Goal: Task Accomplishment & Management: Manage account settings

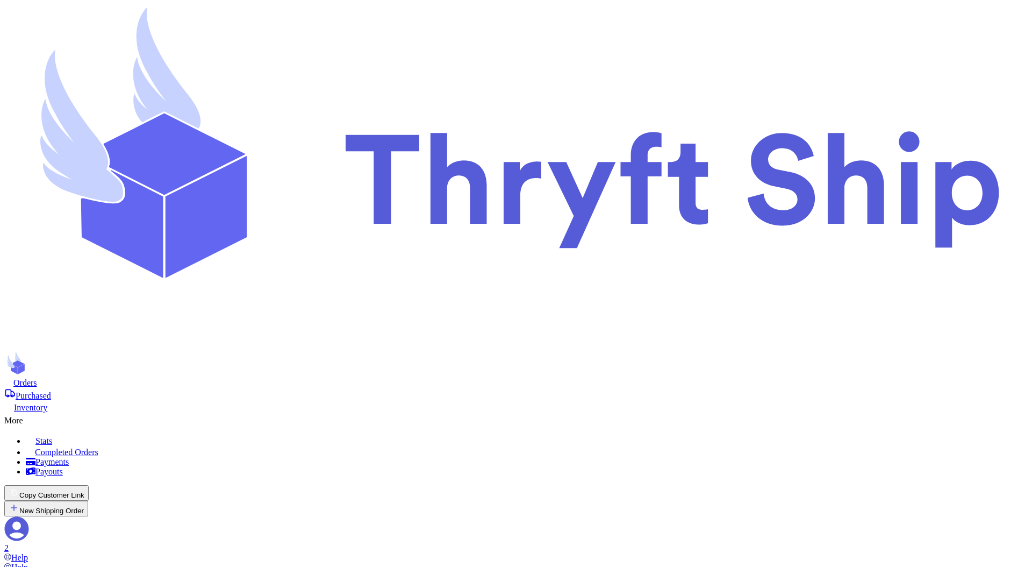
click at [37, 378] on span "Orders" at bounding box center [25, 382] width 24 height 9
click at [88, 500] on button "New Shipping Order" at bounding box center [46, 508] width 84 height 16
type input "l"
type input "lo"
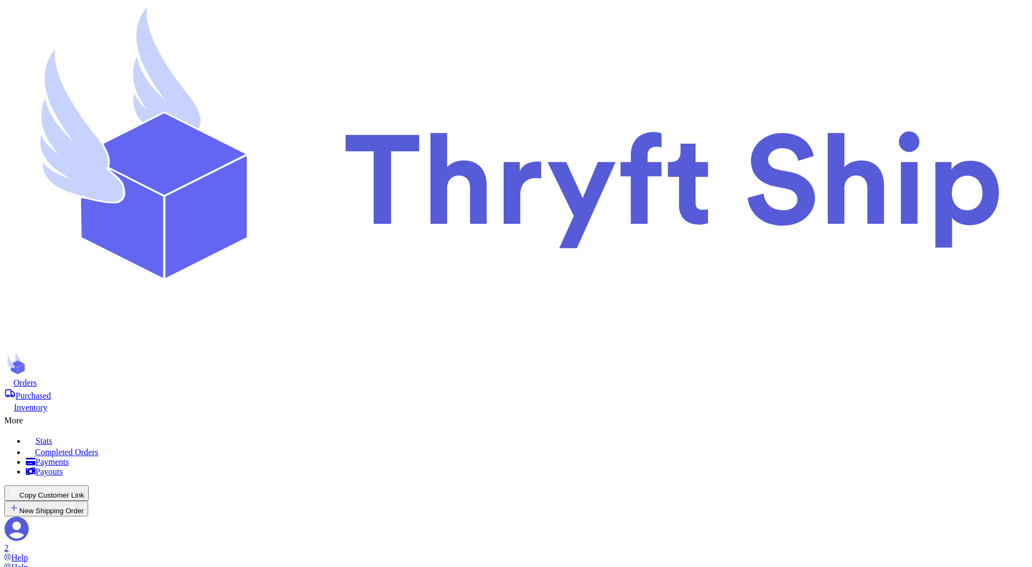
type input "loc"
type input "loca"
type input "local"
type input "local9"
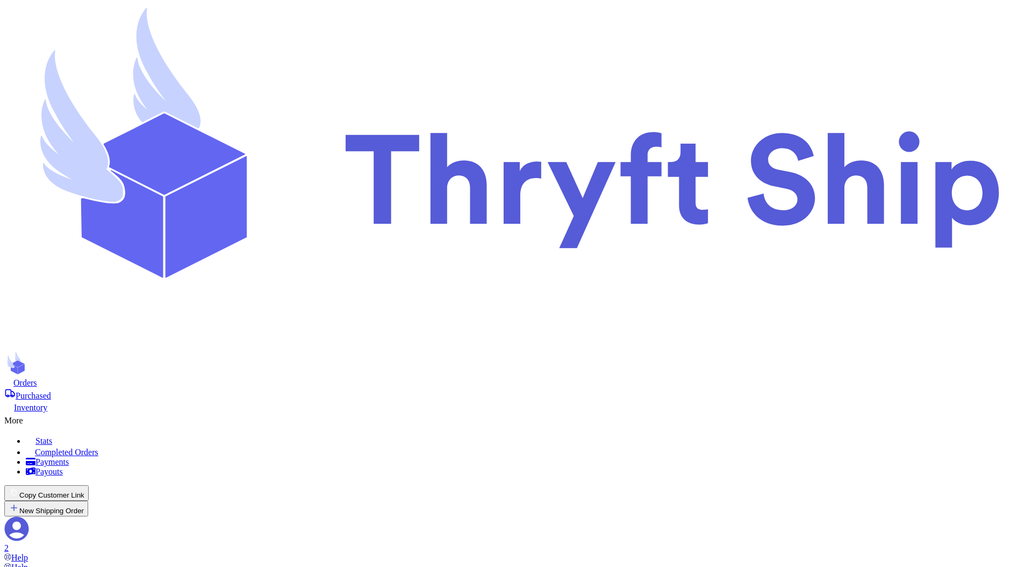
type input "Undertaker"
type input "Geller"
type input "abdul+1@thryftship.com"
type input "Local Pickup"
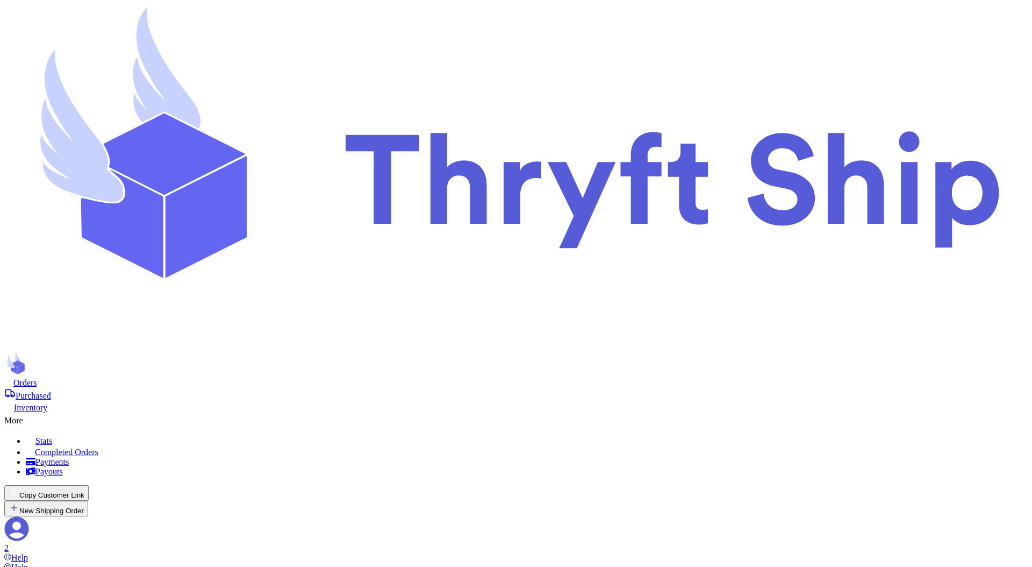
checkbox input "false"
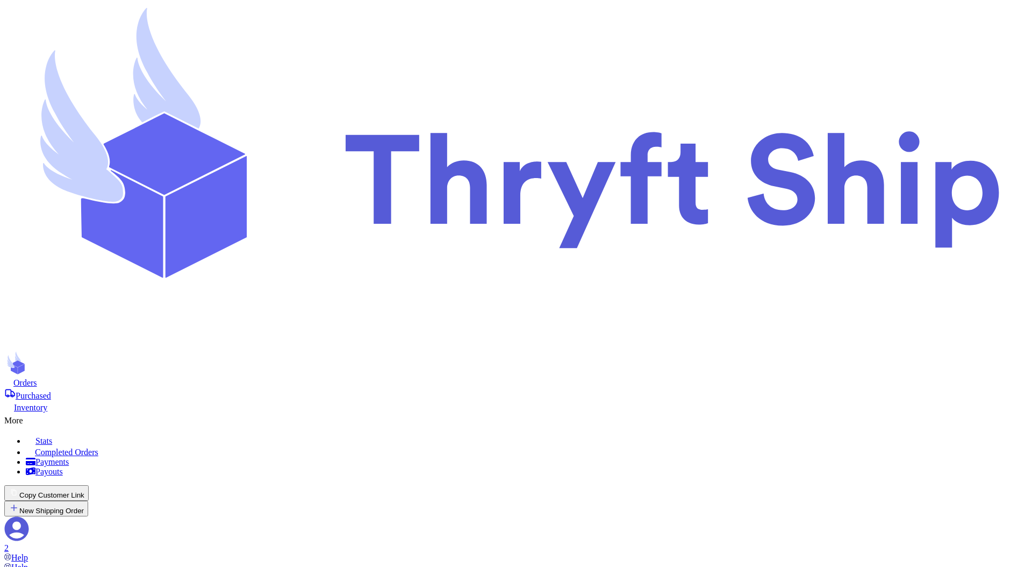
type input "c"
type input "cu"
type input "cus"
type input "cust"
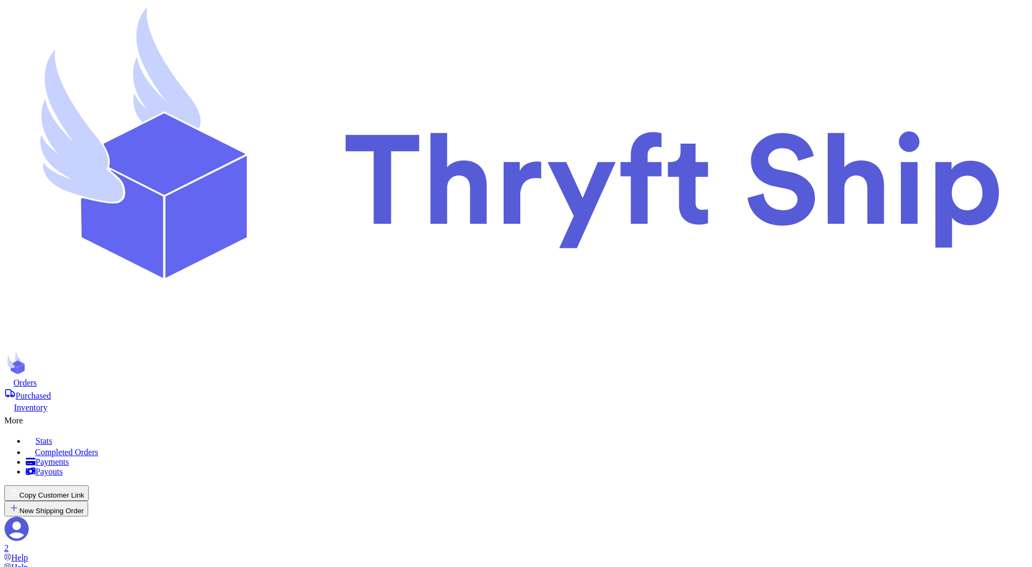
type input "custo"
type input "custom"
type input "custome"
type input "customer"
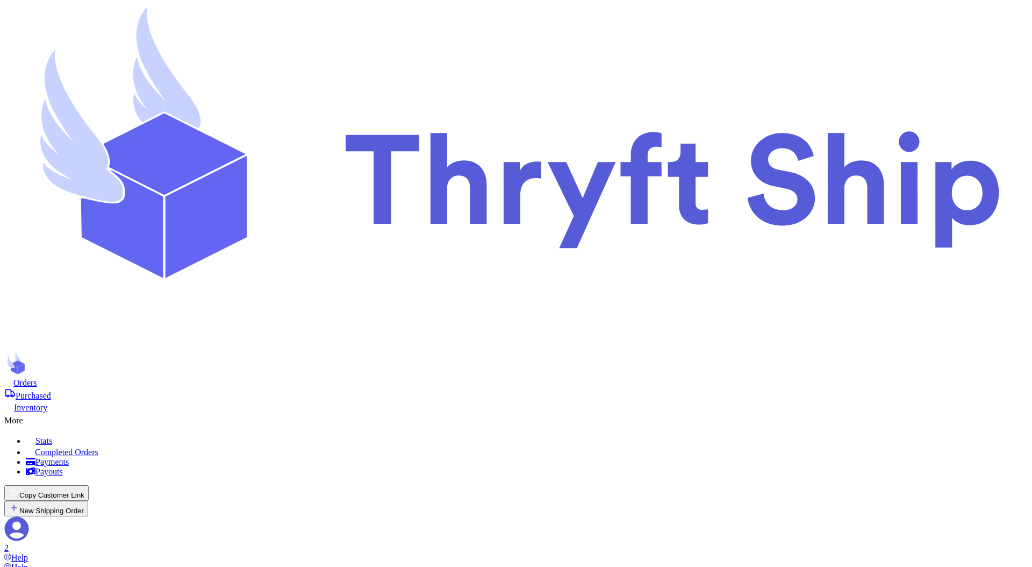
type input "customer6"
type input "Ross"
type input "abdul+2@thryftship.com"
type input "[STREET_ADDRESS][PERSON_NAME]"
type input "[GEOGRAPHIC_DATA]"
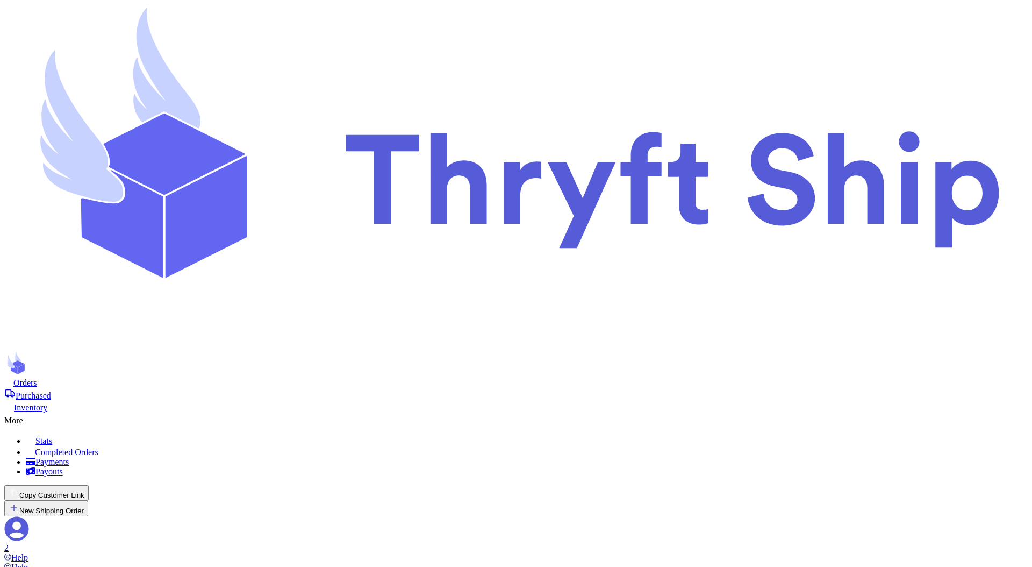
select select "AL"
type input "93013"
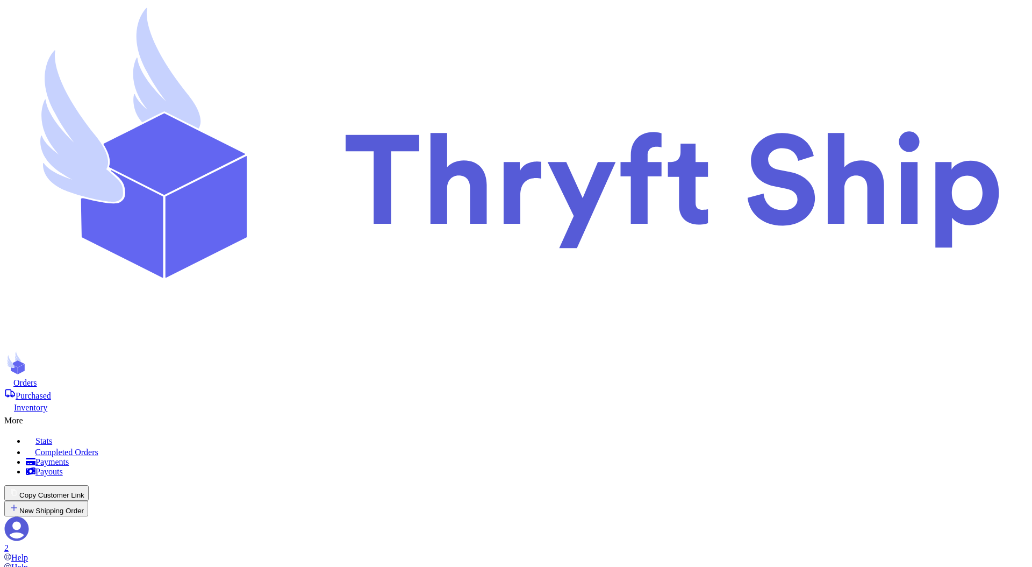
checkbox input "true"
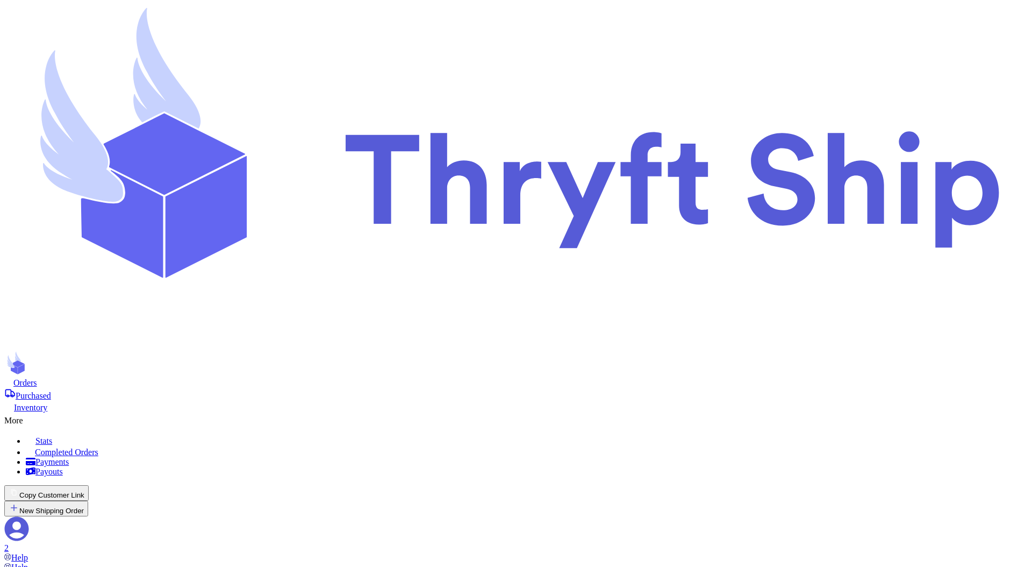
type input "Item101"
select select "paid"
type input "180"
select select "paid"
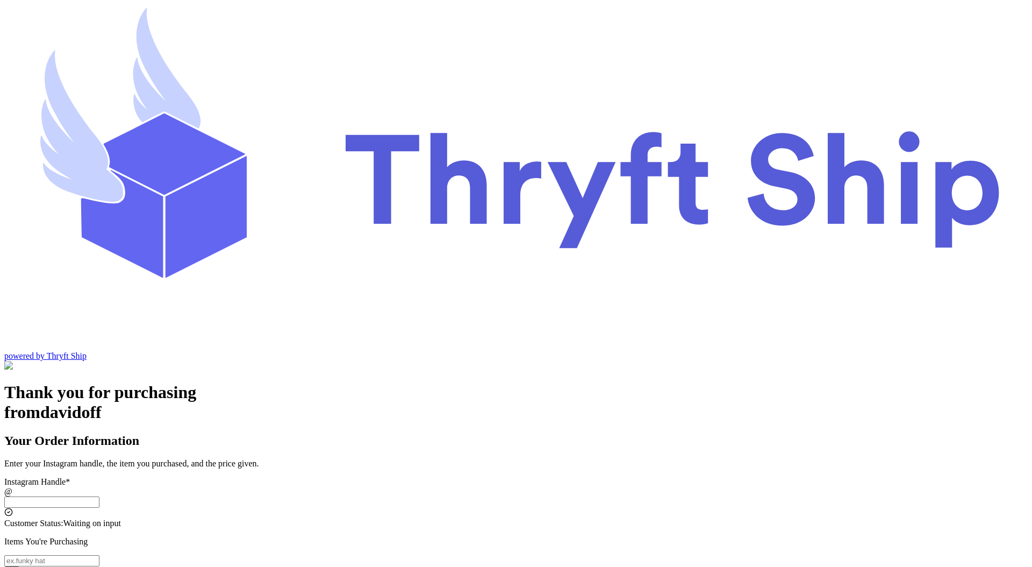
click at [99, 496] on input "Local Pick Up ([GEOGRAPHIC_DATA], [GEOGRAPHIC_DATA])" at bounding box center [51, 501] width 95 height 11
type input "local9"
type input "Local Pickup"
type input "local9"
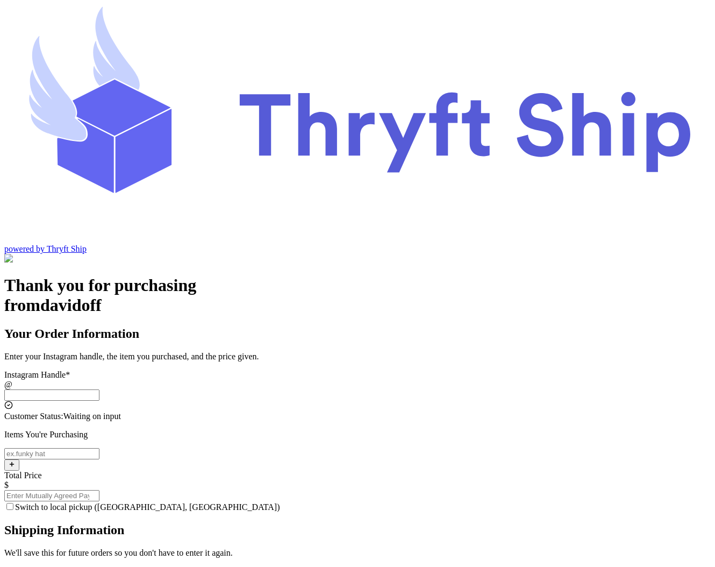
click at [99, 389] on input "Switch to local pickup ([GEOGRAPHIC_DATA], [GEOGRAPHIC_DATA])" at bounding box center [51, 394] width 95 height 11
type input "local11"
type input "Local Pickup"
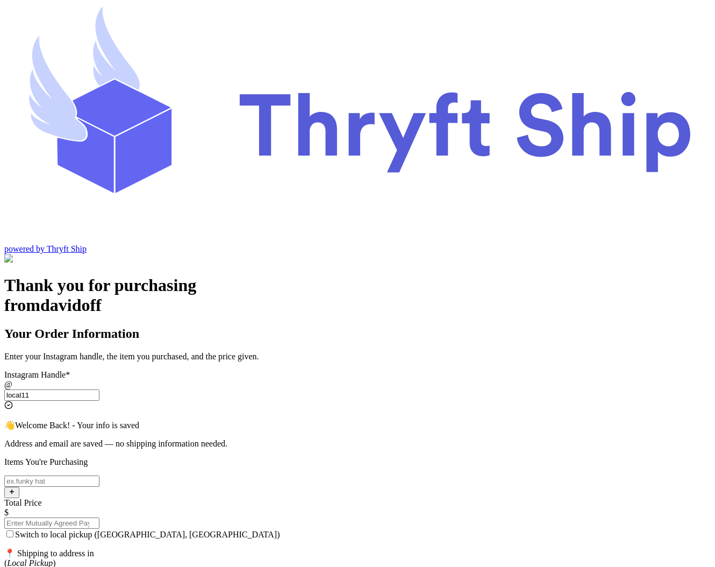
type input "local11"
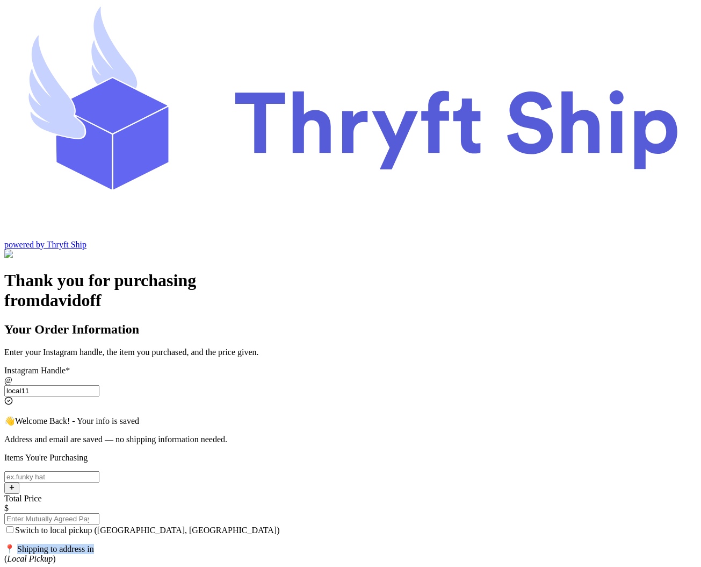
drag, startPoint x: 227, startPoint y: 394, endPoint x: 317, endPoint y: 398, distance: 89.8
click at [317, 543] on p "📍 Shipping to address in ( Local Pickup )" at bounding box center [350, 553] width 693 height 20
copy p "hipping to address in"
click at [99, 385] on input "local11" at bounding box center [51, 390] width 95 height 11
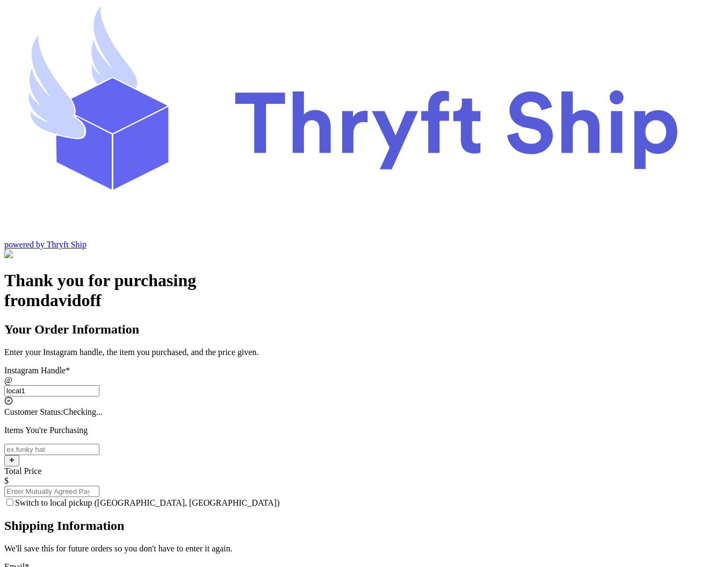
type input "local11"
click at [99, 385] on input "Switch to local pickup (Stockton, CA)" at bounding box center [51, 390] width 95 height 11
type input "local11"
type input "Local Pickup"
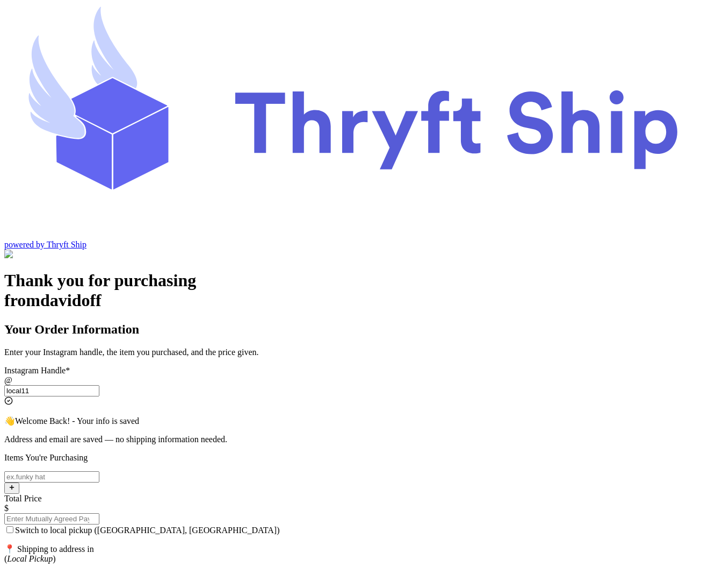
click at [99, 385] on input "local11" at bounding box center [51, 390] width 95 height 11
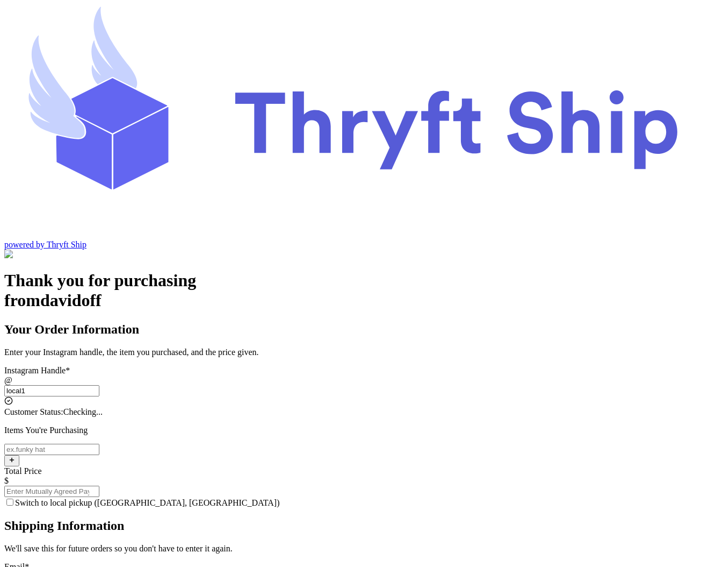
type input "local11"
click at [99, 385] on input "Switch to local pickup (Stockton, CA)" at bounding box center [51, 390] width 95 height 11
type input "local11"
checkbox input "true"
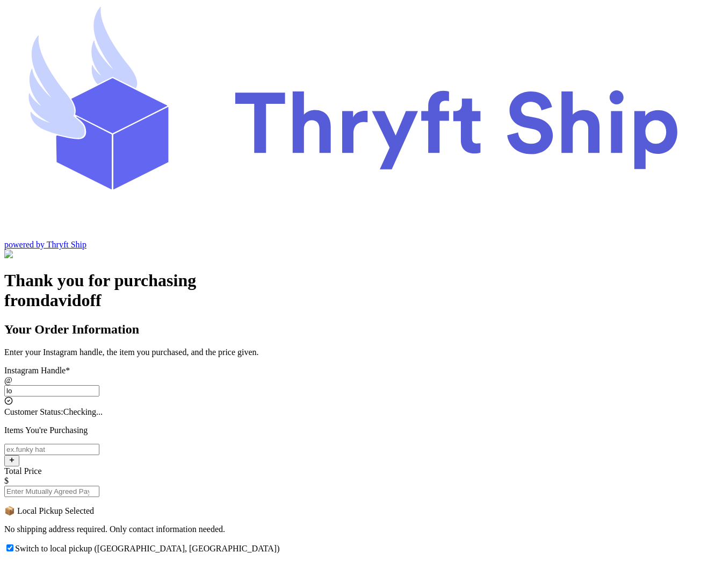
type input "l"
click at [99, 385] on input "Switch to local pickup ([GEOGRAPHIC_DATA], [GEOGRAPHIC_DATA])" at bounding box center [51, 390] width 95 height 11
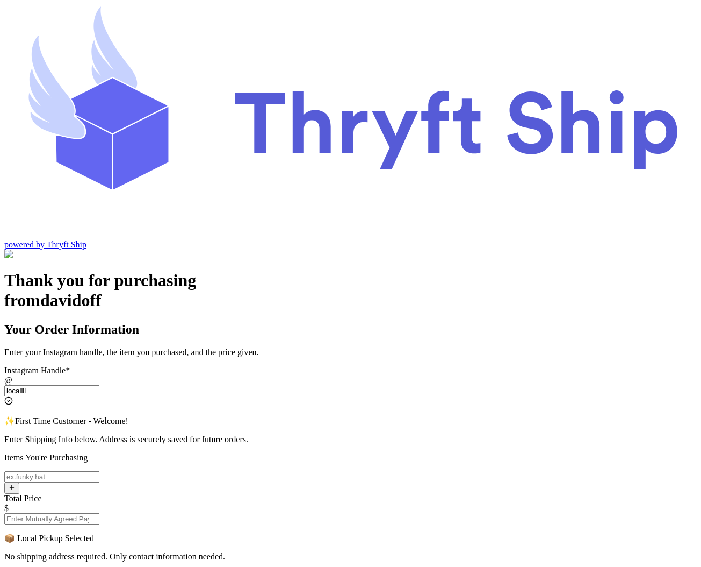
type input "locallll"
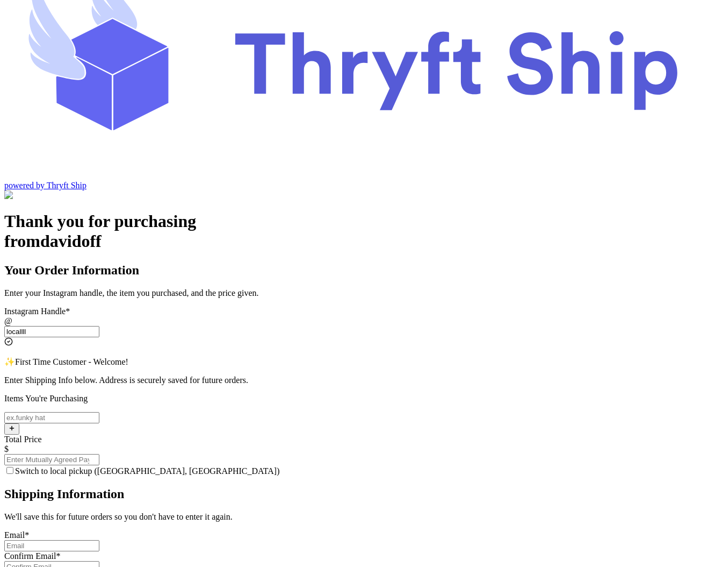
scroll to position [60, 0]
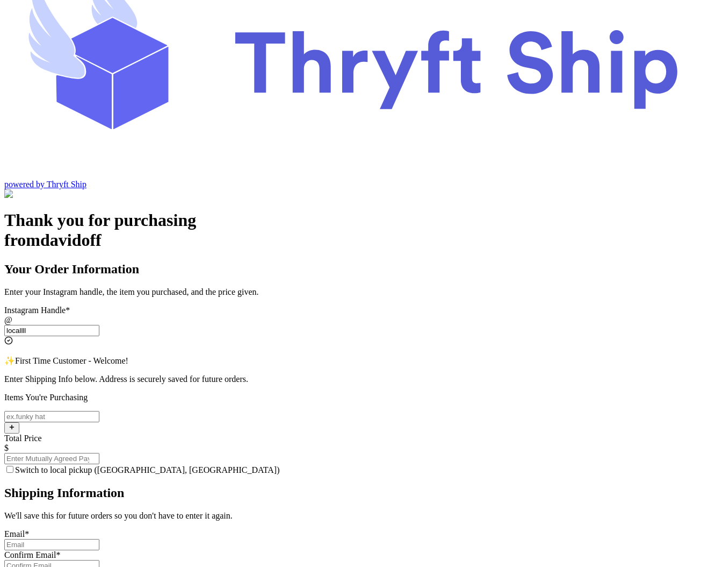
click at [99, 325] on input "locallll" at bounding box center [51, 330] width 95 height 11
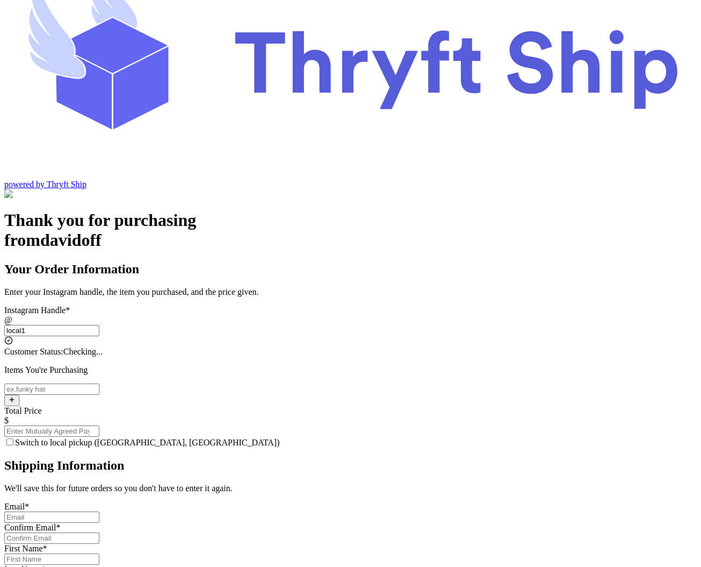
type input "local11"
checkbox input "true"
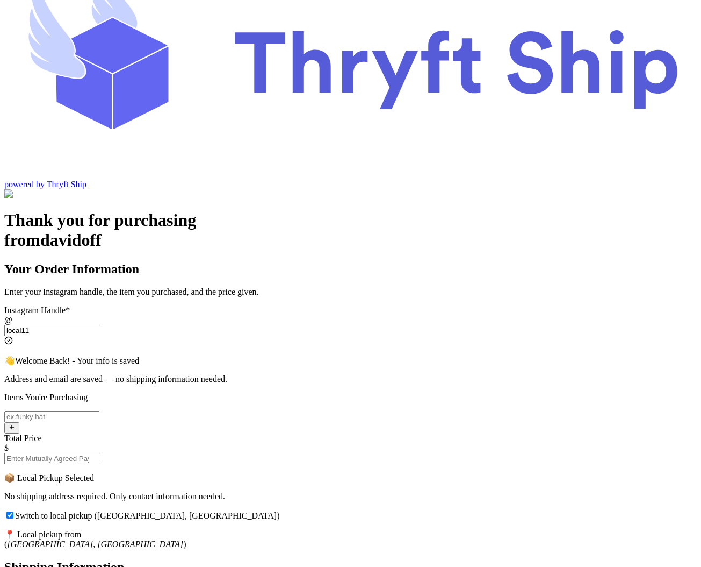
type input "local1"
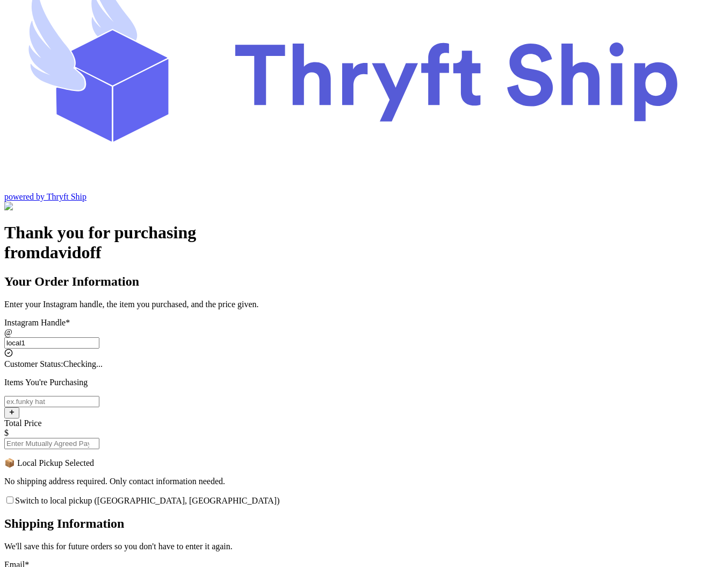
checkbox input "false"
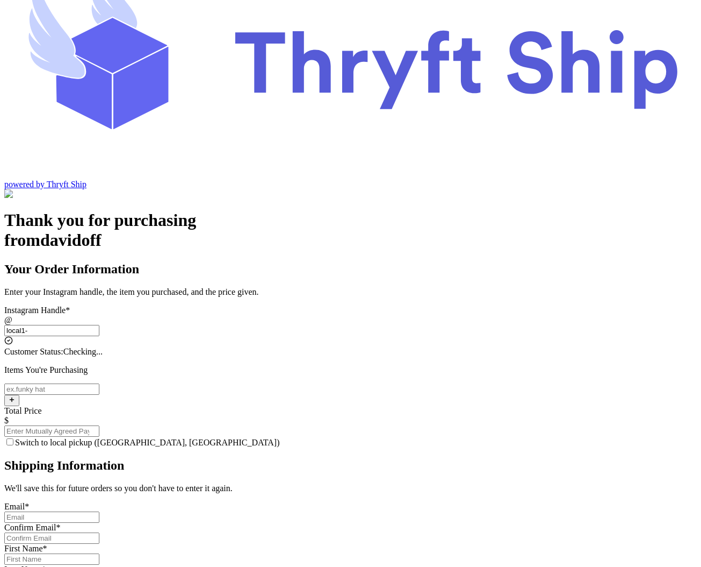
scroll to position [0, 0]
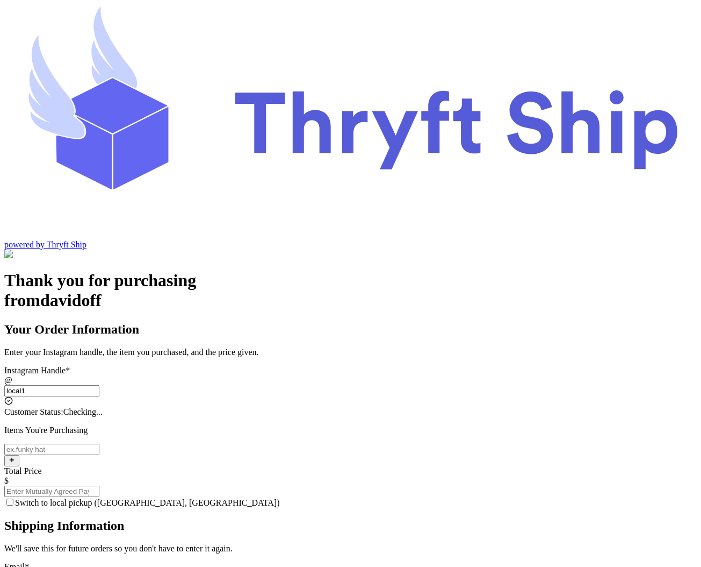
type input "local10"
checkbox input "true"
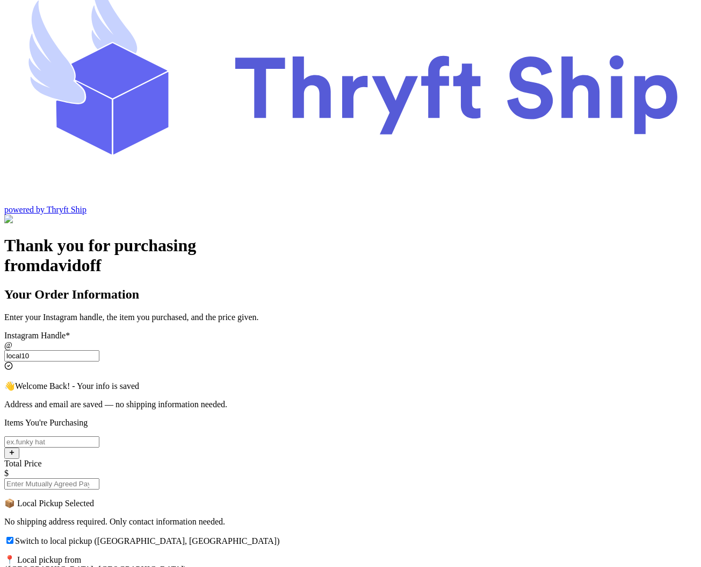
scroll to position [36, 0]
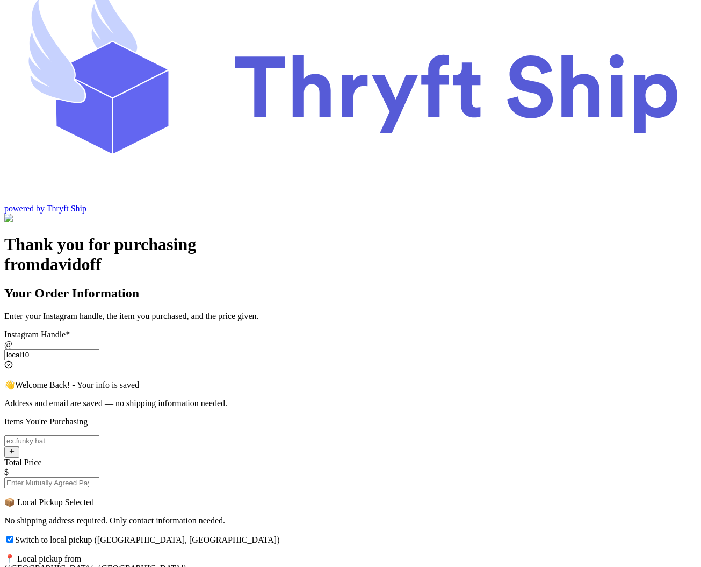
type input "local1"
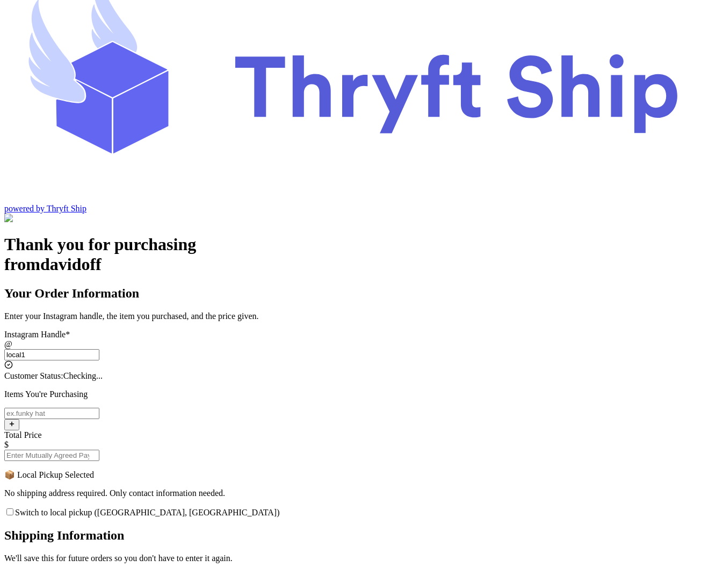
checkbox input "false"
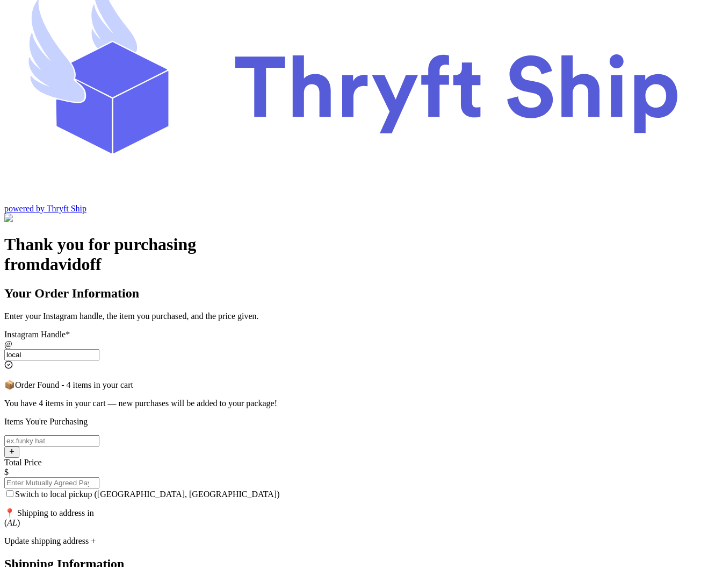
scroll to position [0, 0]
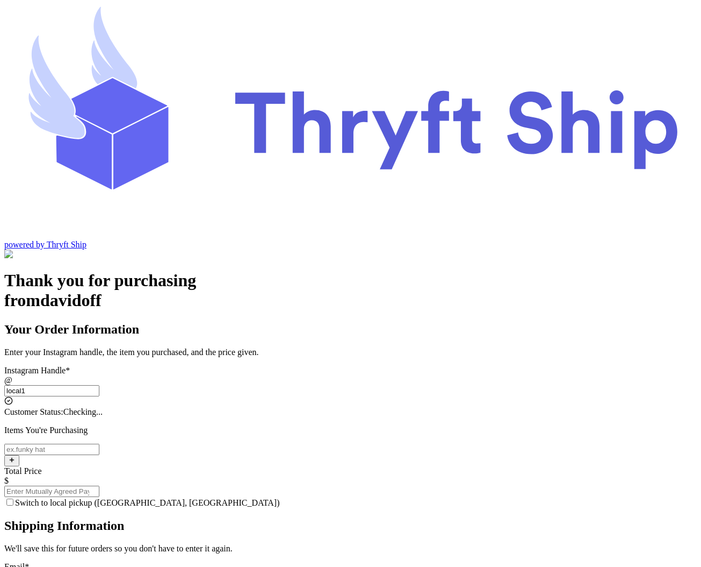
type input "local11"
checkbox input "true"
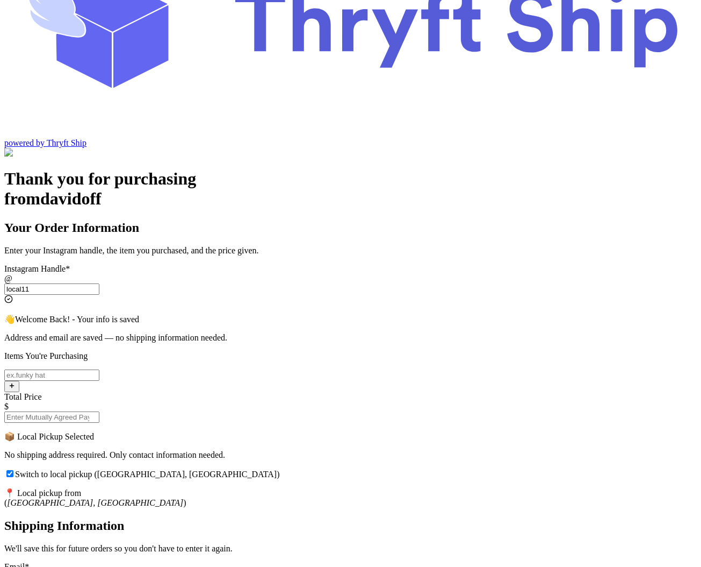
scroll to position [100, 0]
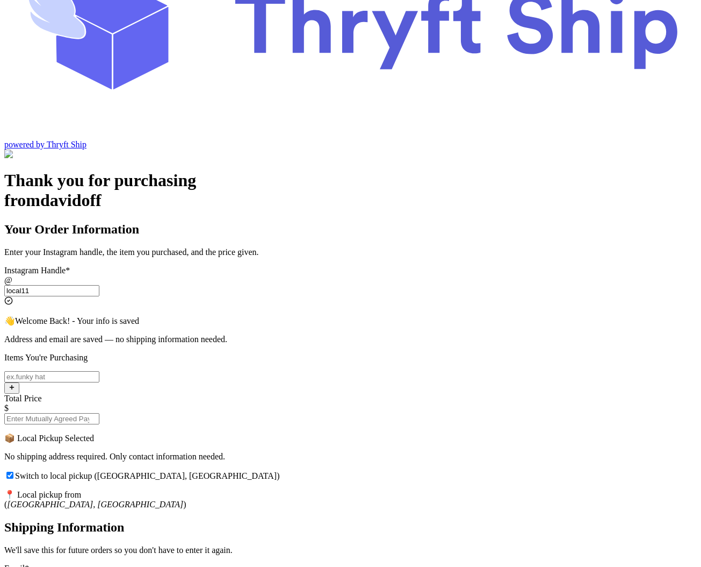
type input "local11"
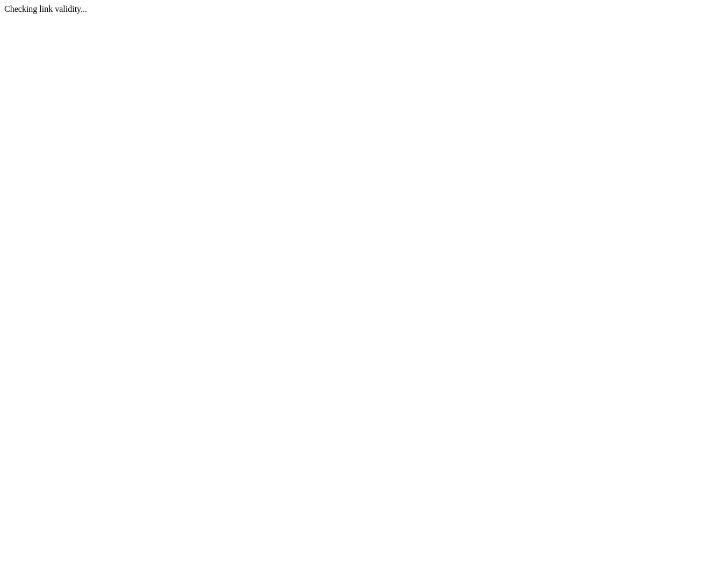
scroll to position [0, 0]
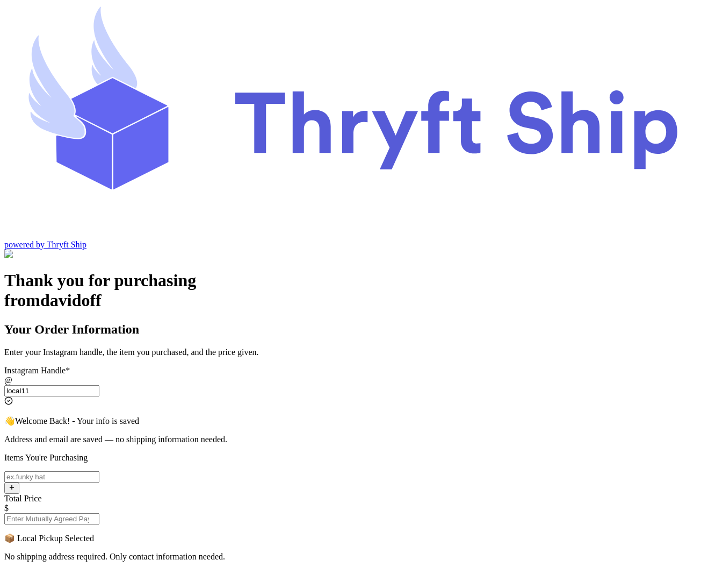
click at [99, 385] on input "local11" at bounding box center [51, 390] width 95 height 11
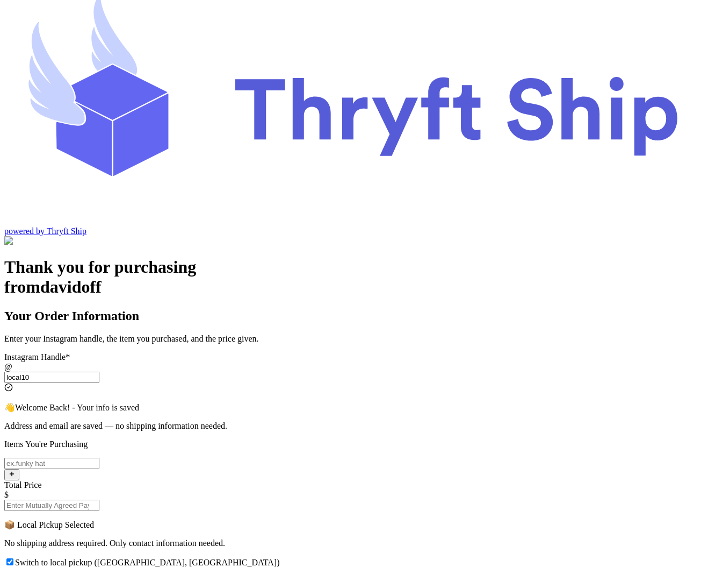
scroll to position [11, 0]
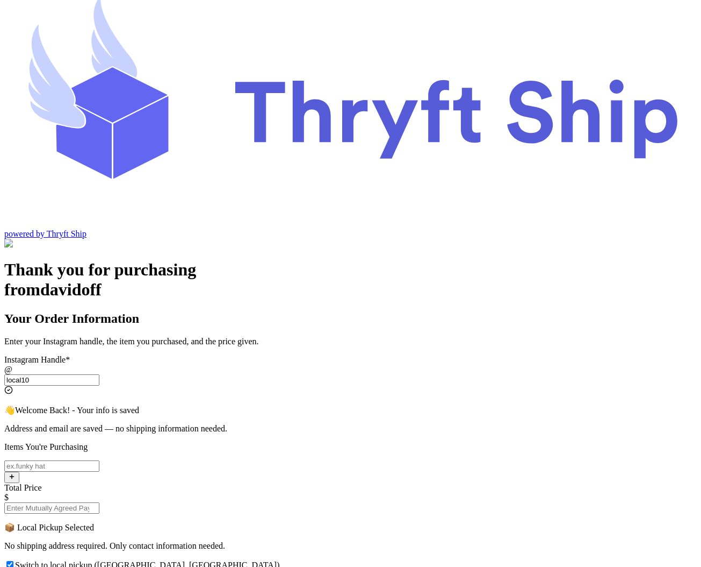
click at [99, 374] on input "local10" at bounding box center [51, 379] width 95 height 11
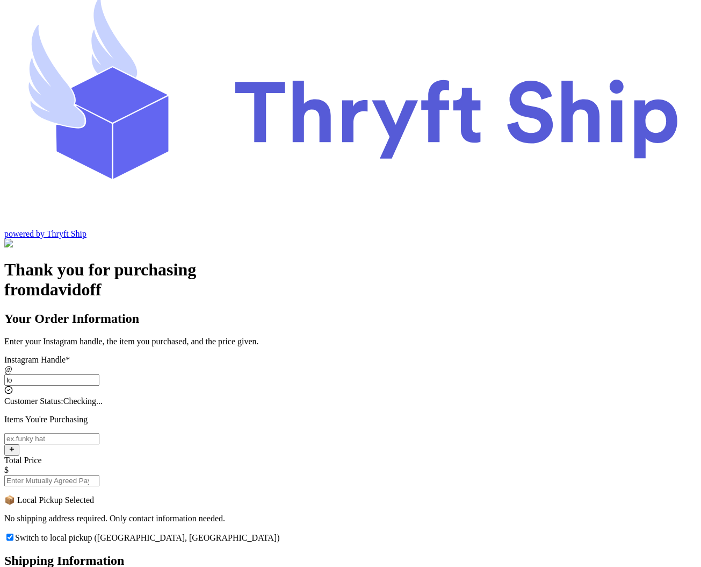
type input "l"
checkbox input "false"
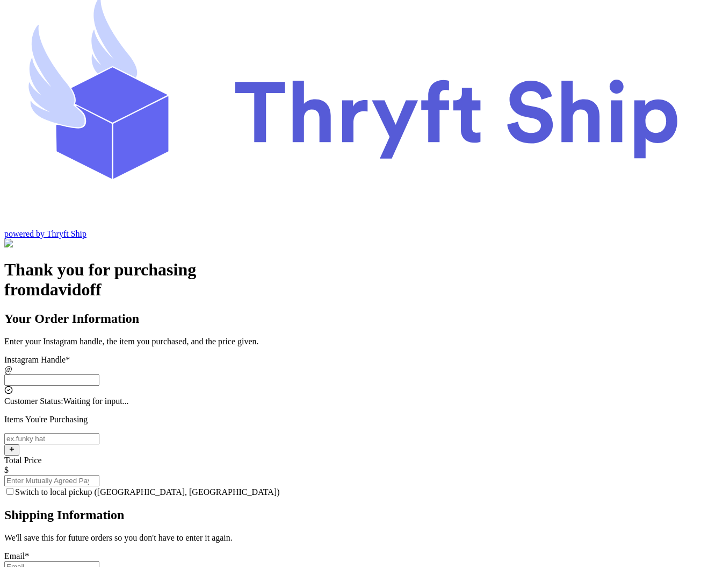
scroll to position [0, 0]
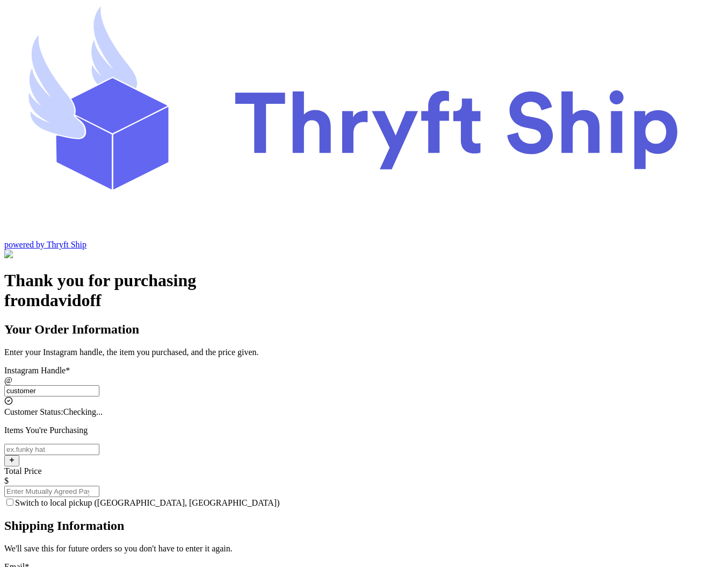
type input "customer1"
type input "Charlotte"
type input "93013"
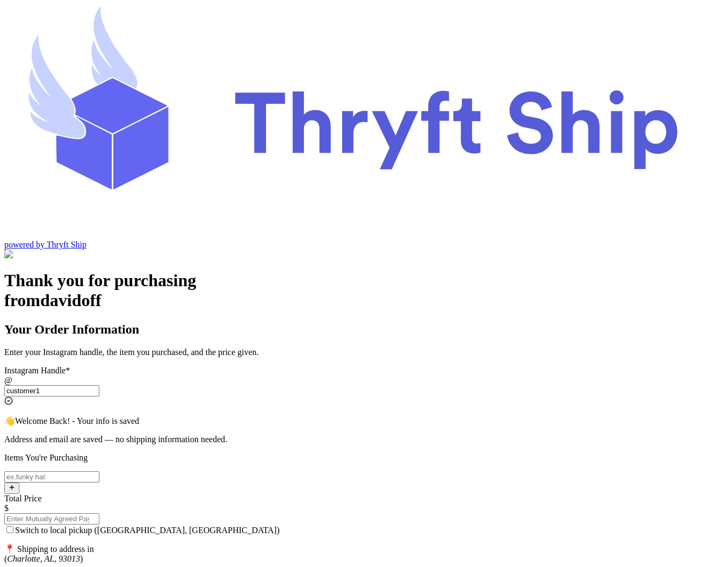
scroll to position [17, 0]
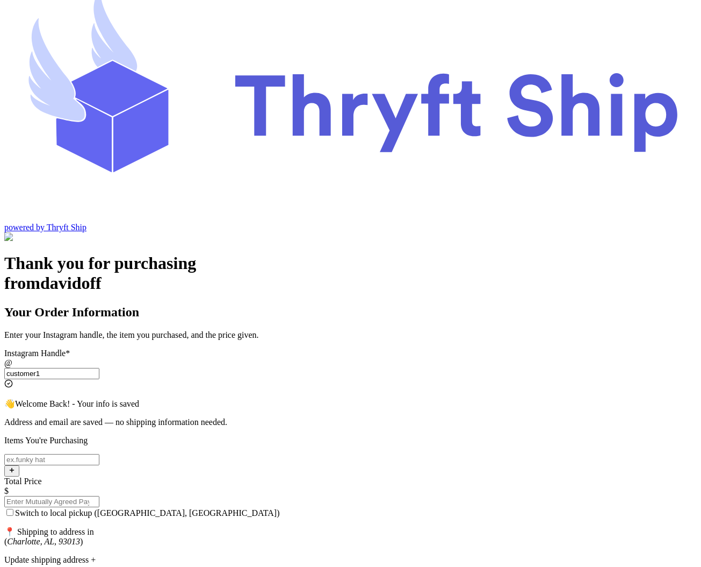
type input "customer1"
click at [13, 509] on input "Switch to local pickup ([GEOGRAPHIC_DATA], [GEOGRAPHIC_DATA])" at bounding box center [9, 512] width 7 height 7
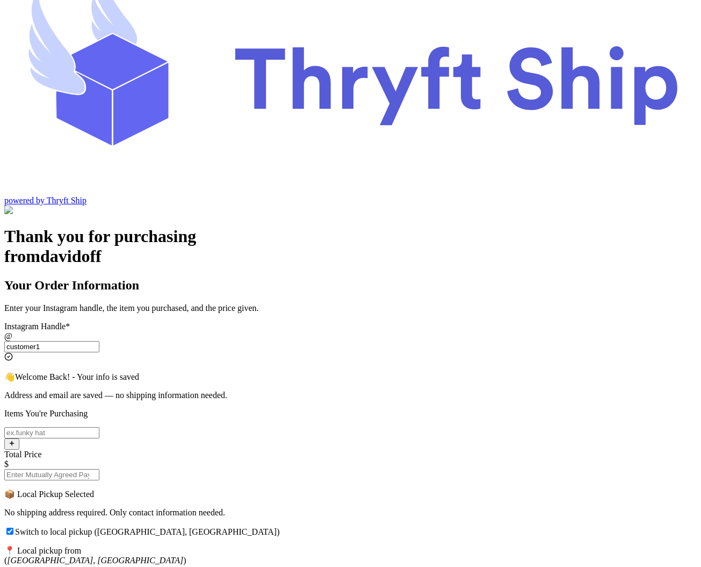
scroll to position [52, 0]
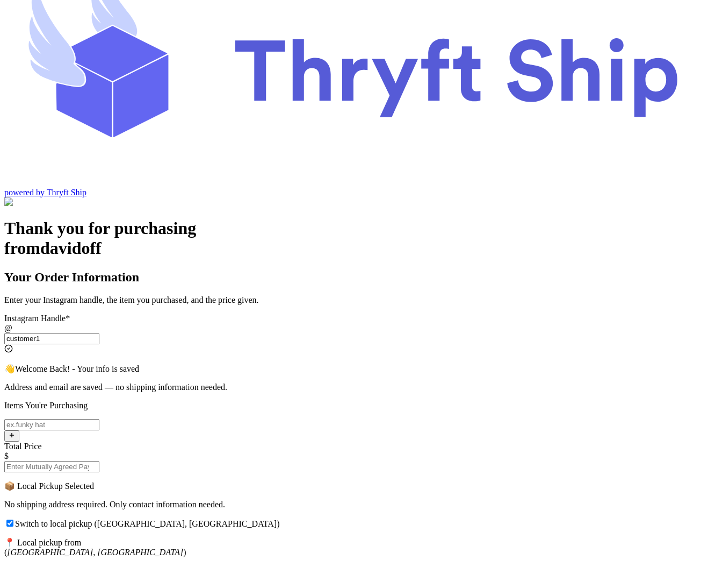
click at [233, 519] on label "Switch to local pickup ([GEOGRAPHIC_DATA], [GEOGRAPHIC_DATA])" at bounding box center [142, 523] width 276 height 9
click at [13, 519] on input "Switch to local pickup ([GEOGRAPHIC_DATA], [GEOGRAPHIC_DATA])" at bounding box center [9, 522] width 7 height 7
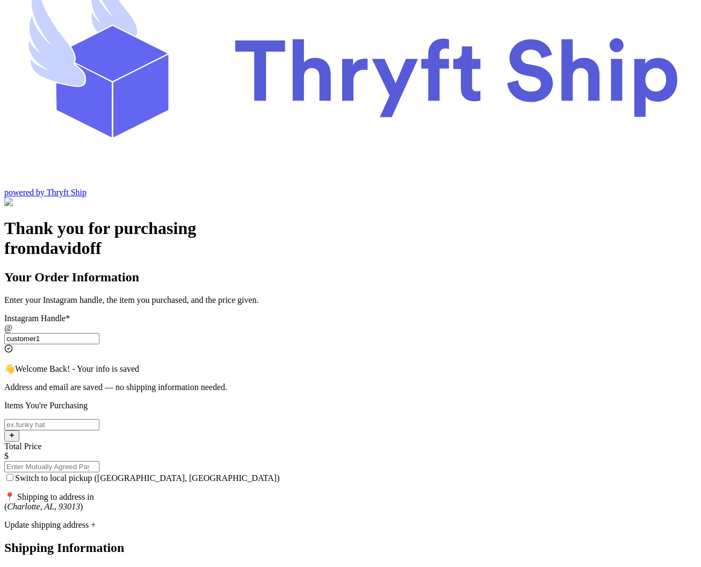
click at [13, 474] on input "Switch to local pickup ([GEOGRAPHIC_DATA], [GEOGRAPHIC_DATA])" at bounding box center [9, 477] width 7 height 7
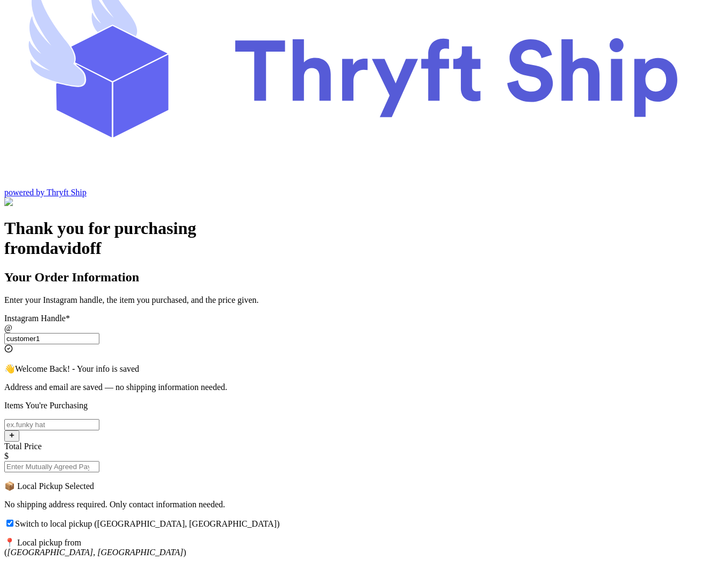
click at [13, 519] on input "Switch to local pickup ([GEOGRAPHIC_DATA], [GEOGRAPHIC_DATA])" at bounding box center [9, 522] width 7 height 7
checkbox input "false"
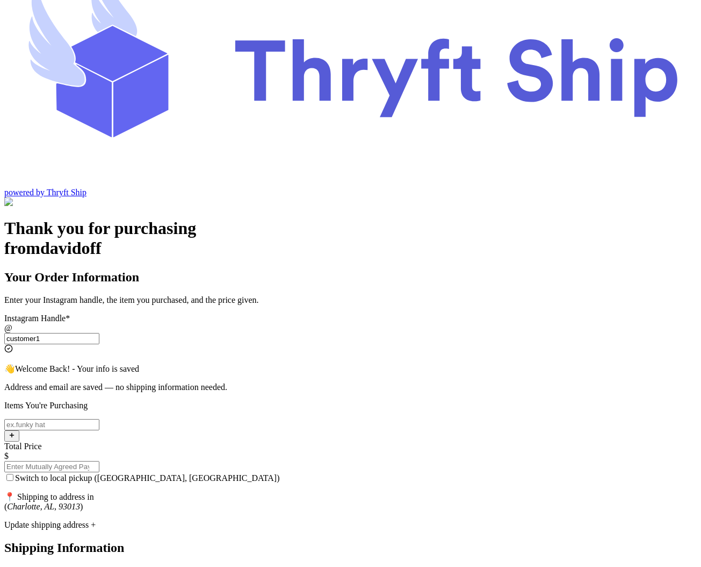
click at [254, 520] on div "Update shipping address +" at bounding box center [350, 525] width 693 height 10
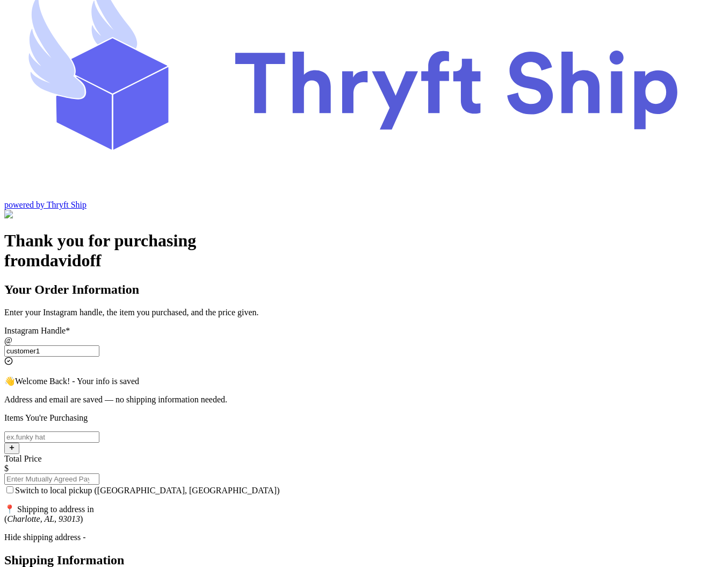
scroll to position [37, 0]
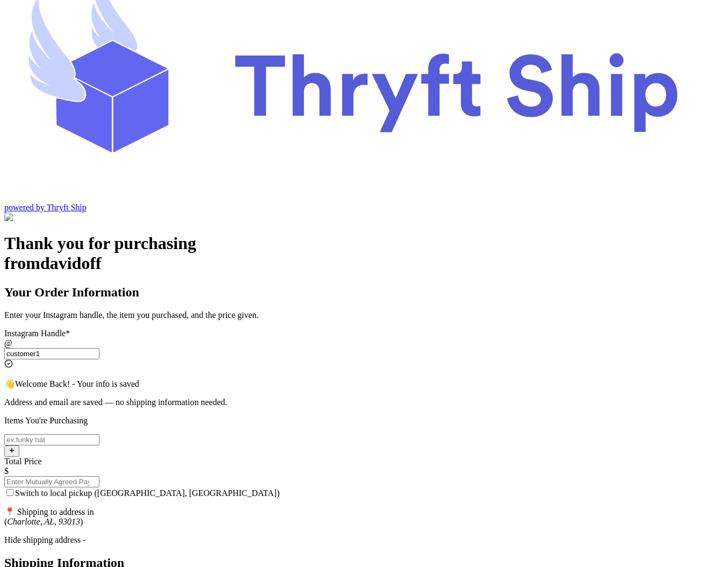
click at [221, 487] on div "Switch to local pickup ([GEOGRAPHIC_DATA], [GEOGRAPHIC_DATA])" at bounding box center [350, 492] width 693 height 11
click at [13, 489] on input "Switch to local pickup ([GEOGRAPHIC_DATA], [GEOGRAPHIC_DATA])" at bounding box center [9, 492] width 7 height 7
checkbox input "true"
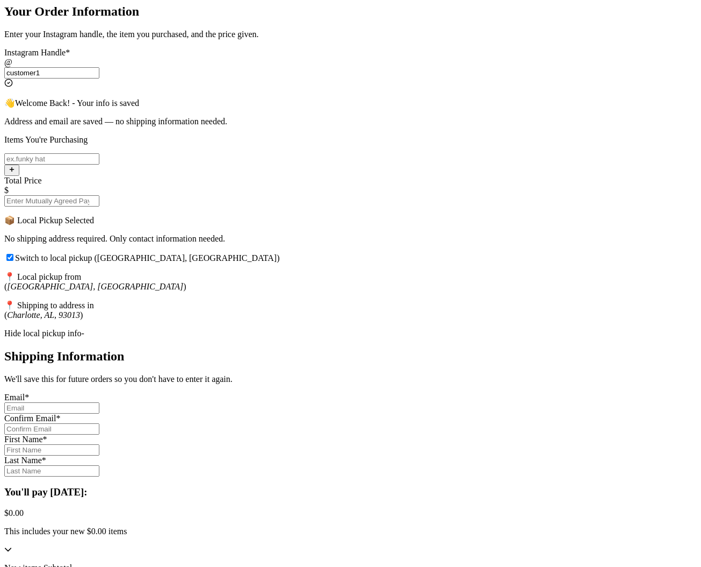
scroll to position [334, 0]
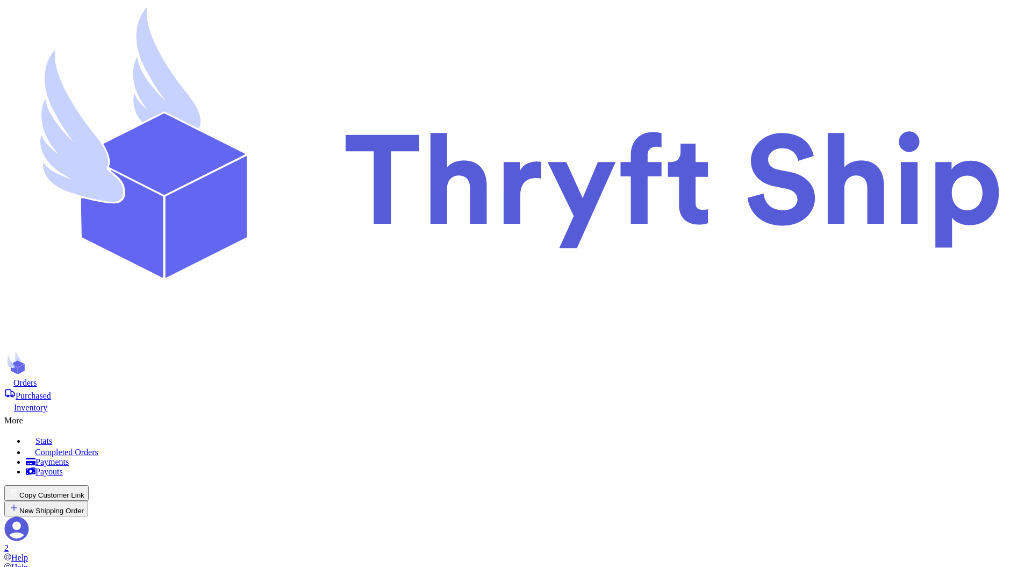
select select "paid"
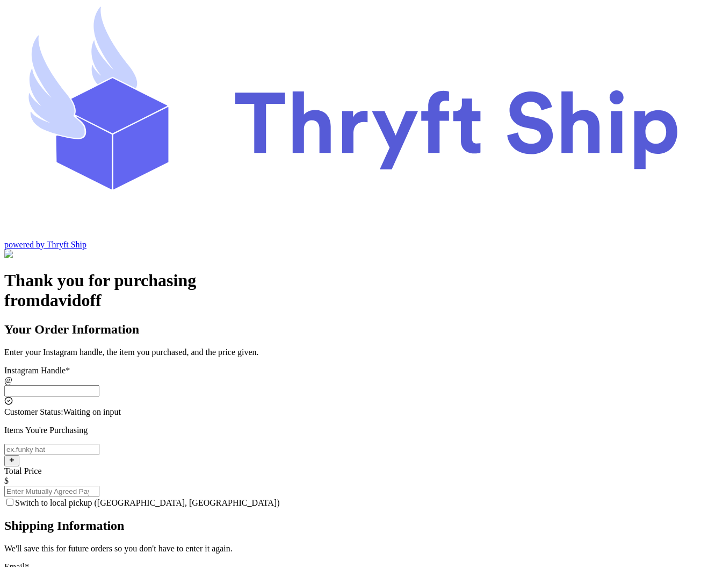
click at [99, 385] on input "Switch to local pickup ([GEOGRAPHIC_DATA], [GEOGRAPHIC_DATA])" at bounding box center [51, 390] width 95 height 11
type input "customer1"
type input "Charlotte"
type input "93013"
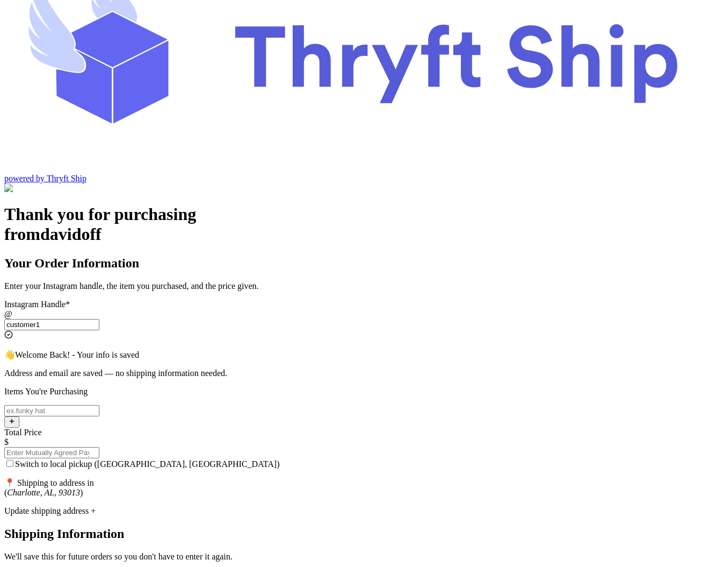
scroll to position [75, 0]
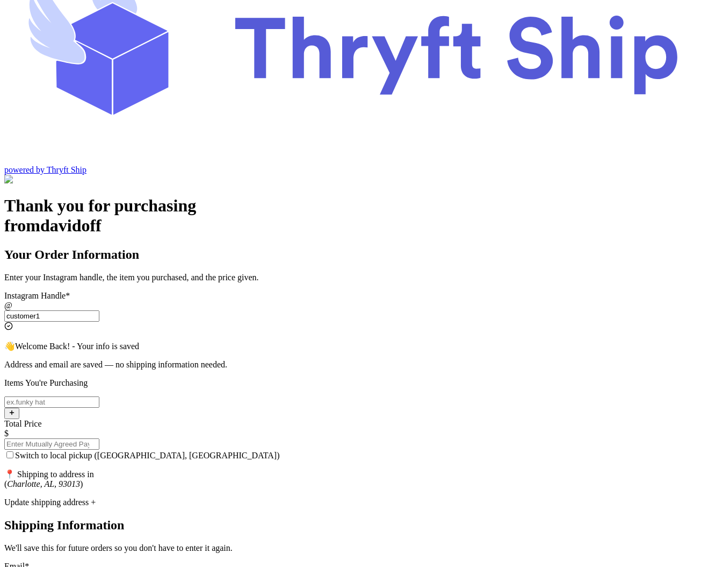
click at [299, 497] on div "Update shipping address +" at bounding box center [350, 502] width 693 height 10
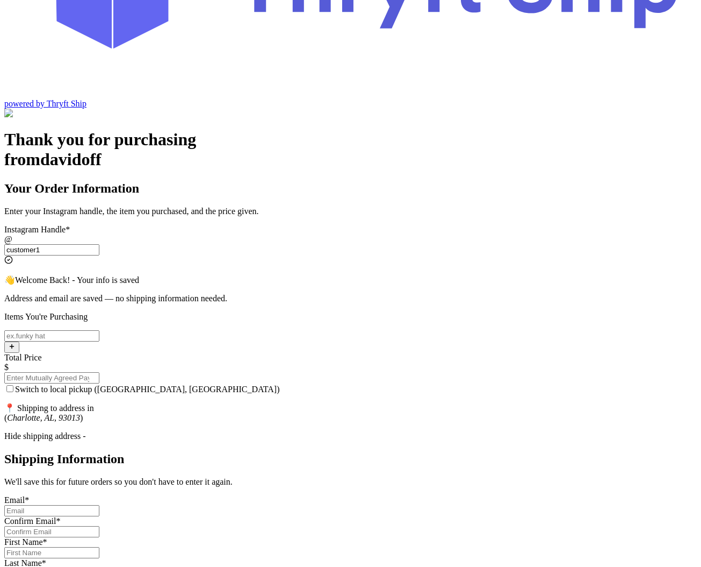
scroll to position [32, 0]
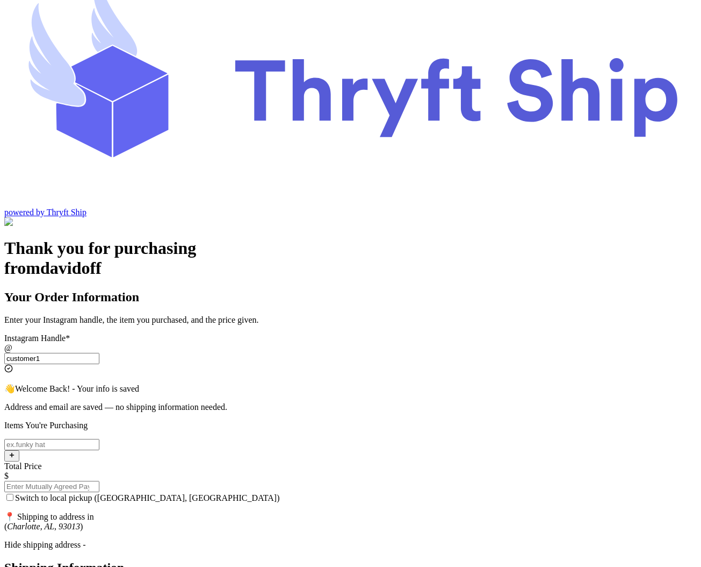
click at [99, 353] on input "customer1" at bounding box center [51, 358] width 95 height 11
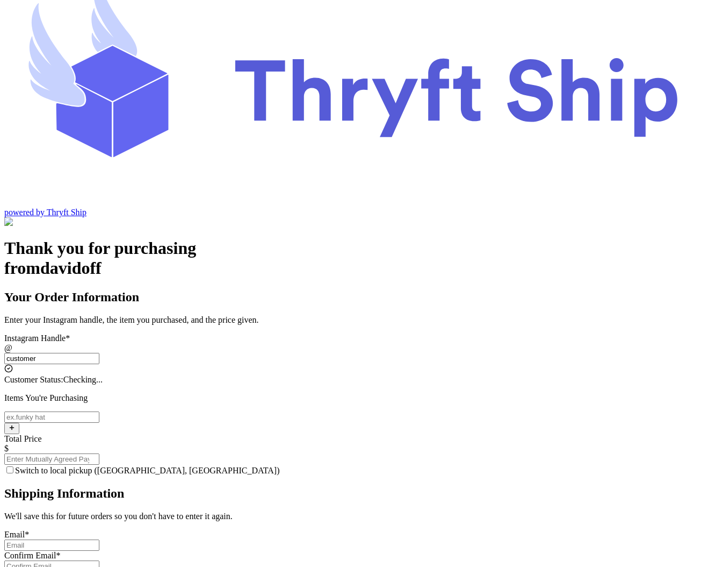
type input "customer2"
type input "[GEOGRAPHIC_DATA]"
type input "12222"
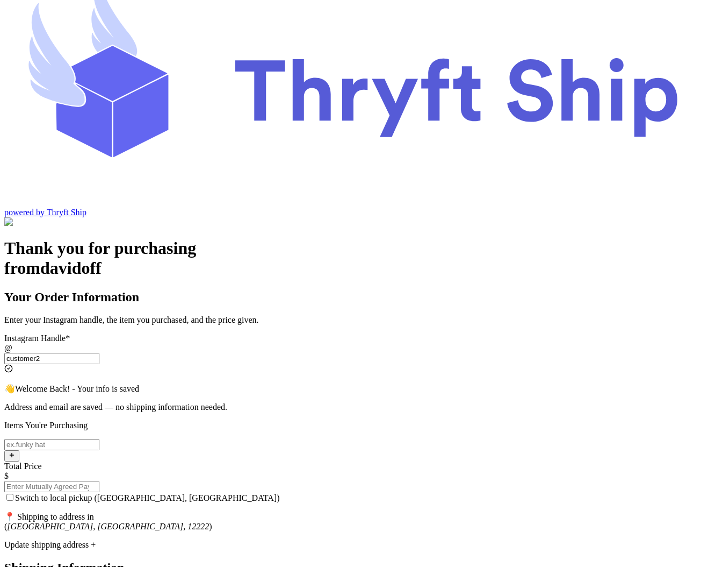
scroll to position [75, 0]
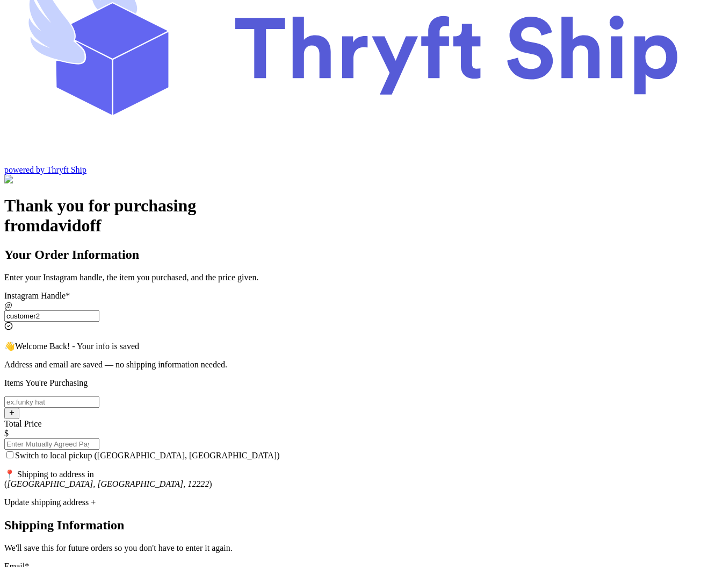
click at [315, 497] on div "Update shipping address +" at bounding box center [350, 502] width 693 height 10
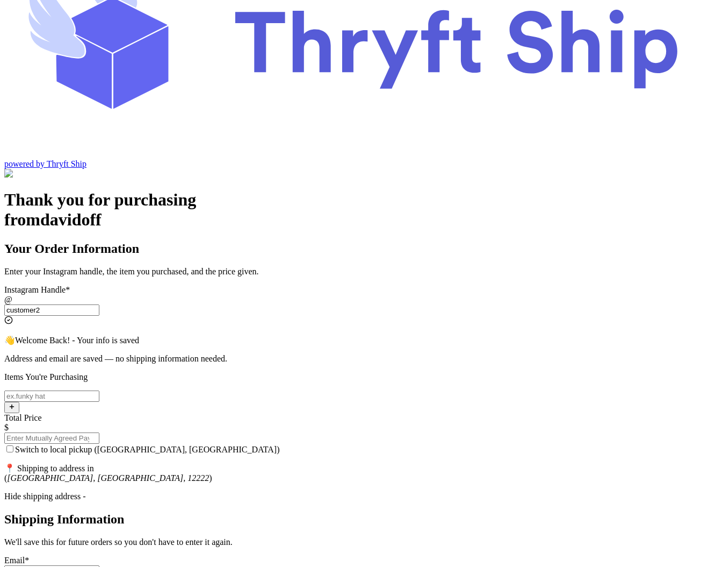
scroll to position [76, 0]
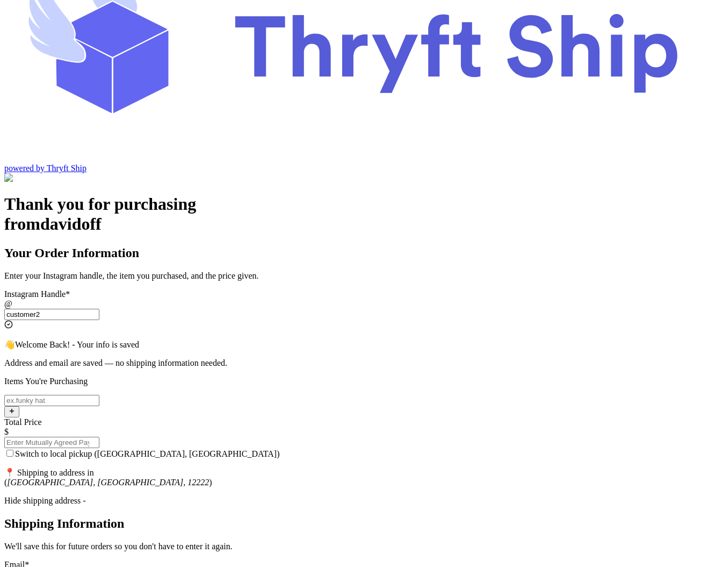
click at [99, 309] on input "customer2" at bounding box center [51, 314] width 95 height 11
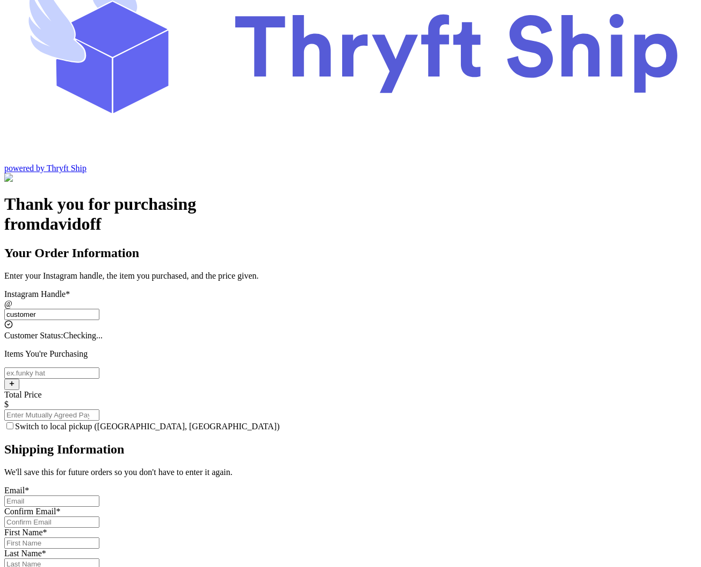
type input "customer2"
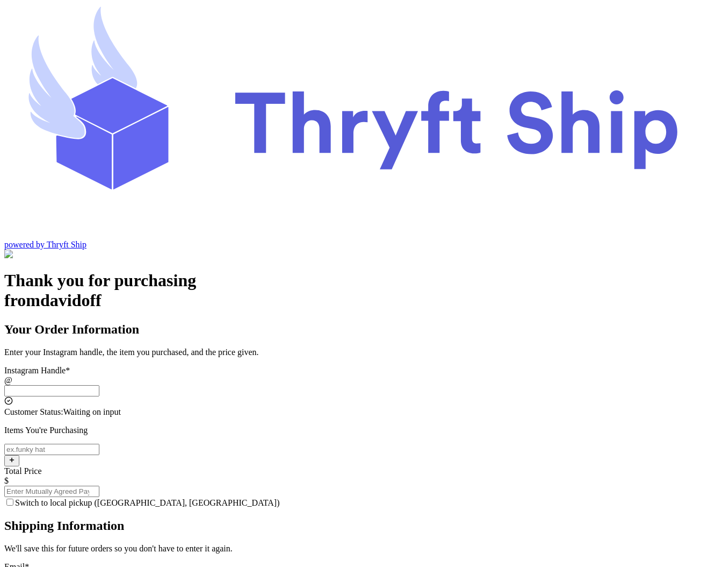
click at [99, 385] on input "Switch to local pickup ([GEOGRAPHIC_DATA], [GEOGRAPHIC_DATA])" at bounding box center [51, 390] width 95 height 11
type input "customer2"
type input "[GEOGRAPHIC_DATA]"
type input "12222"
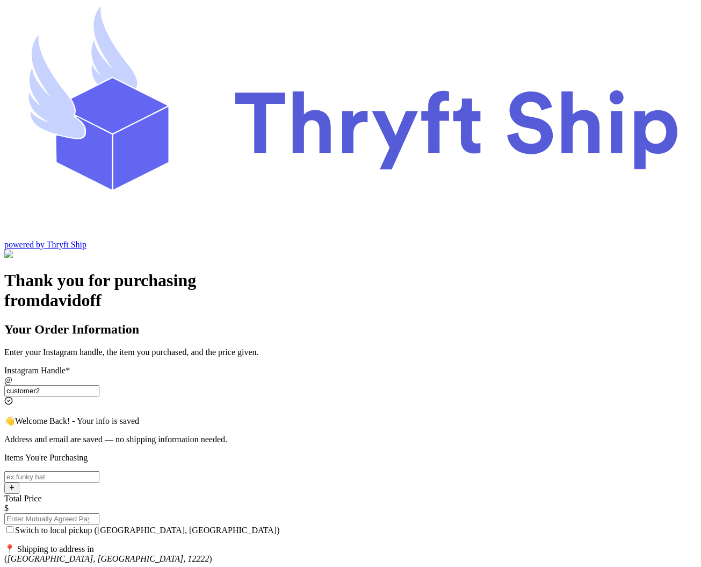
type input "customer2"
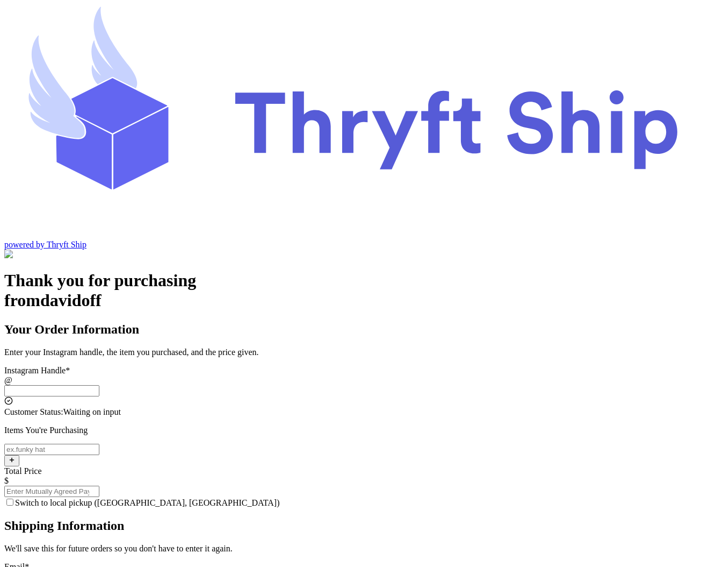
click at [99, 385] on input "Switch to local pickup ([GEOGRAPHIC_DATA], [GEOGRAPHIC_DATA])" at bounding box center [51, 390] width 95 height 11
type input "customer2"
type input "[GEOGRAPHIC_DATA]"
type input "12222"
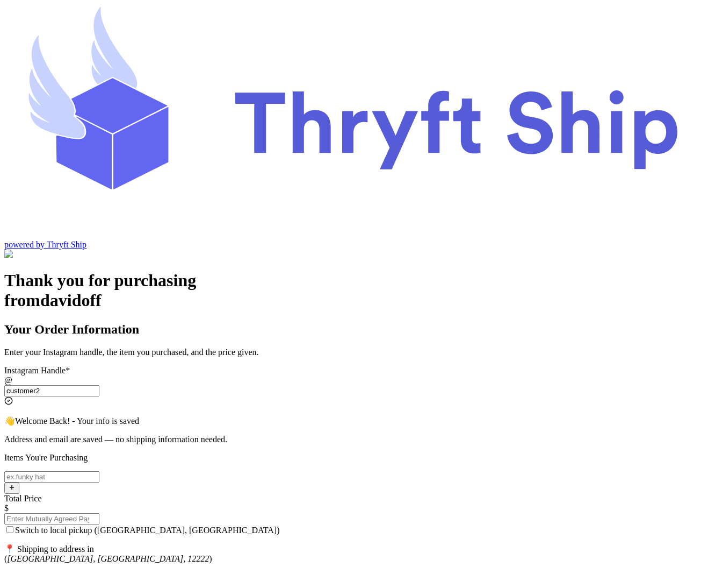
type input "customer2"
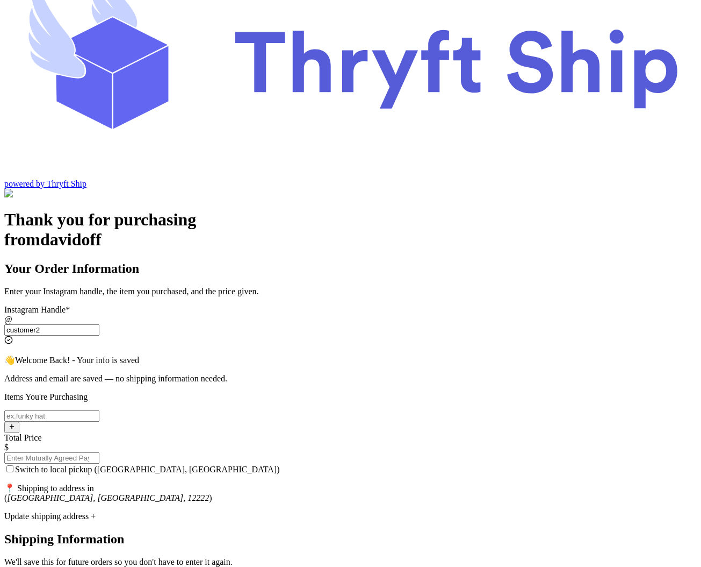
scroll to position [75, 0]
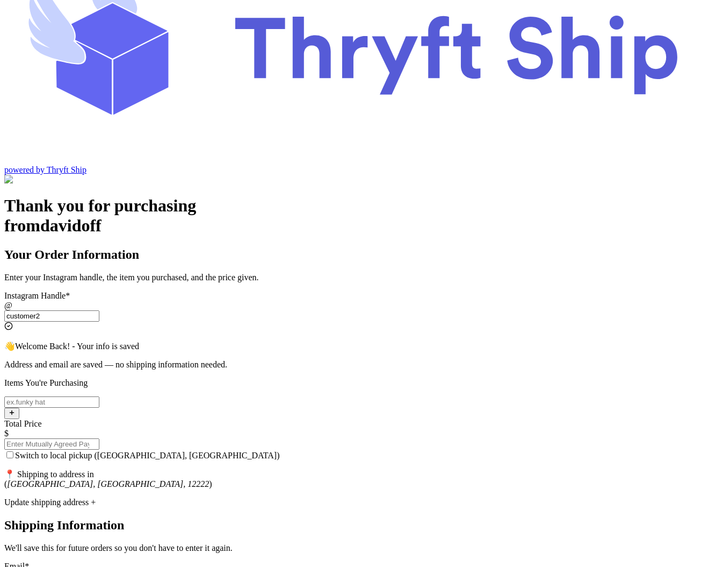
click at [302, 497] on div "Update shipping address +" at bounding box center [350, 502] width 693 height 10
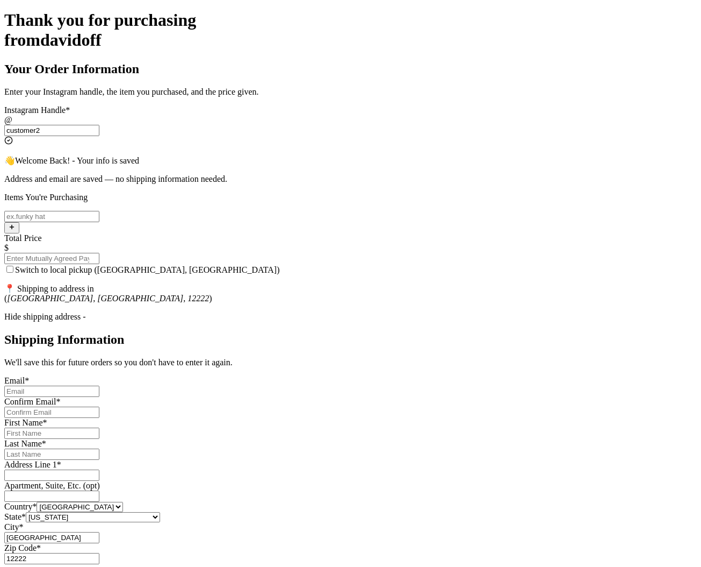
scroll to position [244, 0]
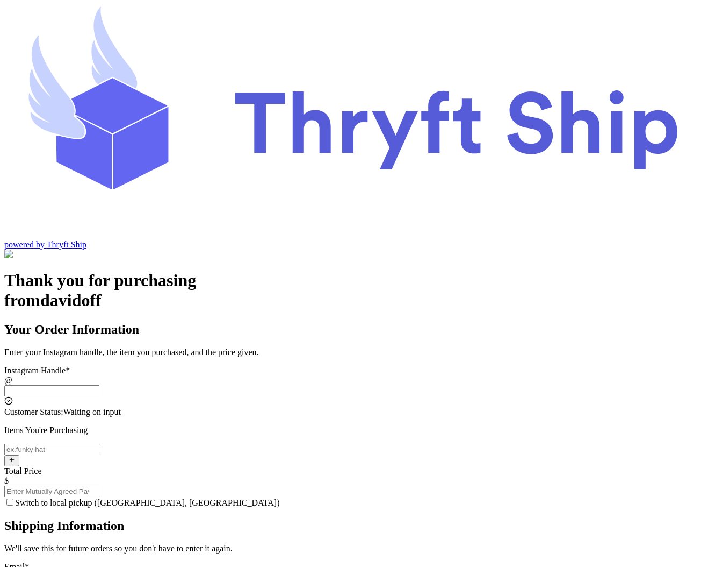
click at [99, 385] on input "Switch to local pickup ([GEOGRAPHIC_DATA], [GEOGRAPHIC_DATA])" at bounding box center [51, 390] width 95 height 11
type input "customer1"
type input "Charlotte"
type input "93013"
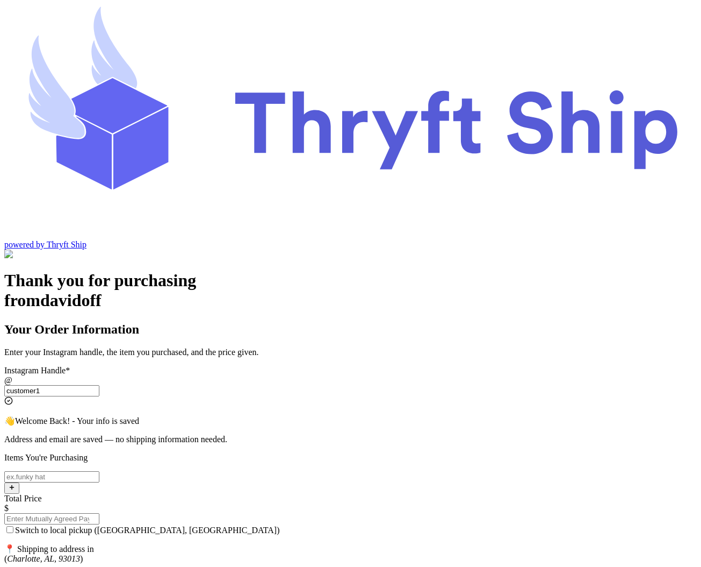
type input "customer1"
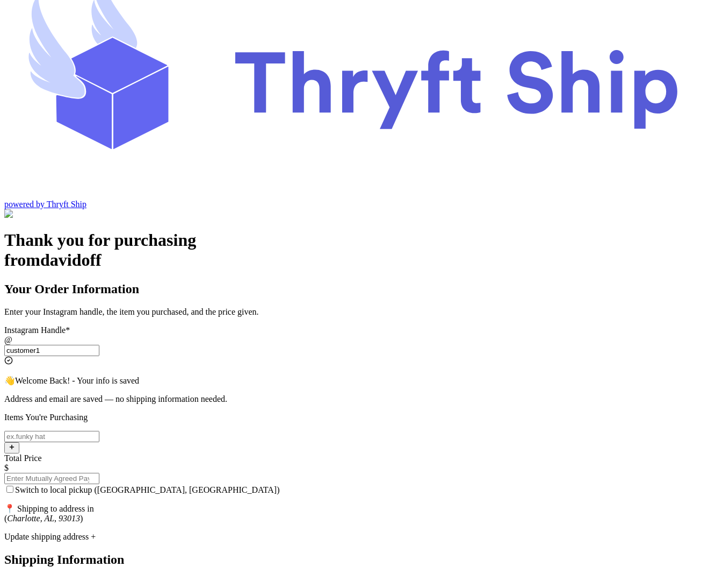
scroll to position [75, 0]
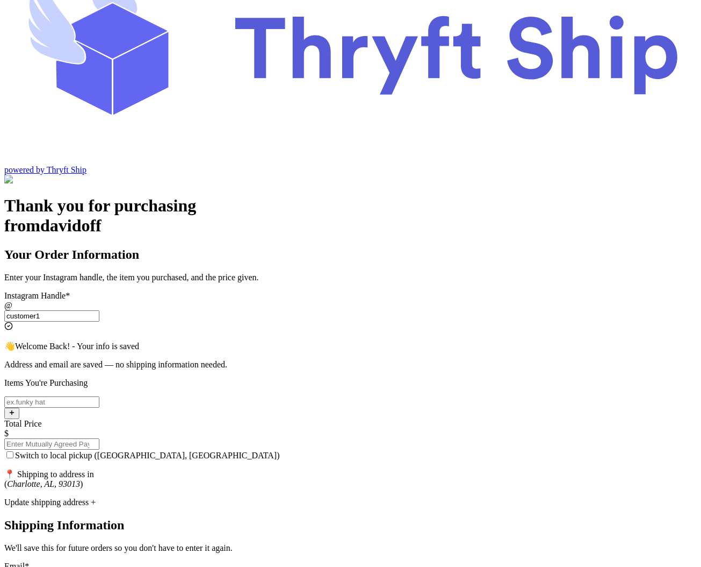
click at [268, 497] on div "Update shipping address +" at bounding box center [350, 502] width 693 height 10
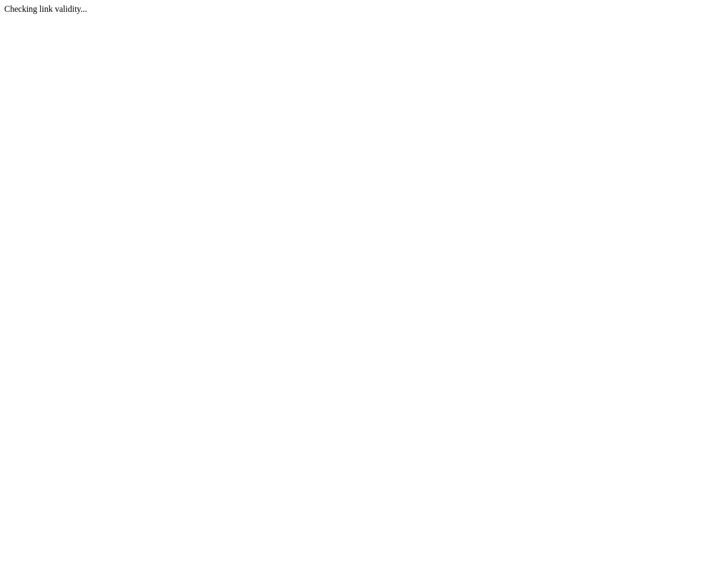
scroll to position [0, 0]
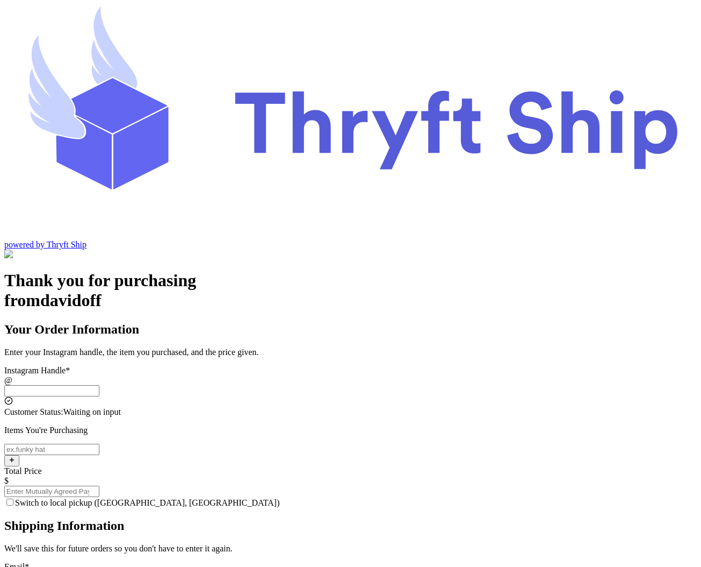
click at [99, 385] on input "Switch to local pickup ([GEOGRAPHIC_DATA], [GEOGRAPHIC_DATA])" at bounding box center [51, 390] width 95 height 11
type input "customer2"
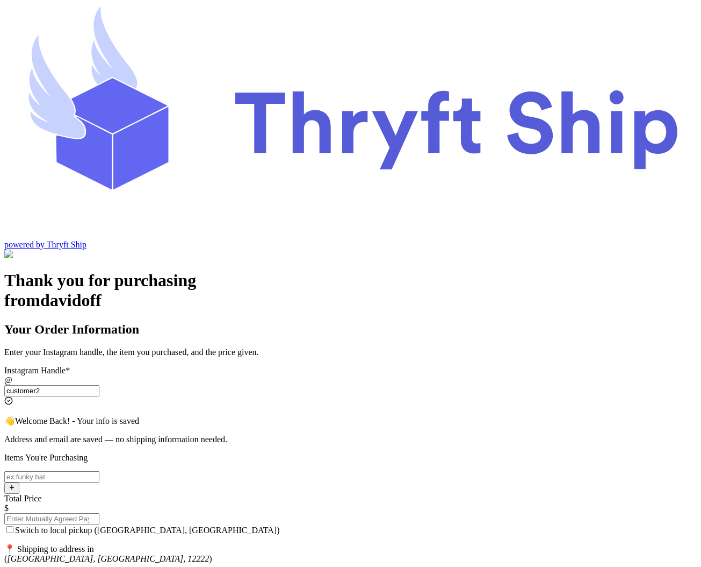
type input "[EMAIL_ADDRESS][DOMAIN_NAME]"
type input "[PERSON_NAME]"
type input "Rehman"
type input "Engineer Town Sector A near [GEOGRAPHIC_DATA]"
type input "[GEOGRAPHIC_DATA]"
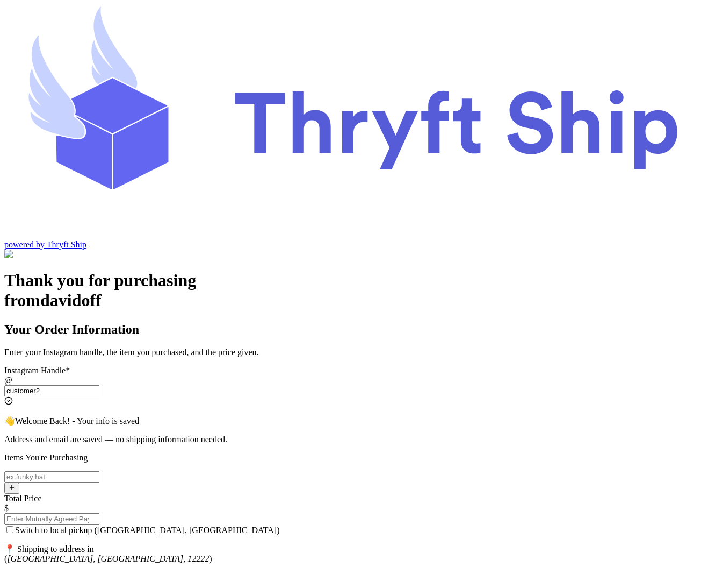
type input "12222"
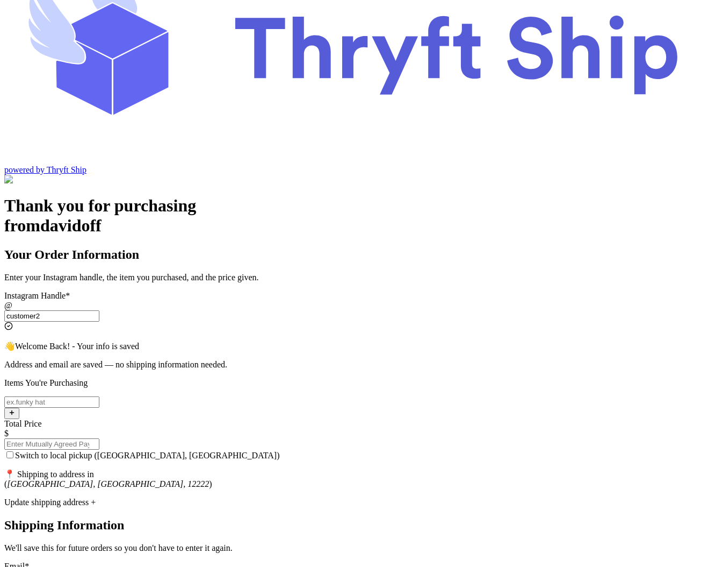
type input "customer2"
click at [304, 497] on div "Update shipping address +" at bounding box center [350, 502] width 693 height 10
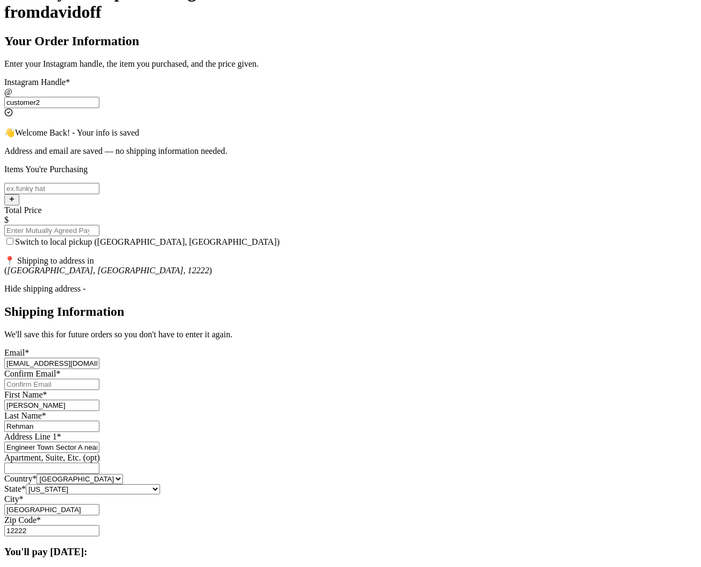
scroll to position [291, 0]
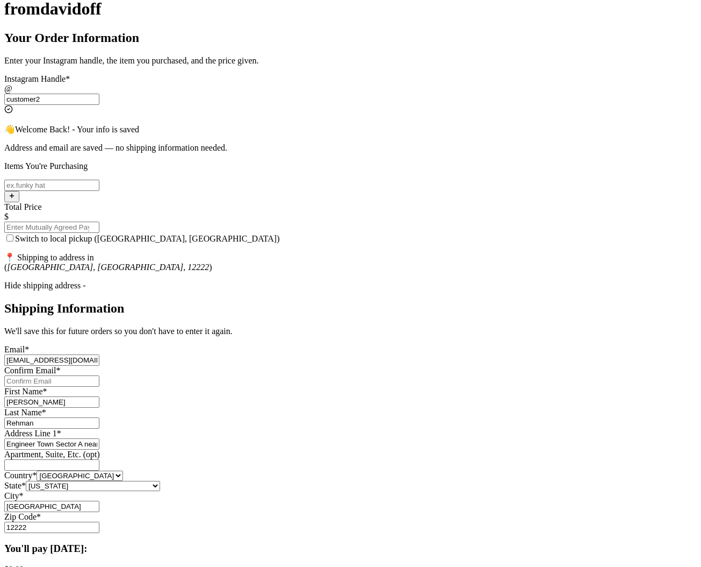
click at [154, 273] on div "Thank you for purchasing from davidoff Your Order Information Enter your Instag…" at bounding box center [350, 375] width 693 height 792
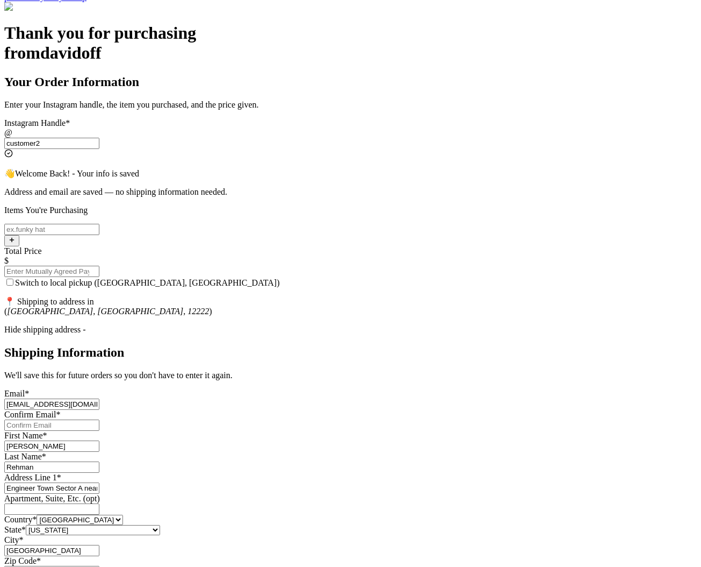
scroll to position [244, 0]
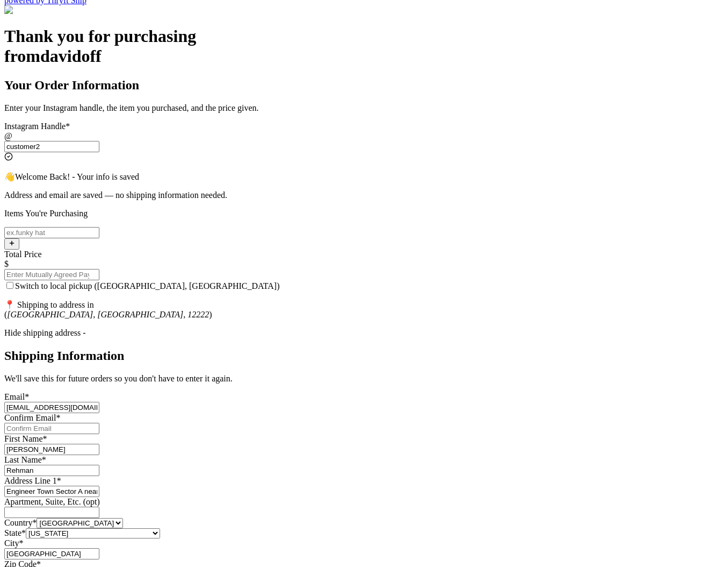
click at [13, 282] on input "Switch to local pickup ([GEOGRAPHIC_DATA], [GEOGRAPHIC_DATA])" at bounding box center [9, 285] width 7 height 7
checkbox input "true"
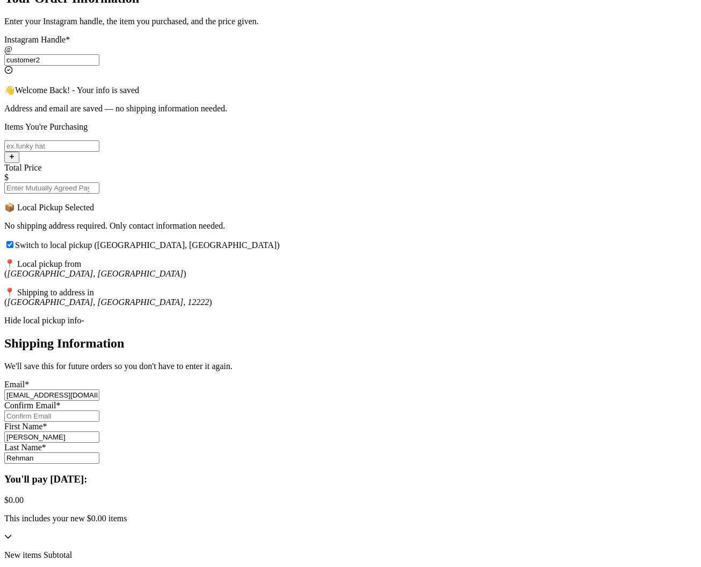
scroll to position [332, 0]
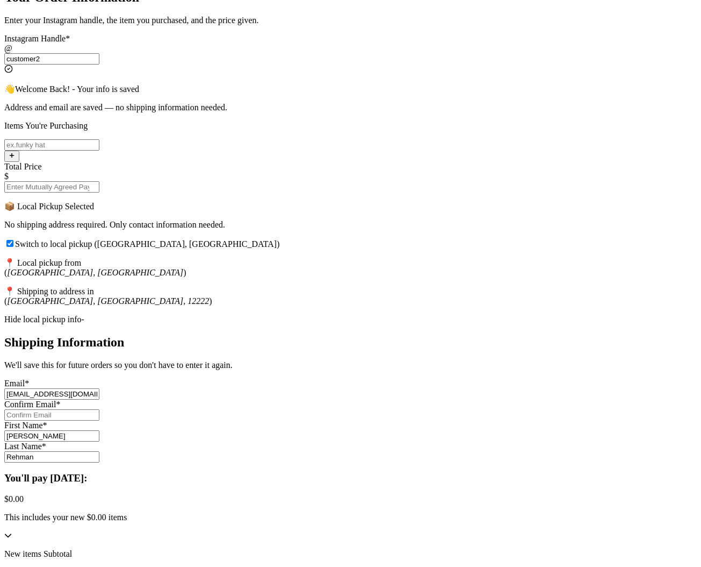
click at [99, 388] on input "[EMAIL_ADDRESS][DOMAIN_NAME]" at bounding box center [51, 393] width 95 height 11
click at [99, 409] on input "Switch to local pickup ([GEOGRAPHIC_DATA], [GEOGRAPHIC_DATA])" at bounding box center [51, 414] width 95 height 11
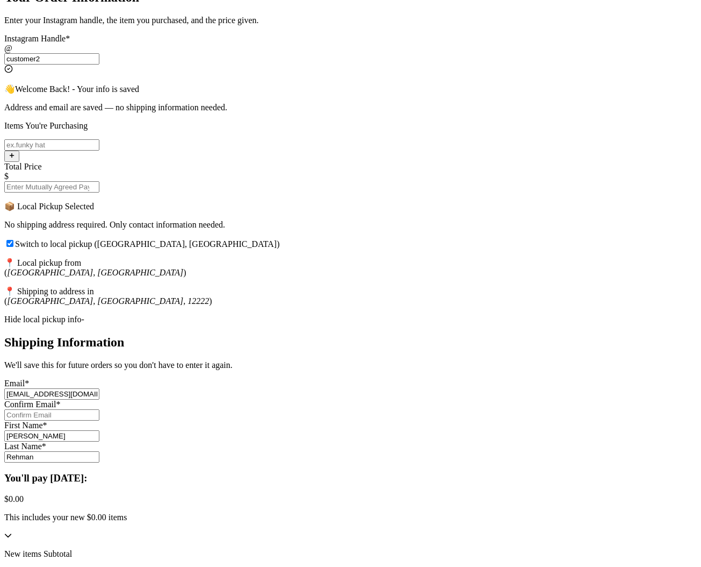
paste input "[EMAIL_ADDRESS][DOMAIN_NAME]"
type input "[EMAIL_ADDRESS][DOMAIN_NAME]"
click at [135, 409] on div "Thank you for purchasing from davidoff Your Order Information Enter your Instag…" at bounding box center [350, 320] width 693 height 762
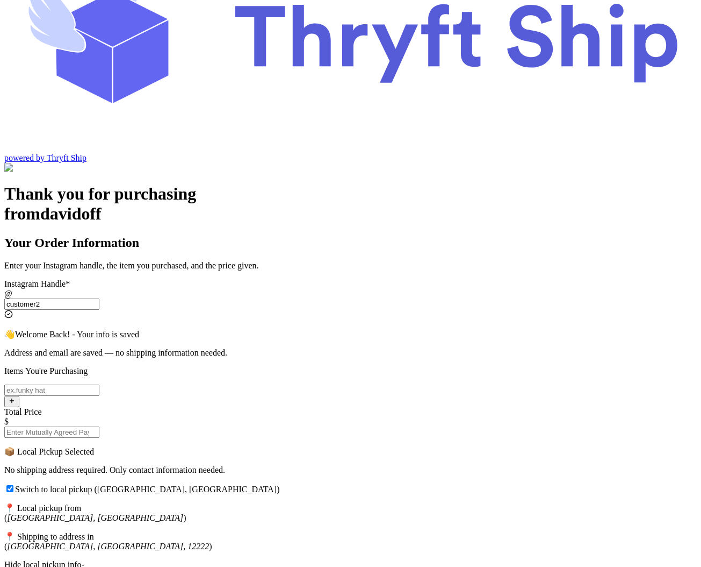
scroll to position [0, 0]
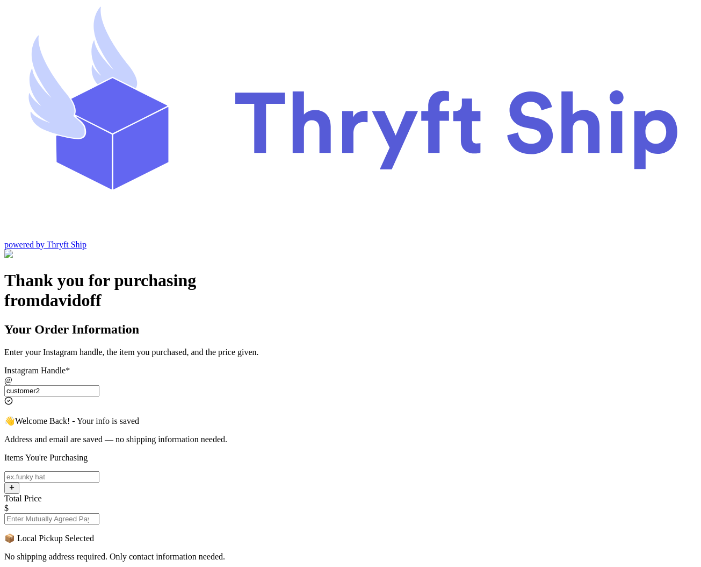
click at [99, 471] on input "Switch to local pickup ([GEOGRAPHIC_DATA], [GEOGRAPHIC_DATA])" at bounding box center [51, 476] width 95 height 11
type input "item 1"
click at [99, 513] on input "Total Price" at bounding box center [51, 518] width 95 height 11
type input "10"
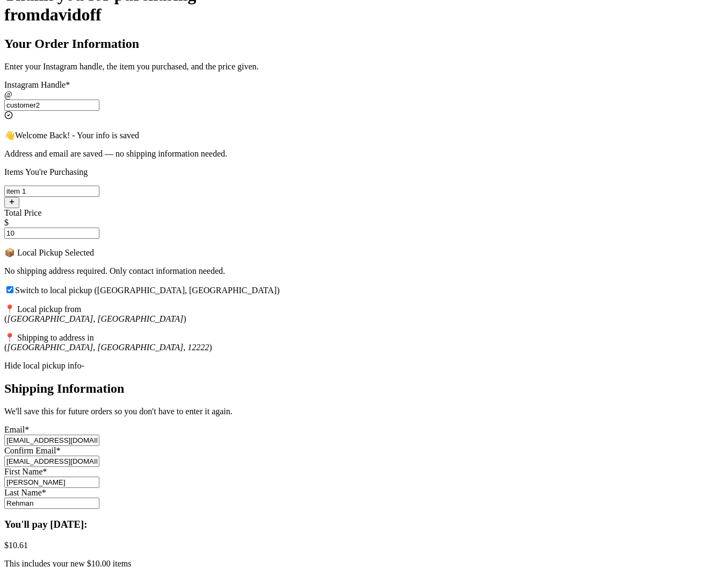
scroll to position [289, 0]
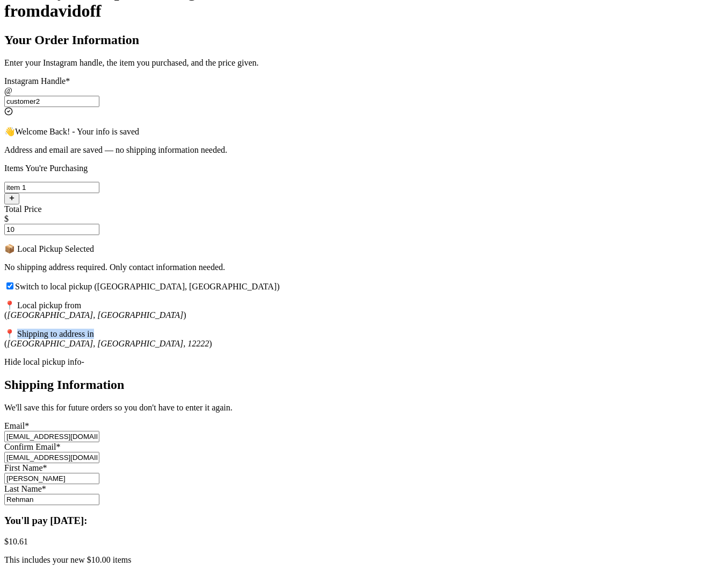
drag, startPoint x: 228, startPoint y: 189, endPoint x: 376, endPoint y: 192, distance: 148.4
click at [376, 328] on p "📍 Shipping to address in ( [GEOGRAPHIC_DATA] )" at bounding box center [350, 338] width 693 height 20
copy p "hipping to address in"
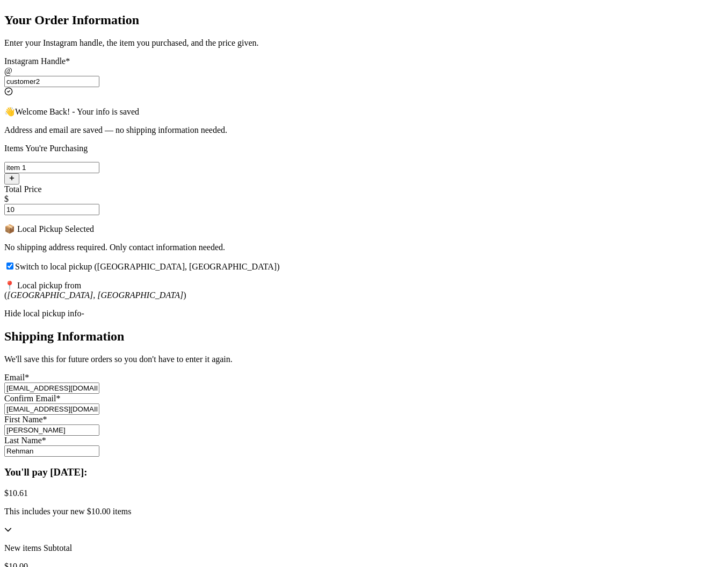
scroll to position [312, 0]
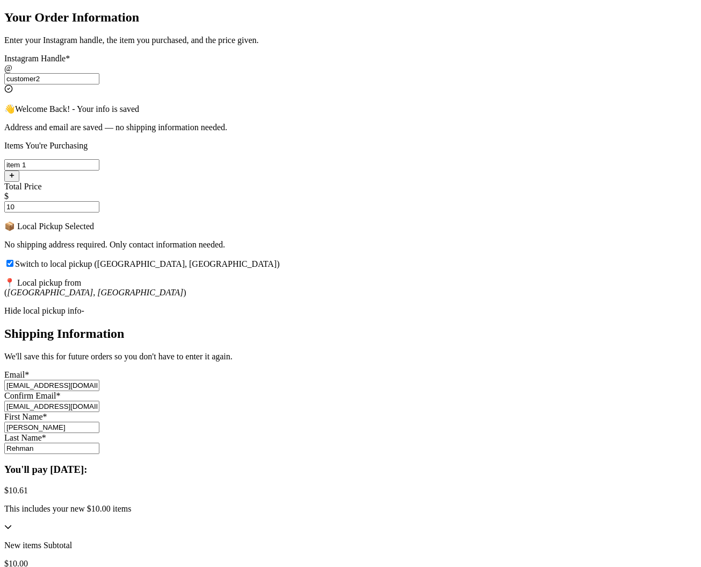
click at [291, 306] on div "Hide local pickup info-" at bounding box center [350, 311] width 693 height 10
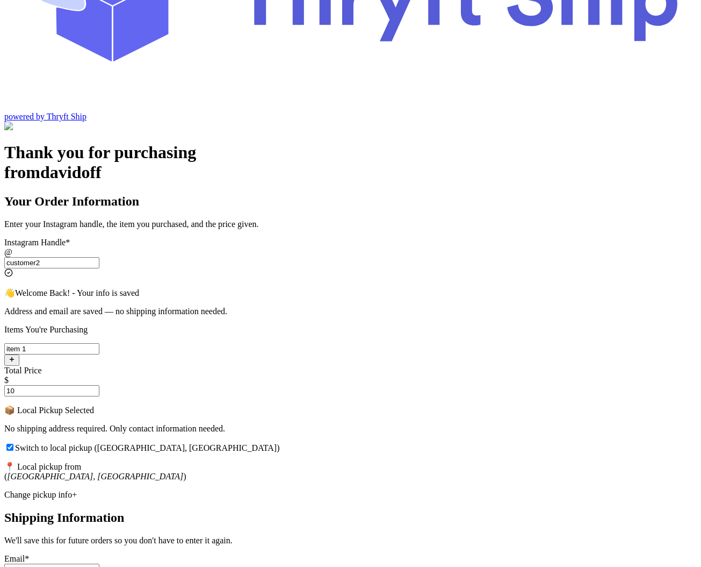
scroll to position [123, 0]
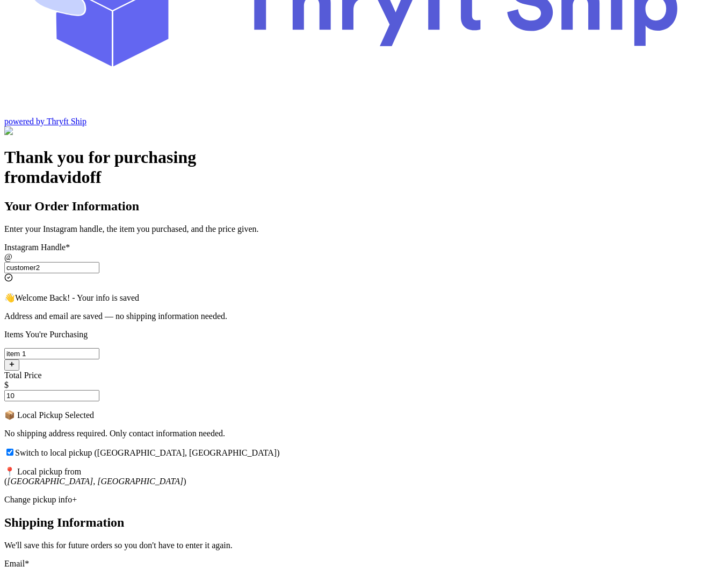
click at [288, 495] on div "Change pickup info+" at bounding box center [350, 500] width 693 height 10
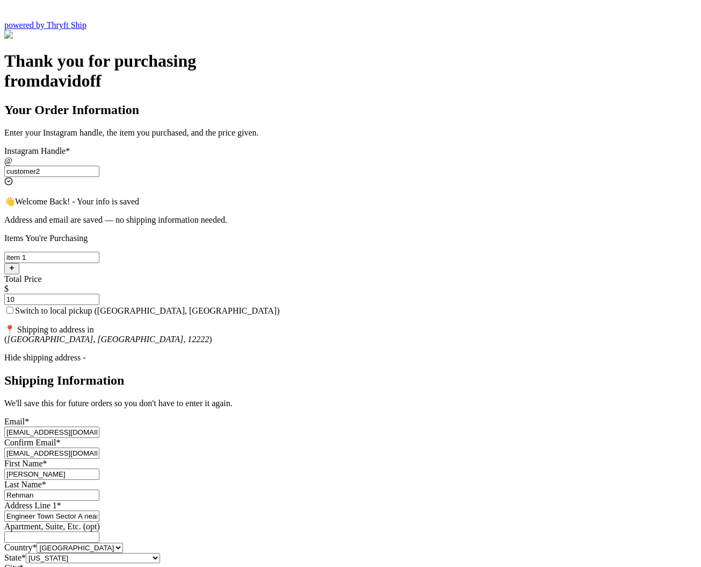
scroll to position [213, 0]
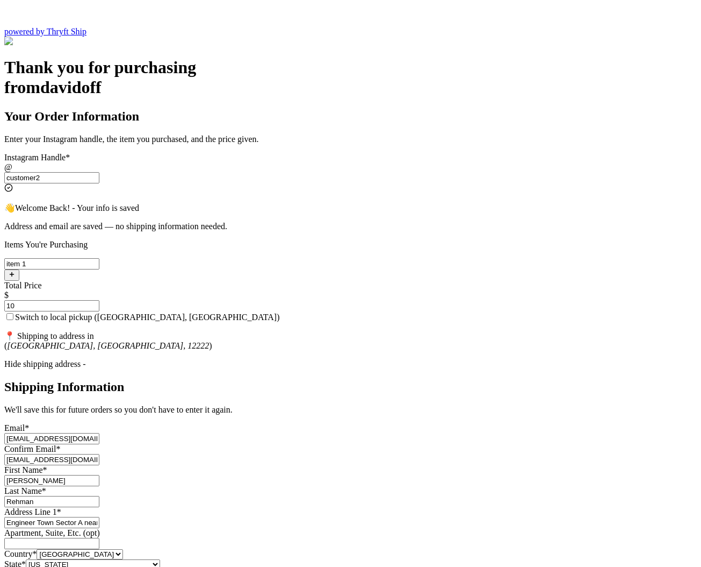
click at [13, 313] on input "Switch to local pickup (Stockton, CA)" at bounding box center [9, 316] width 7 height 7
checkbox input "true"
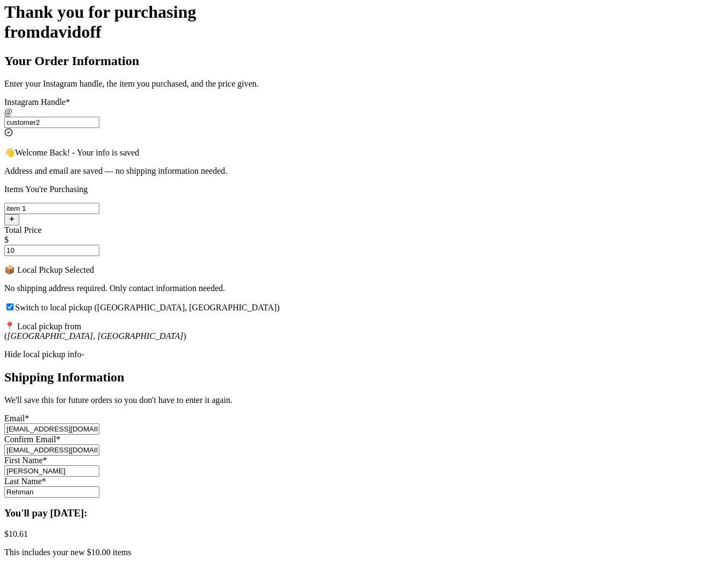
scroll to position [269, 0]
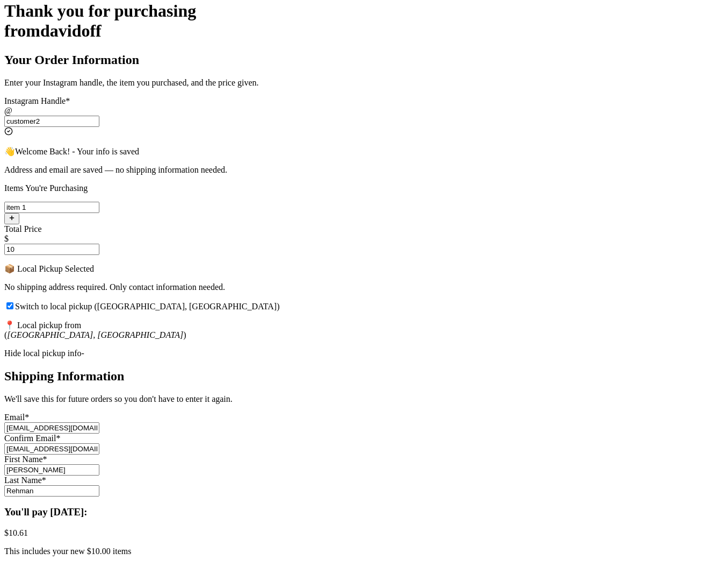
click at [300, 348] on div "Hide local pickup info-" at bounding box center [350, 353] width 693 height 10
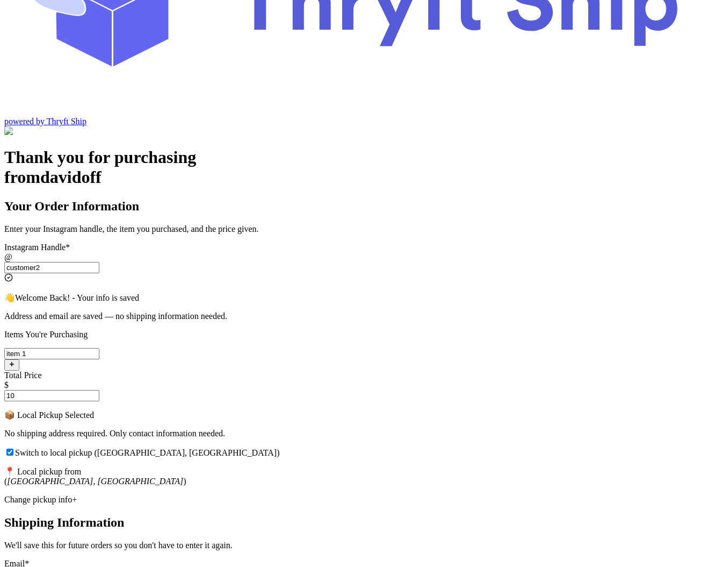
click at [288, 495] on div "Change pickup info+" at bounding box center [350, 500] width 693 height 10
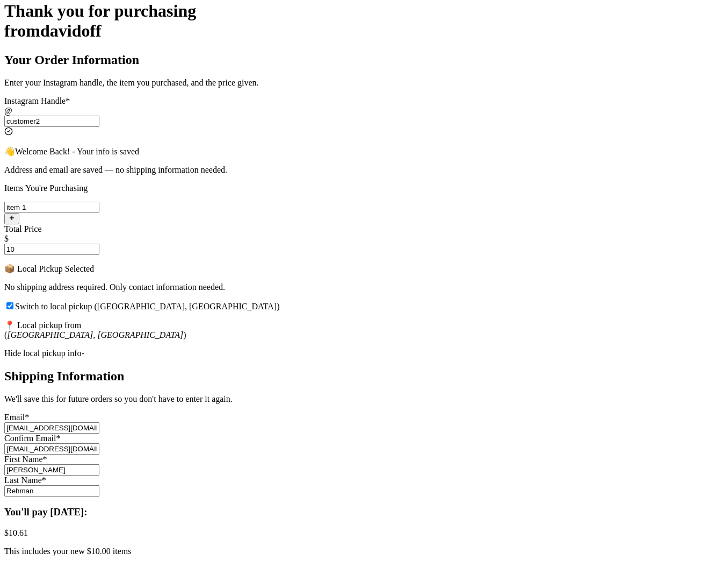
click at [287, 348] on div "Hide local pickup info-" at bounding box center [350, 353] width 693 height 10
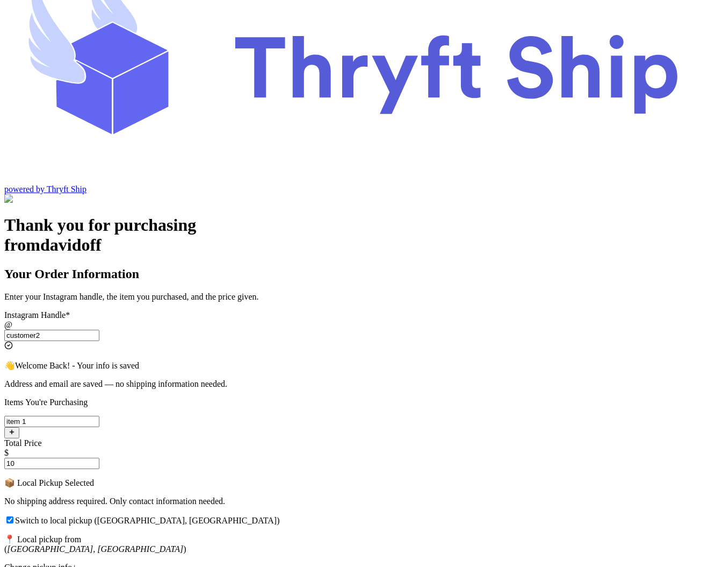
scroll to position [123, 0]
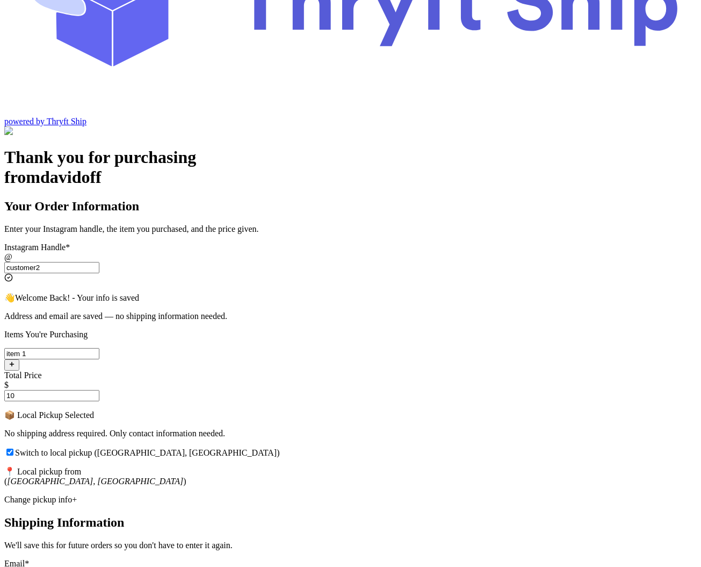
click at [538, 335] on div "Thank you for purchasing from davidoff Your Order Information Enter your Instag…" at bounding box center [350, 513] width 693 height 733
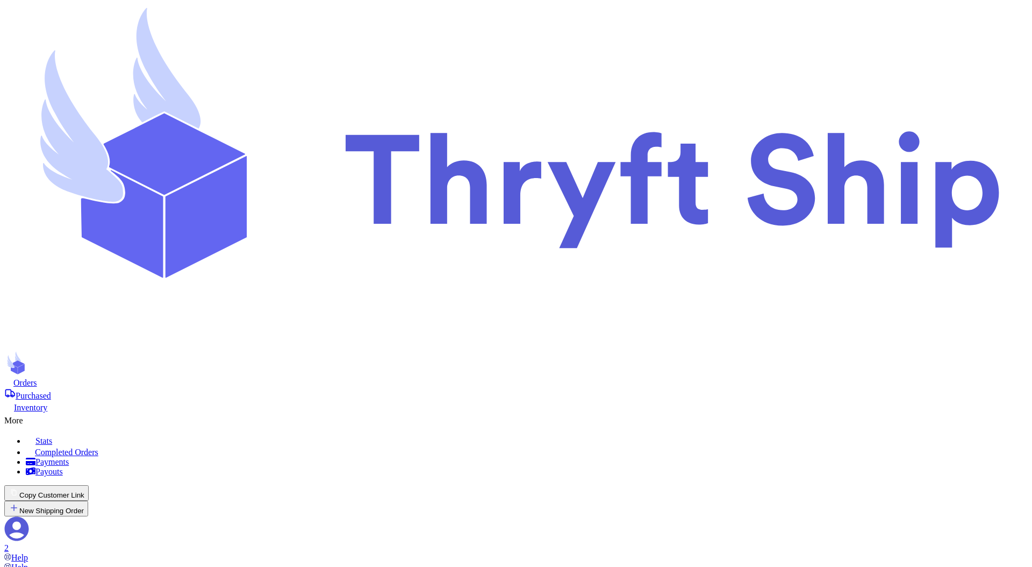
select select "paid"
click at [29, 517] on icon at bounding box center [17, 529] width 24 height 24
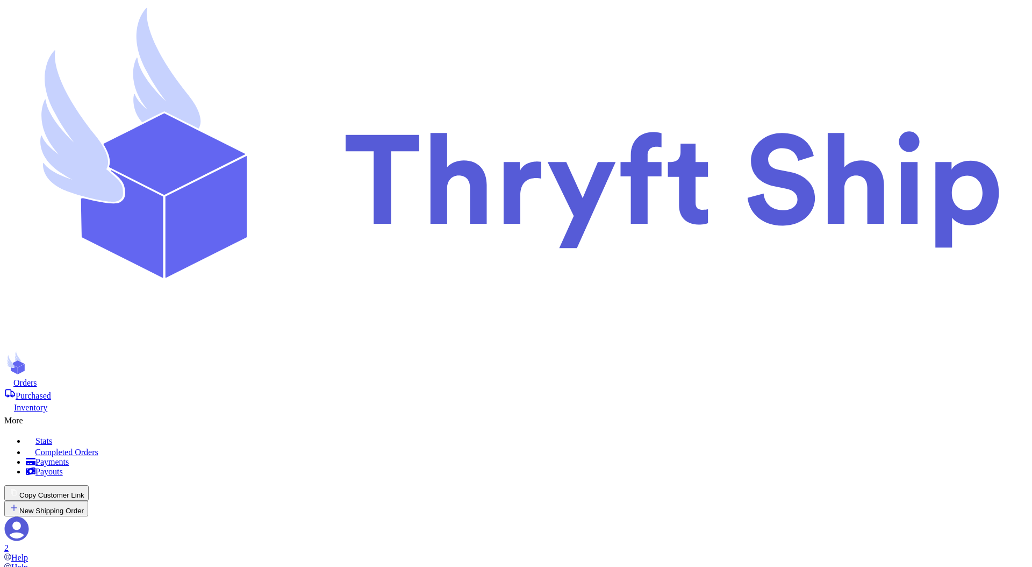
checkbox input "false"
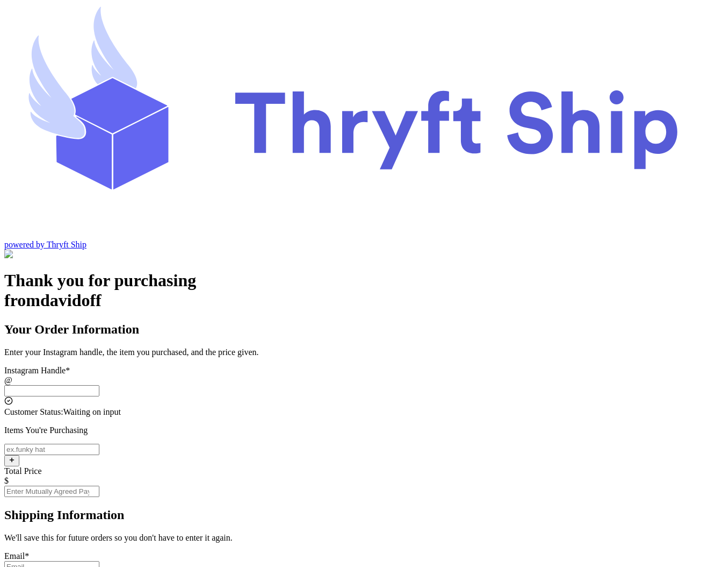
click at [99, 385] on input "Instagram Handle *" at bounding box center [51, 390] width 95 height 11
type input "customer1"
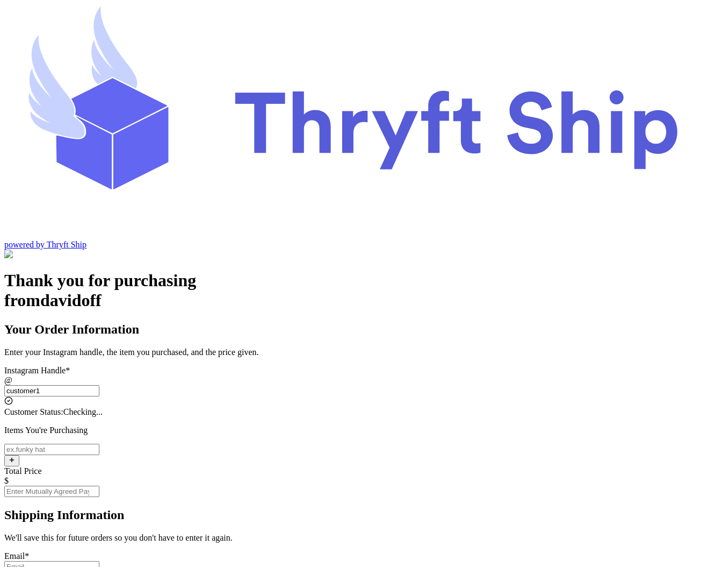
type input "s.abderrehman+2@gmail.com"
type input "[PERSON_NAME]"
type input "Rehman"
type input "3629 Broadcast Drive"
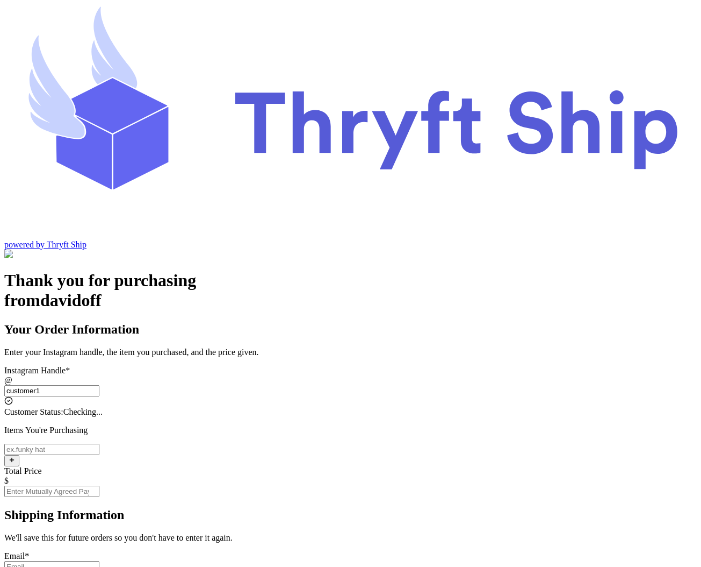
type input "Charlotte"
type input "93013"
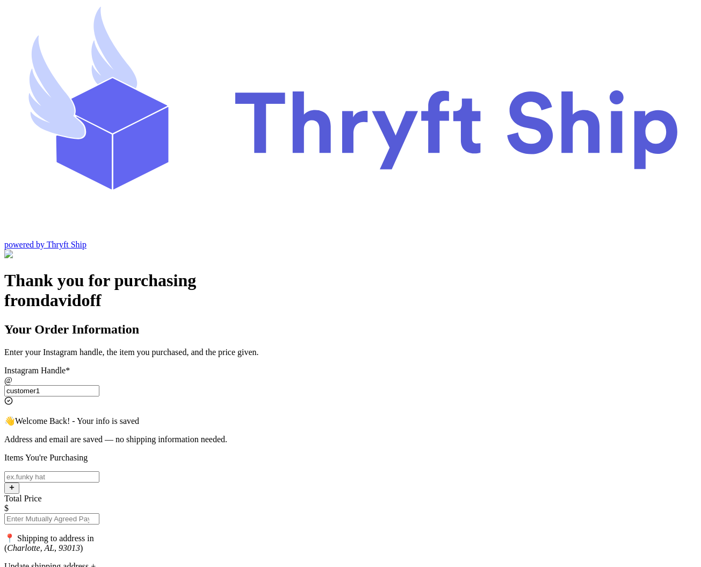
type input "customer1"
click at [99, 471] on input "Instagram Handle *" at bounding box center [51, 476] width 95 height 11
type input "item 2"
click at [99, 513] on input "Total Price" at bounding box center [51, 518] width 95 height 11
type input "11"
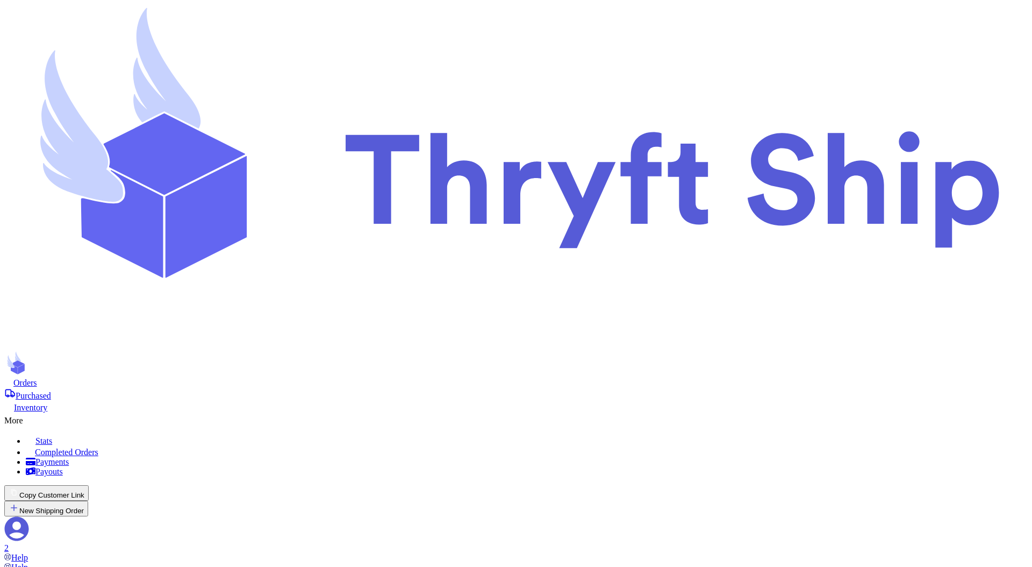
scroll to position [444, 0]
click at [89, 485] on button "Copy Customer Link" at bounding box center [46, 493] width 84 height 16
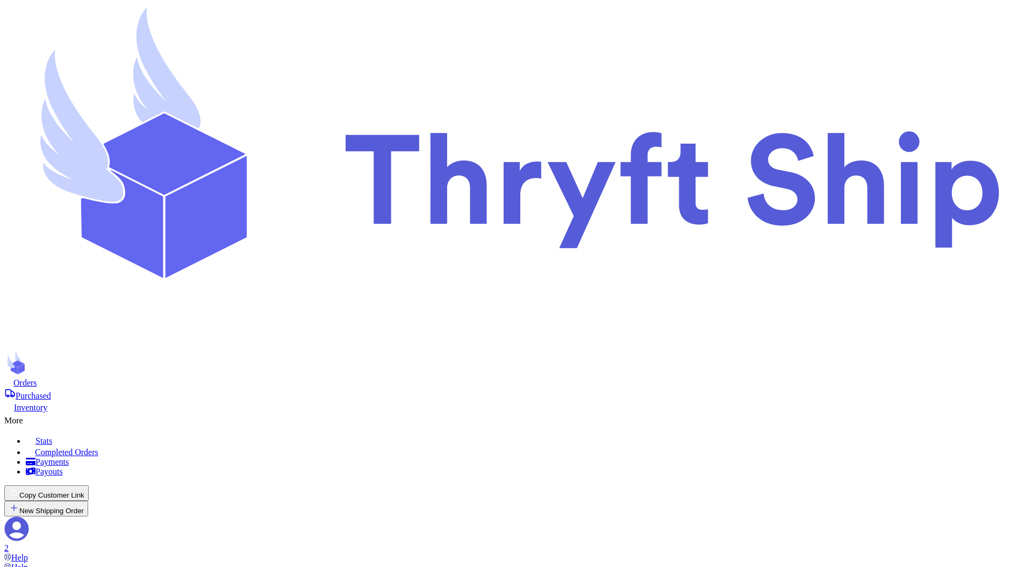
checkbox input "true"
click at [37, 378] on span "Orders" at bounding box center [25, 382] width 24 height 9
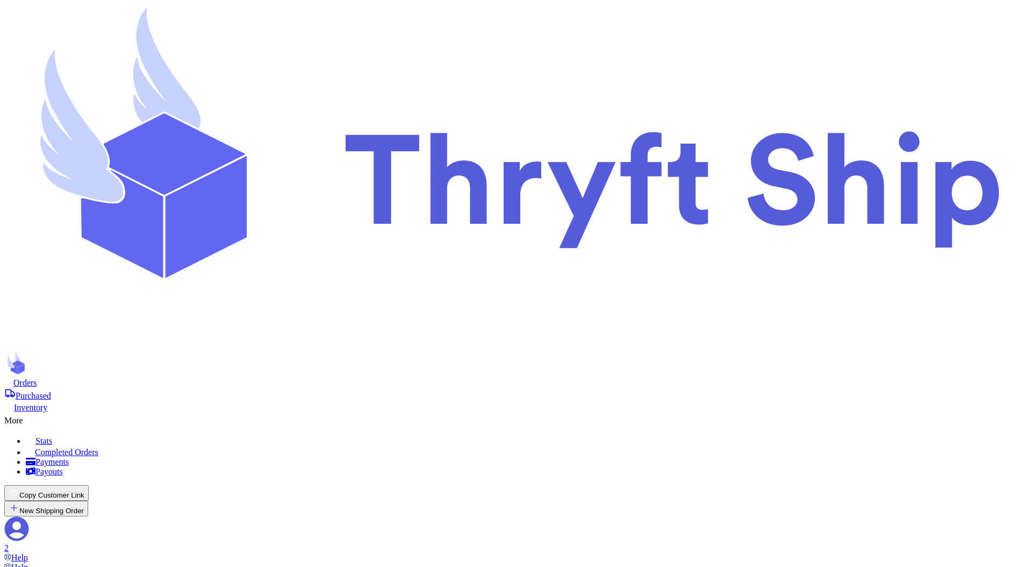
checkbox input "false"
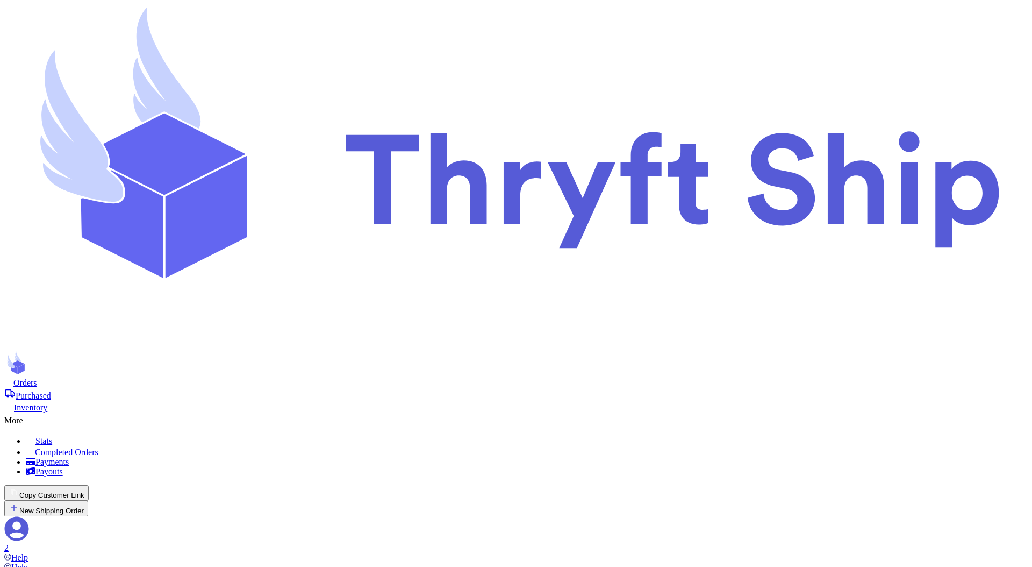
checkbox input "false"
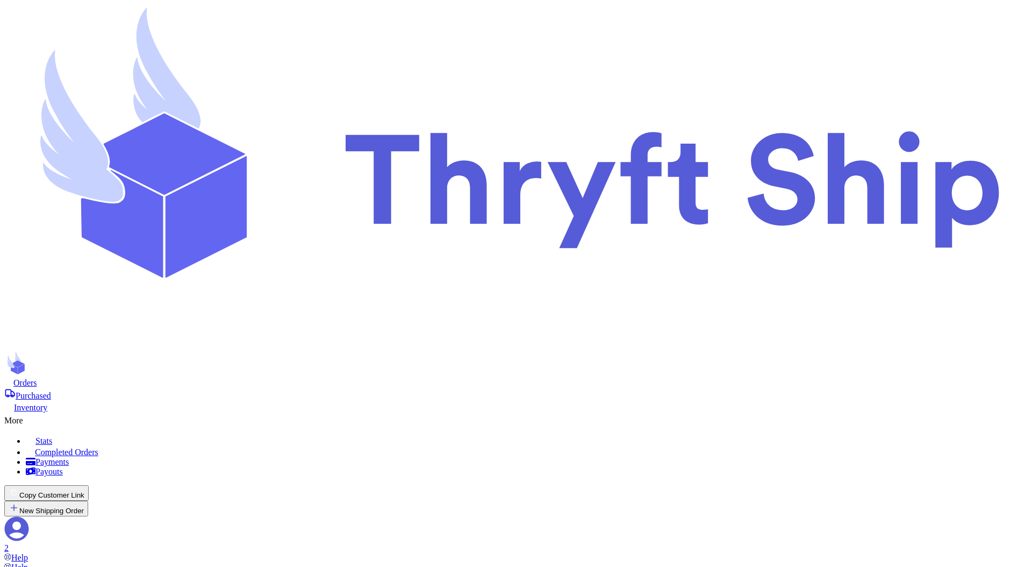
checkbox input "true"
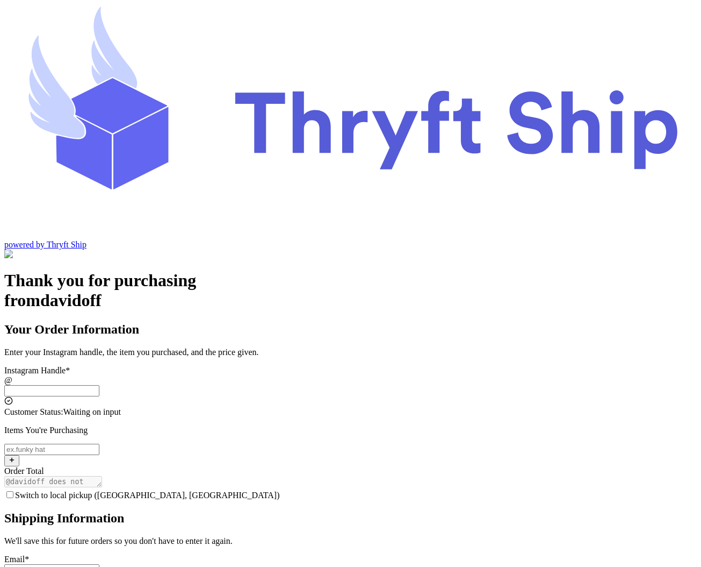
click at [99, 385] on input "Switch to local pickup ([GEOGRAPHIC_DATA], [GEOGRAPHIC_DATA])" at bounding box center [51, 390] width 95 height 11
type input "customer1"
type input "[EMAIL_ADDRESS][DOMAIN_NAME]"
type input "[PERSON_NAME]"
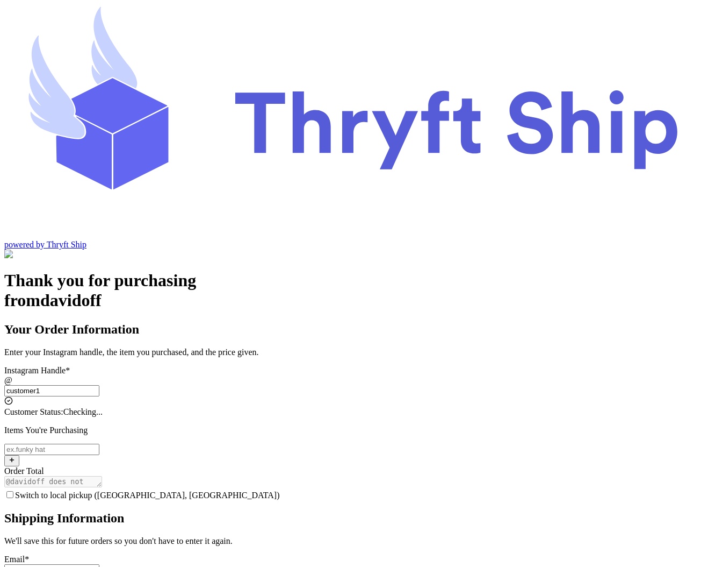
type input "Rehman"
type input "[STREET_ADDRESS]"
type input "Charlotte"
type input "93013"
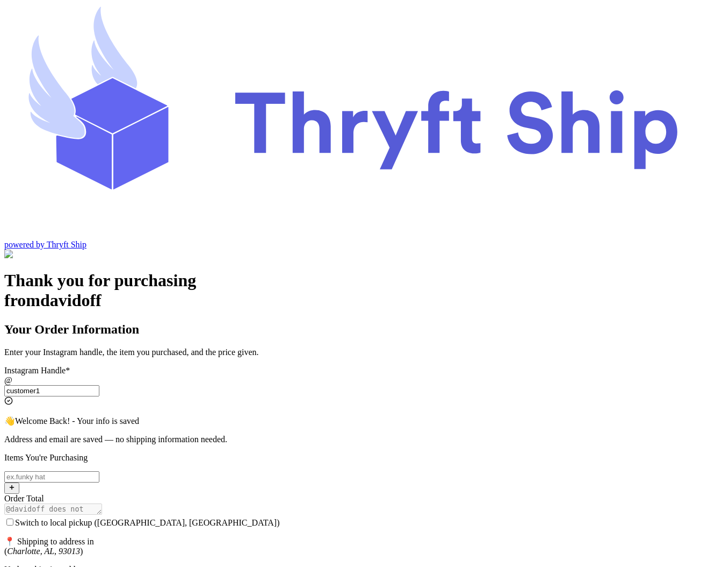
scroll to position [16, 0]
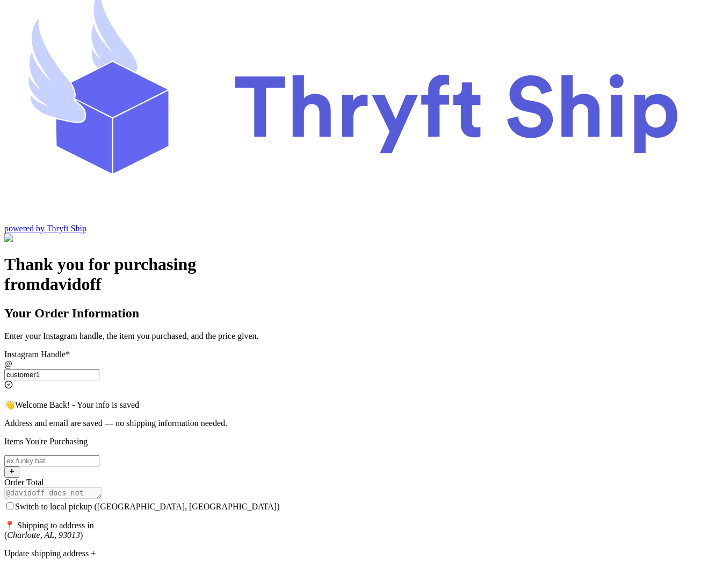
type input "customer1"
click at [99, 455] on input "Switch to local pickup ([GEOGRAPHIC_DATA], [GEOGRAPHIC_DATA])" at bounding box center [51, 460] width 95 height 11
type input "item 1"
click at [13, 502] on input "Switch to local pickup ([GEOGRAPHIC_DATA], [GEOGRAPHIC_DATA])" at bounding box center [9, 505] width 7 height 7
checkbox input "true"
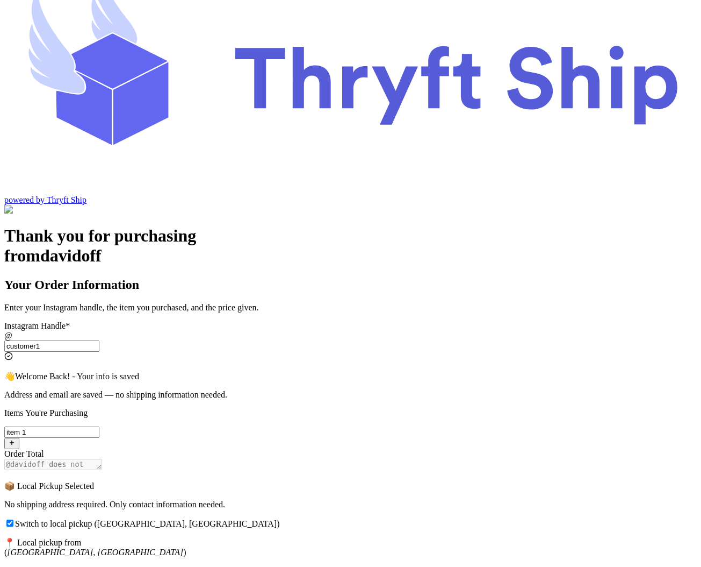
scroll to position [65, 0]
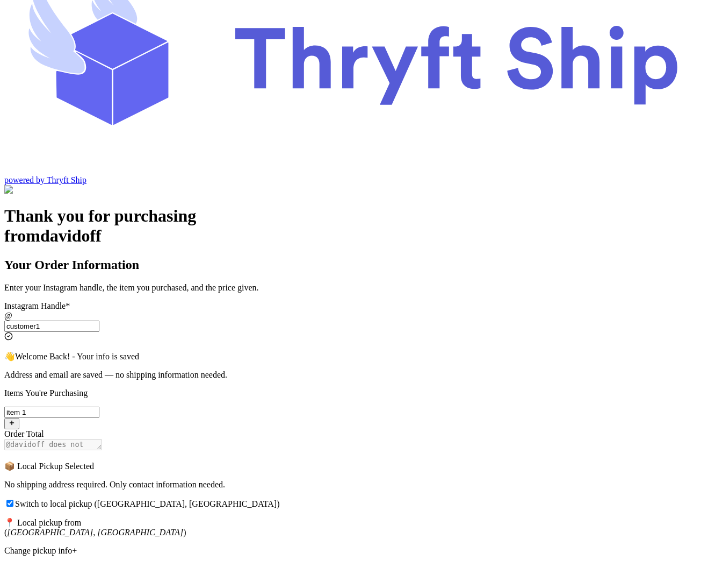
click at [291, 546] on div "Change pickup info+" at bounding box center [350, 551] width 693 height 10
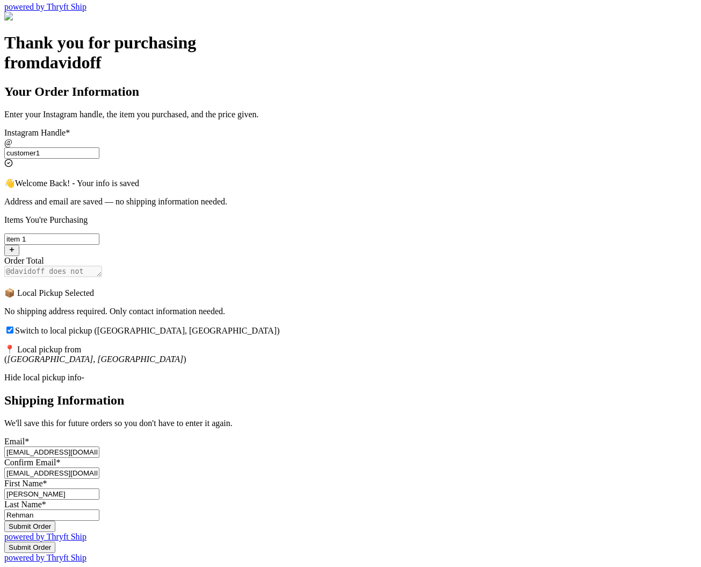
scroll to position [0, 0]
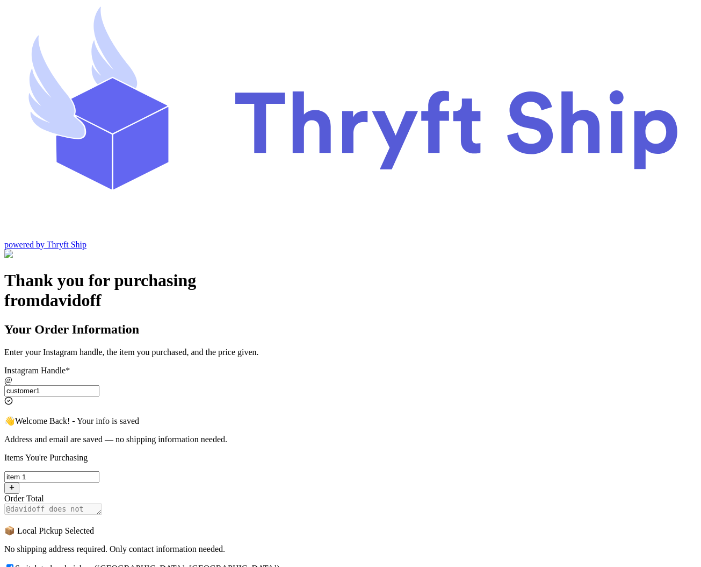
click at [99, 385] on input "customer1" at bounding box center [51, 390] width 95 height 11
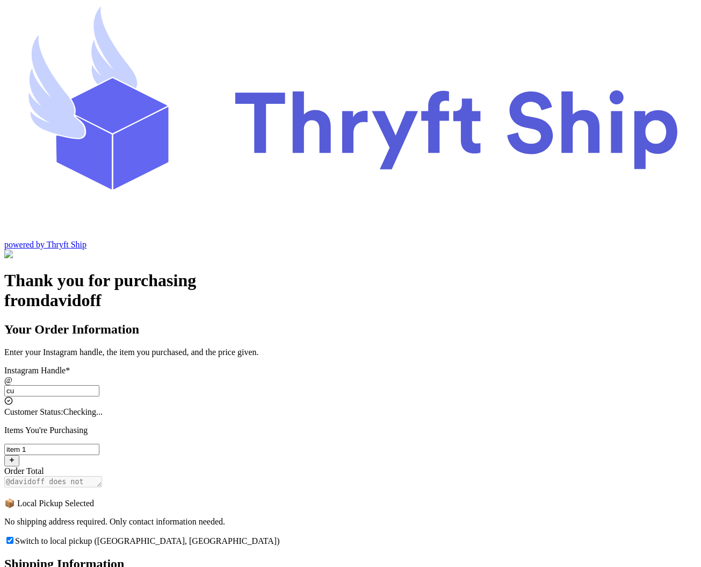
type input "c"
type input "local9"
type input "abdul+1@thryftship.com"
type input "Undertaker"
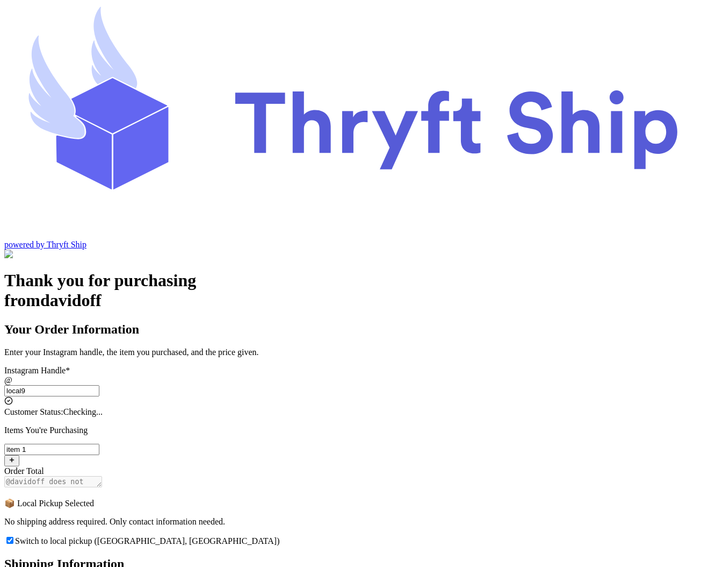
type input "Geller"
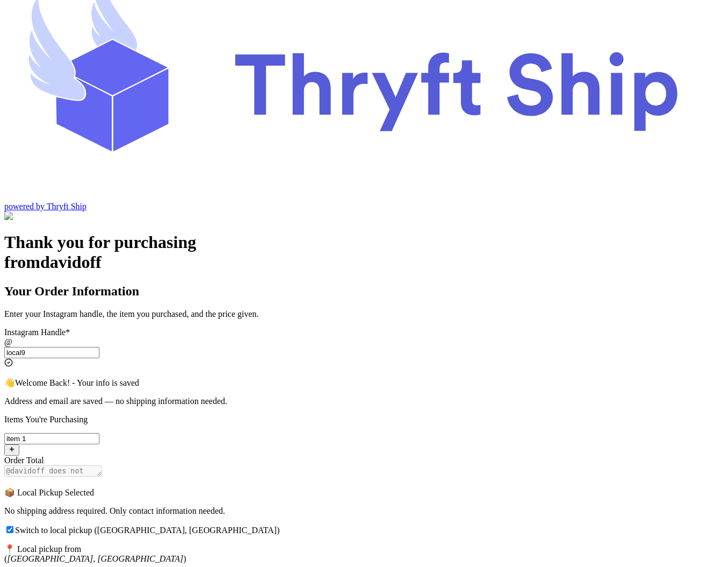
scroll to position [65, 0]
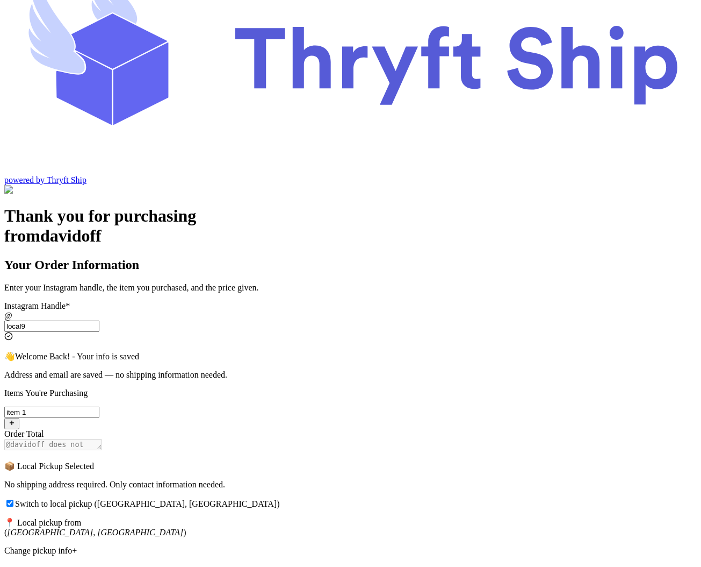
click at [99, 320] on input "local9" at bounding box center [51, 325] width 95 height 11
type input "local"
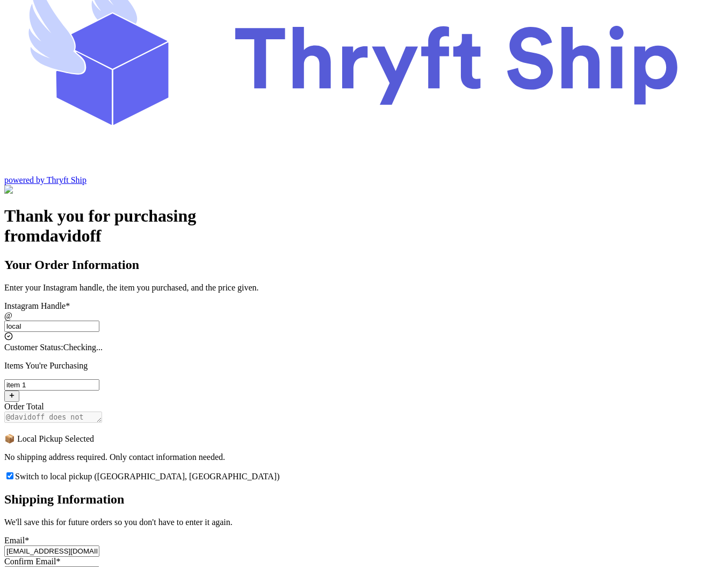
scroll to position [0, 0]
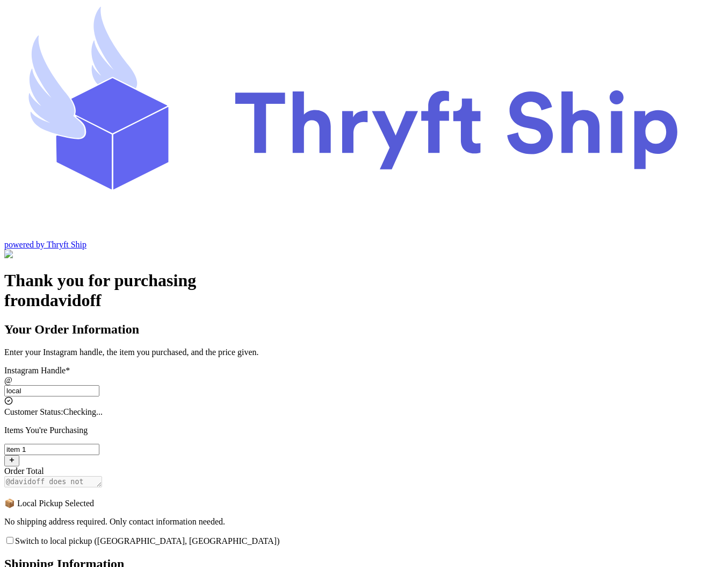
checkbox input "false"
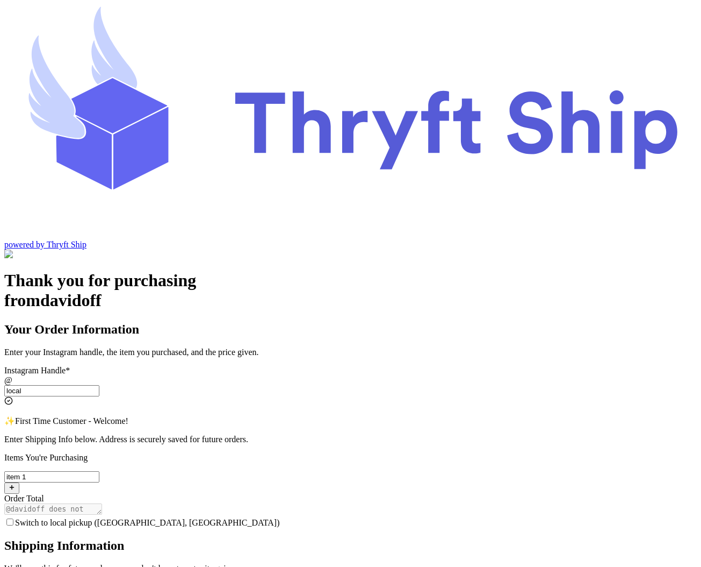
type input "local9"
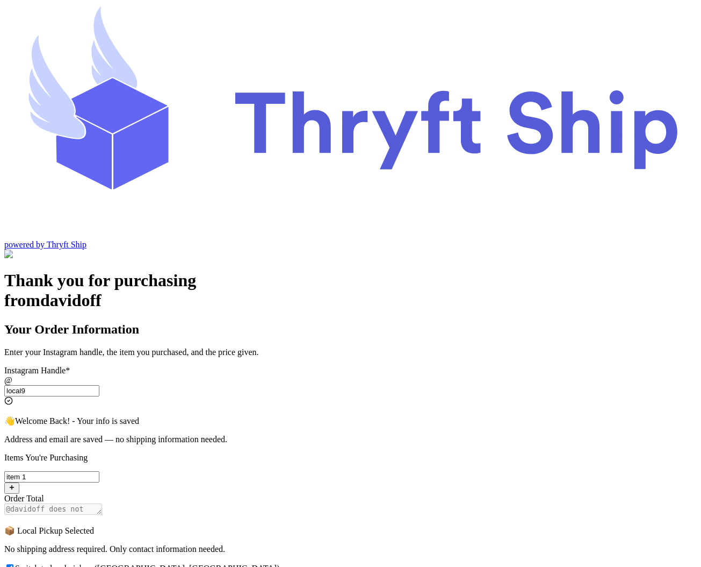
checkbox input "true"
type input "local9"
click at [94, 297] on div "Thank you for purchasing from davidoff Your Order Information Enter your Instag…" at bounding box center [350, 534] width 693 height 529
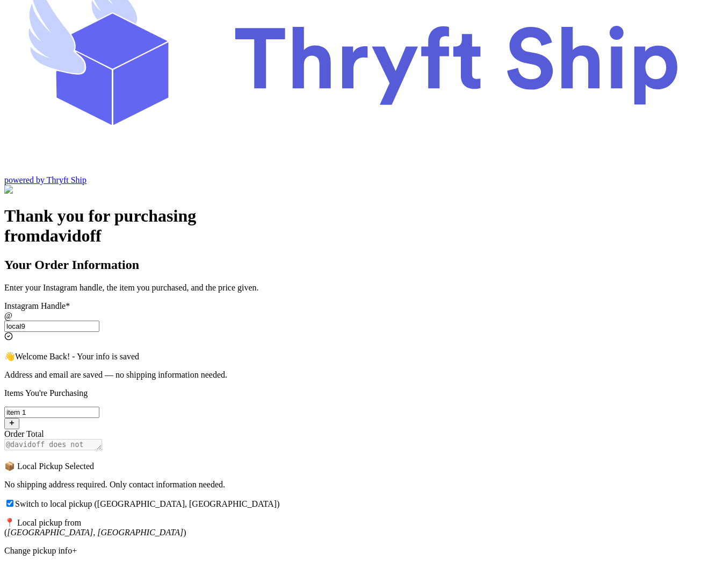
click at [287, 546] on div "Change pickup info+" at bounding box center [350, 551] width 693 height 10
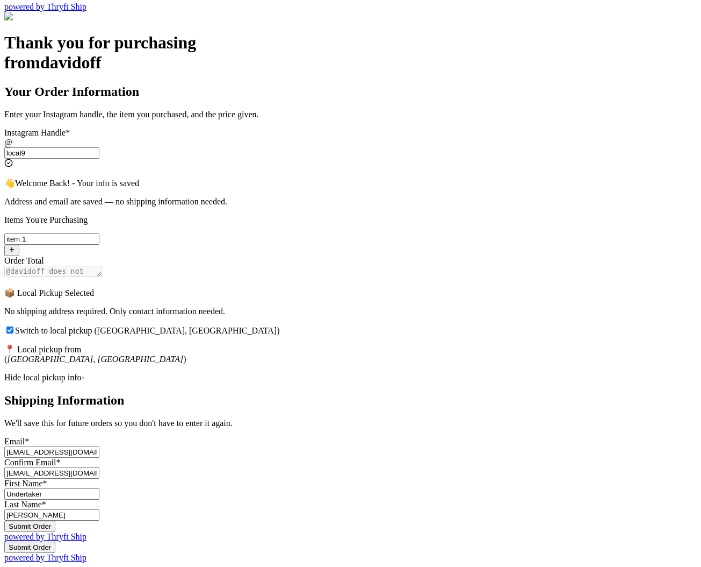
scroll to position [289, 0]
click at [55, 520] on button "Submit Order" at bounding box center [29, 525] width 51 height 11
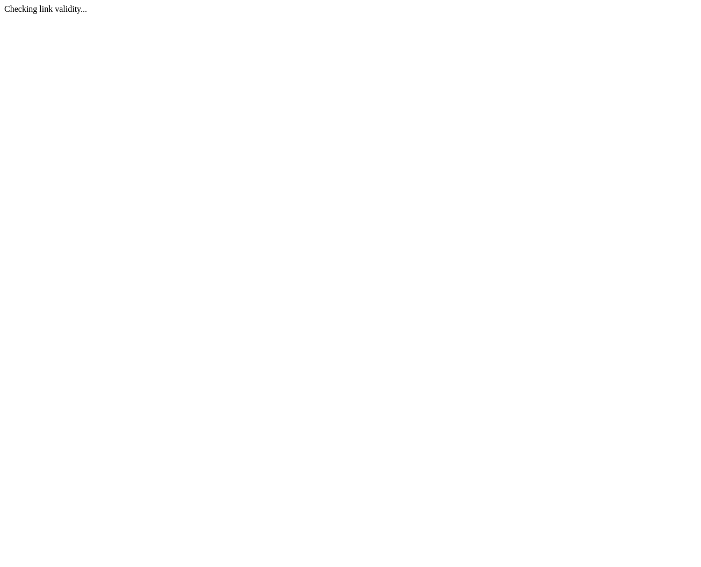
scroll to position [0, 0]
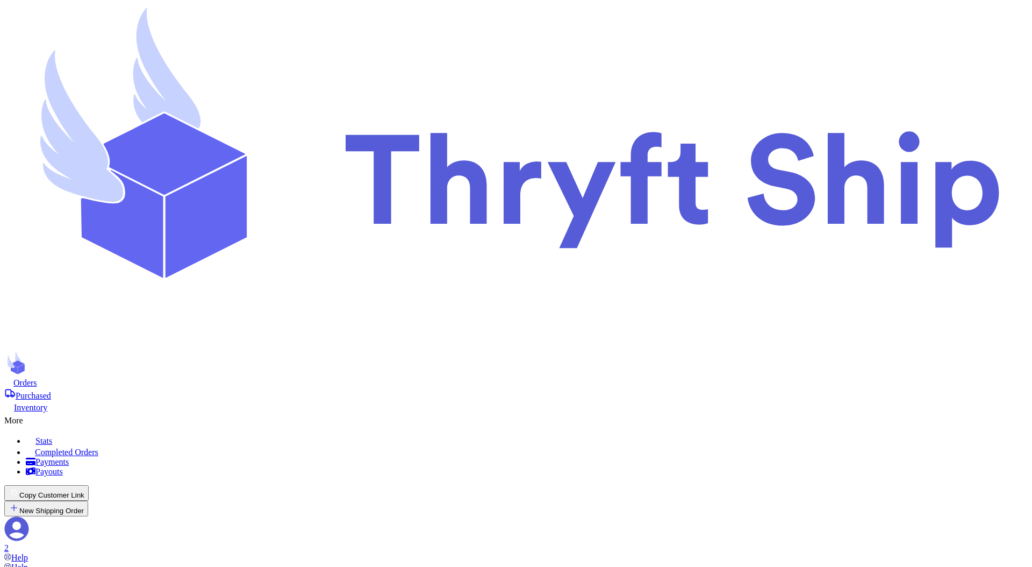
click at [88, 500] on button "New Shipping Order" at bounding box center [46, 508] width 84 height 16
type input "c"
type input "cu"
type input "cus"
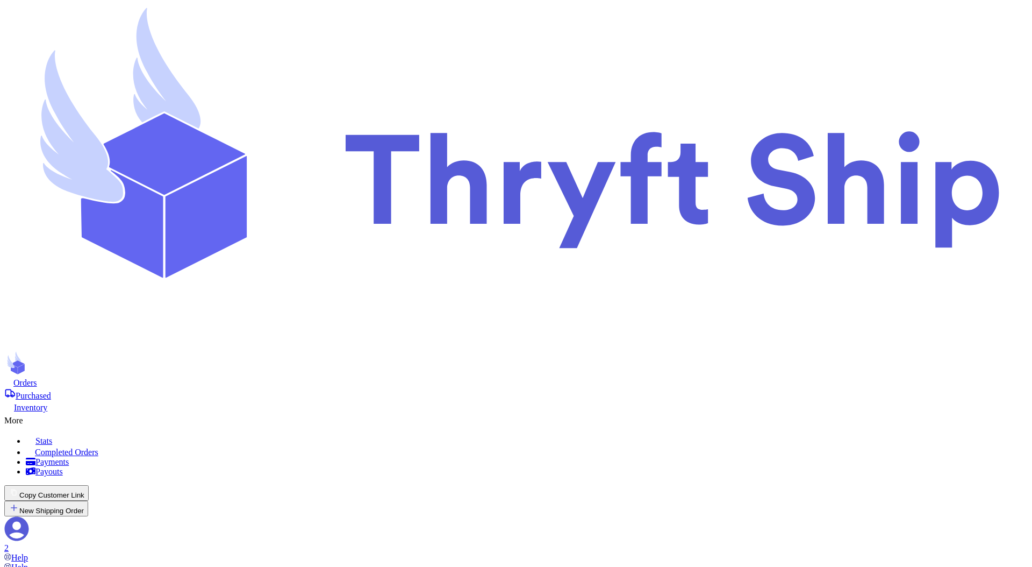
type input "cust"
type input "custo"
type input "custom"
type input "custome"
type input "customer"
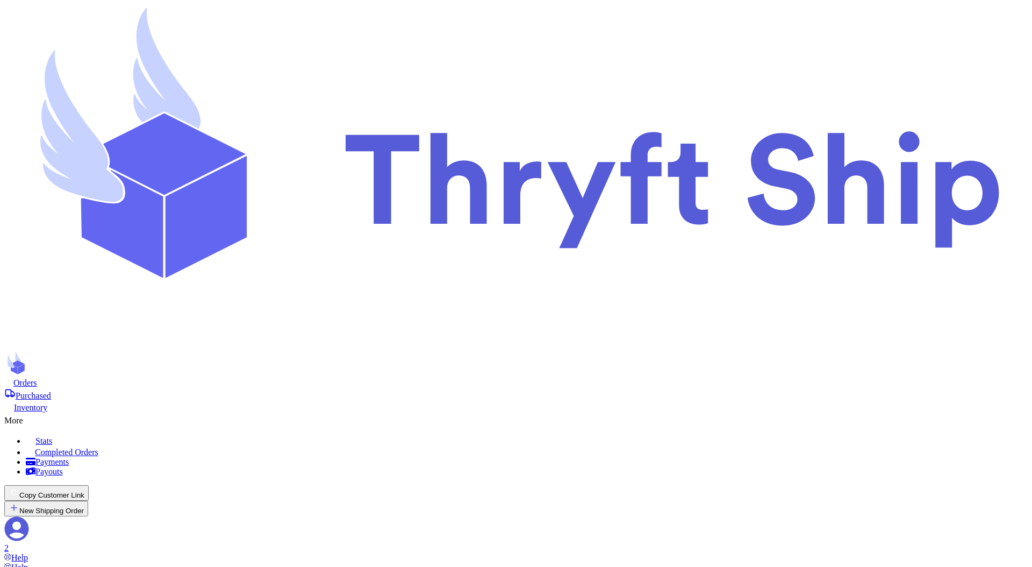
type input "customer1"
type input "[PERSON_NAME]"
type input "Rehman"
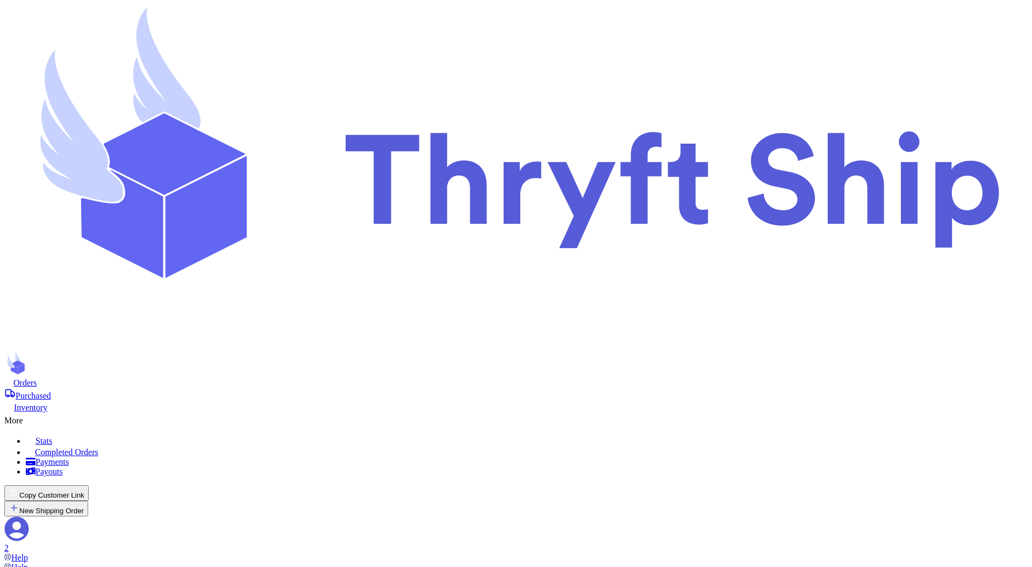
type input "[EMAIL_ADDRESS][DOMAIN_NAME]"
type input "[STREET_ADDRESS]"
type input "Charlotte"
select select "AL"
type input "93013"
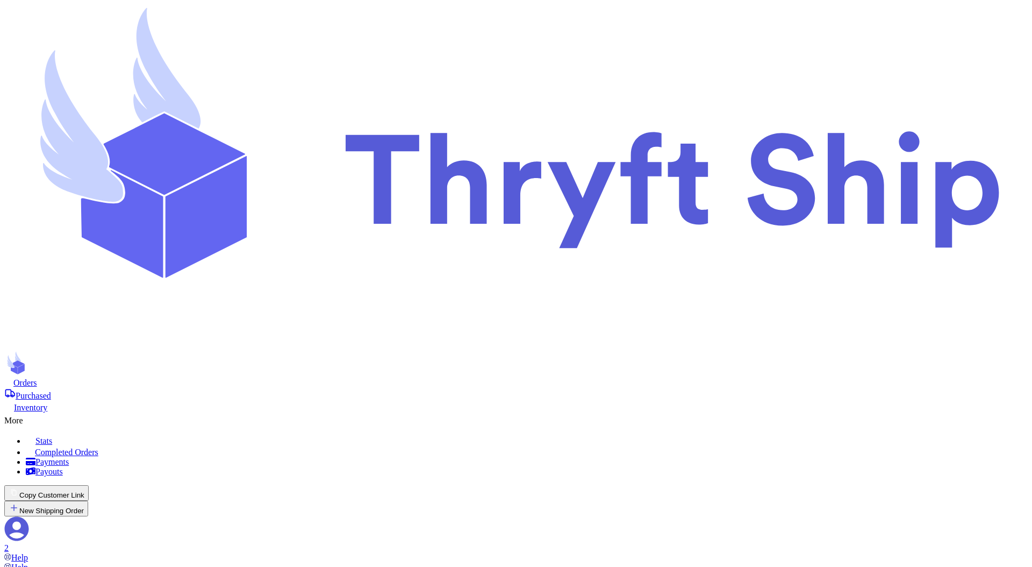
scroll to position [111, 0]
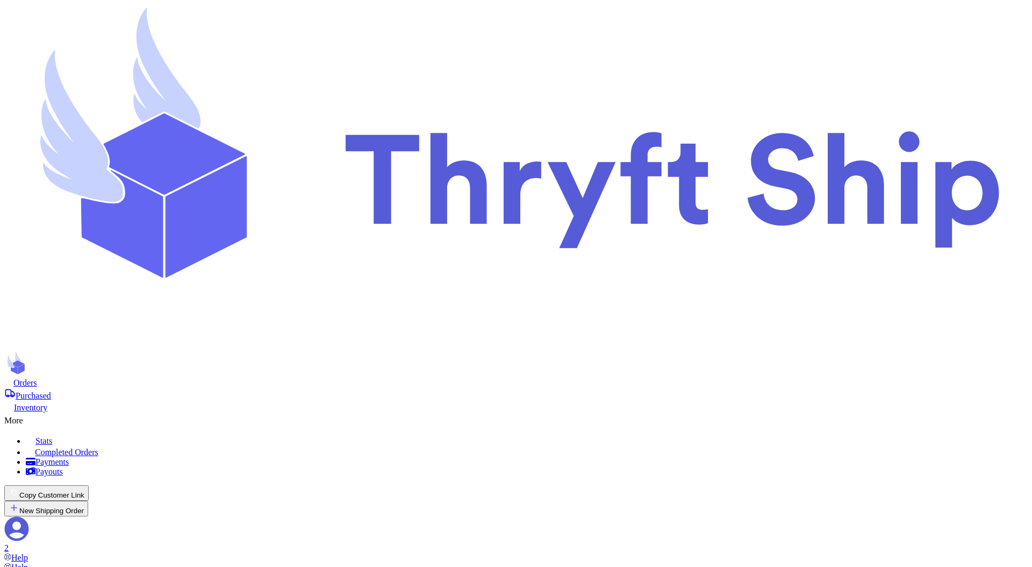
checkbox input "false"
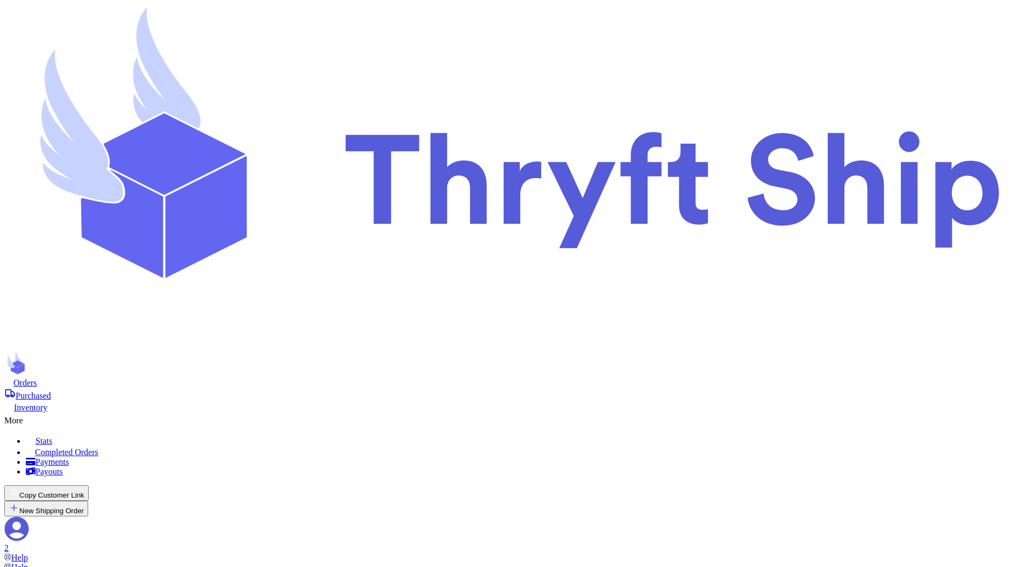
checkbox input "false"
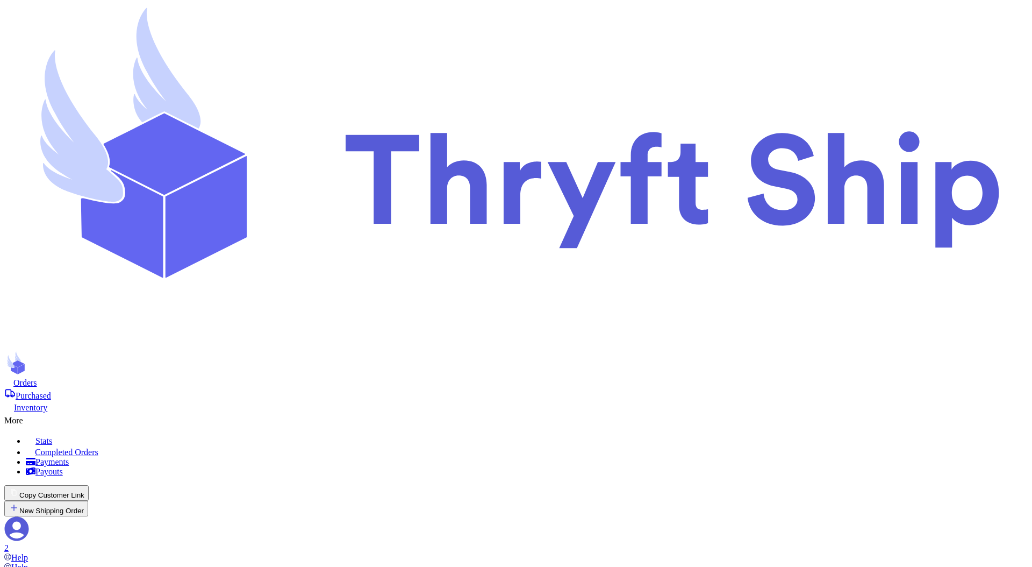
checkbox input "false"
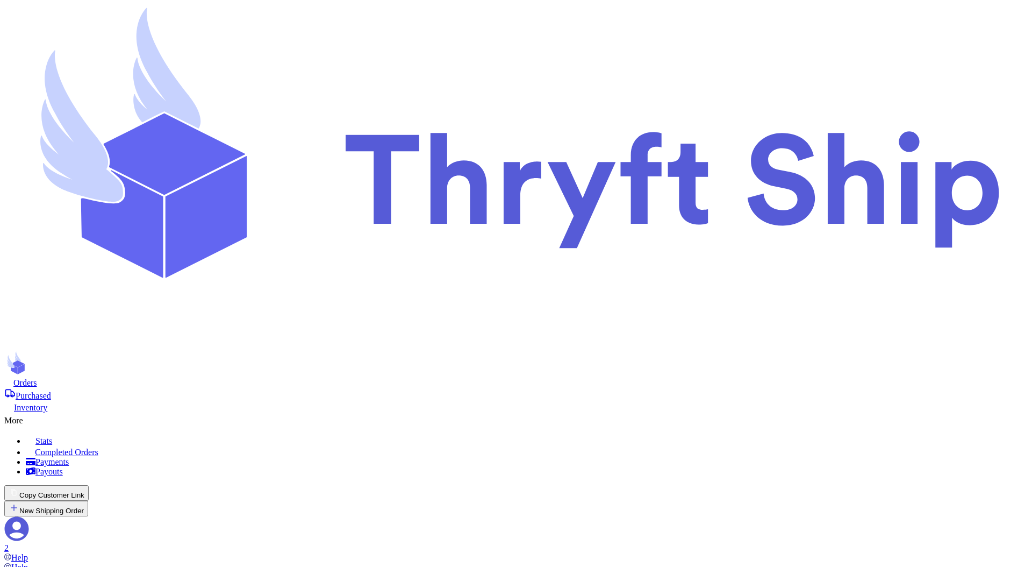
checkbox input "true"
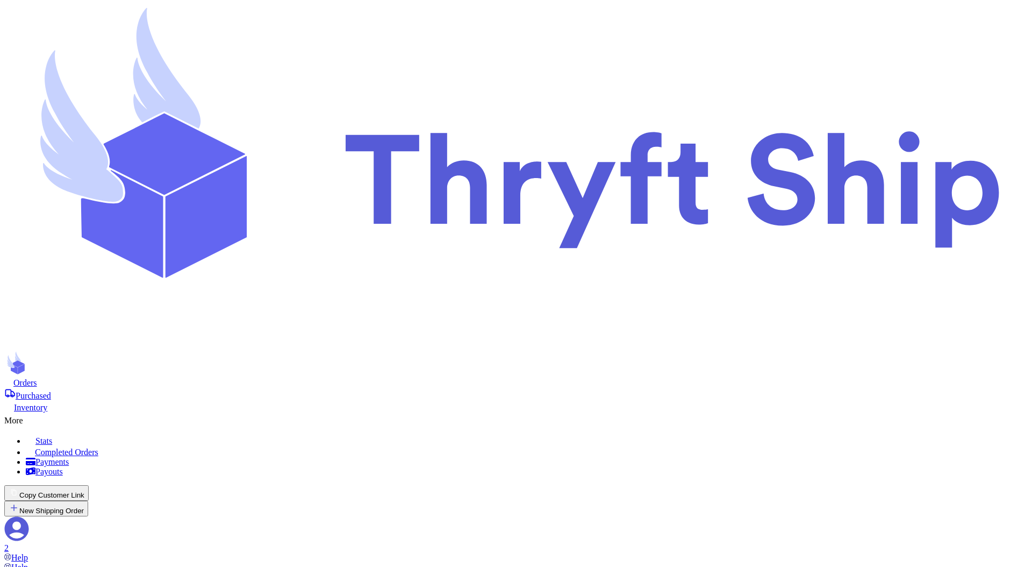
type input "Undertaker"
type input "Geller"
type input "abdul+1@thryftship.com"
type input "item 1"
type input "local9"
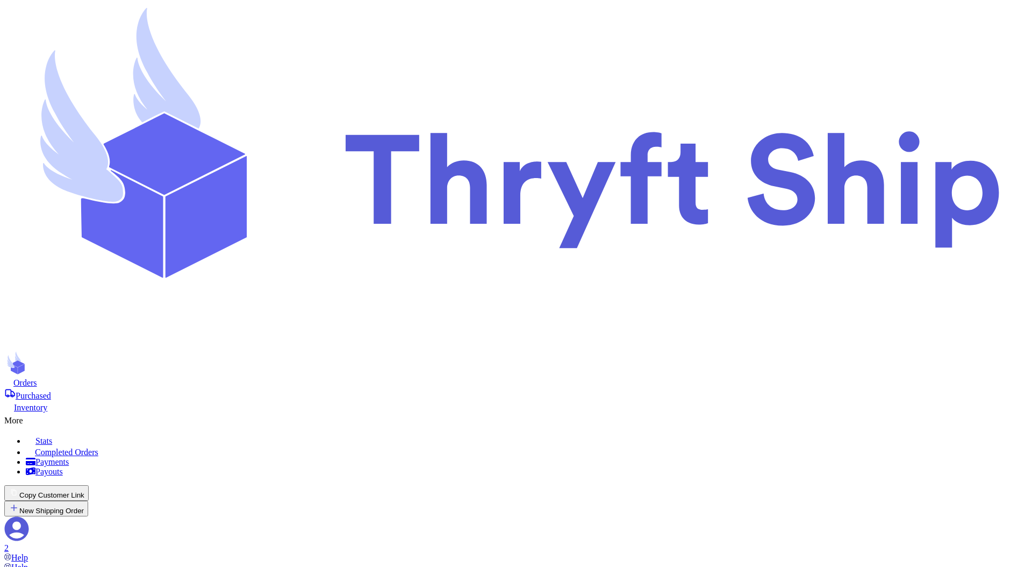
checkbox input "false"
checkbox input "true"
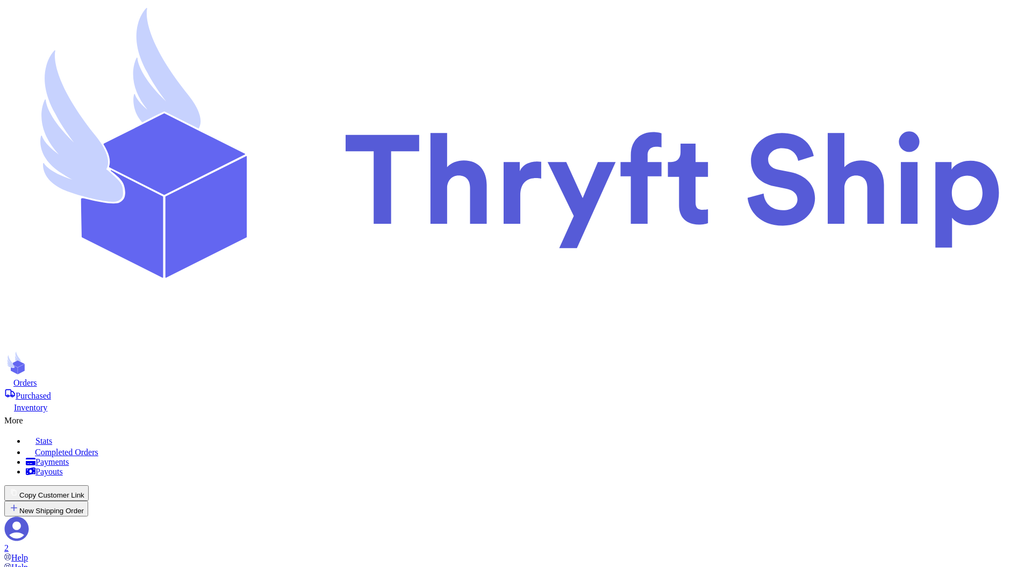
type input "Undertaker"
type input "Geller"
type input "abdul+1@thryftship.com"
type input "local9"
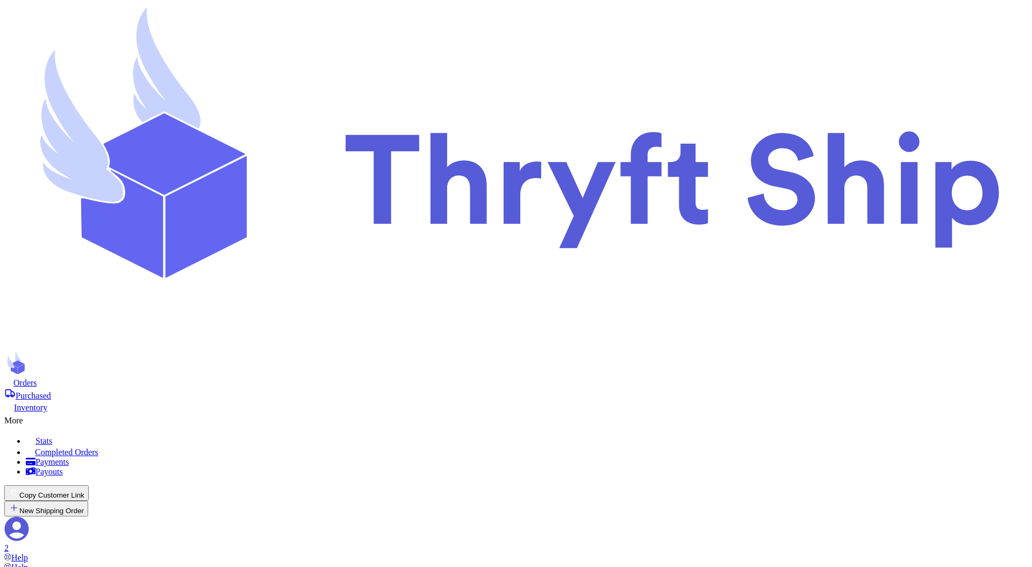
select select "paid"
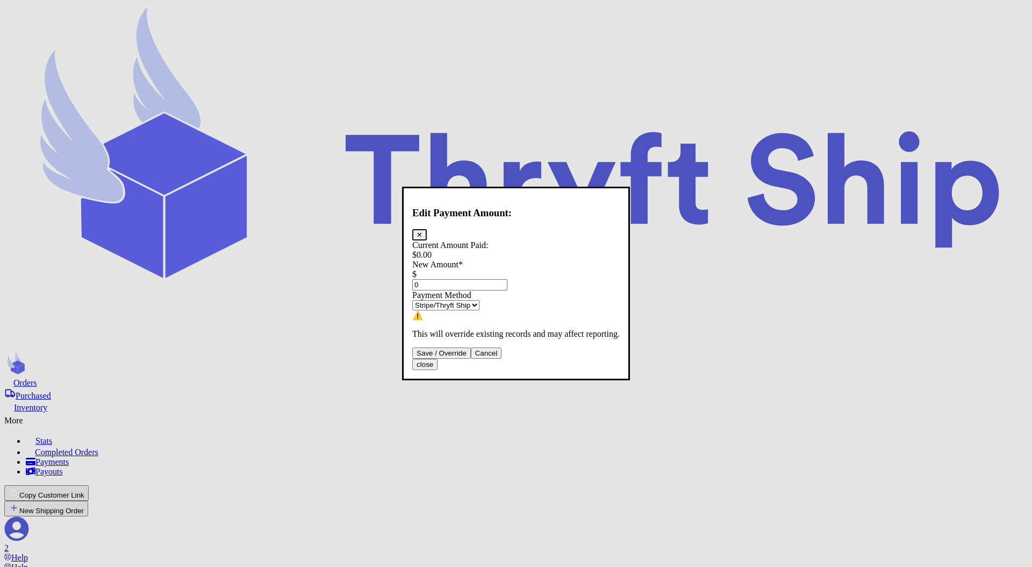
click at [455, 279] on input "0" at bounding box center [459, 284] width 95 height 11
click at [471, 359] on button "Save / Override" at bounding box center [441, 352] width 59 height 11
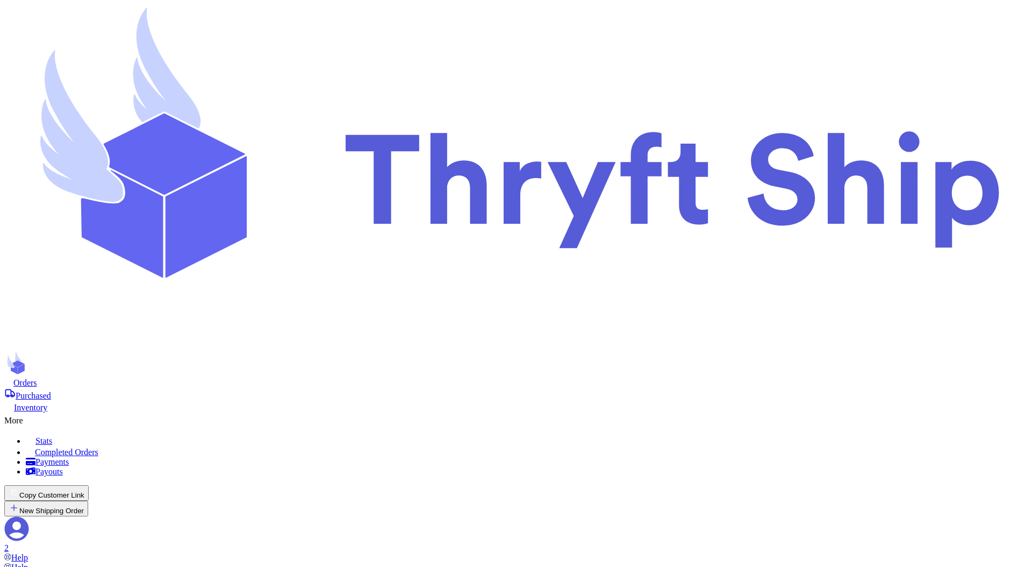
type input "10"
click at [34, 412] on icon at bounding box center [28, 417] width 11 height 11
click at [98, 447] on span "Completed Orders" at bounding box center [66, 451] width 63 height 9
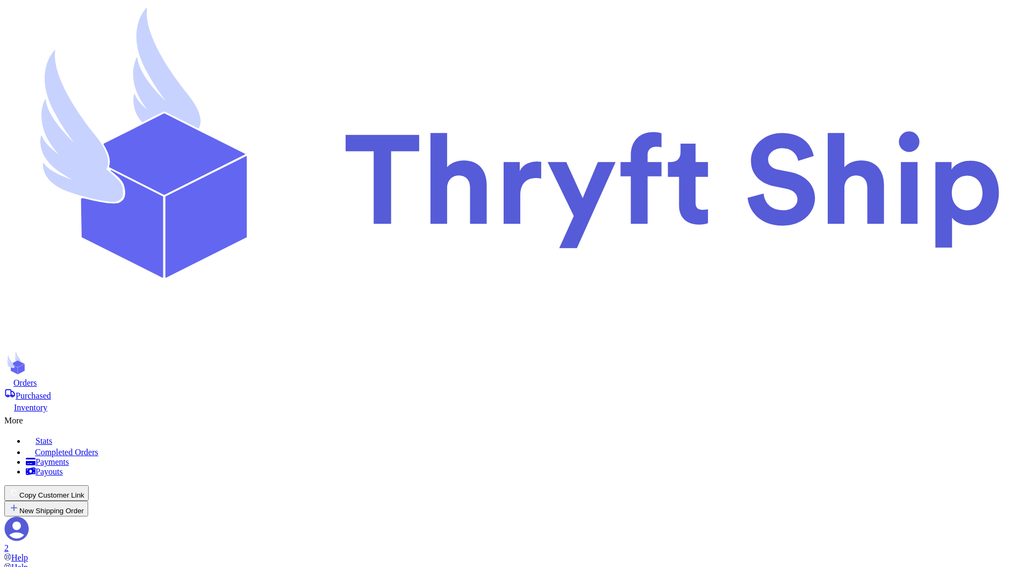
click at [37, 378] on span "Orders" at bounding box center [25, 382] width 24 height 9
click at [88, 500] on button "New Shipping Order" at bounding box center [46, 508] width 84 height 16
type input "c"
type input "cu"
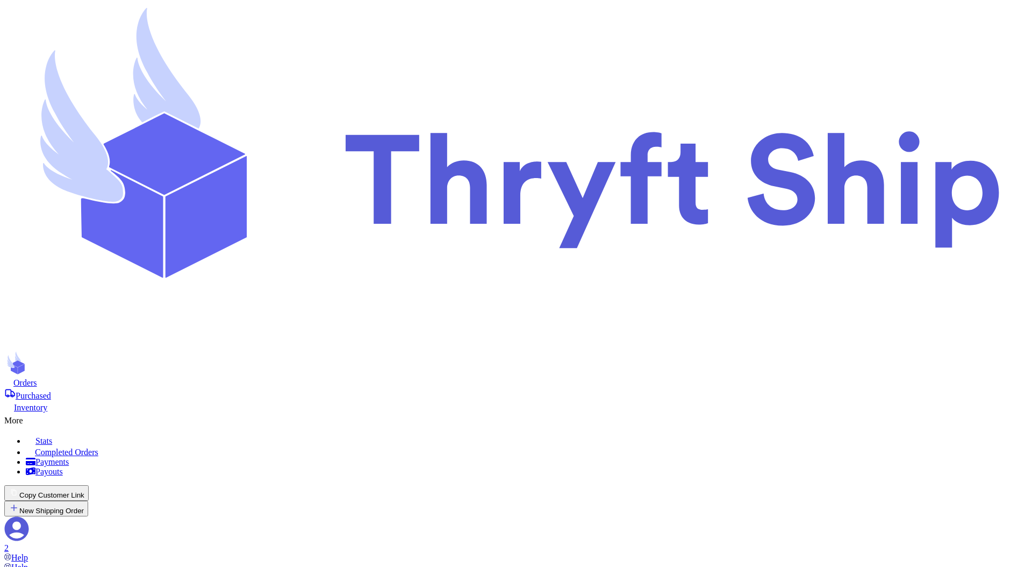
type input "cus"
type input "cust"
type input "custo"
type input "custom"
type input "custome"
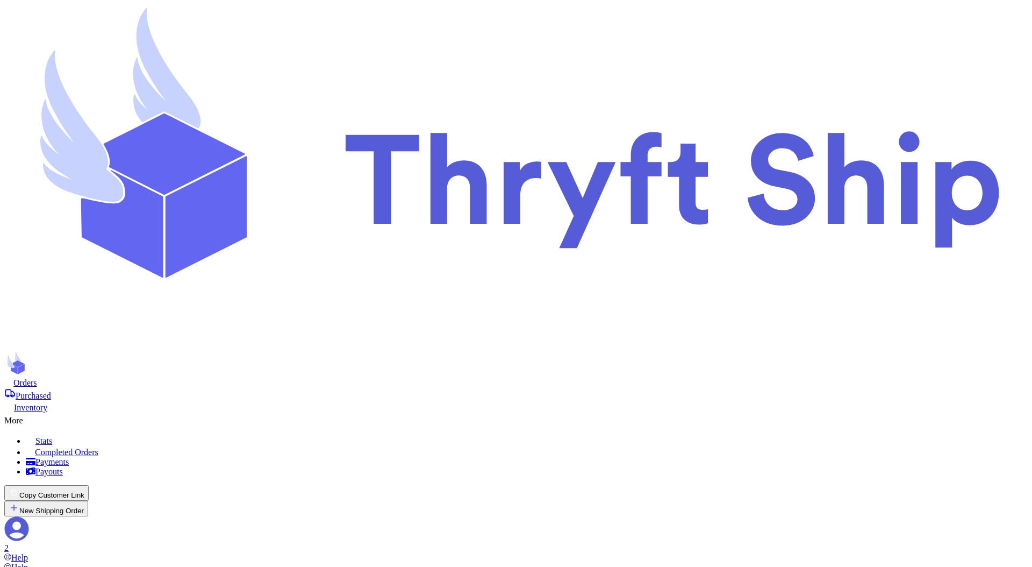
type input "customer"
type input "customer4"
type input "customer"
type input "customer6"
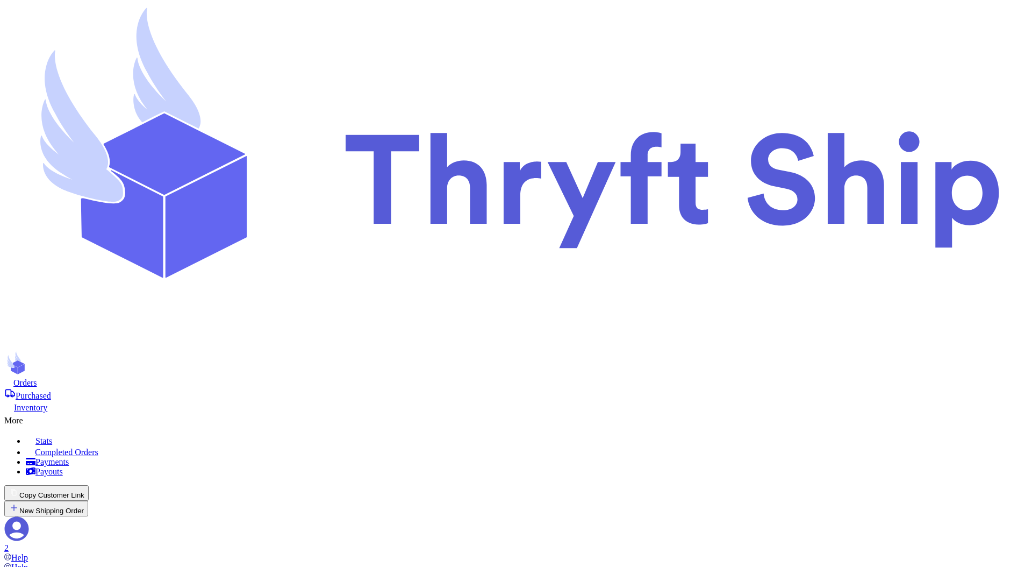
type input "Ross"
type input "[PERSON_NAME]"
type input "abdul+2@thryftship.com"
type input "[STREET_ADDRESS][PERSON_NAME]"
type input "[GEOGRAPHIC_DATA]"
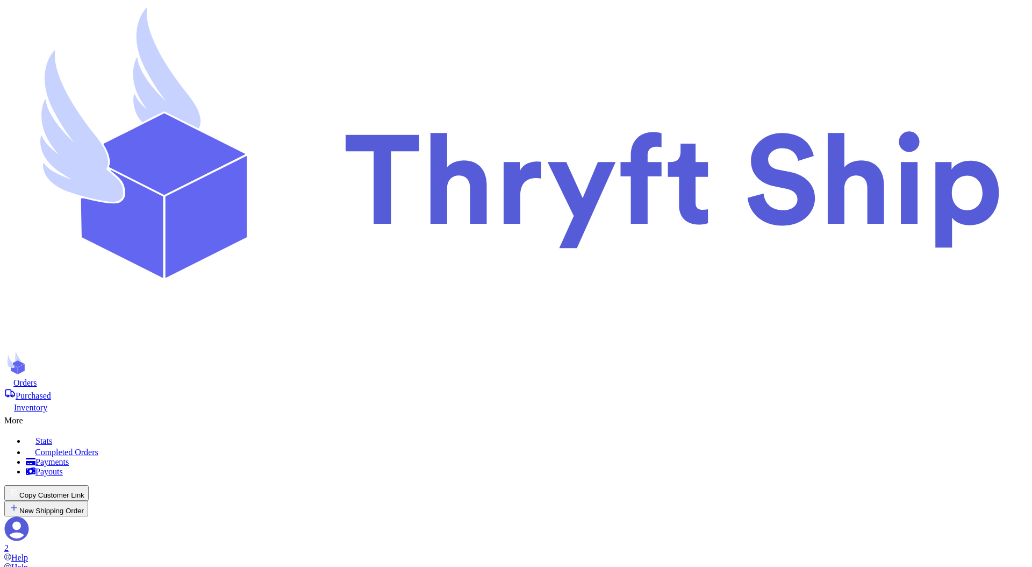
select select "AL"
type input "93013"
type input "3"
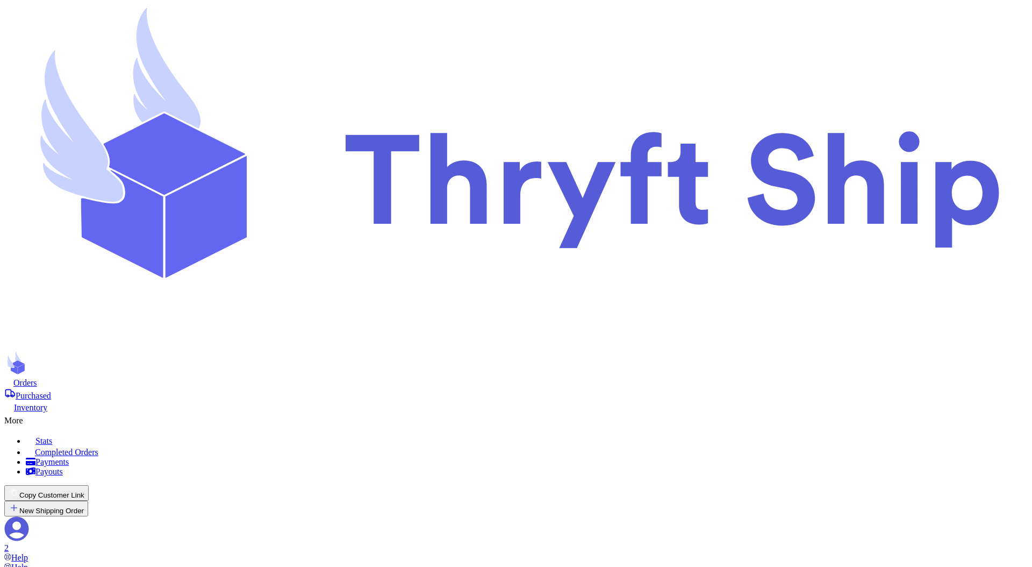
type input "33"
type input "333"
type input "3333"
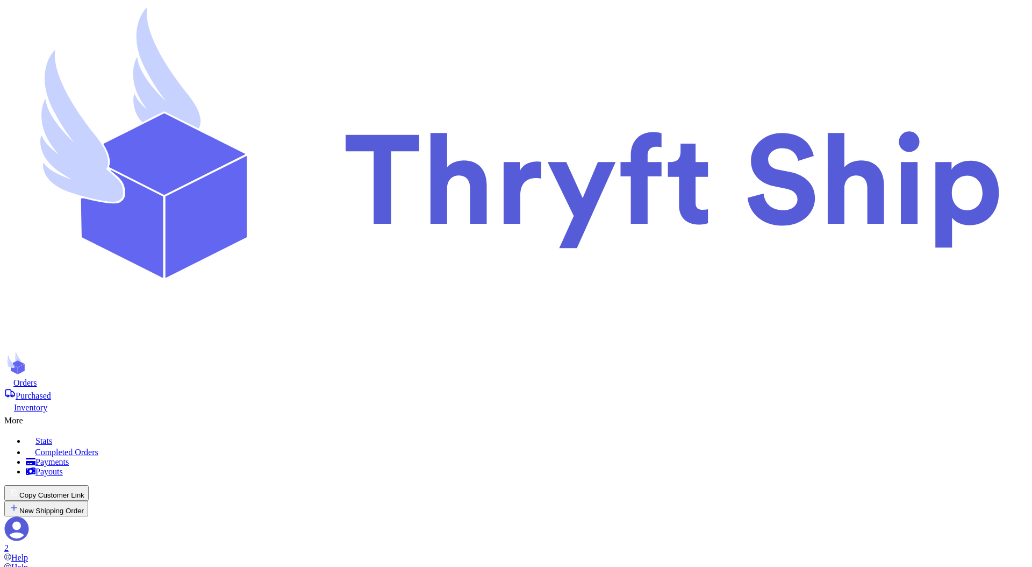
scroll to position [0, 0]
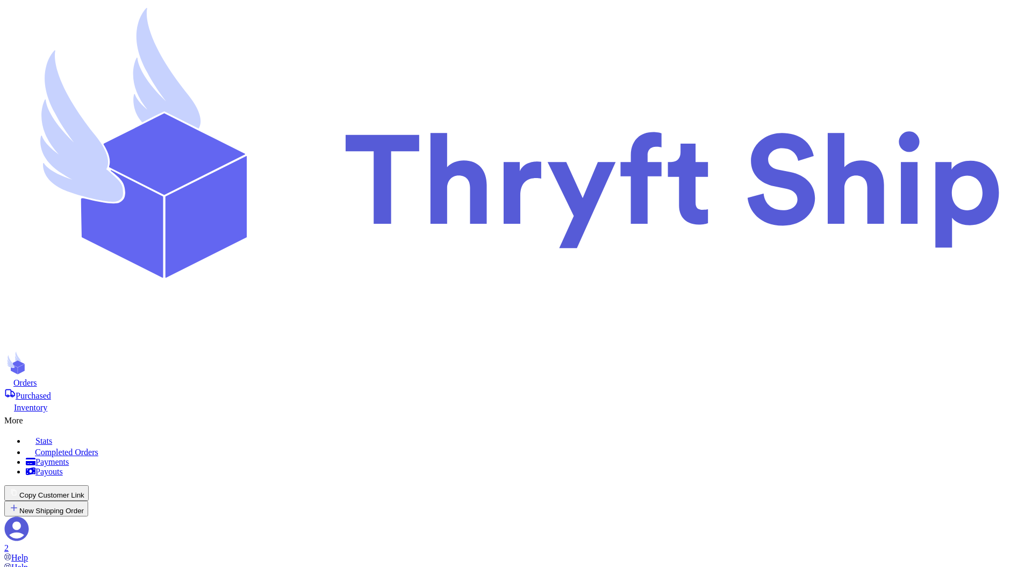
type input "item 1"
click at [88, 500] on button "New Shipping Order" at bounding box center [46, 508] width 84 height 16
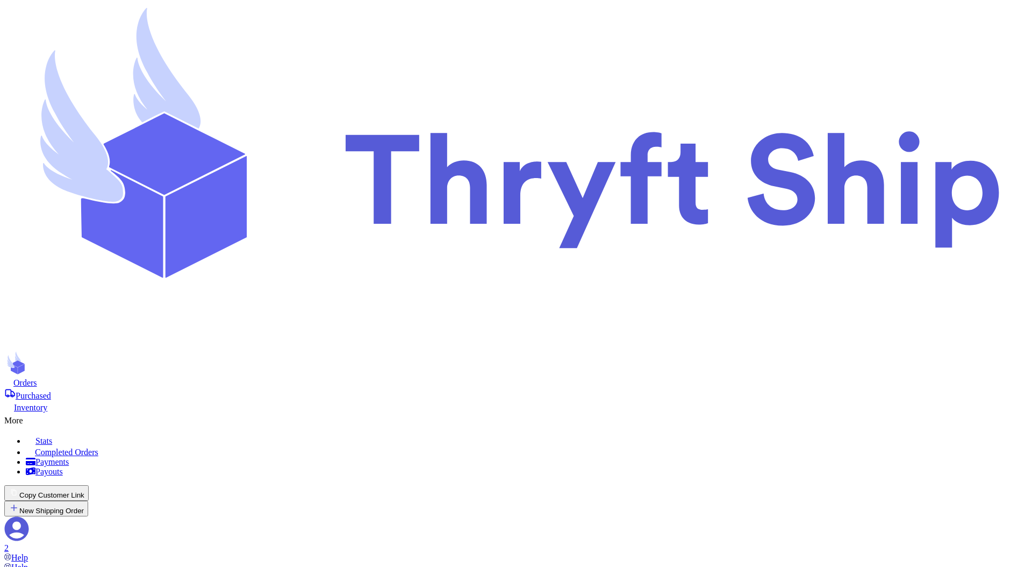
checkbox input "false"
type input "c"
type input "cu"
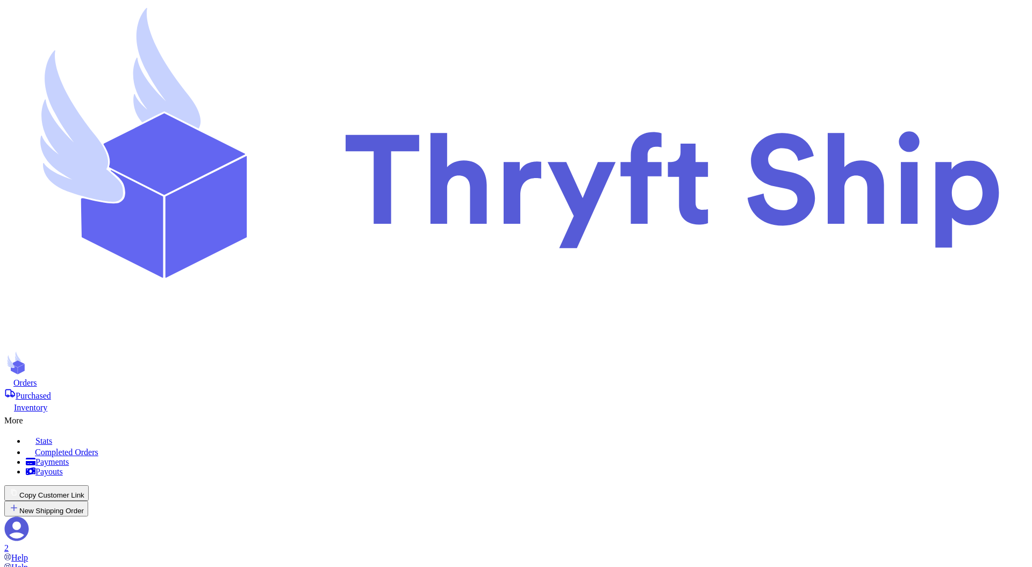
type input "cus"
type input "cust"
type input "custo"
type input "custom"
type input "custome"
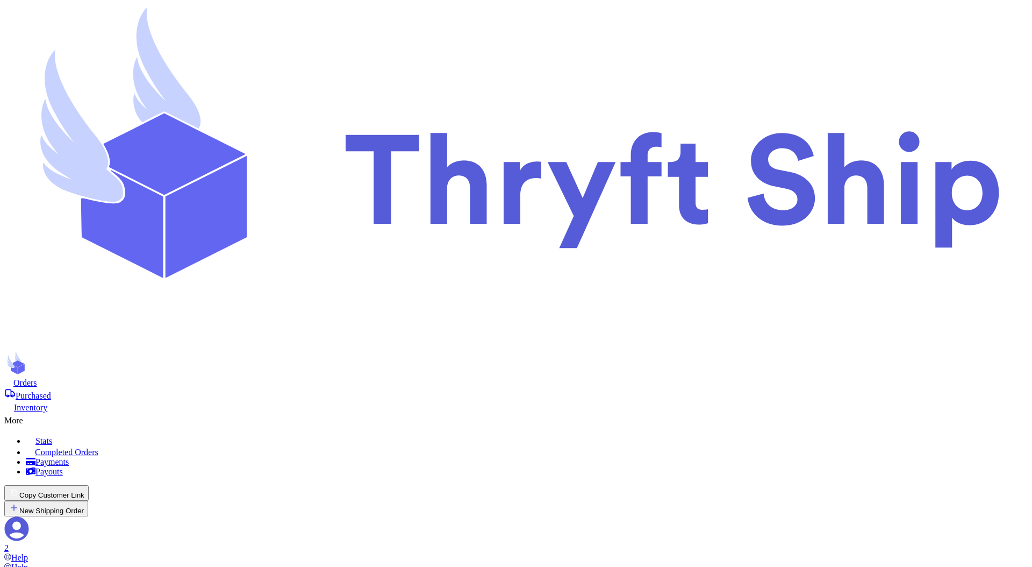
type input "customer"
type input "customer1"
type input "Abdul"
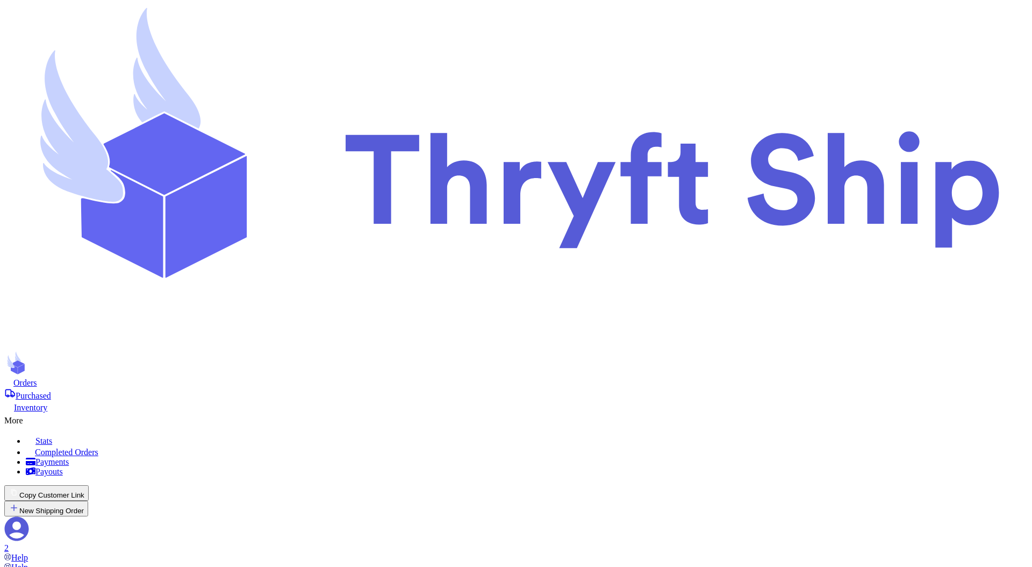
type input "Rehman"
type input "s.abderrehman+2@gmail.com"
type input "3629 Broadcast Drive"
type input "Charlotte"
select select "AL"
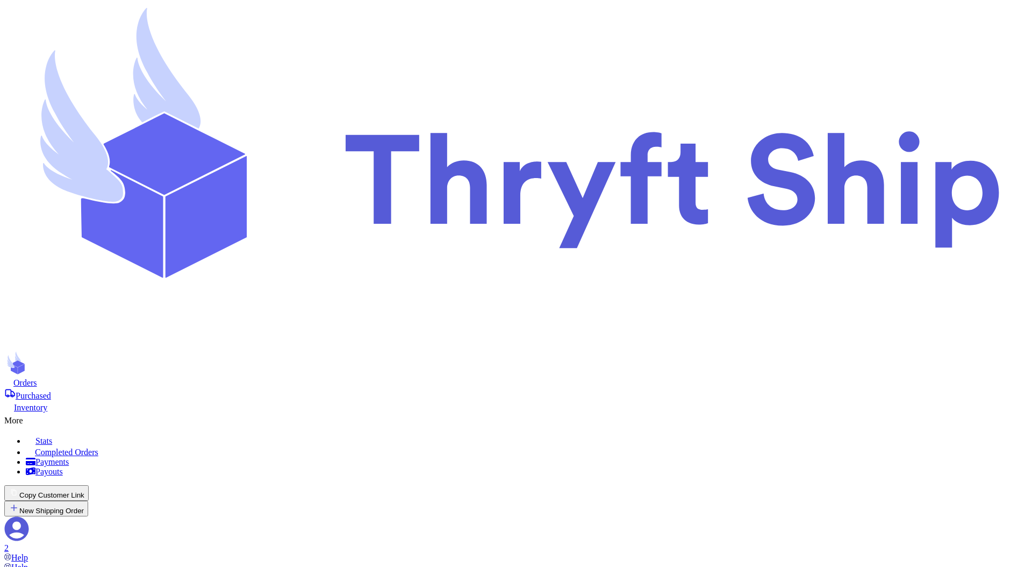
type input "93013"
type input "item 1"
click at [88, 500] on button "New Shipping Order" at bounding box center [46, 508] width 84 height 16
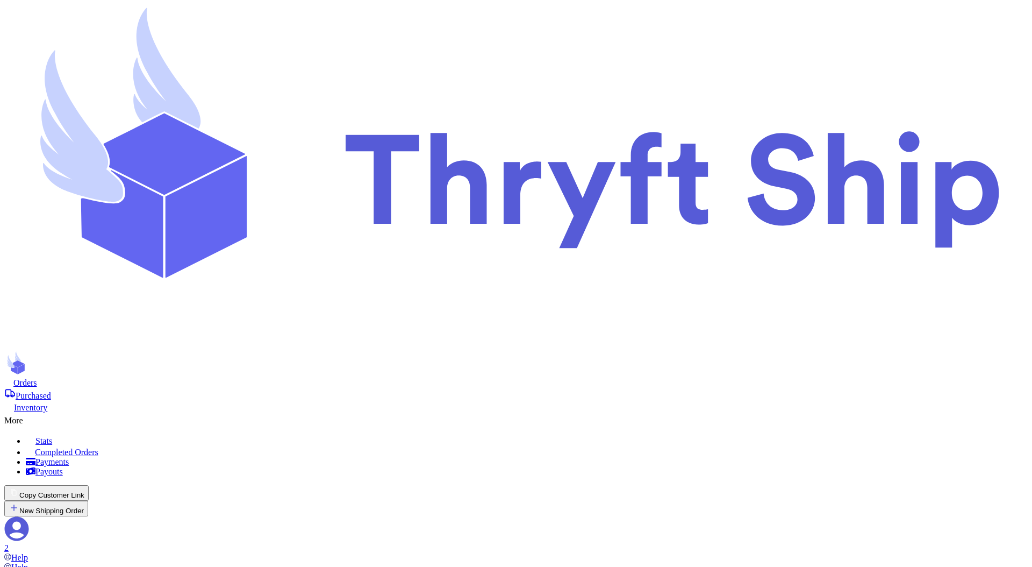
type input "c"
type input "cu"
type input "cus"
type input "cust"
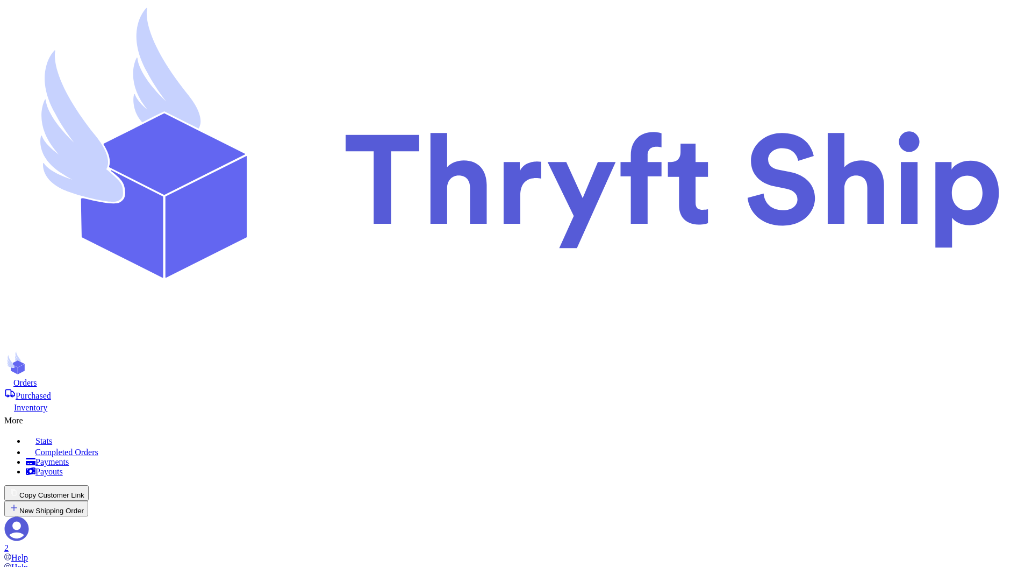
type input "custo"
type input "custom"
type input "custome"
type input "customer"
type input "customer1"
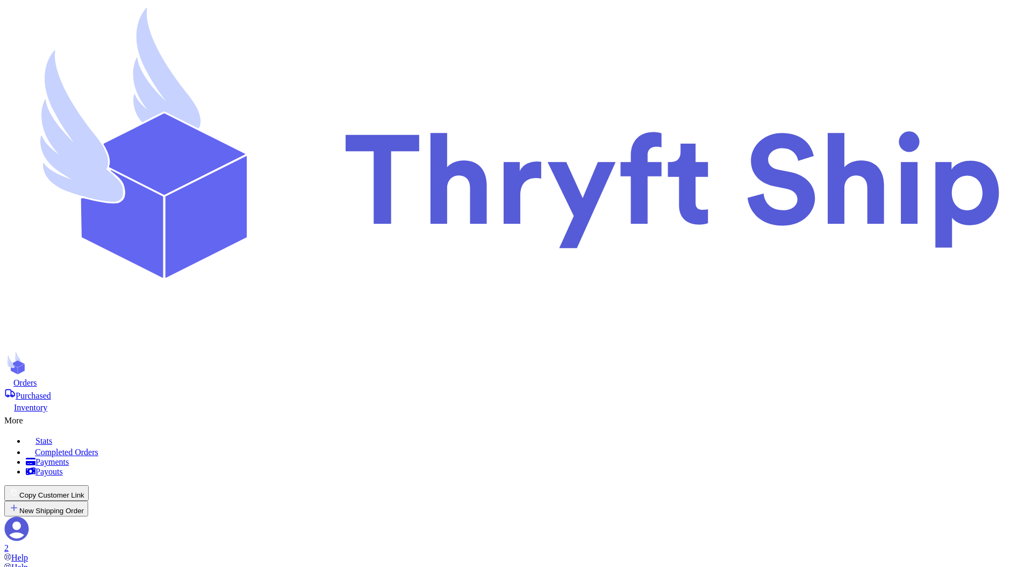
type input "customer1"
type input "Abdul"
type input "Rehman"
type input "s.abderrehman+2@gmail.com"
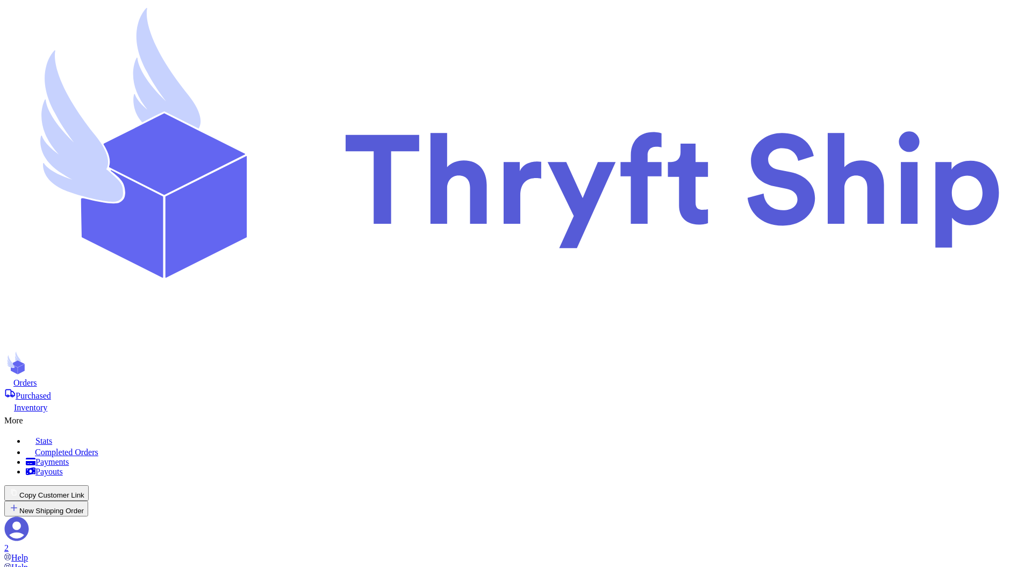
type input "3629 Broadcast Drive"
type input "Charlotte"
select select "AL"
type input "93013"
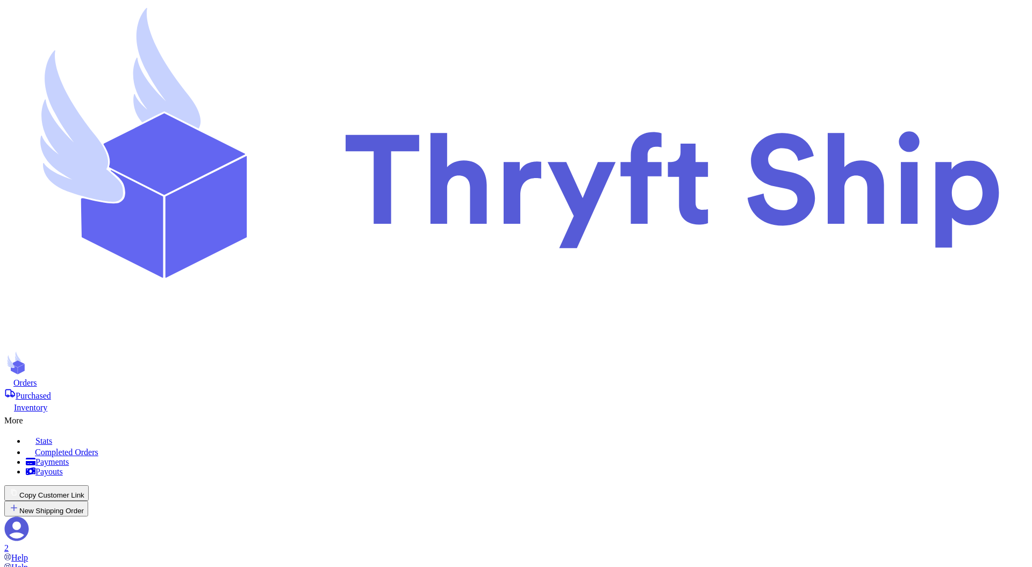
type input "item 2"
select select "paid"
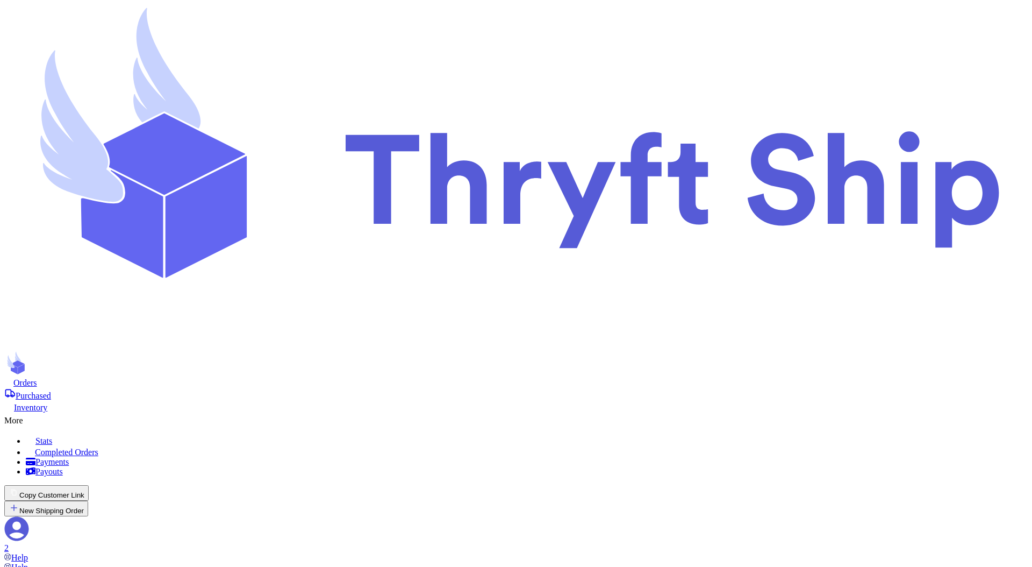
scroll to position [0, 0]
click at [88, 500] on button "New Shipping Order" at bounding box center [46, 508] width 84 height 16
select select "unknown"
select select
click at [88, 500] on button "New Shipping Order" at bounding box center [46, 508] width 84 height 16
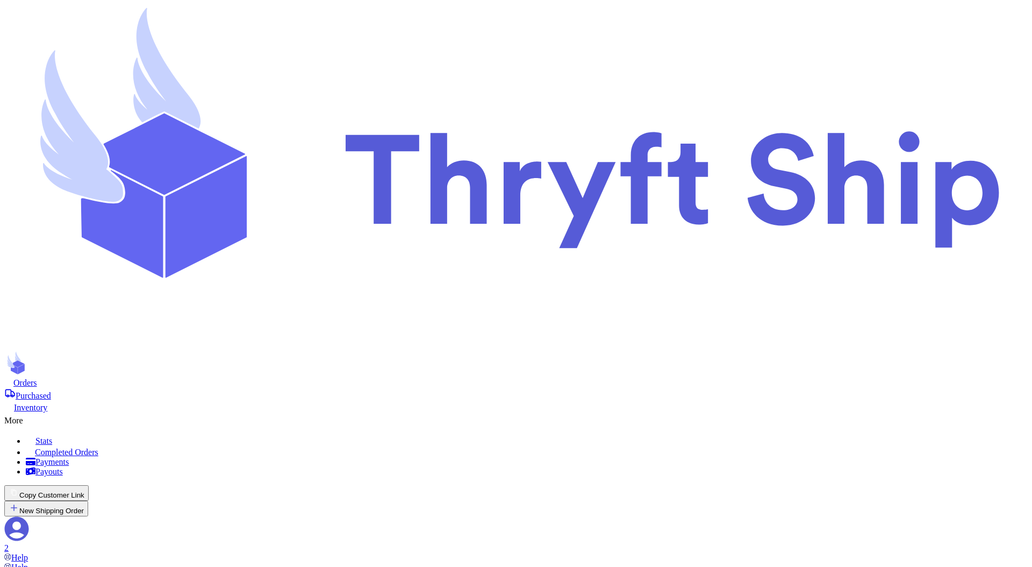
type input "item 1"
click at [88, 500] on button "New Shipping Order" at bounding box center [46, 508] width 84 height 16
type input "C"
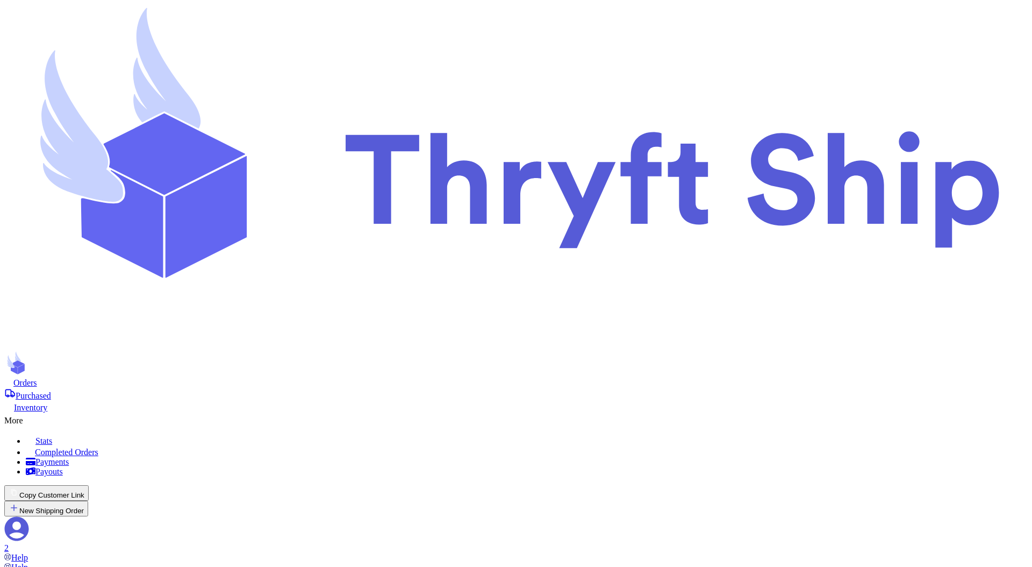
type input "Cu"
type input "Cus"
type input "customer6"
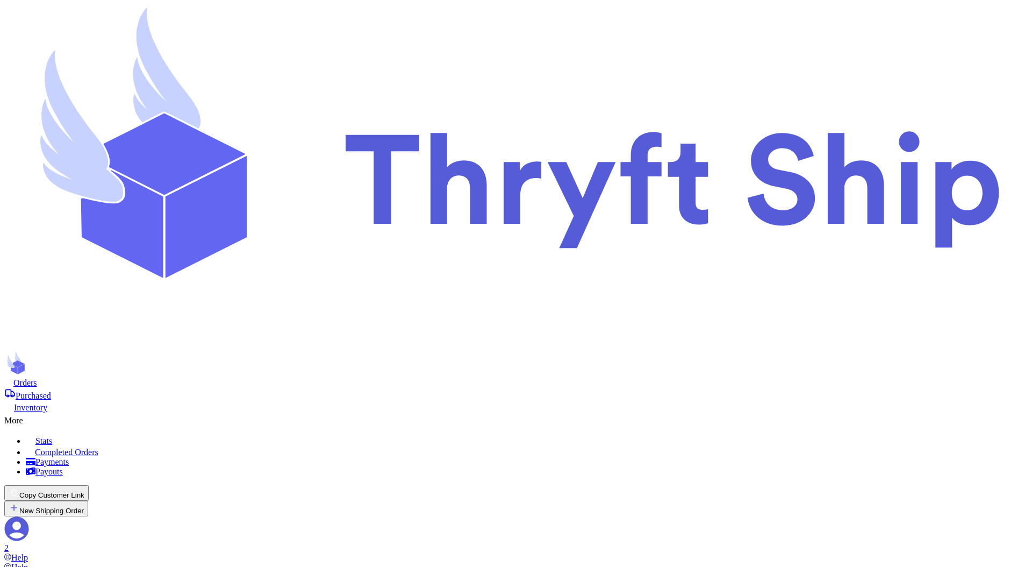
type input "Ross"
type input "[PERSON_NAME]"
type input "abdul+2@thryftship.com"
type input "[STREET_ADDRESS][PERSON_NAME]"
type input "[GEOGRAPHIC_DATA]"
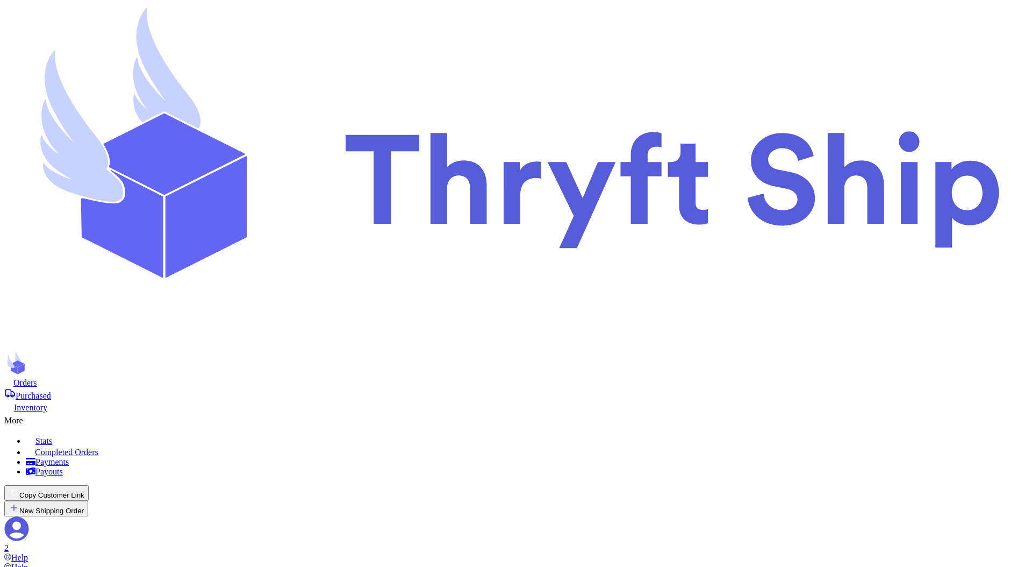
select select "AL"
type input "93013"
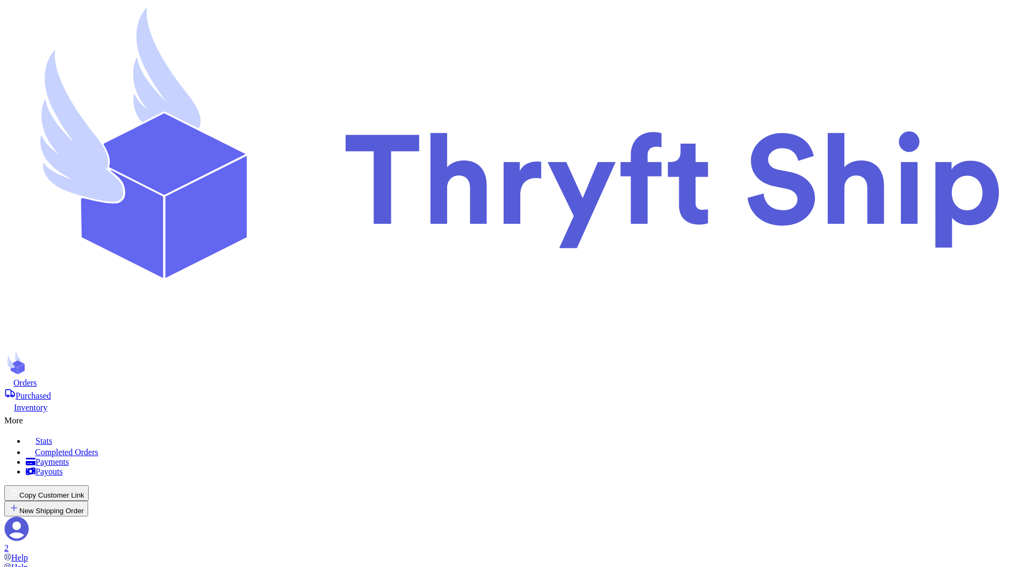
checkbox input "false"
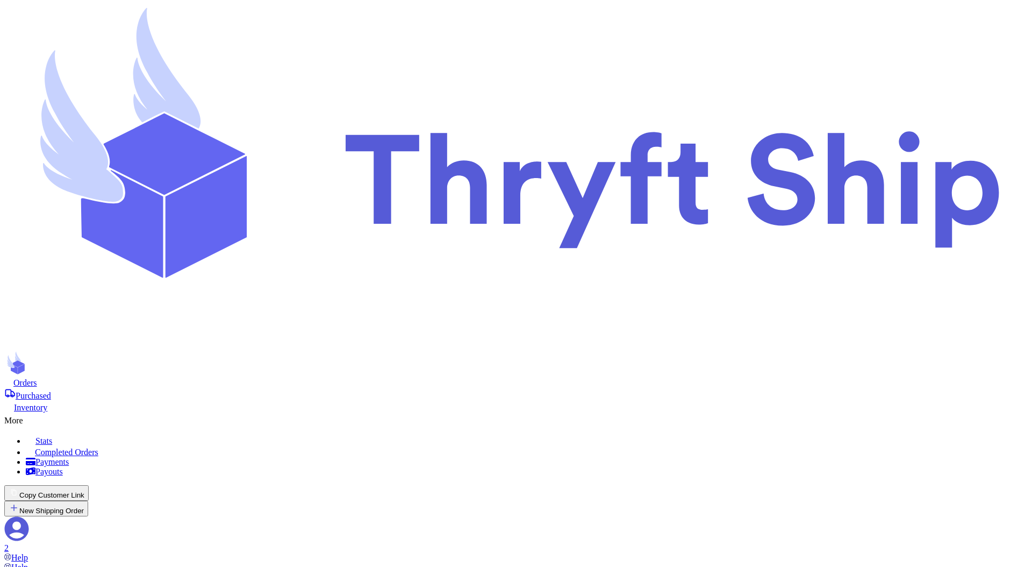
checkbox input "false"
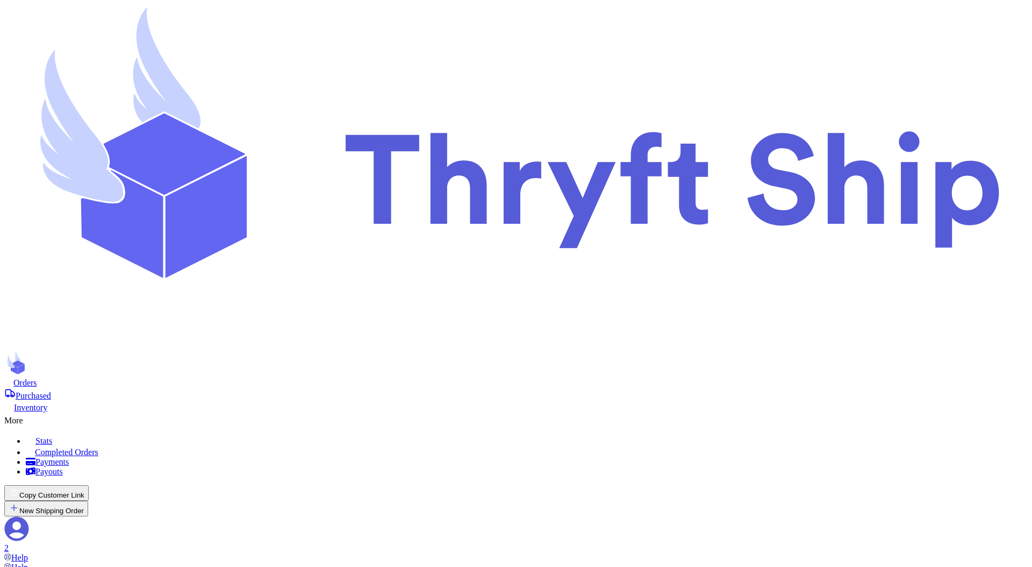
checkbox input "false"
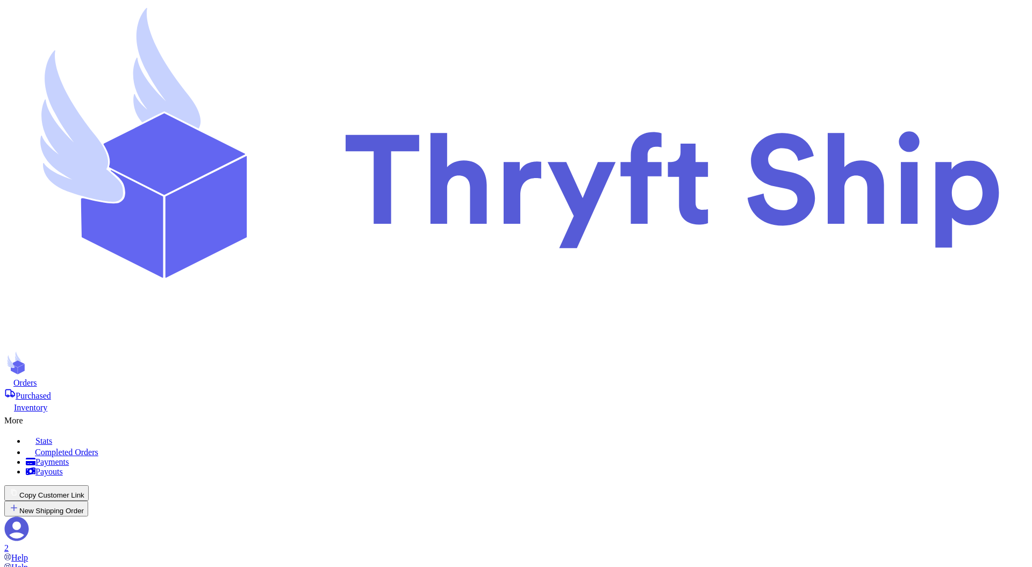
checkbox input "false"
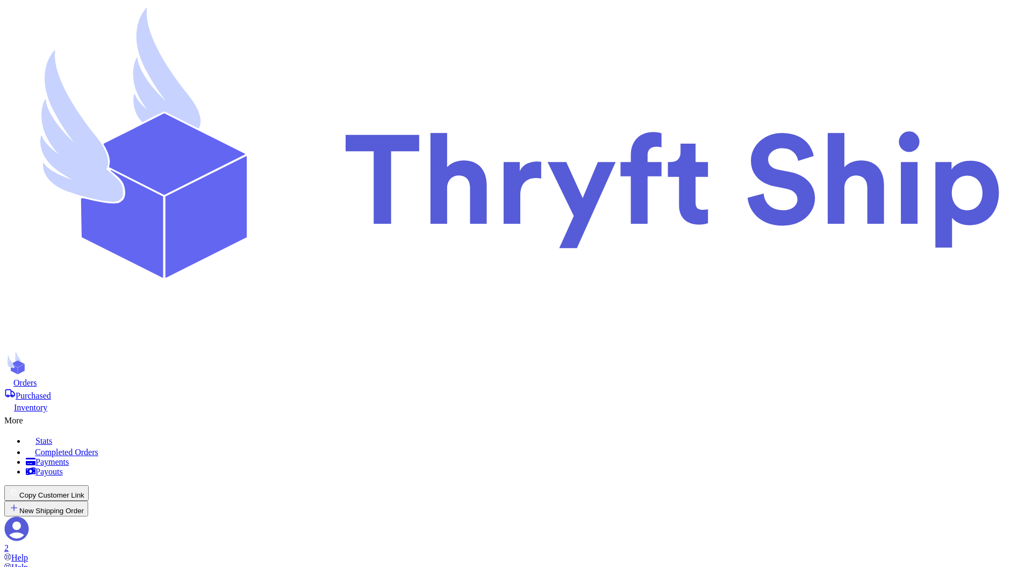
checkbox input "false"
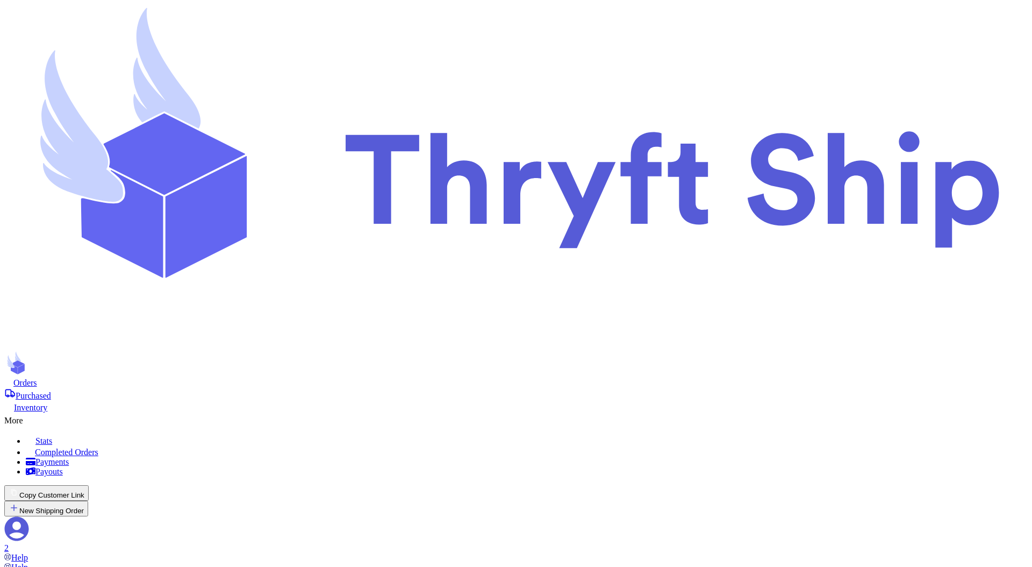
checkbox input "false"
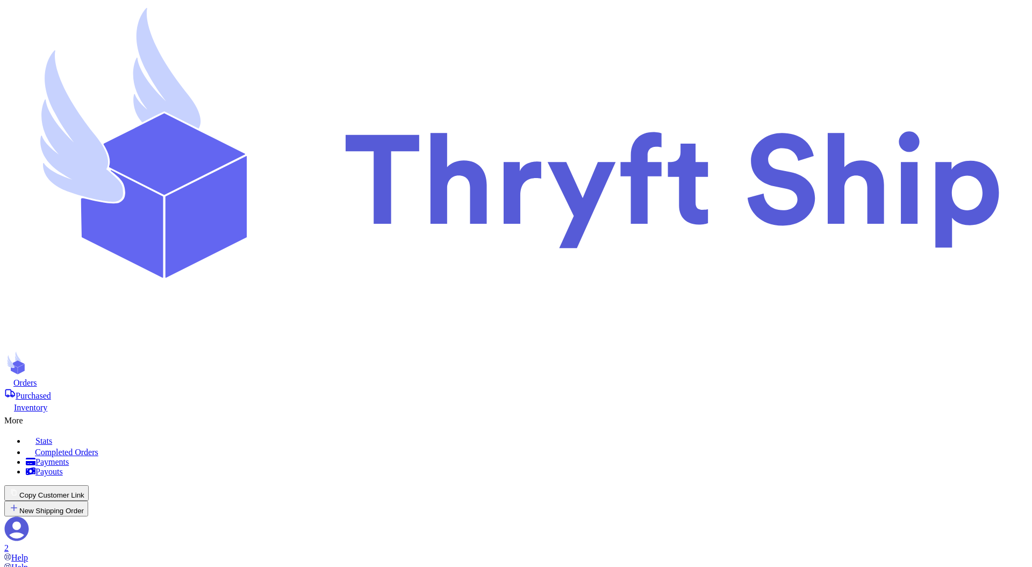
checkbox input "false"
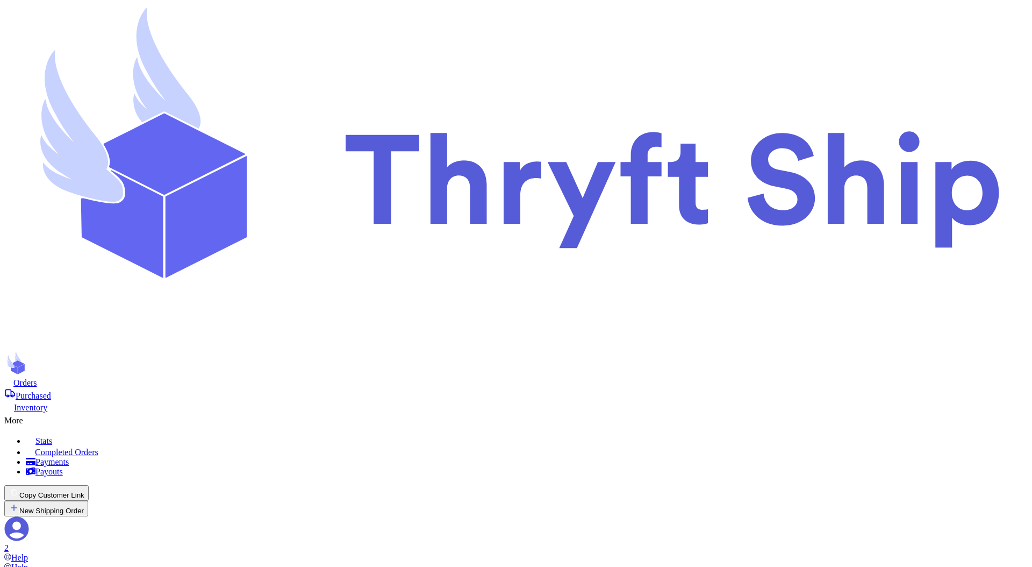
type input "Customer 2 WOOpen"
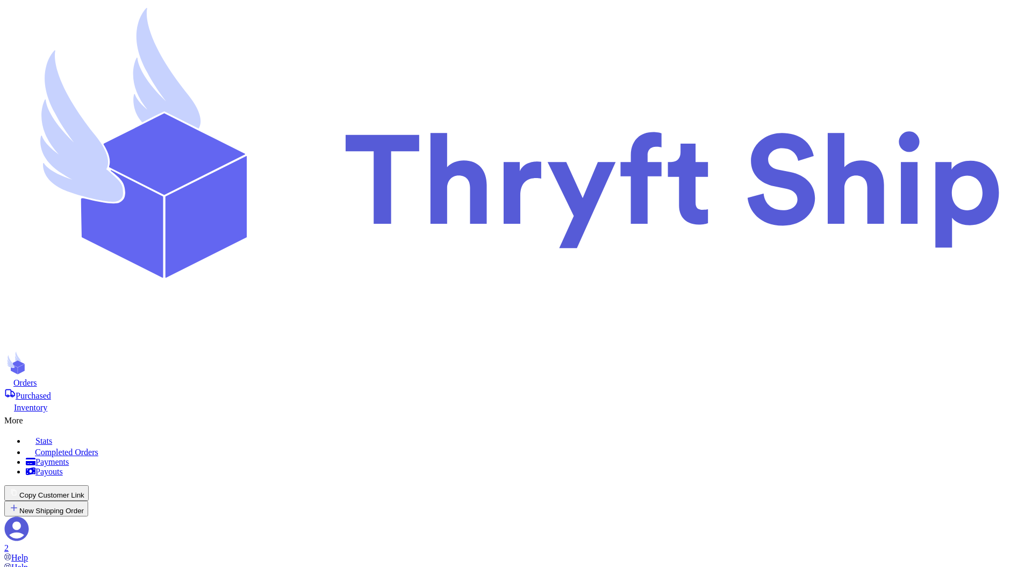
checkbox input "false"
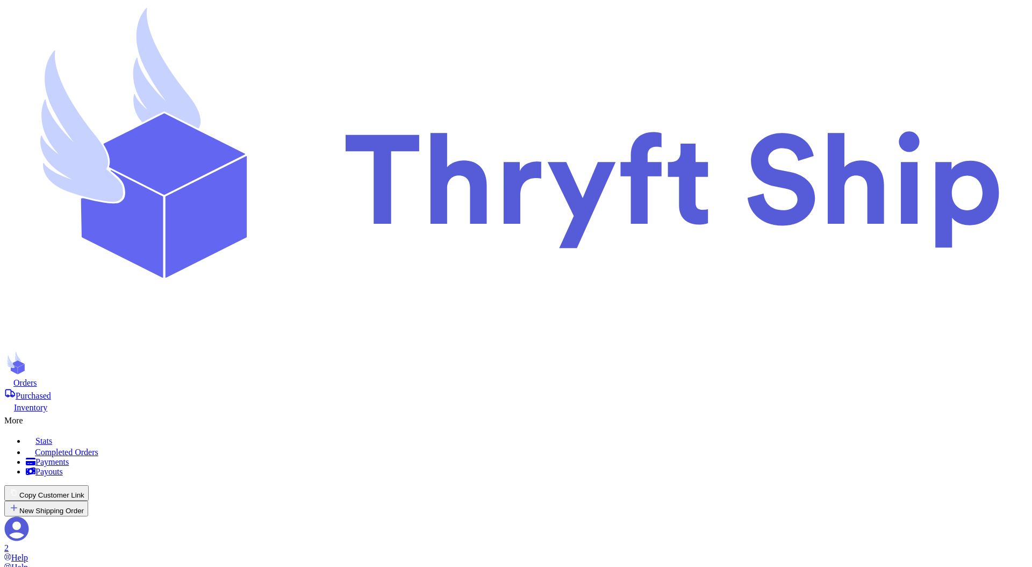
type input "1"
type input "10"
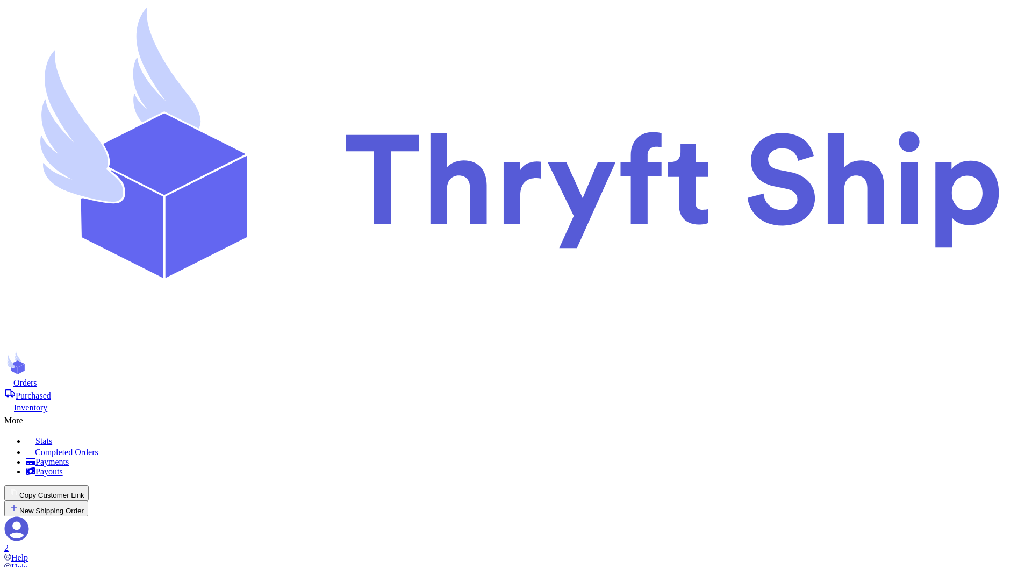
type input "90"
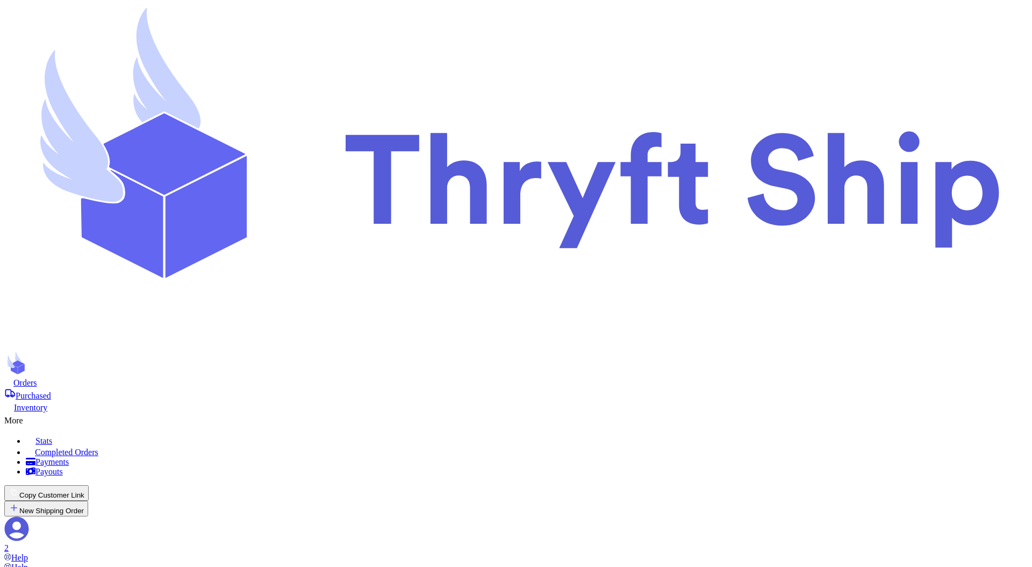
type input "10"
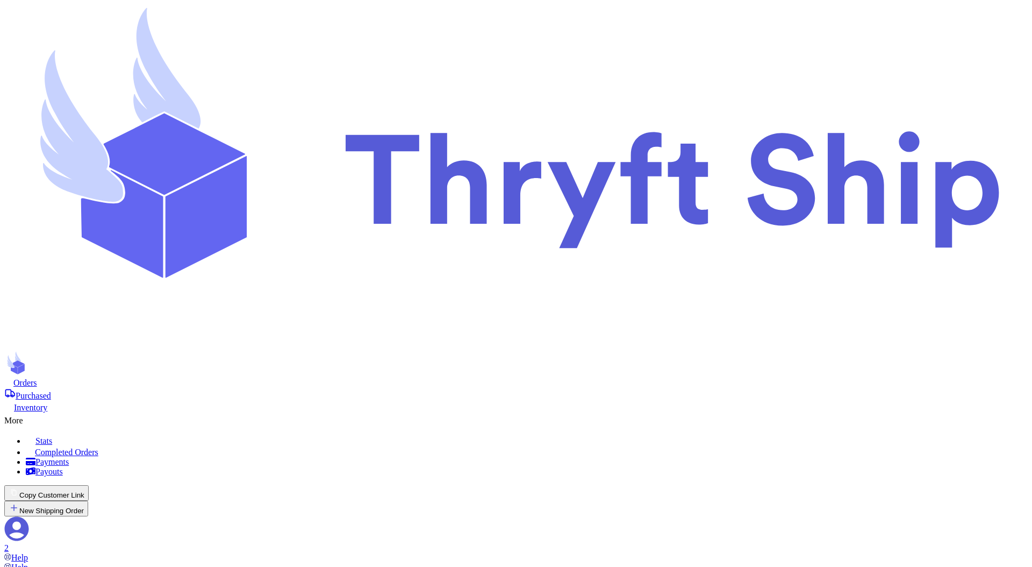
type input "5"
type input "10"
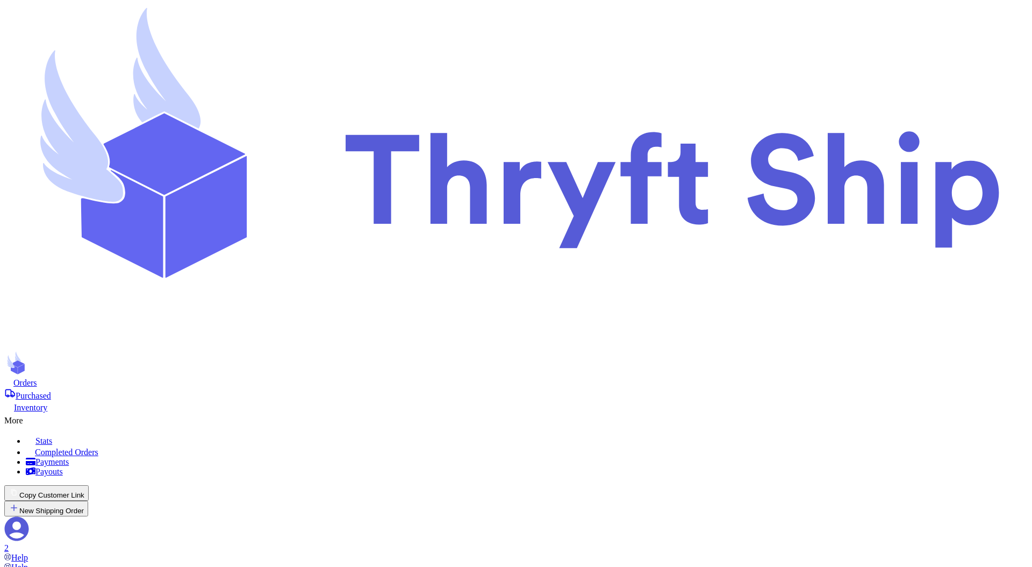
checkbox input "true"
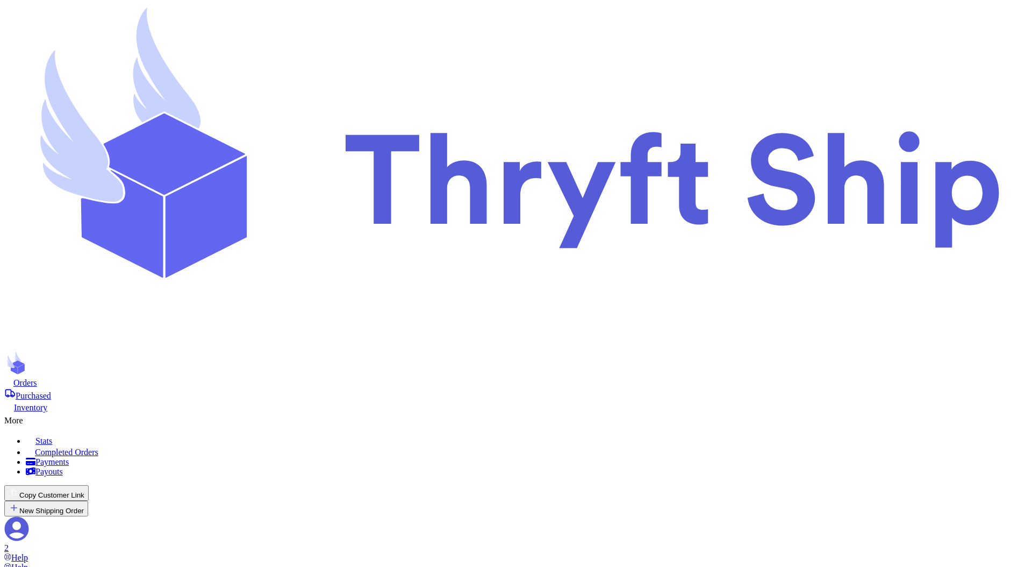
click at [88, 500] on button "New Shipping Order" at bounding box center [46, 508] width 84 height 16
type input "c"
type input "cc"
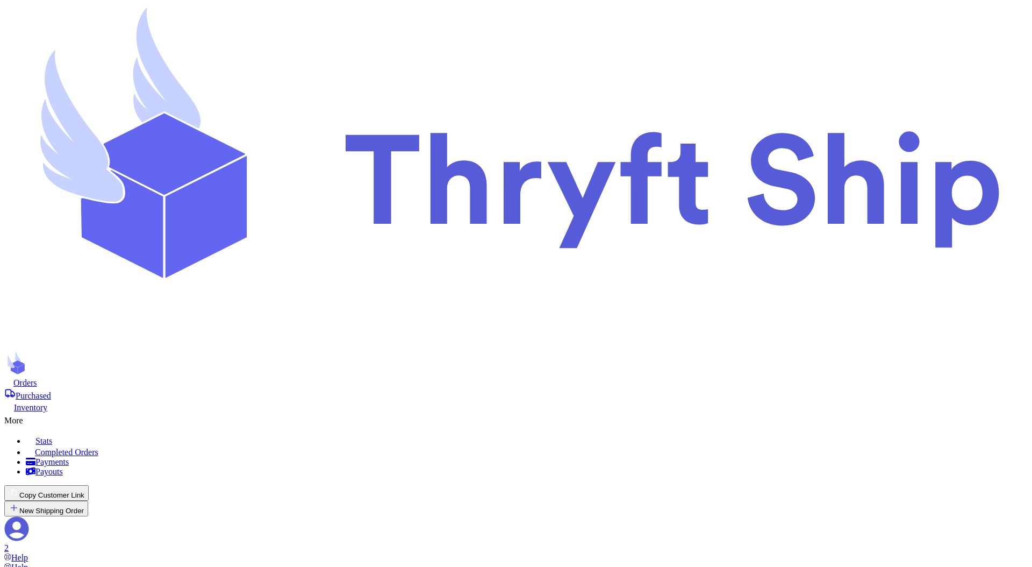
type input "c"
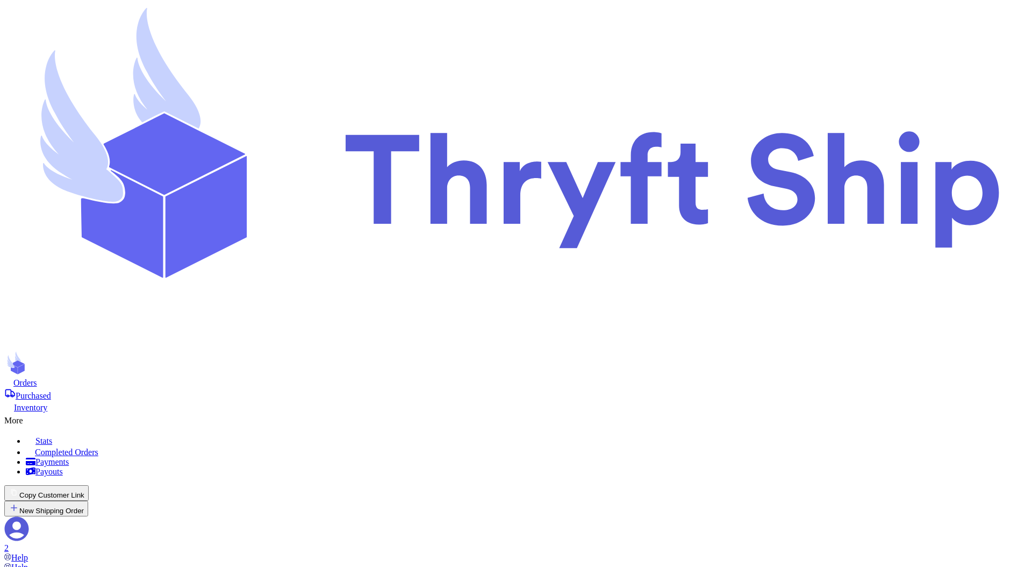
click at [88, 500] on button "New Shipping Order" at bounding box center [46, 508] width 84 height 16
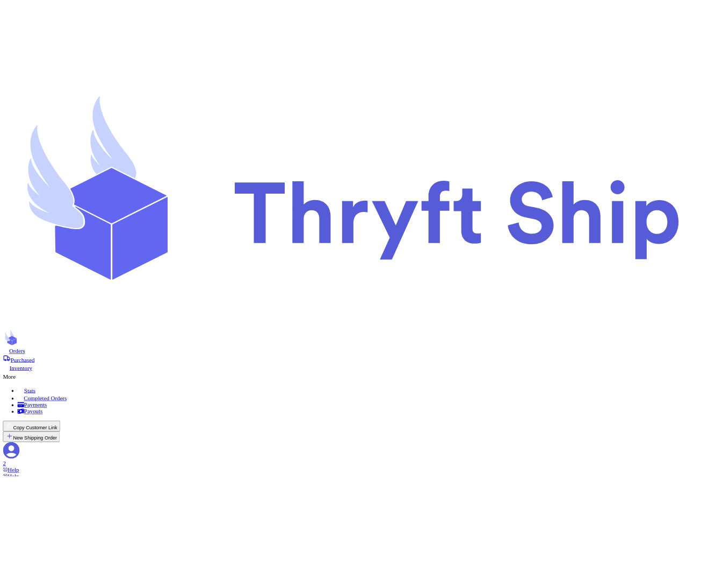
scroll to position [54, 0]
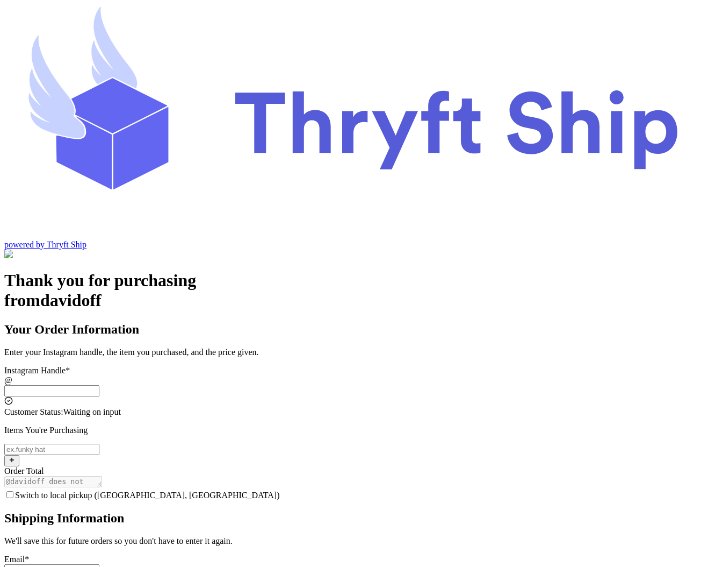
click at [99, 385] on input "Switch to local pickup ([GEOGRAPHIC_DATA], [GEOGRAPHIC_DATA])" at bounding box center [51, 390] width 95 height 11
type input "customer1"
type input "[EMAIL_ADDRESS][DOMAIN_NAME]"
type input "[PERSON_NAME]"
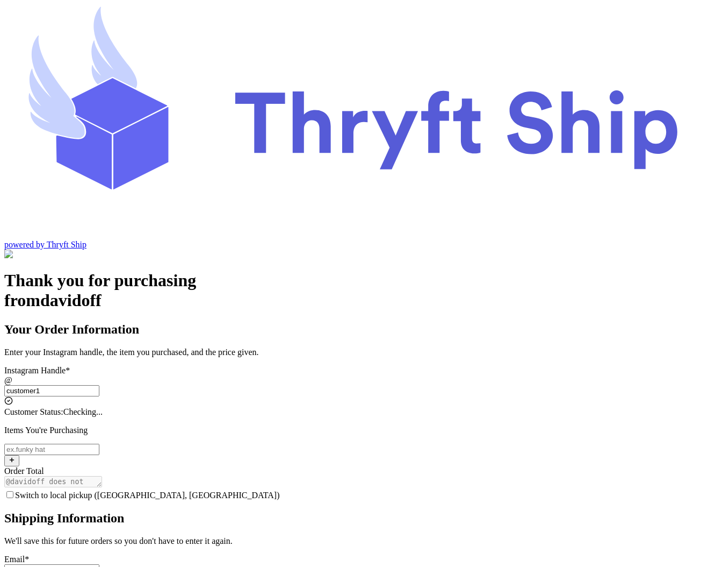
type input "Rehman"
checkbox input "true"
type input "customer1"
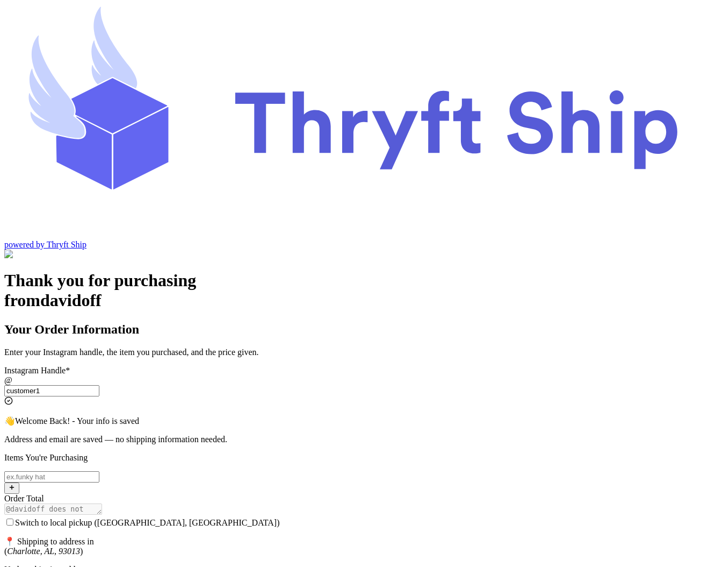
type input "[EMAIL_ADDRESS][DOMAIN_NAME]"
type input "[PERSON_NAME]"
type input "Rehman"
type input "[STREET_ADDRESS]"
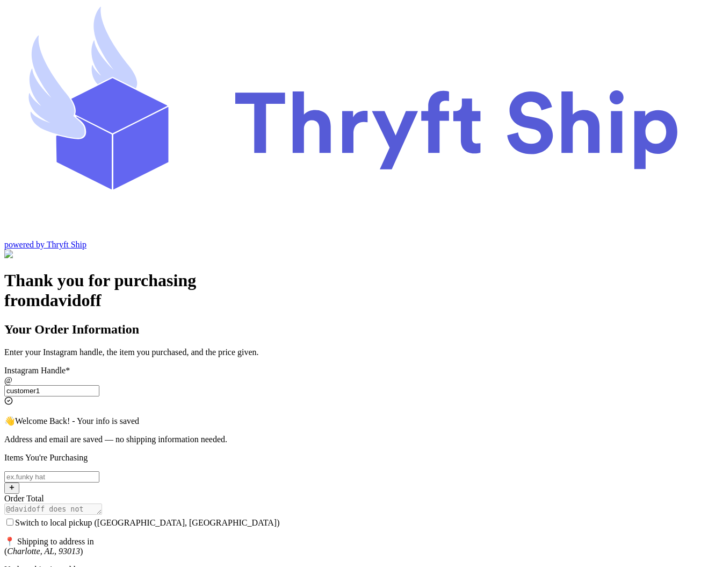
type input "Charlotte"
type input "93013"
type input "customer1"
click at [99, 471] on input "Switch to local pickup ([GEOGRAPHIC_DATA], [GEOGRAPHIC_DATA])" at bounding box center [51, 476] width 95 height 11
type input "item 1"
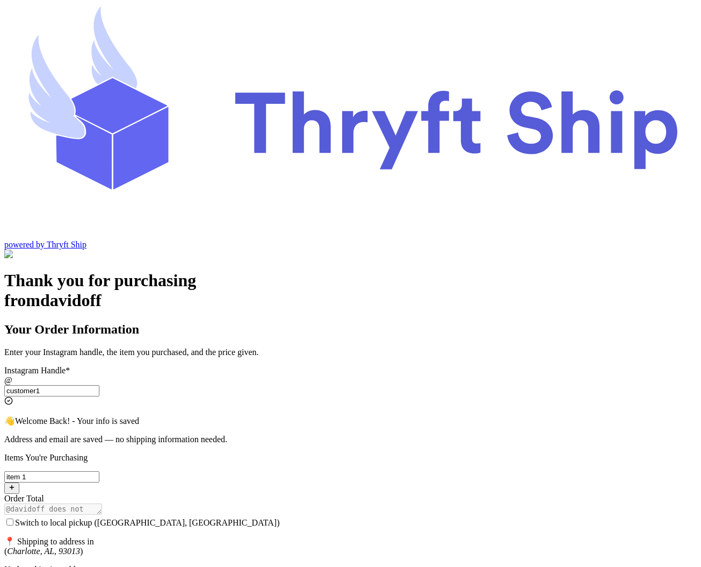
scroll to position [16, 0]
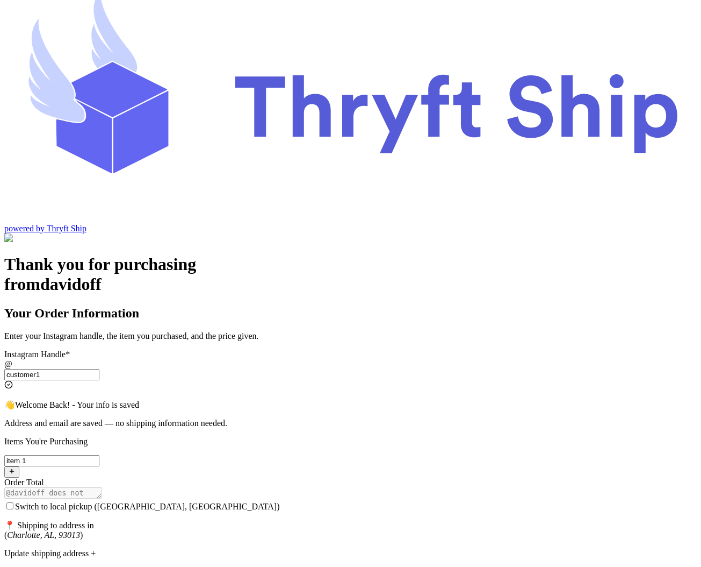
click at [320, 548] on div "Update shipping address +" at bounding box center [350, 553] width 693 height 10
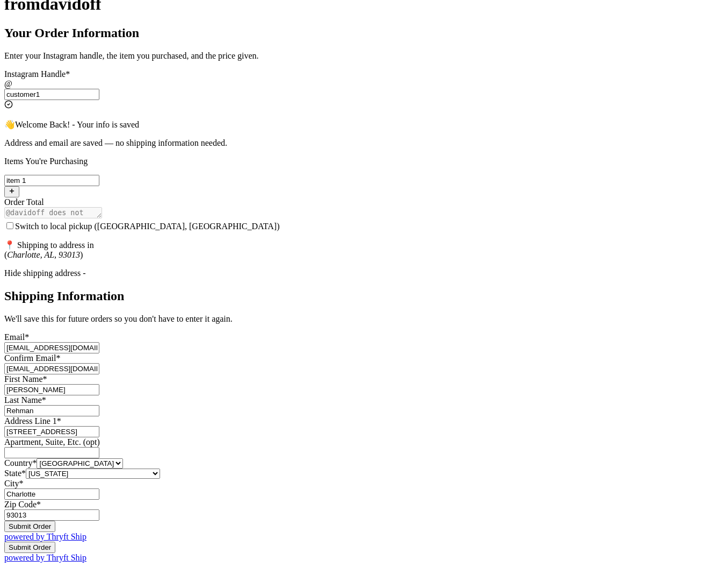
scroll to position [523, 0]
click at [55, 520] on button "Submit Order" at bounding box center [29, 525] width 51 height 11
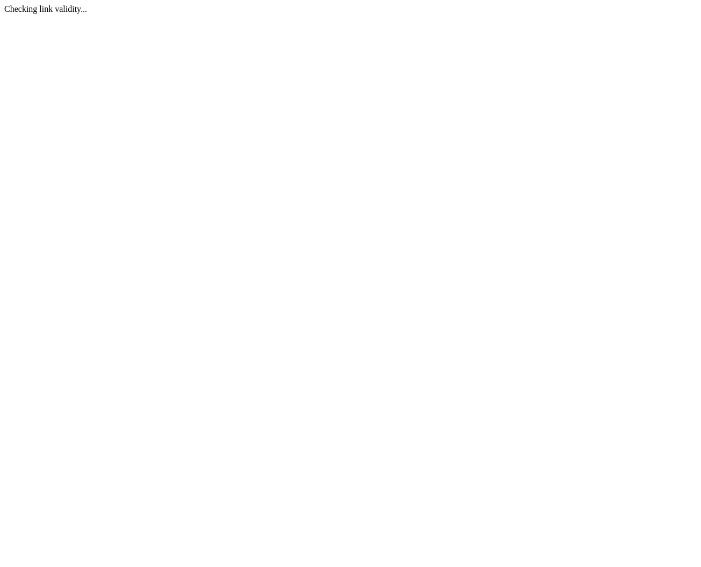
scroll to position [0, 0]
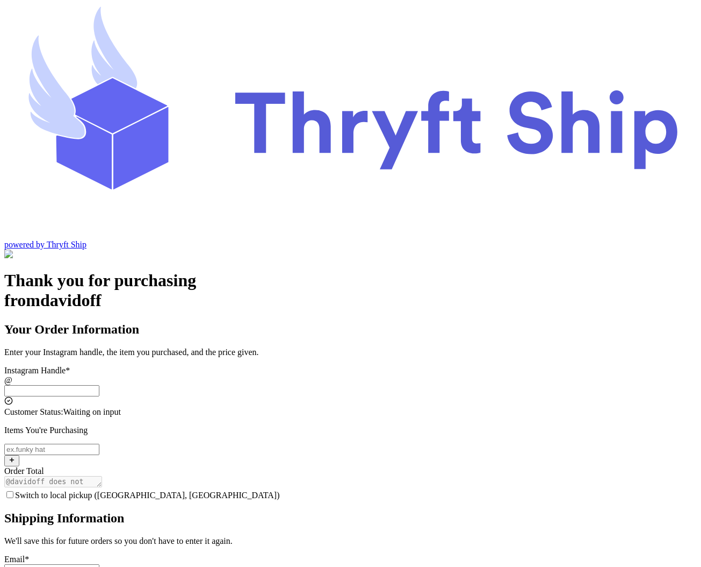
click at [99, 385] on input "Switch to local pickup ([GEOGRAPHIC_DATA], [GEOGRAPHIC_DATA])" at bounding box center [51, 390] width 95 height 11
type input "local9"
type input "[EMAIL_ADDRESS][DOMAIN_NAME]"
type input "Undertaker"
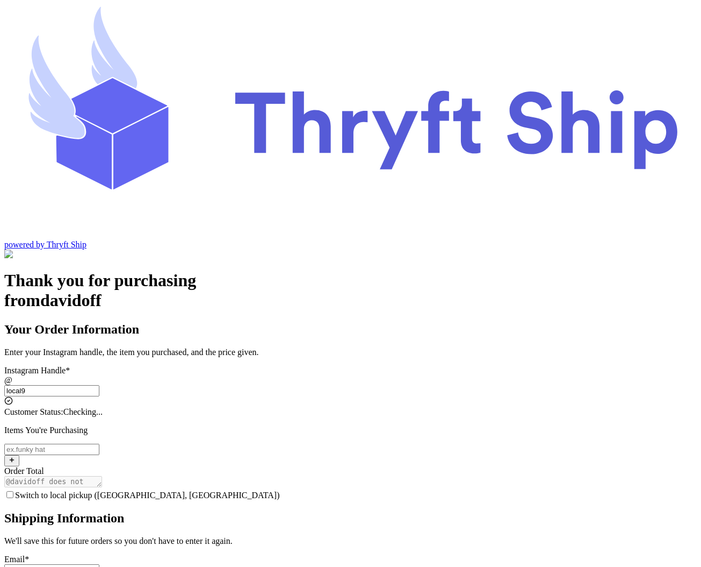
type input "[PERSON_NAME]"
checkbox input "true"
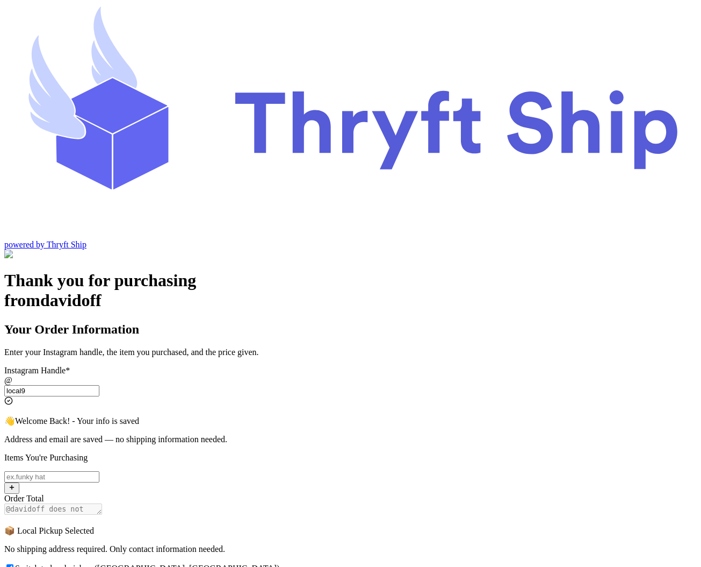
type input "local9"
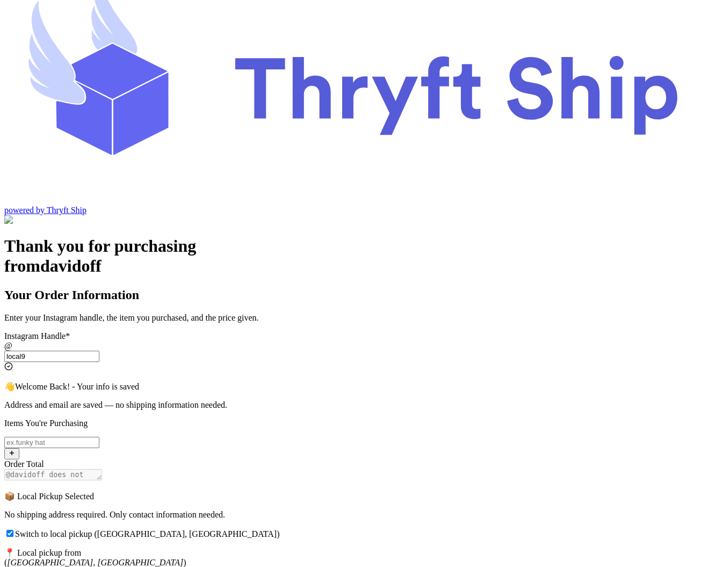
scroll to position [65, 0]
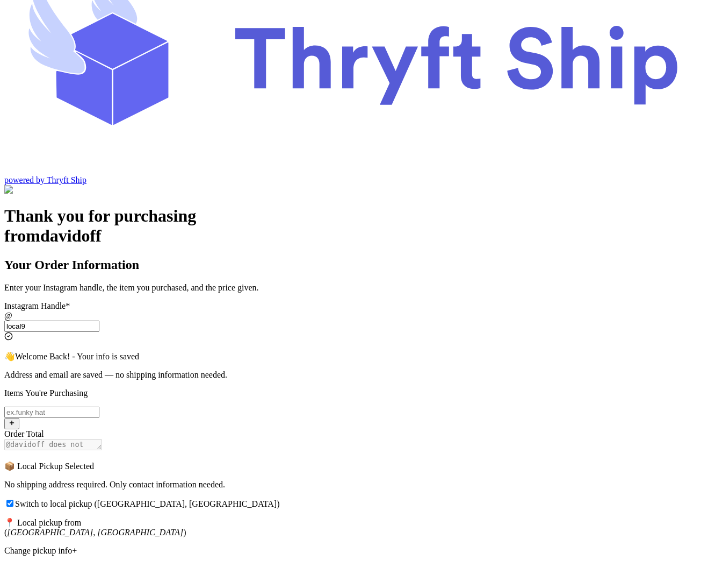
click at [293, 546] on div "Change pickup info+" at bounding box center [350, 551] width 693 height 10
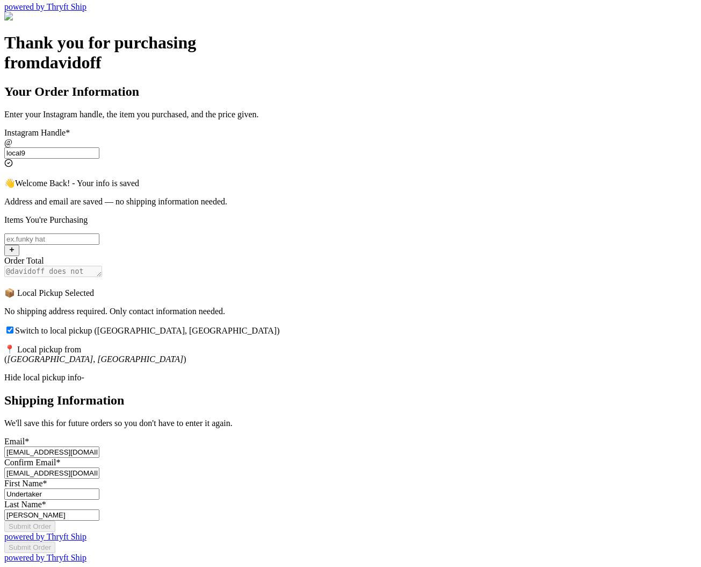
scroll to position [284, 0]
click at [13, 326] on input "Switch to local pickup ([GEOGRAPHIC_DATA], [GEOGRAPHIC_DATA])" at bounding box center [9, 329] width 7 height 7
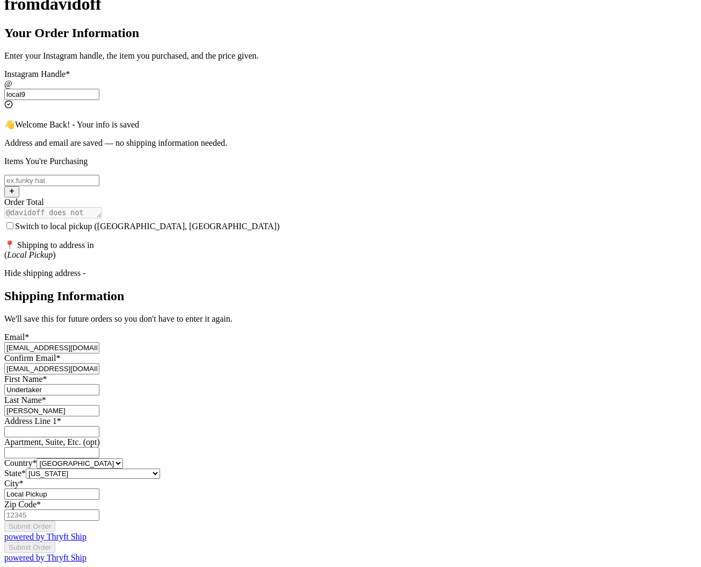
scroll to position [304, 0]
click at [13, 222] on input "Switch to local pickup ([GEOGRAPHIC_DATA], [GEOGRAPHIC_DATA])" at bounding box center [9, 225] width 7 height 7
checkbox input "true"
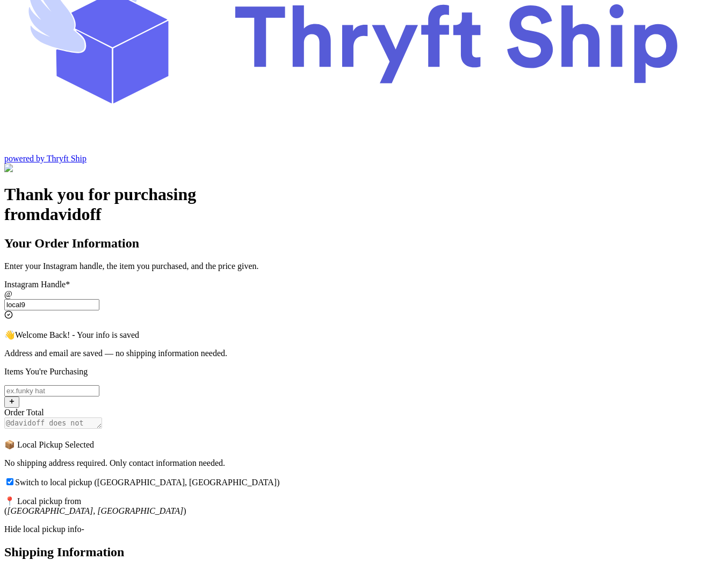
scroll to position [0, 0]
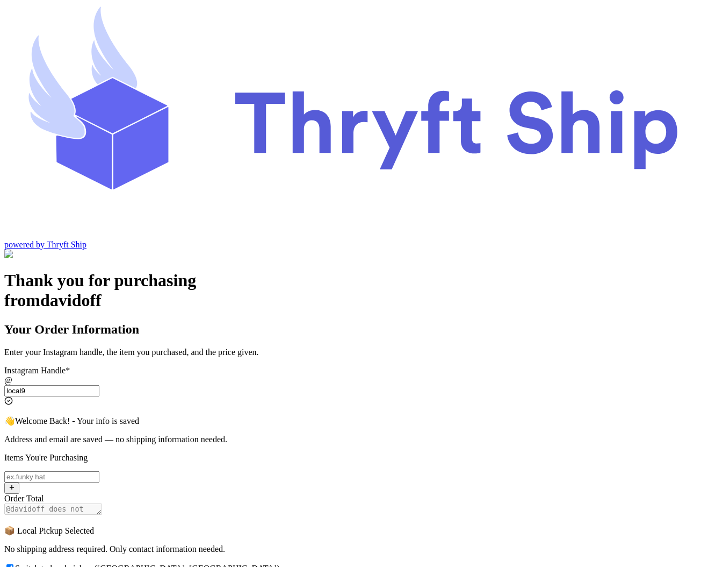
click at [99, 385] on input "local9" at bounding box center [51, 390] width 95 height 11
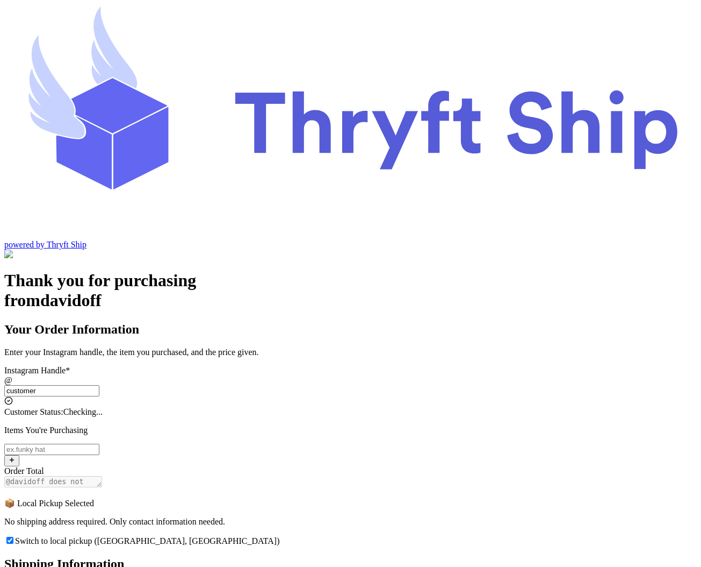
type input "customer"
checkbox input "false"
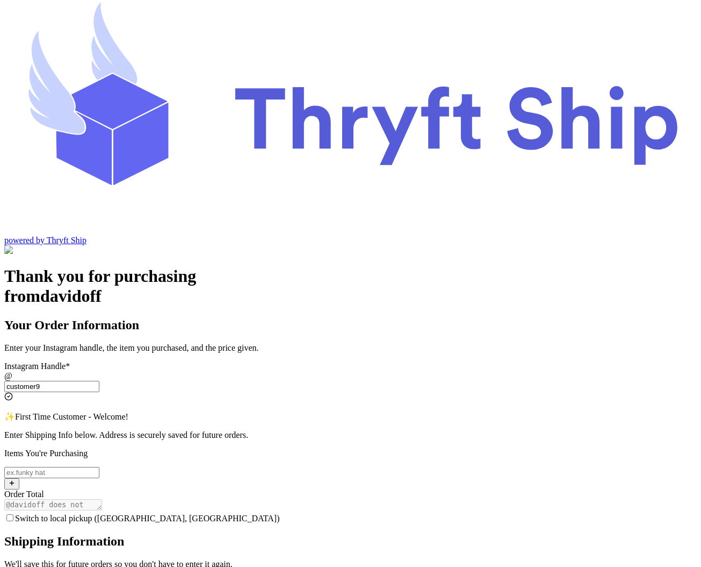
scroll to position [5, 0]
type input "customer2"
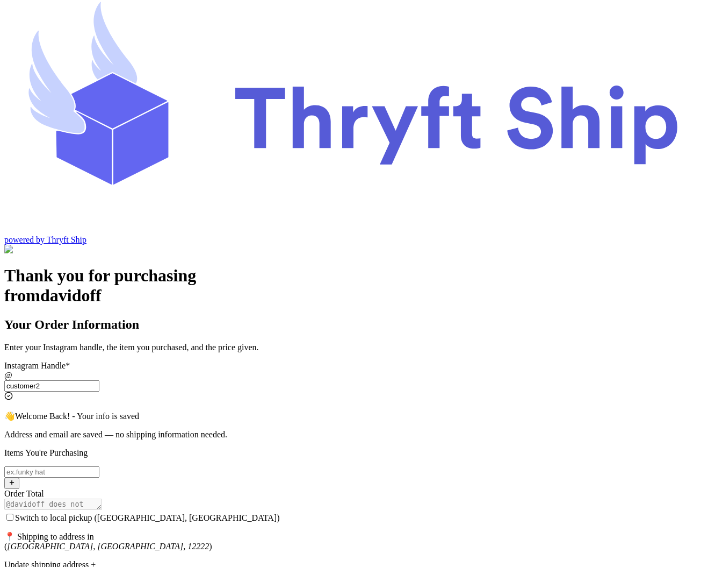
type input "[EMAIL_ADDRESS][DOMAIN_NAME]"
type input "[PERSON_NAME]"
type input "Rehman"
type input "Engineer Town Sector A near [GEOGRAPHIC_DATA]"
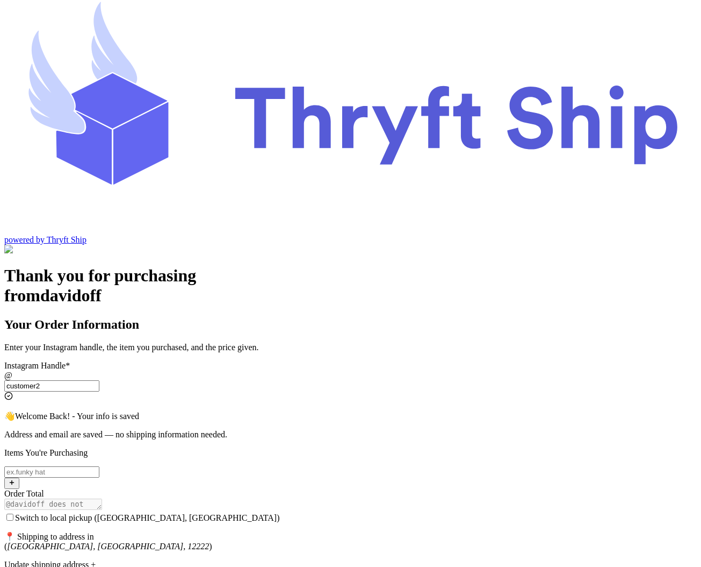
type input "[GEOGRAPHIC_DATA]"
type input "12222"
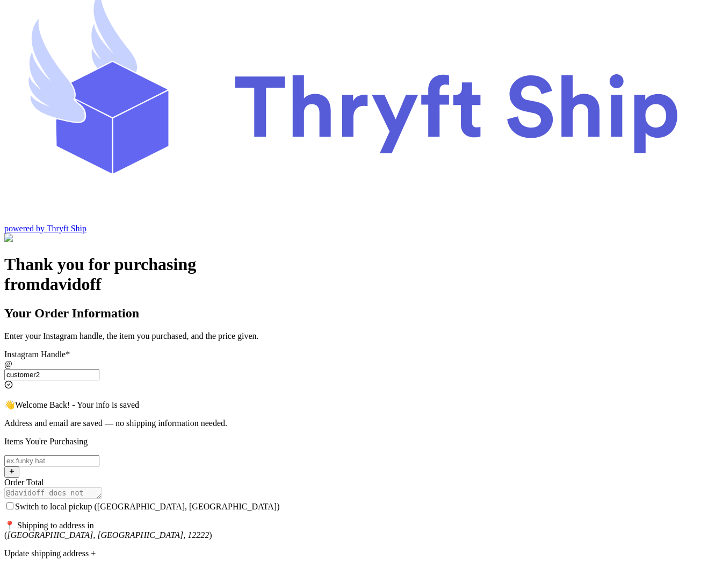
type input "customer2"
click at [303, 548] on div "Update shipping address +" at bounding box center [350, 553] width 693 height 10
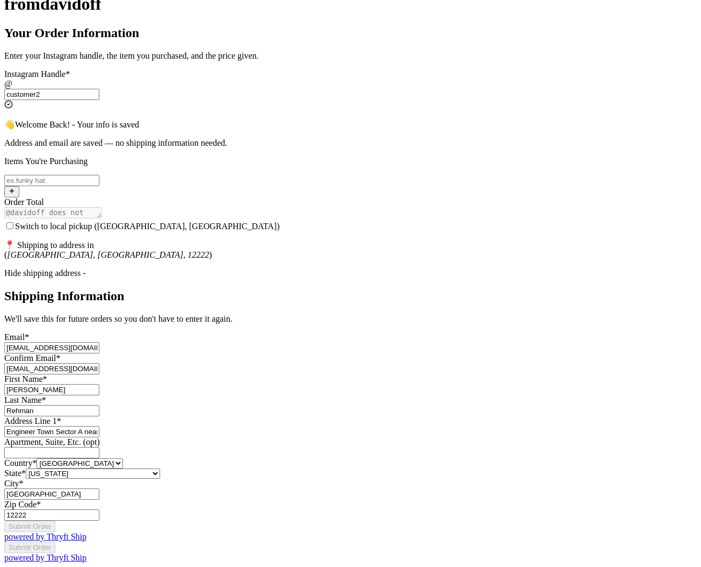
scroll to position [369, 0]
click at [13, 222] on input "Switch to local pickup (Stockton, CA)" at bounding box center [9, 225] width 7 height 7
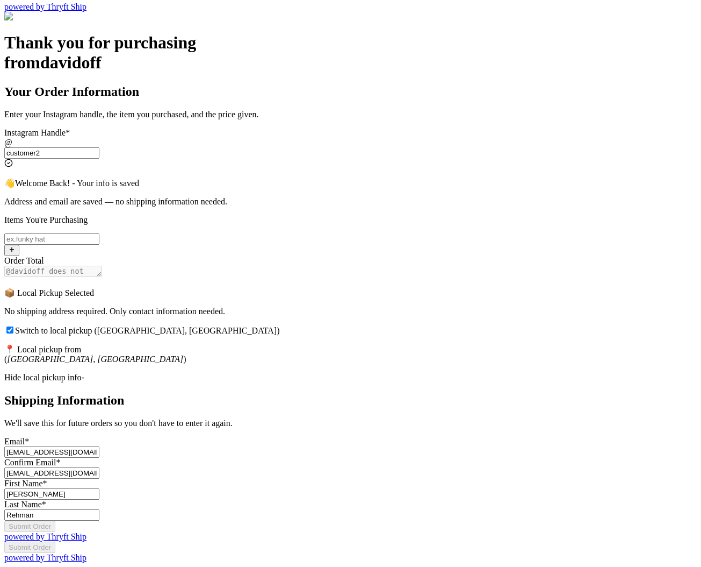
click at [13, 326] on input "Switch to local pickup (Stockton, CA)" at bounding box center [9, 329] width 7 height 7
checkbox input "false"
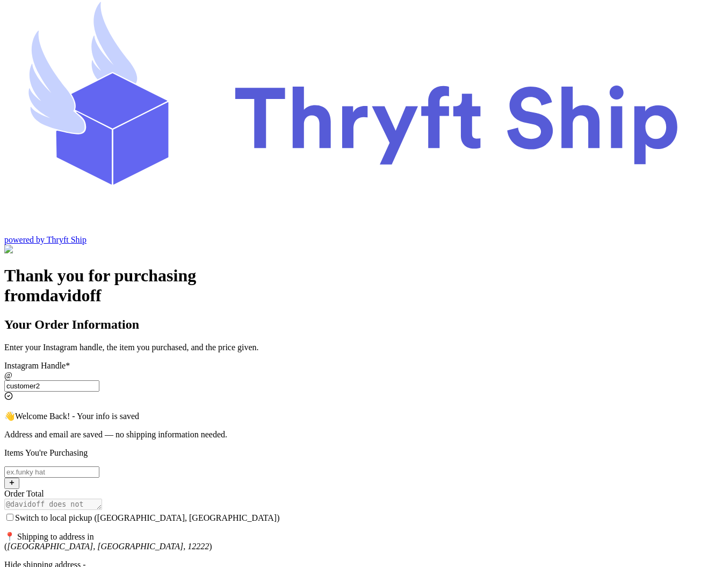
scroll to position [0, 0]
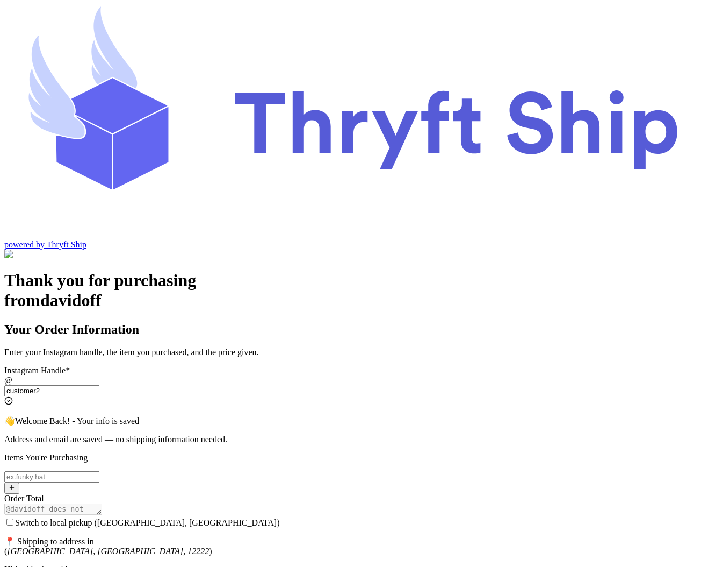
click at [99, 385] on input "customer2" at bounding box center [51, 390] width 95 height 11
type input "local9"
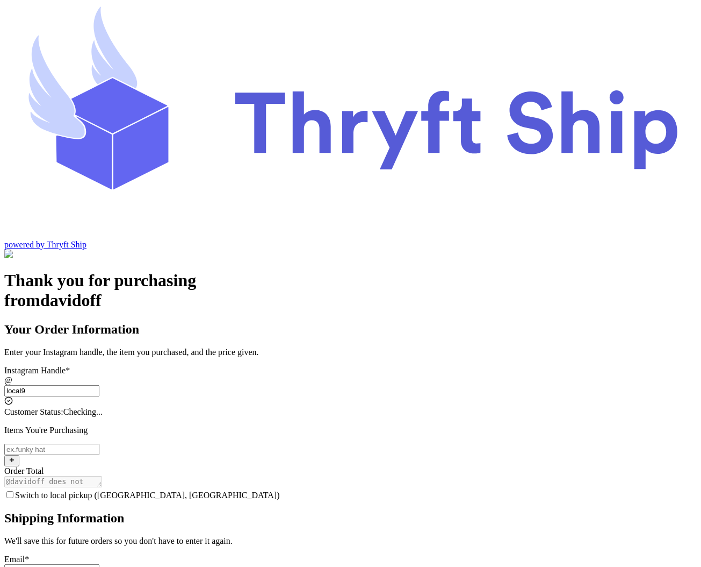
type input "[EMAIL_ADDRESS][DOMAIN_NAME]"
type input "Undertaker"
type input "[PERSON_NAME]"
checkbox input "true"
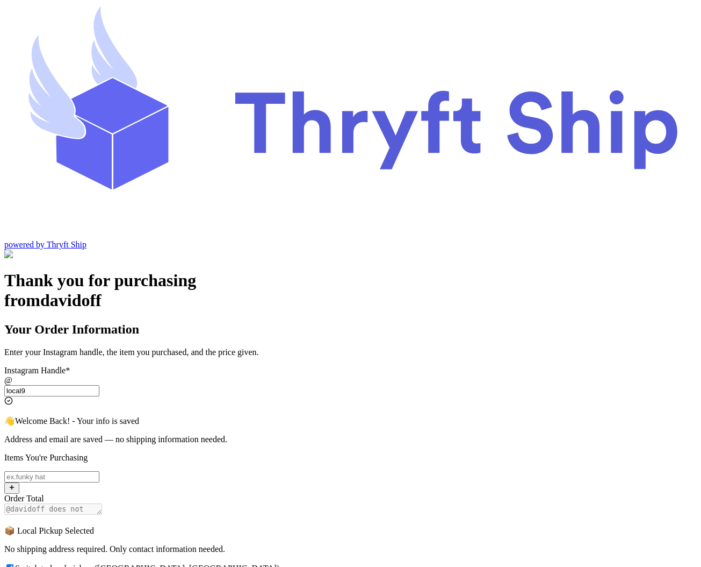
type input "local9"
click at [161, 293] on div "Thank you for purchasing from davidoff Your Order Information Enter your Instag…" at bounding box center [350, 534] width 693 height 529
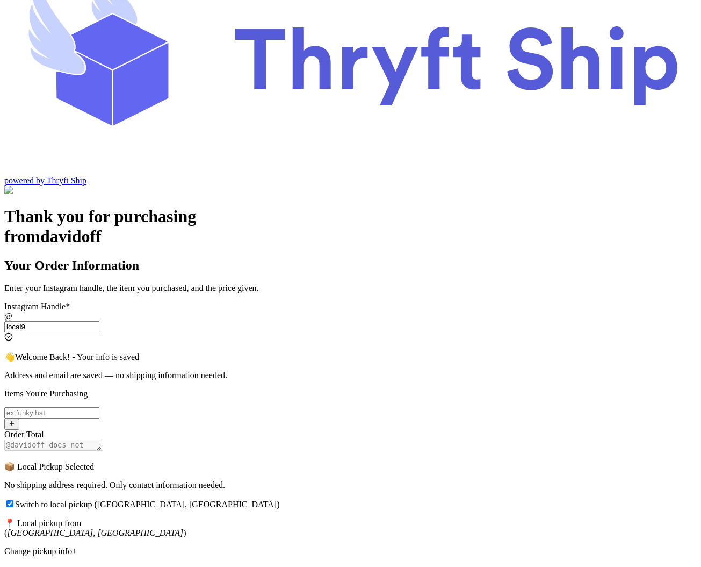
scroll to position [65, 0]
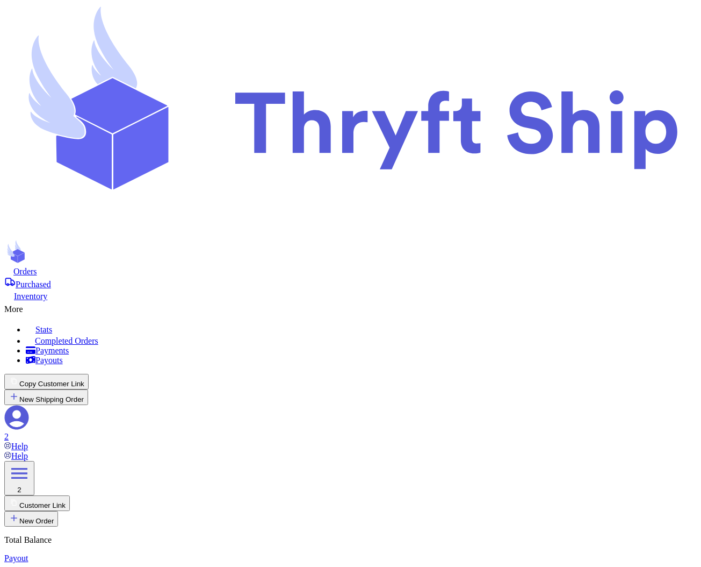
click at [88, 389] on button "New Shipping Order" at bounding box center [46, 397] width 84 height 16
type input "l"
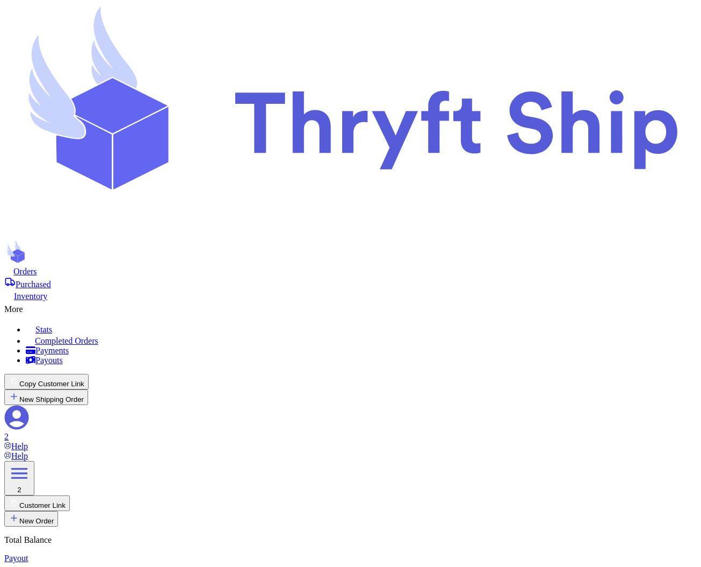
checkbox input "false"
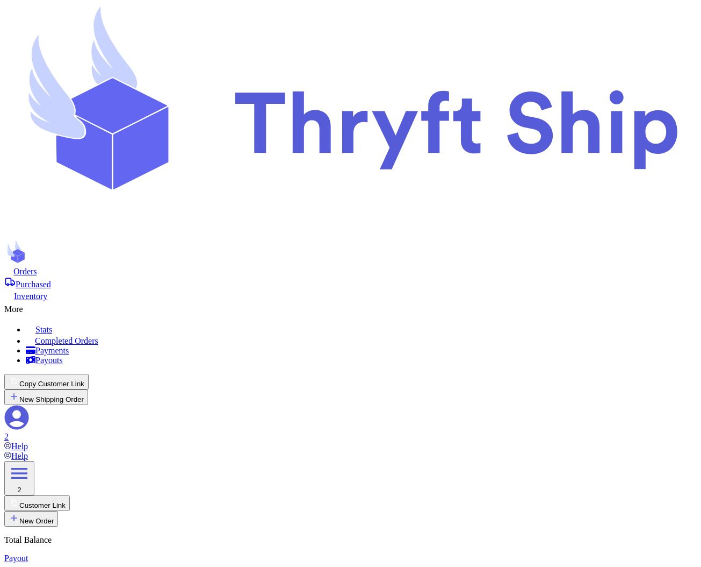
type input "l"
type input "lo"
type input "loc"
type input "loca"
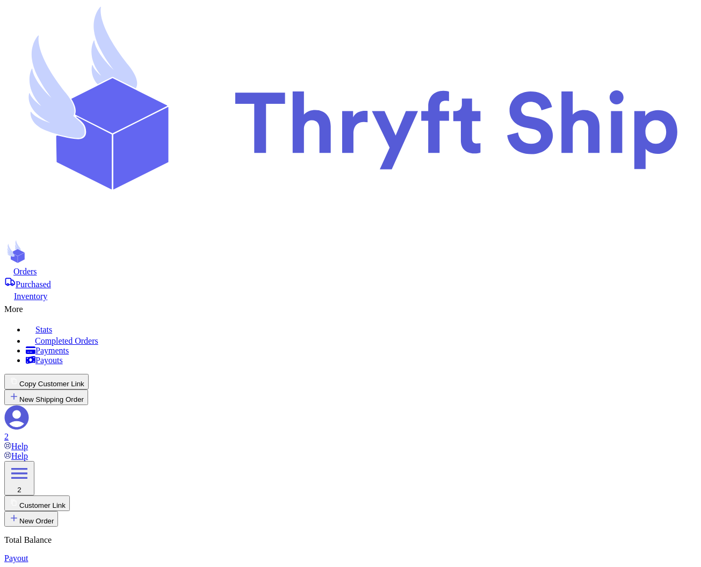
type input "loca"
type input "l"
type input "lo"
type input "loc"
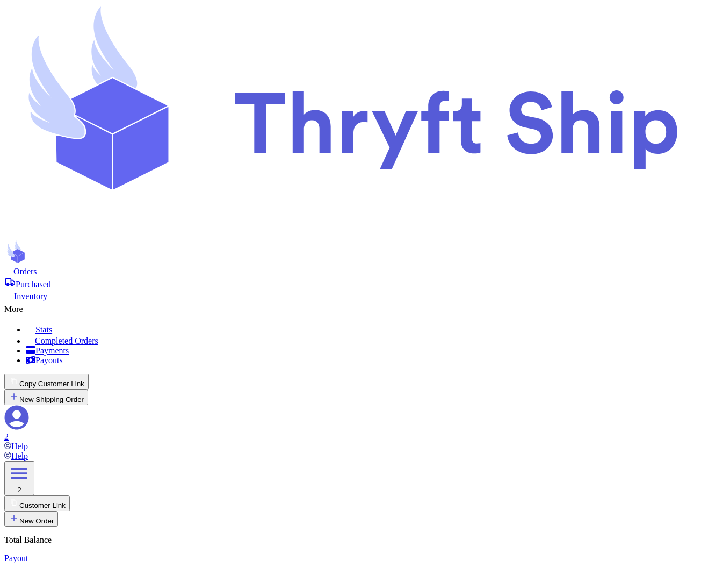
type input "loca"
type input "local"
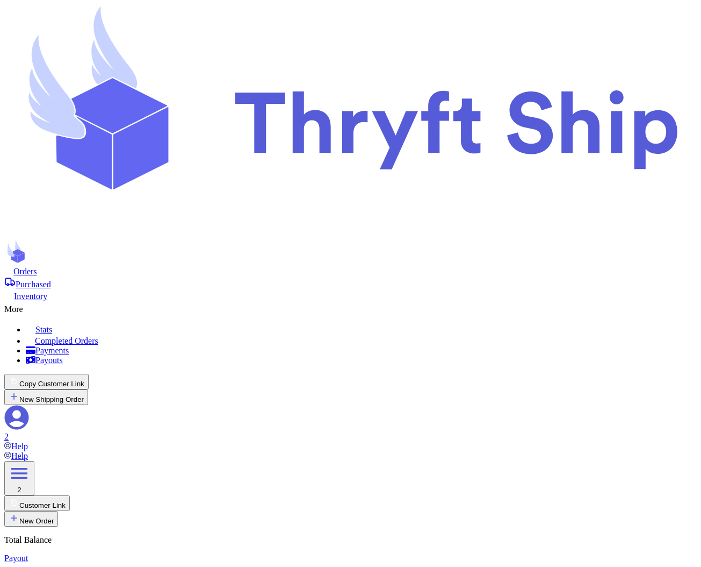
type input "item 1"
click at [88, 389] on button "New Shipping Order" at bounding box center [46, 397] width 84 height 16
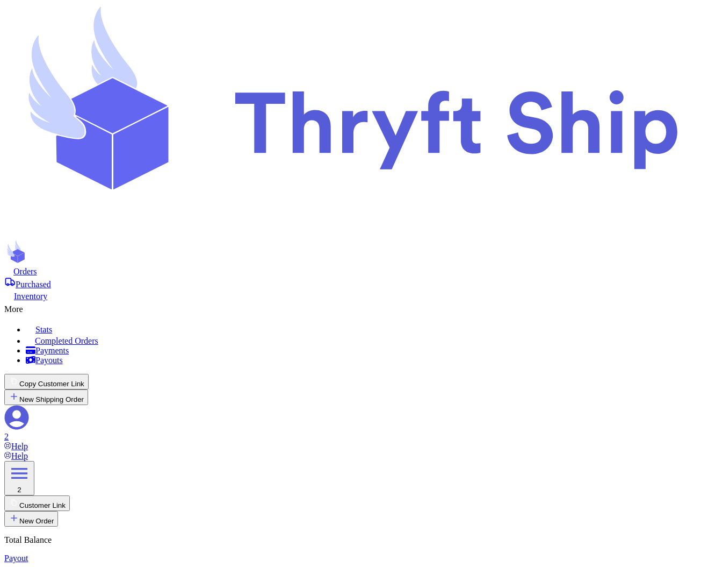
type input "l"
type input "lo"
type input "loc"
type input "loca"
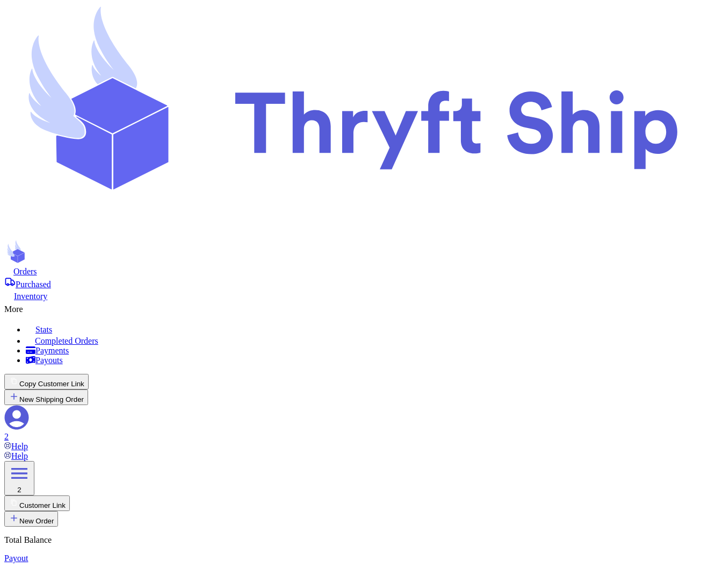
type input "local2"
type input "Ross"
type input "[PERSON_NAME]"
type input "abdul+2@thryftship.com"
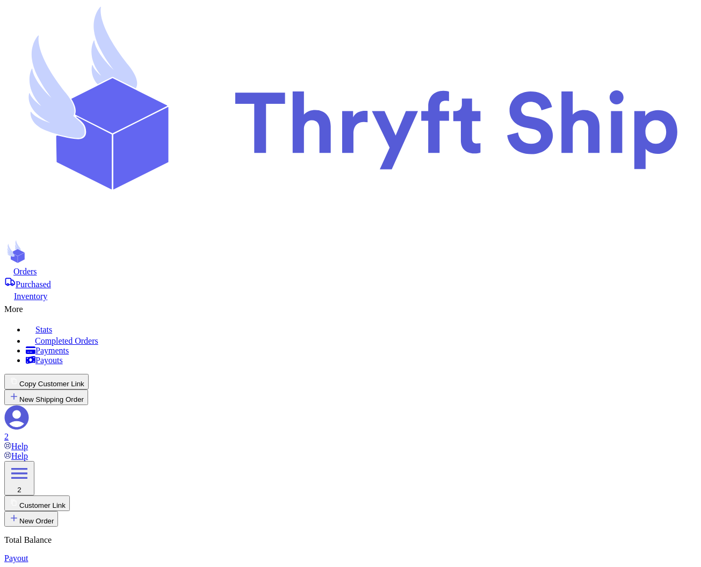
type input "Local Pickup"
type input "local"
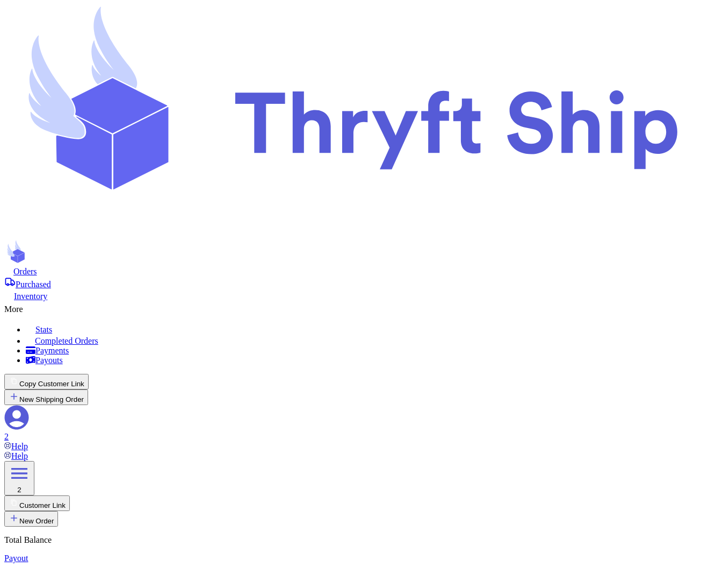
type input "c"
type input "cu"
type input "cus"
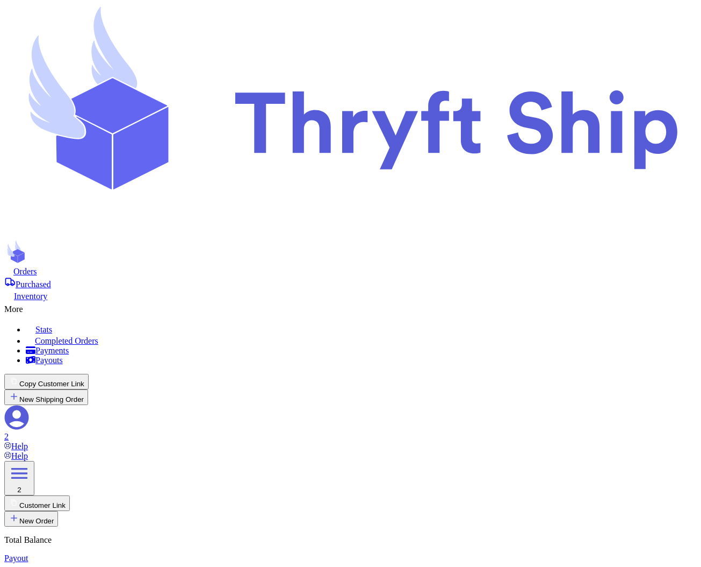
type input "cust"
type input "custo"
type input "custom"
type input "custome"
type input "customer"
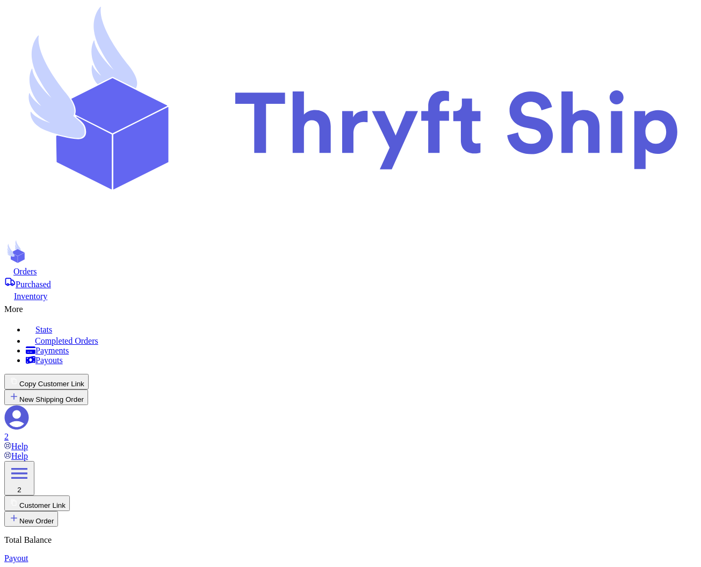
type input "customer"
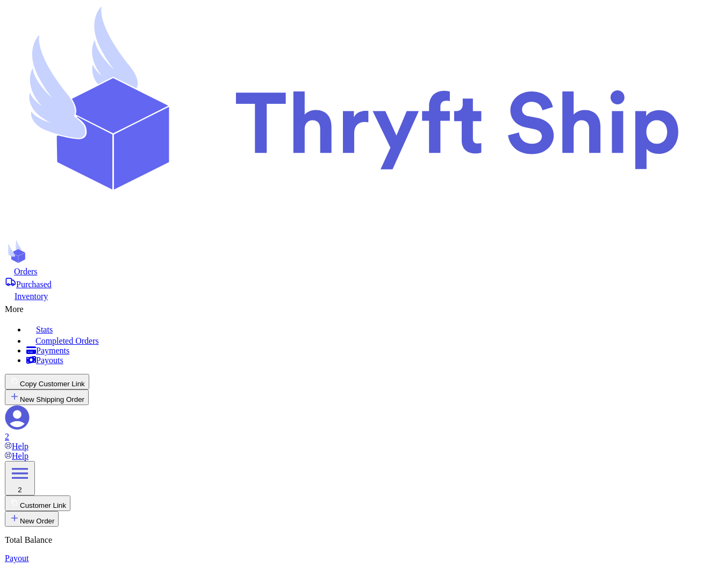
scroll to position [18, 0]
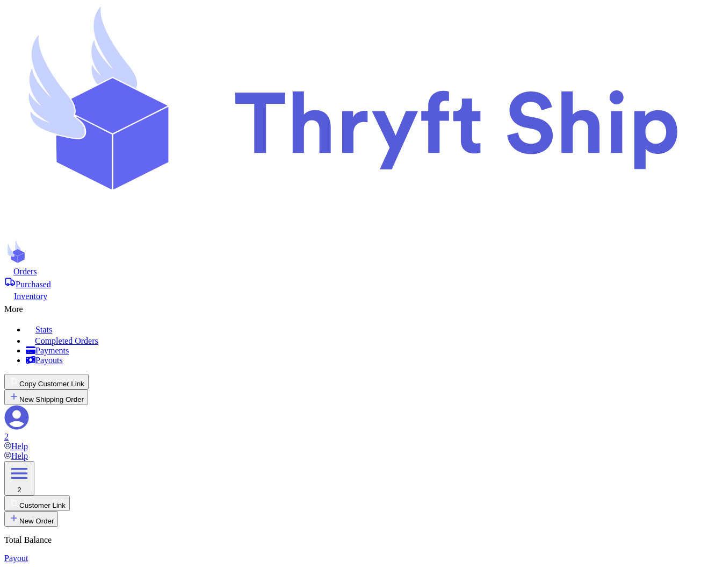
type input "customer6"
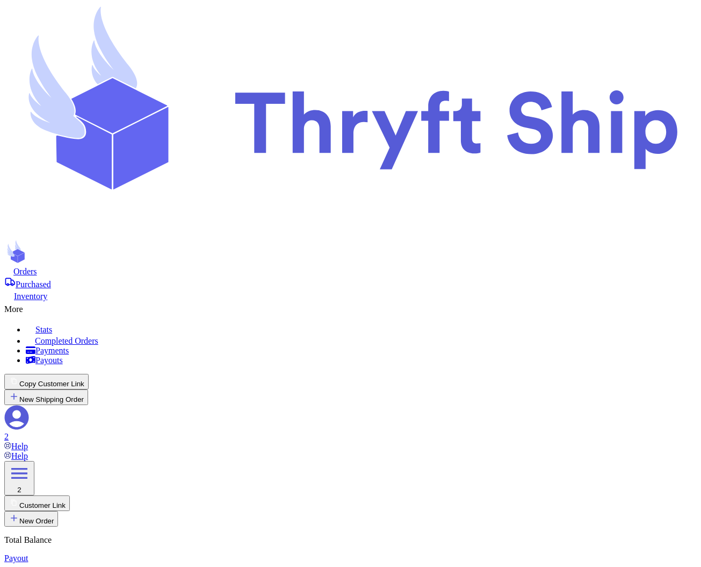
type input "[STREET_ADDRESS][PERSON_NAME]"
type input "[GEOGRAPHIC_DATA]"
select select "AL"
type input "93013"
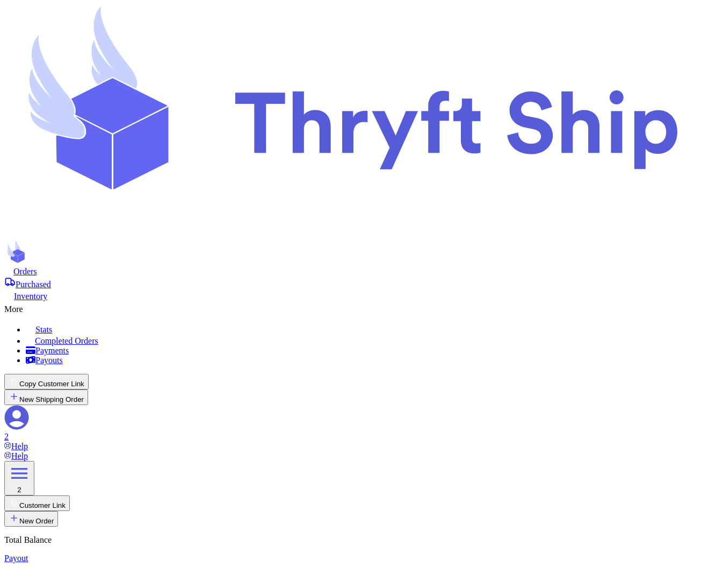
type input "l"
type input "lo"
type input "loc"
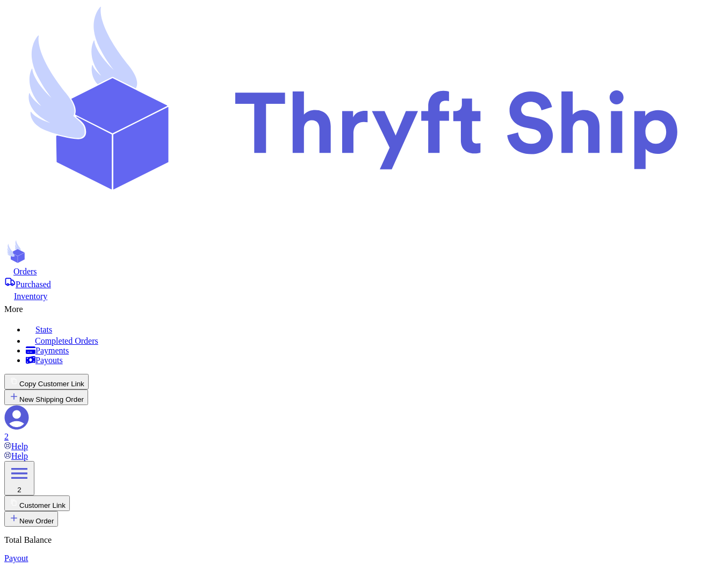
type input "loca"
type input "local"
type input "local9"
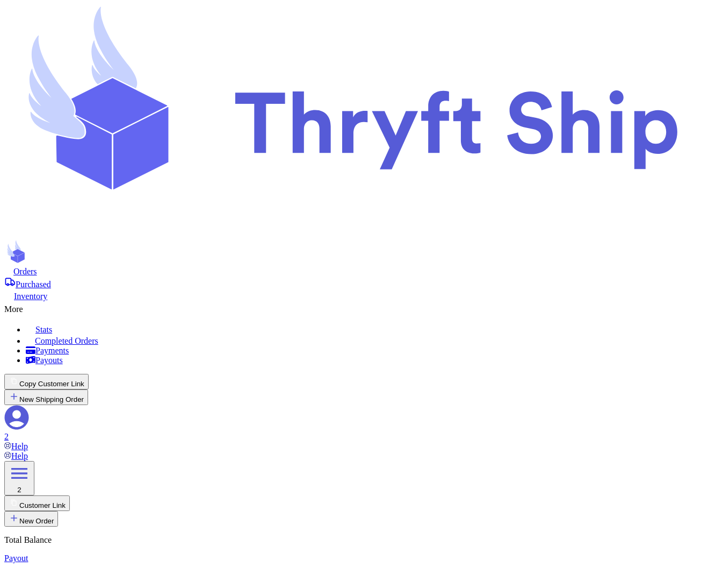
type input "Undertaker"
type input "[EMAIL_ADDRESS][DOMAIN_NAME]"
type input "Local Pickup"
select select
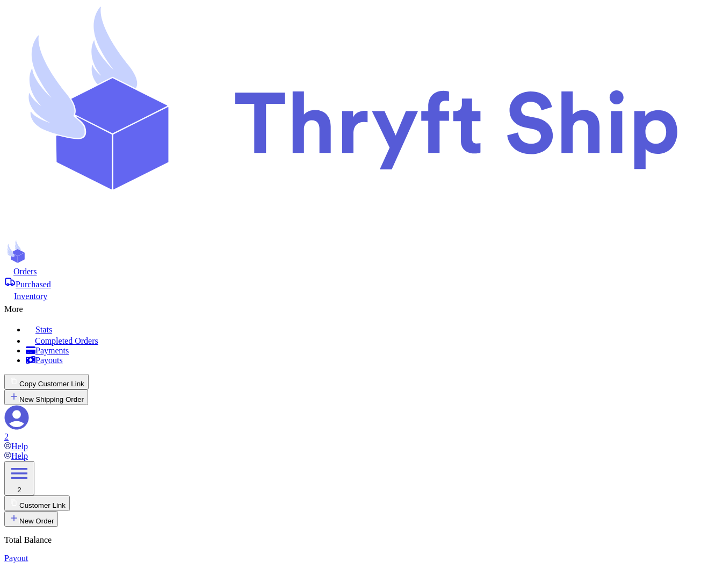
type input "l"
type input "lo"
type input "loc"
type input "local"
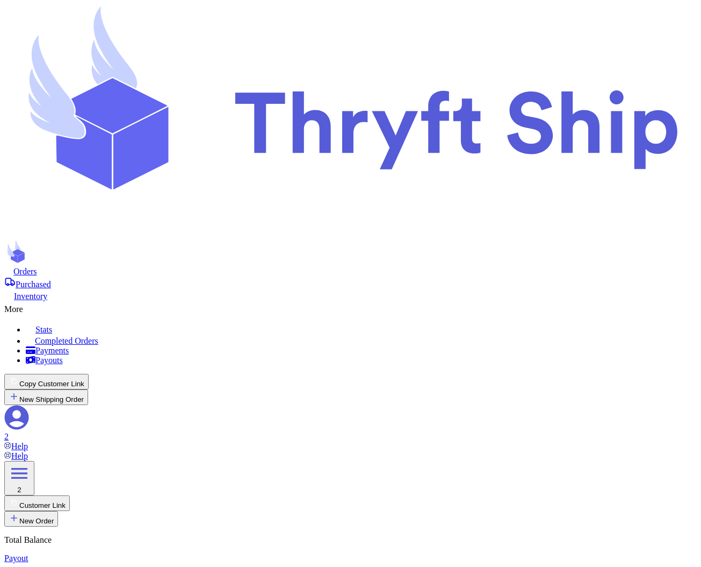
type input "local4"
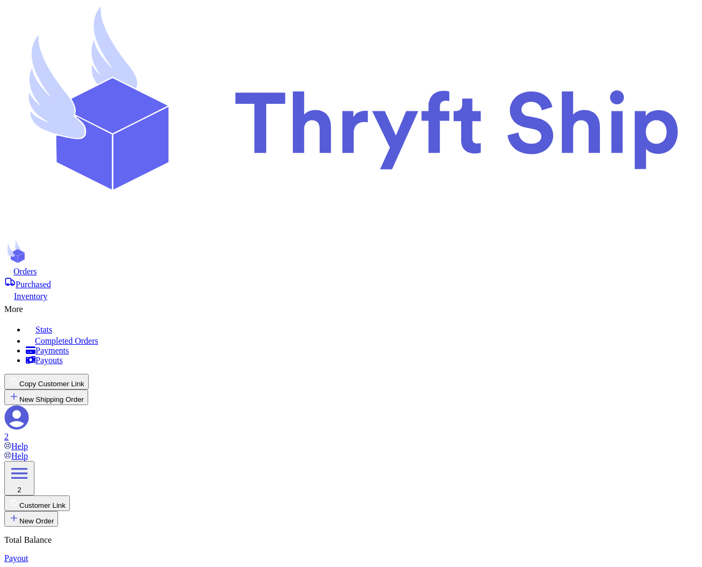
drag, startPoint x: 460, startPoint y: 163, endPoint x: 508, endPoint y: 163, distance: 47.8
copy label "Social Handle"
type input "local"
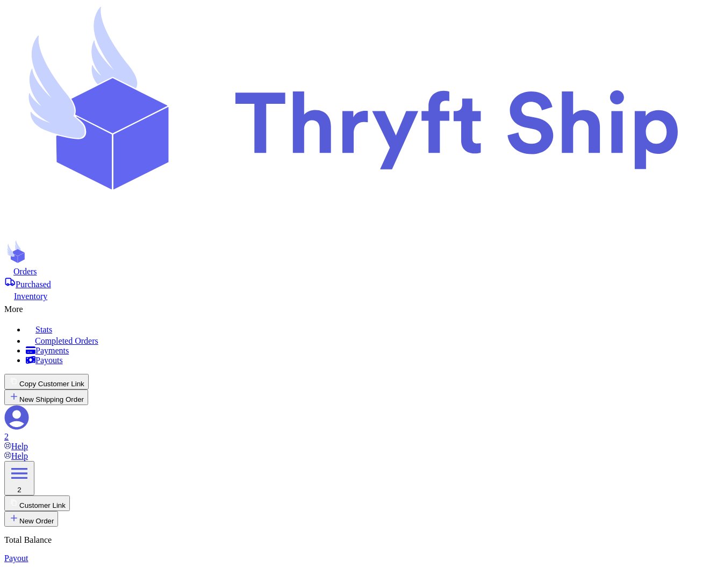
type input "loca"
type input "loc"
type input "lo"
type input "l"
type input "d"
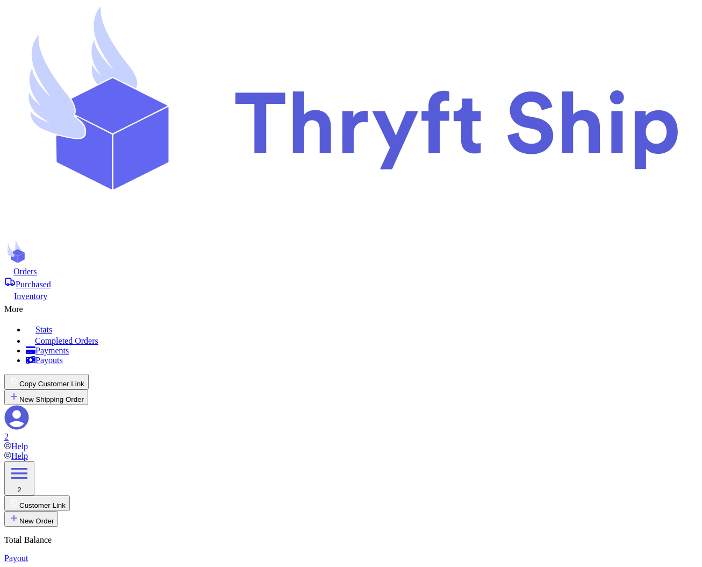
type input "d"
type input "c"
type input "cu"
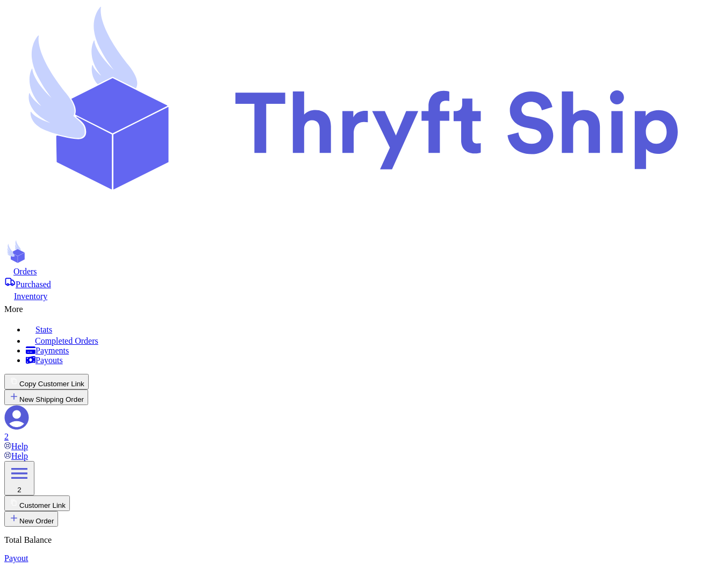
type input "cus"
type input "customer2"
type input "[PERSON_NAME]"
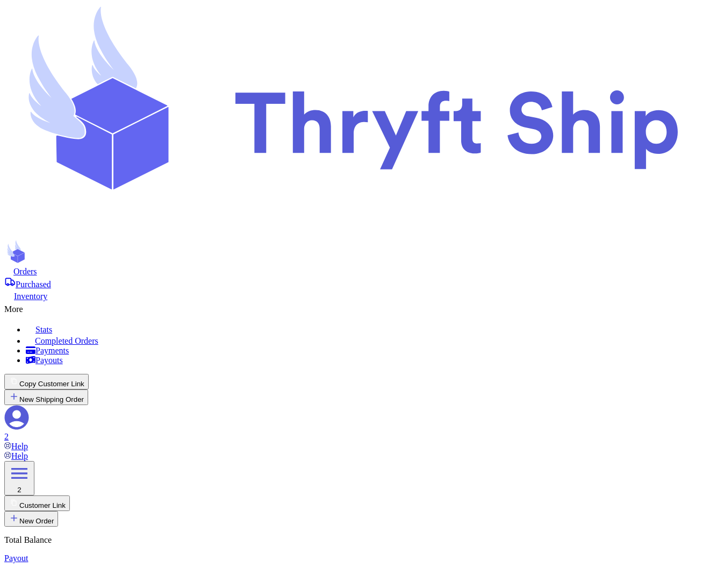
type input "Rehman"
type input "s.abderrehman+2@gmail.com"
type input "Engineer Town Sector A near [GEOGRAPHIC_DATA]"
type input "[GEOGRAPHIC_DATA]"
select select "AL"
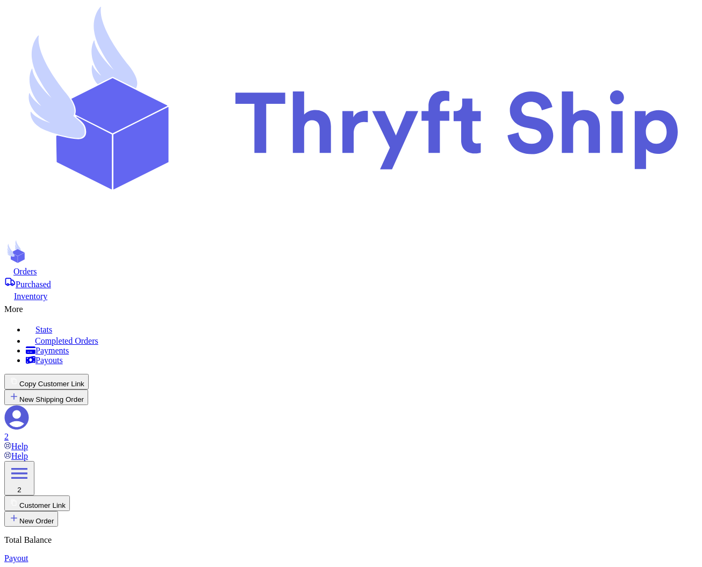
type input "12222"
type input "c"
type input "cu"
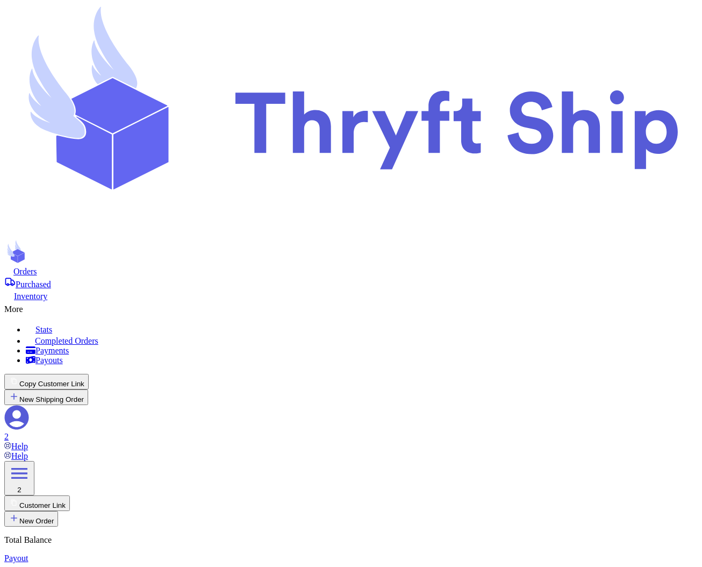
type input "cu"
type input "customer2"
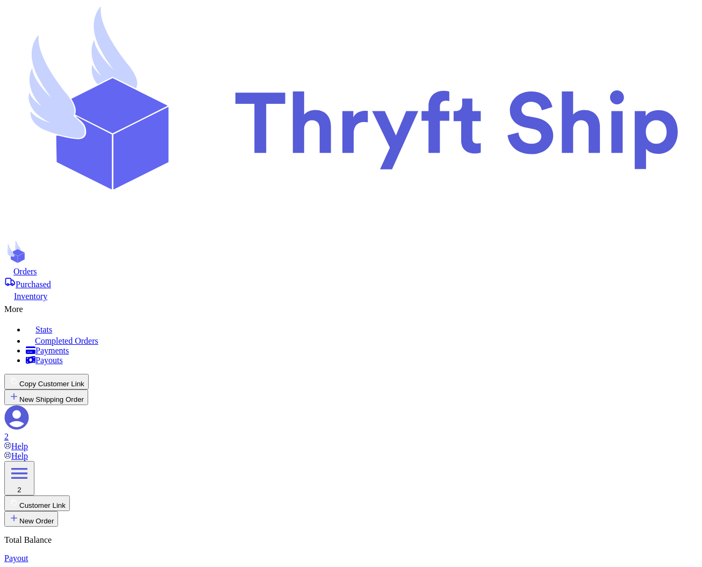
type input "item 1"
click at [88, 389] on button "New Shipping Order" at bounding box center [46, 397] width 84 height 16
type input "e"
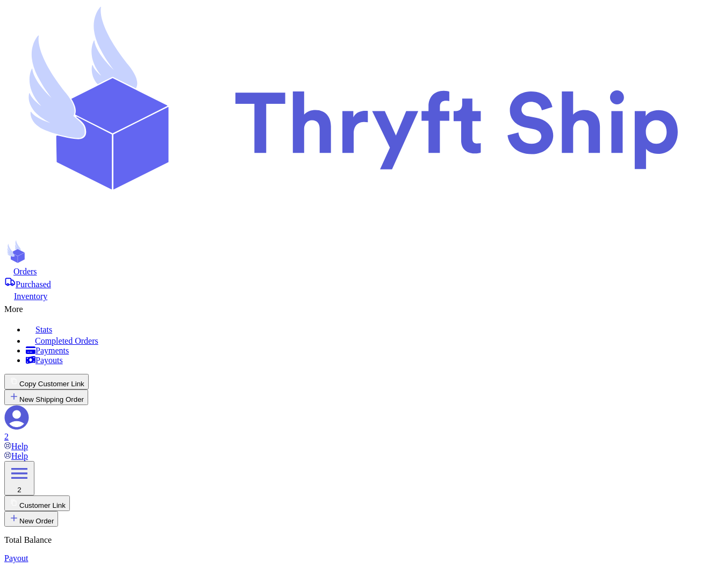
type input "c"
type input "customer6"
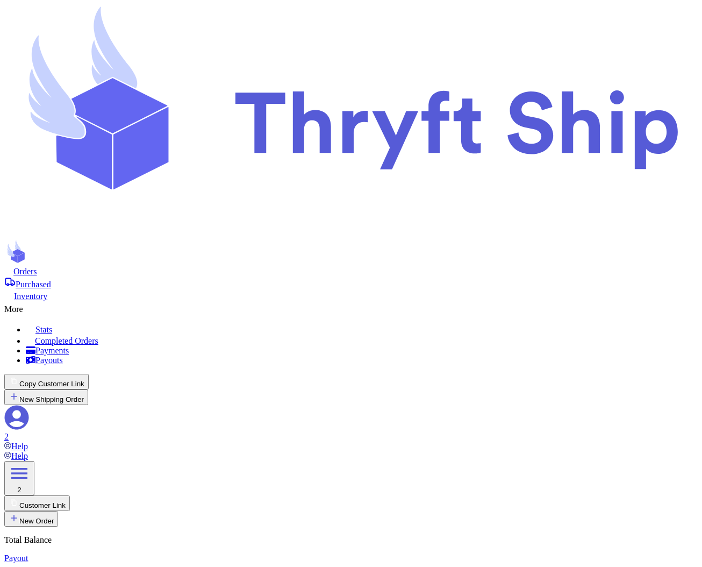
type input "[PERSON_NAME]"
type input "[EMAIL_ADDRESS][DOMAIN_NAME]"
type input "[STREET_ADDRESS][PERSON_NAME]"
type input "[GEOGRAPHIC_DATA]"
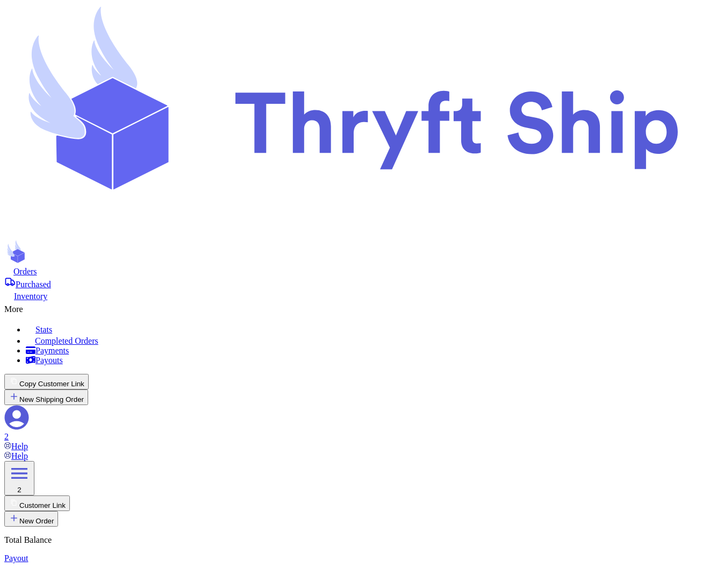
select select "AL"
type input "93013"
type input "item 1"
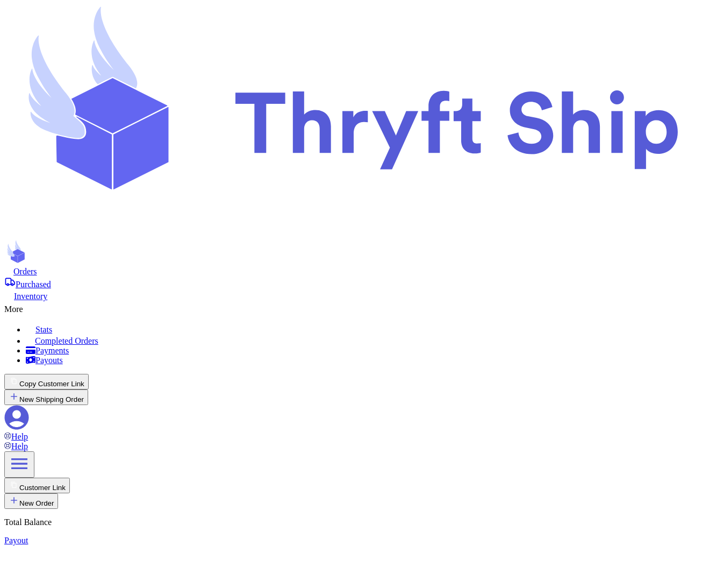
checkbox input "true"
click at [88, 389] on button "New Shipping Order" at bounding box center [46, 397] width 84 height 16
type input "c"
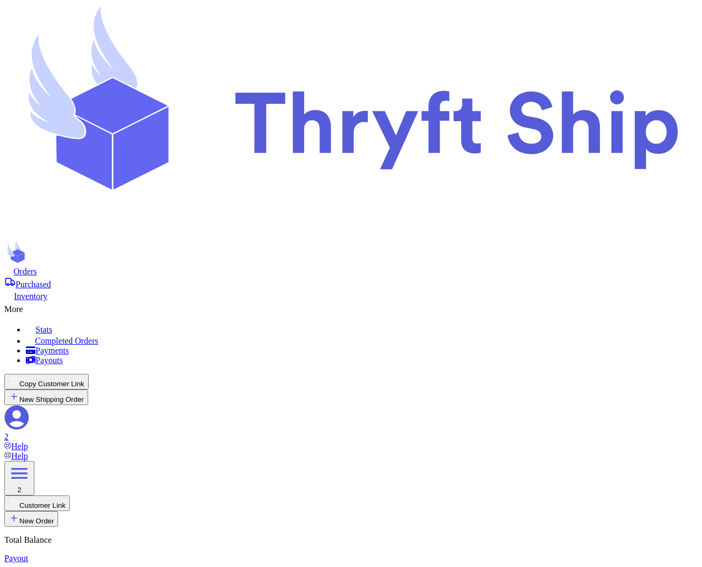
type input "customer2"
type input "[PERSON_NAME]"
type input "Rehman"
type input "[EMAIL_ADDRESS][DOMAIN_NAME]"
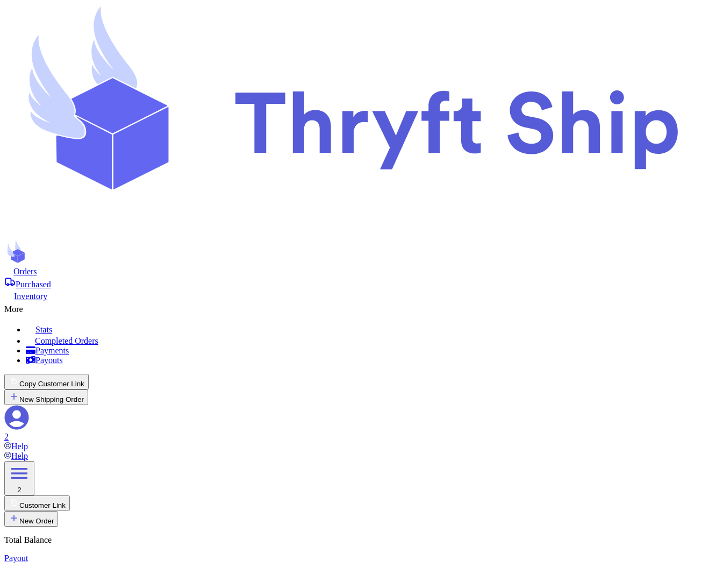
type input "Engineer Town Sector A near [GEOGRAPHIC_DATA]"
type input "[GEOGRAPHIC_DATA]"
select select "AL"
type input "12222"
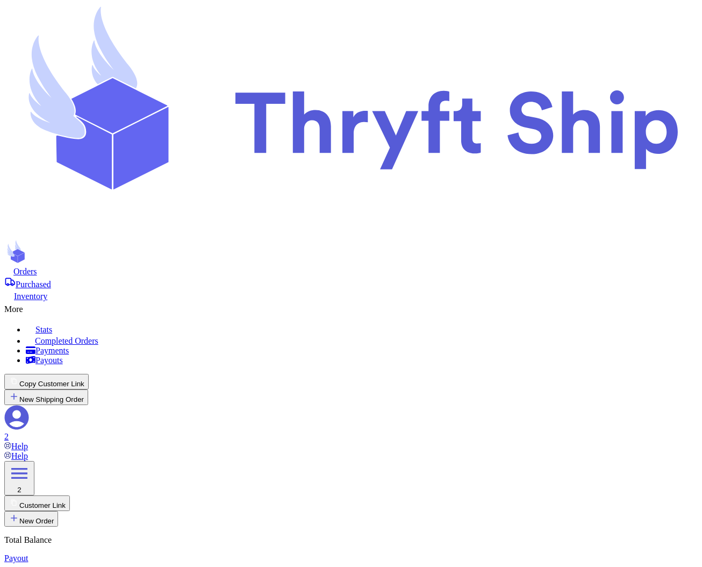
type input "l"
type input "lo"
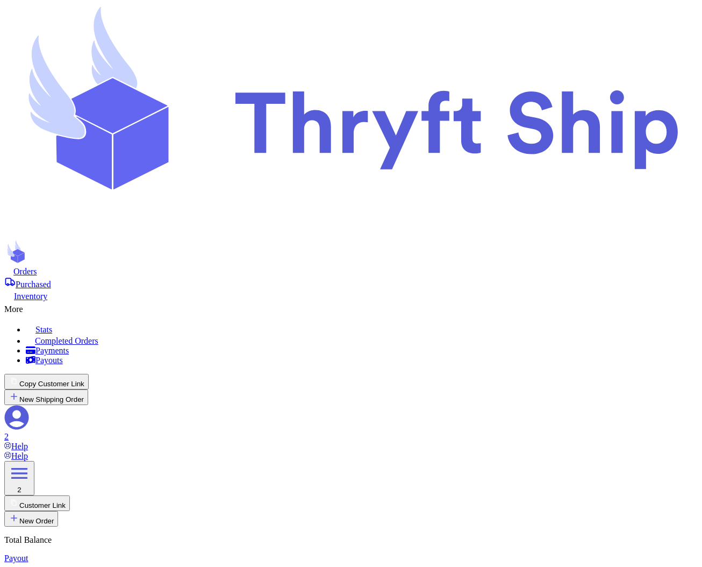
type input "loc"
type input "loca"
type input "local"
type input "local9"
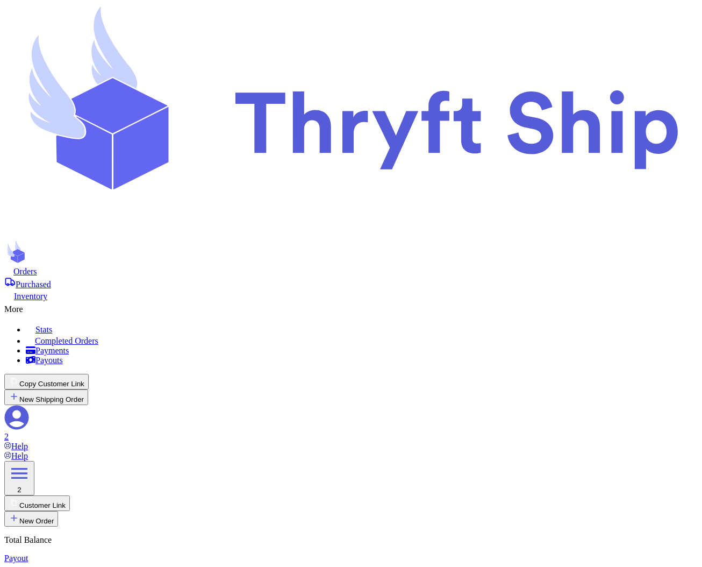
type input "Undertaker"
type input "[PERSON_NAME]"
type input "[EMAIL_ADDRESS][DOMAIN_NAME]"
type input "Local Pickup"
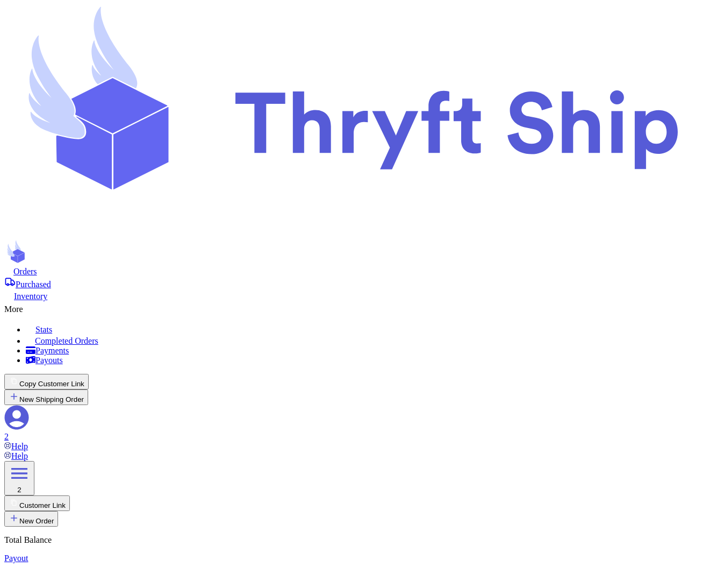
select select
type input "local"
type input "loca"
type input "loc"
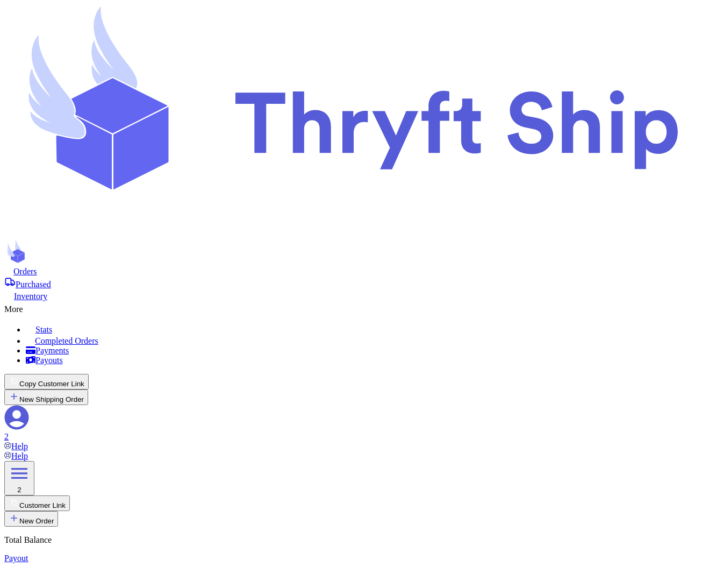
type input "lo"
type input "l"
type input "lo"
type input "loc"
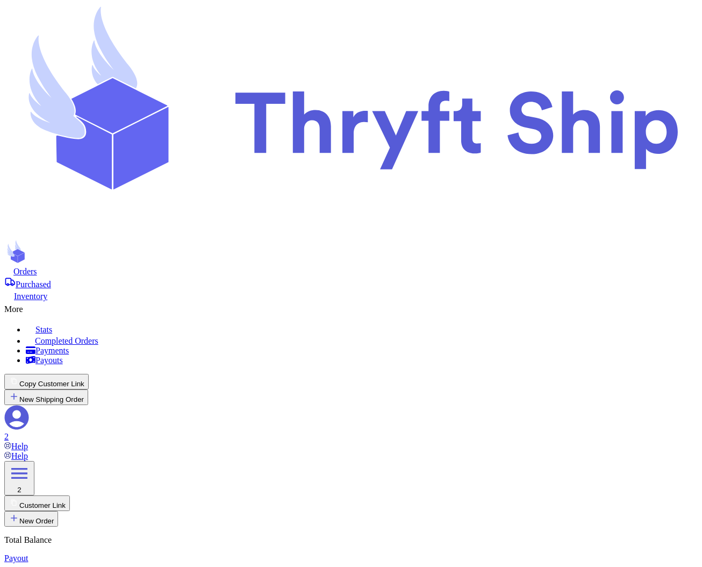
type input "loca"
type input "local"
type input "local9"
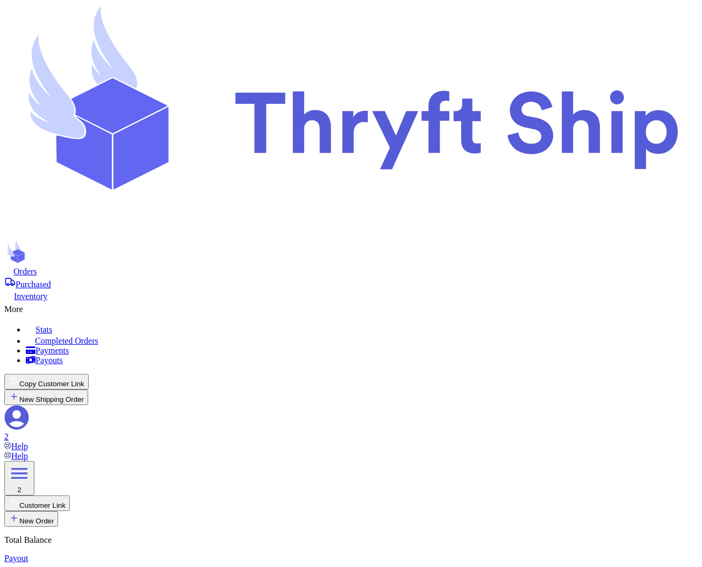
type input "c"
type input "cc"
type input "ccc"
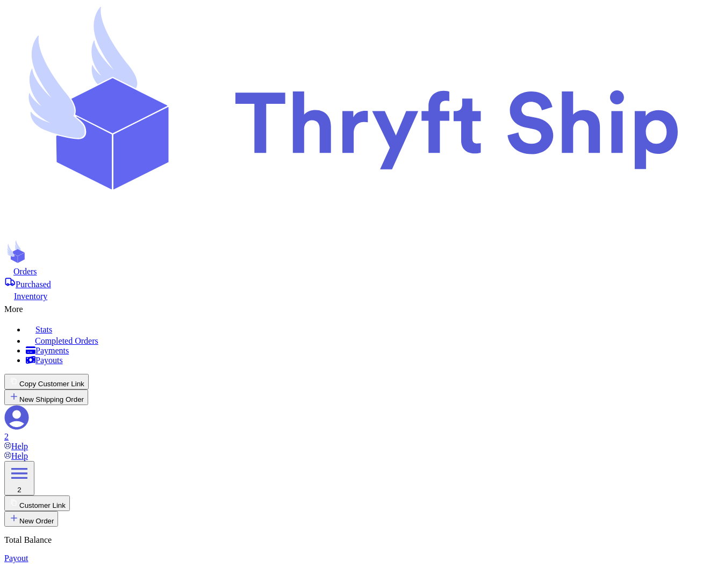
type input "l"
type input "lo"
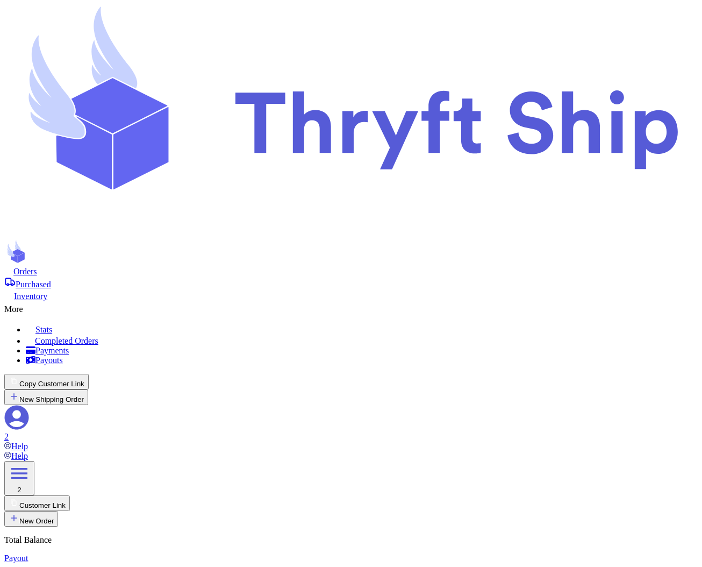
type input "loc"
type input "loca"
type input "local"
type input "local2"
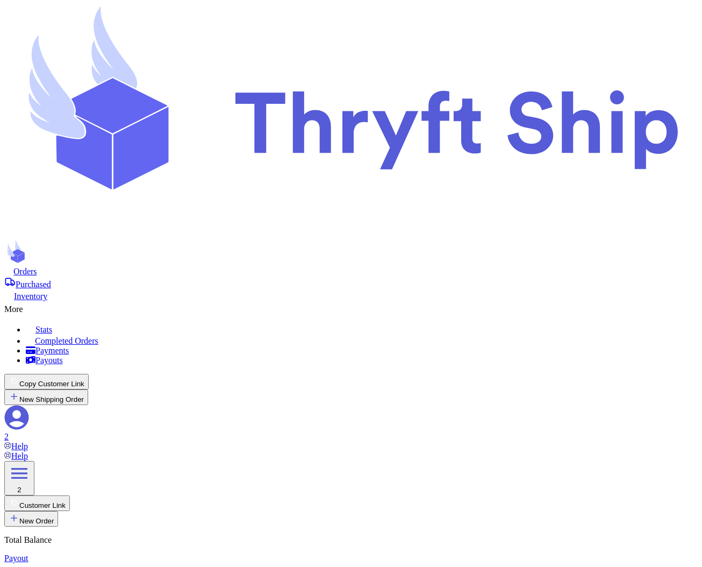
type input "Ross"
type input "[EMAIL_ADDRESS][DOMAIN_NAME]"
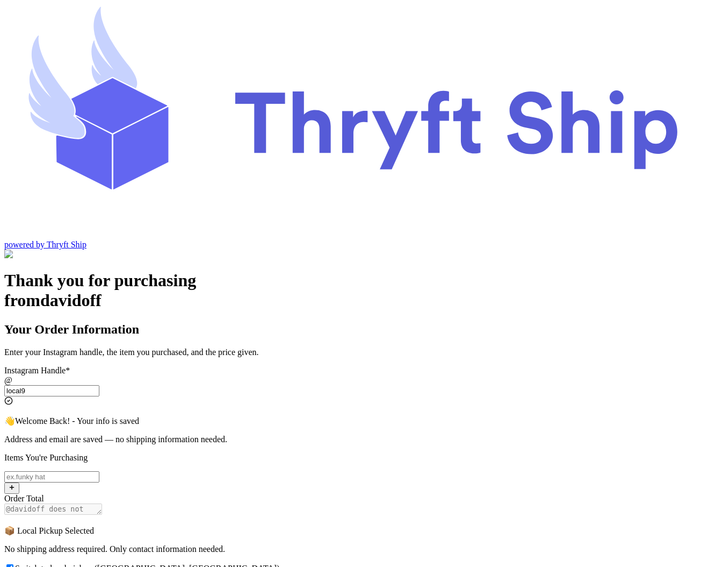
scroll to position [65, 0]
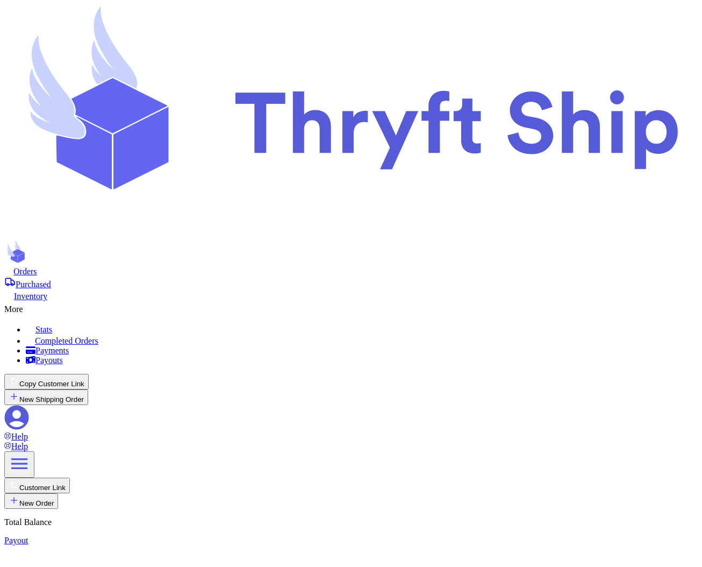
checkbox input "true"
type input "item 1"
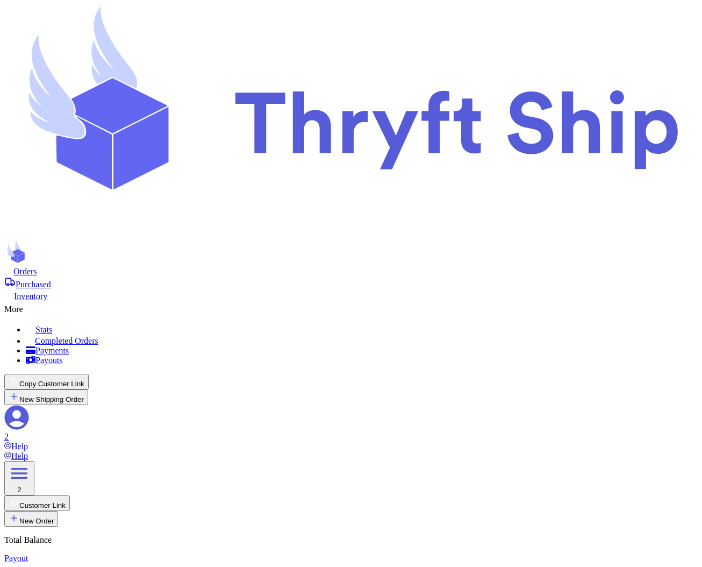
click at [88, 389] on button "New Shipping Order" at bounding box center [46, 397] width 84 height 16
type input "l"
type input "lc"
type input "lca"
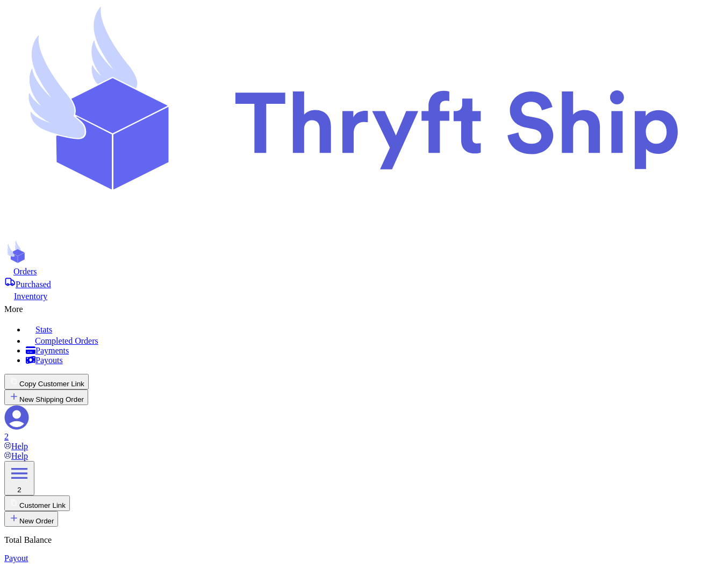
type input "lcao"
type input "lcaol"
type input "lcao"
type input "lca"
type input "lc"
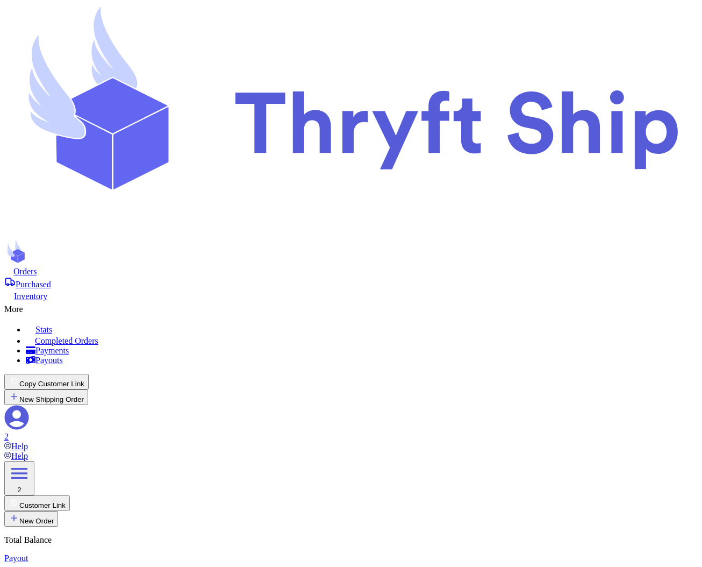
type input "l"
type input "lo"
type input "loc"
type input "loca"
type input "local"
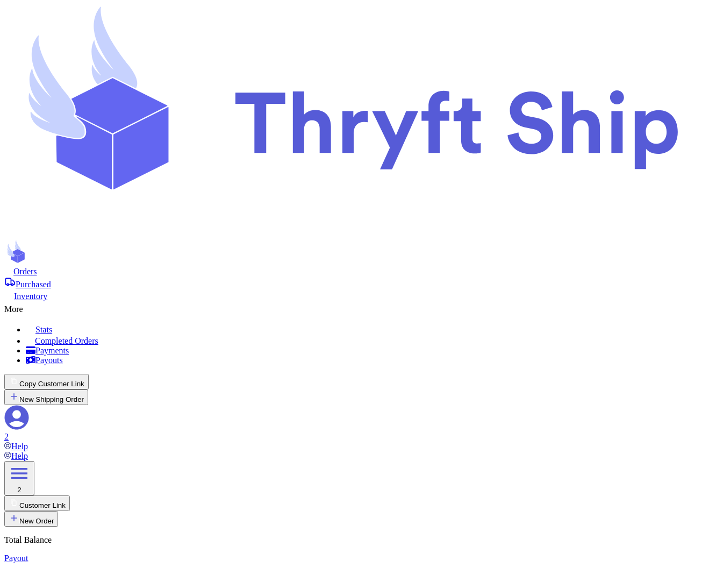
type input "local"
checkbox input "true"
click at [88, 389] on button "New Shipping Order" at bounding box center [46, 397] width 84 height 16
type input "l"
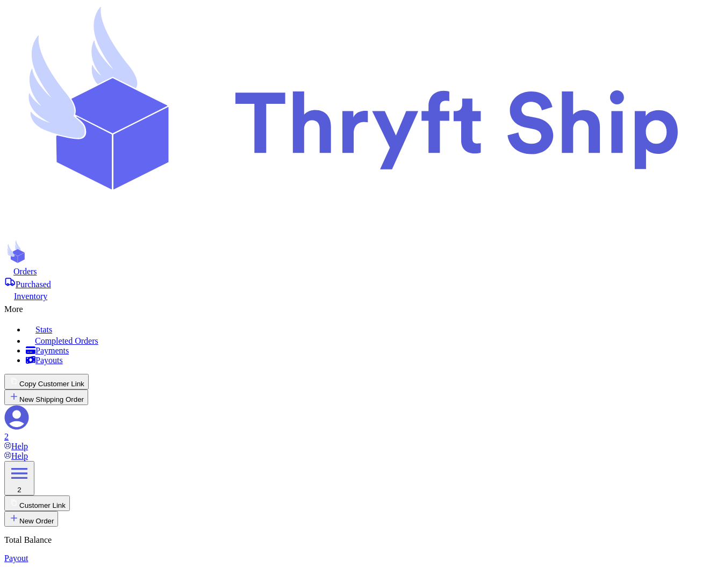
type input "lo"
type input "loc"
type input "loca"
type input "local"
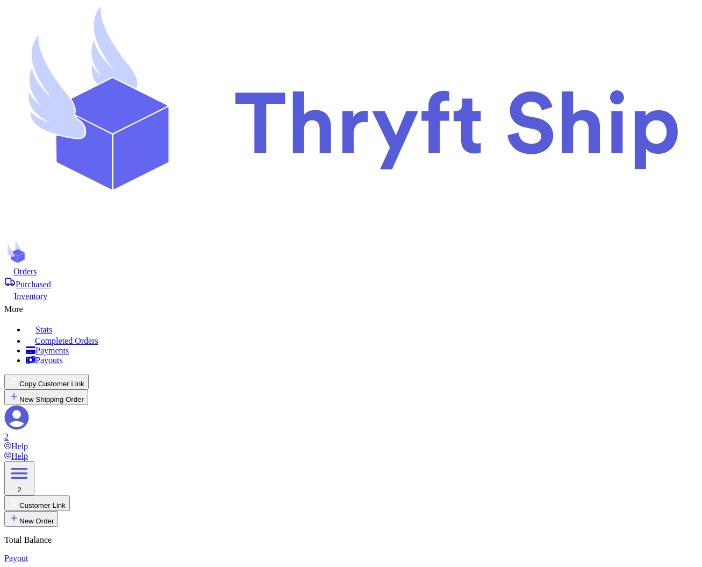
type input "local3"
type input "[PERSON_NAME]"
type input "[EMAIL_ADDRESS][DOMAIN_NAME]"
type input "Local Pickup"
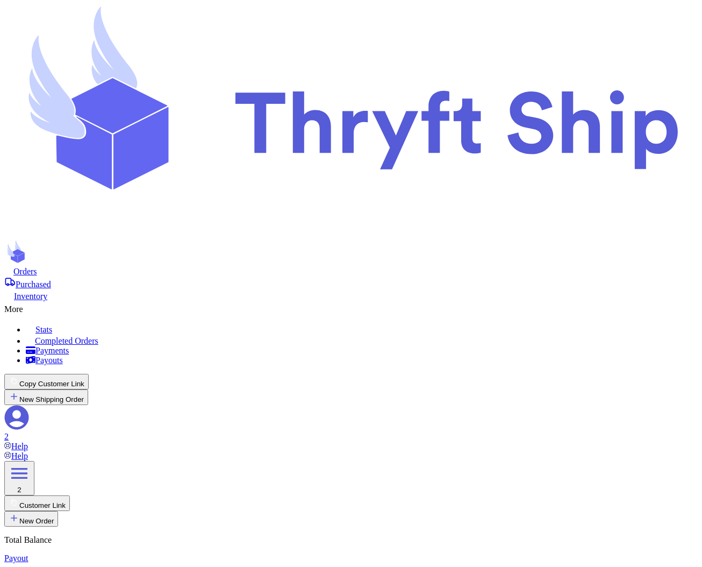
drag, startPoint x: 486, startPoint y: 225, endPoint x: 618, endPoint y: 232, distance: 132.4
copy p "Choose this option if the customer will pick up their order locally. No shippin…"
checkbox input "true"
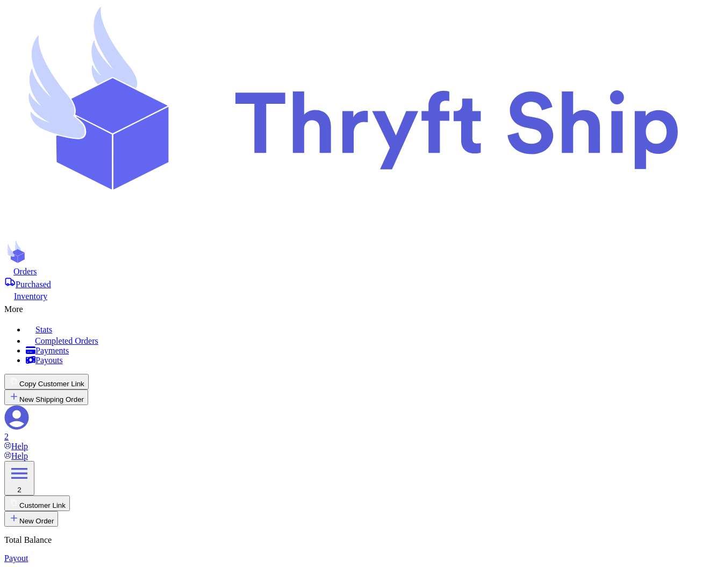
type input "[PERSON_NAME]"
type input "[EMAIL_ADDRESS][DOMAIN_NAME]"
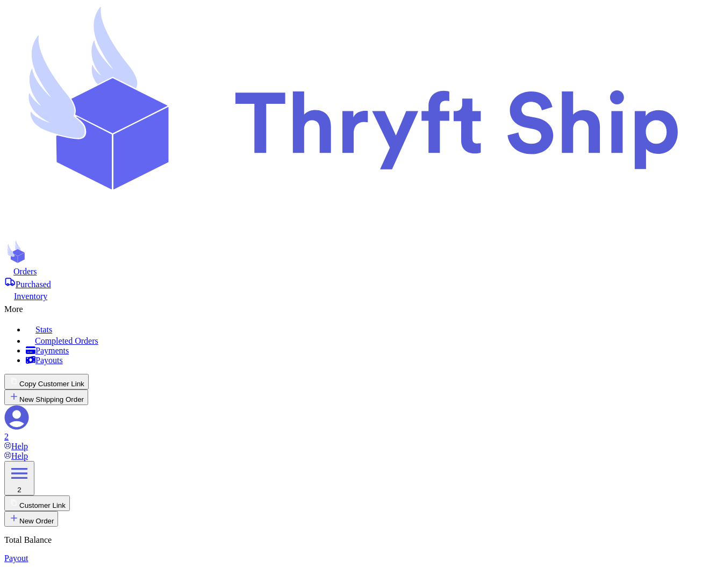
type input "Local Pickup"
type input "local3"
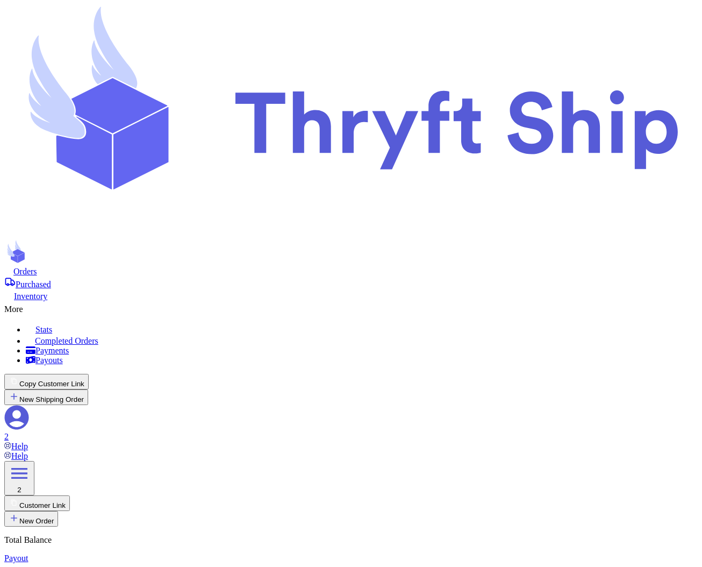
type input "item 1"
click at [88, 389] on button "New Shipping Order" at bounding box center [46, 397] width 84 height 16
type input "l"
type input "lo"
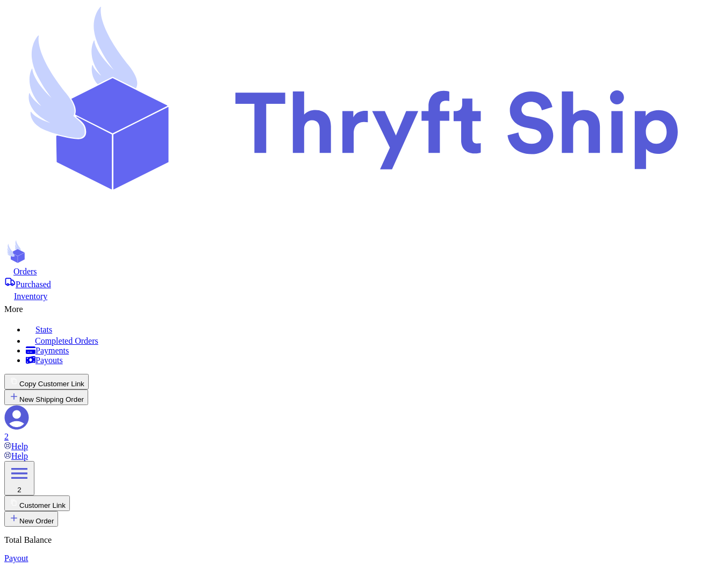
type input "loc"
type input "loca"
type input "local"
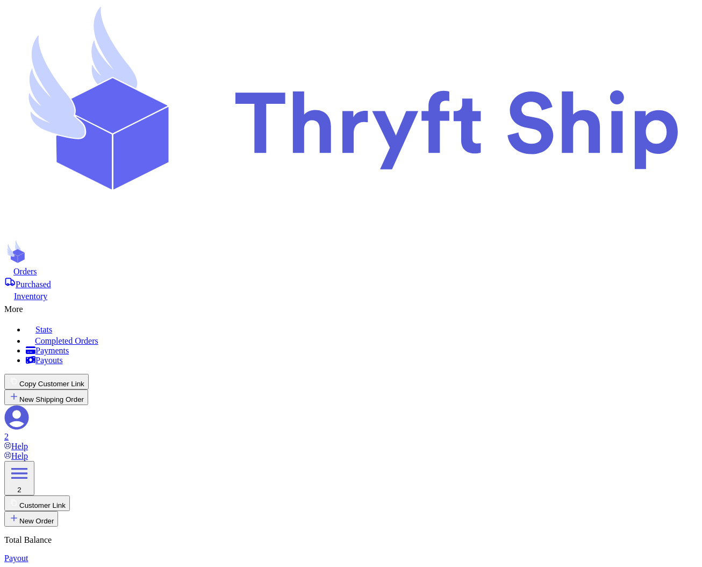
type input "local3"
type input "[PERSON_NAME]"
type input "[EMAIL_ADDRESS][DOMAIN_NAME]"
type input "Local Pickup"
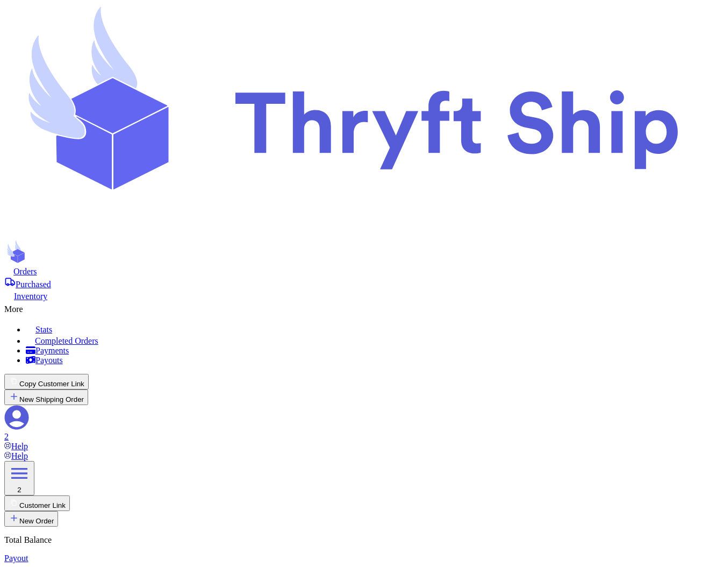
type input "l"
type input "lo"
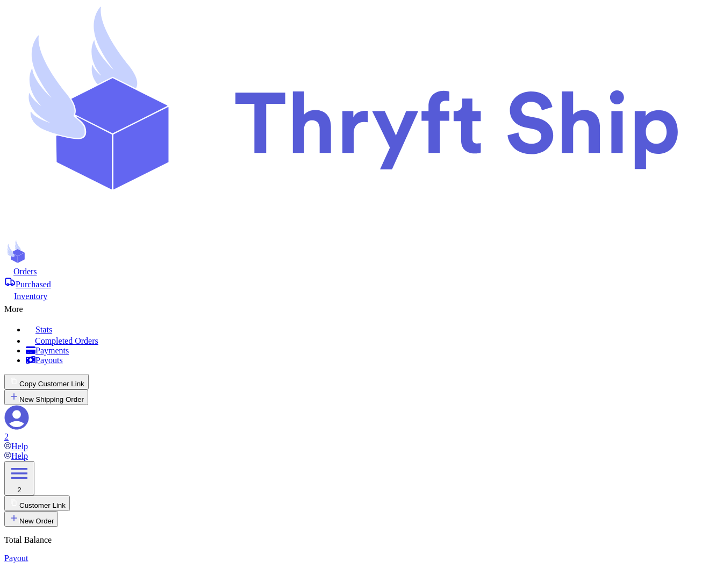
type input "loc"
type input "loca"
type input "local"
type input "local5"
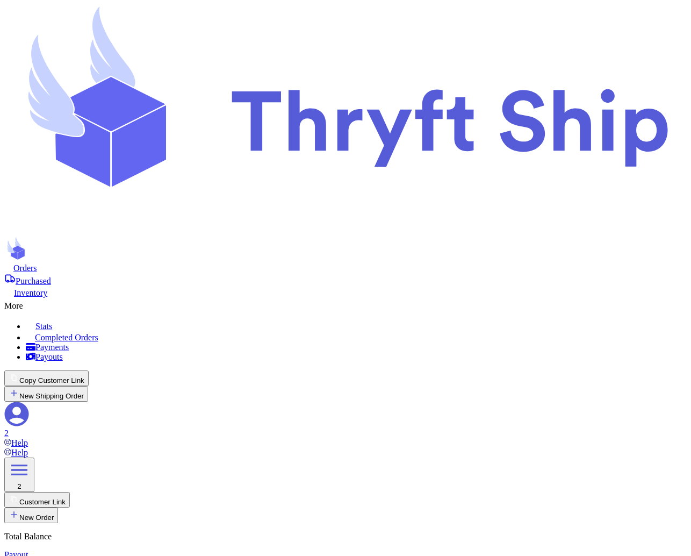
type input "local5"
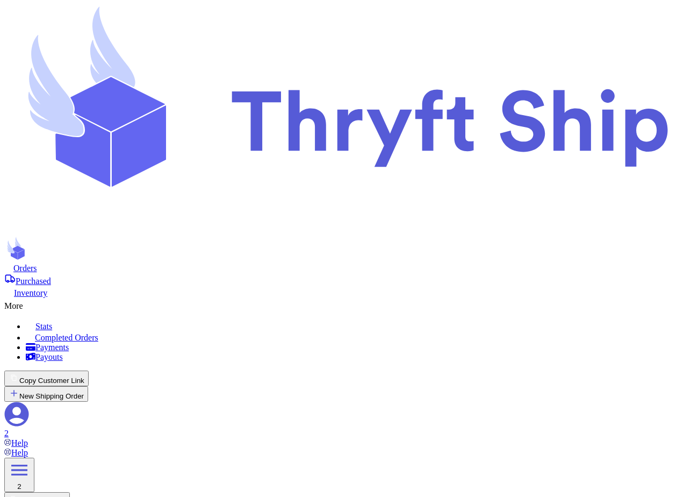
type input "local"
type input "local9"
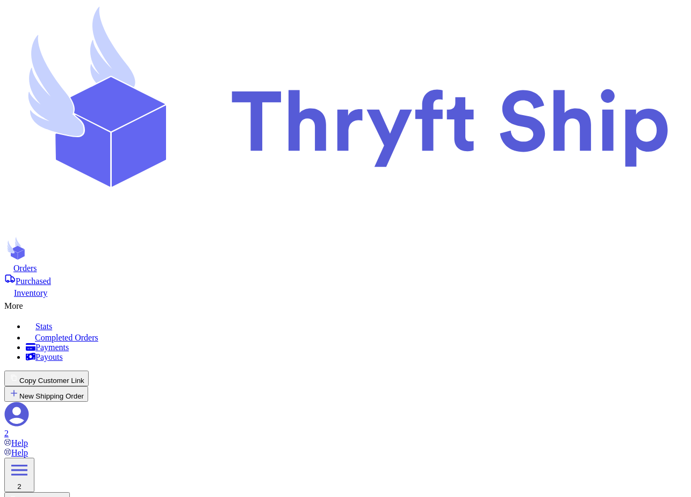
type input "Undertaker"
type input "[EMAIL_ADDRESS][DOMAIN_NAME]"
type input "local"
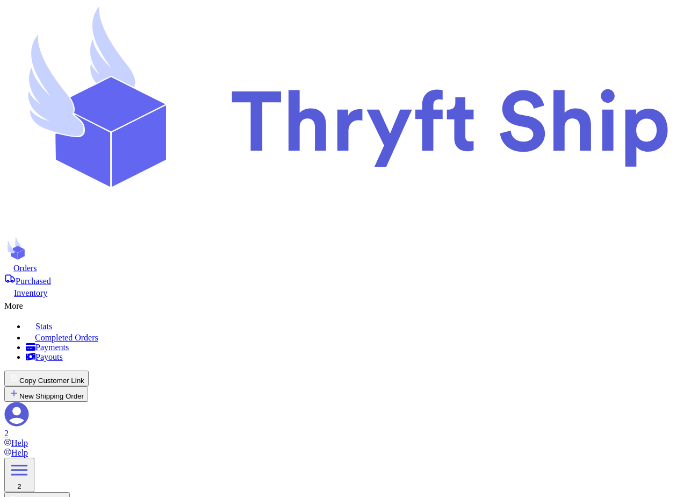
type input "local4"
type input "Chandler"
type input "Bing"
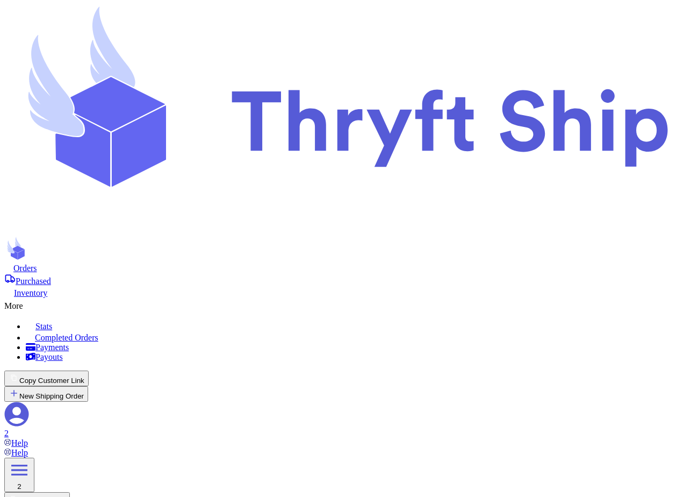
type input "abdul+2@thryftship.com"
click at [383, 298] on div "More" at bounding box center [345, 304] width 683 height 13
click at [98, 333] on span "Completed Orders" at bounding box center [66, 337] width 63 height 9
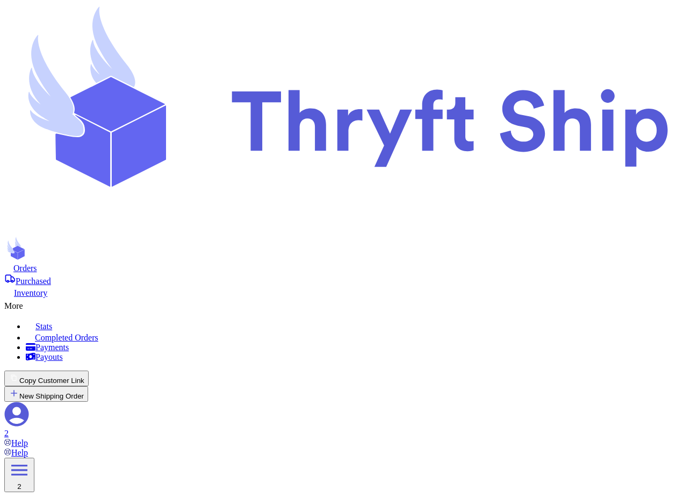
click at [37, 263] on span "Orders" at bounding box center [25, 267] width 24 height 9
type input "l"
type input "lo"
type input "loc"
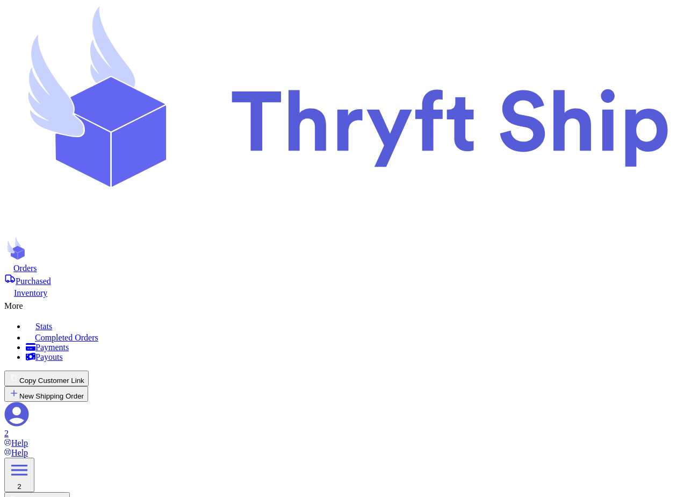
type input "loca"
type input "local"
type input "local1"
type input "local10"
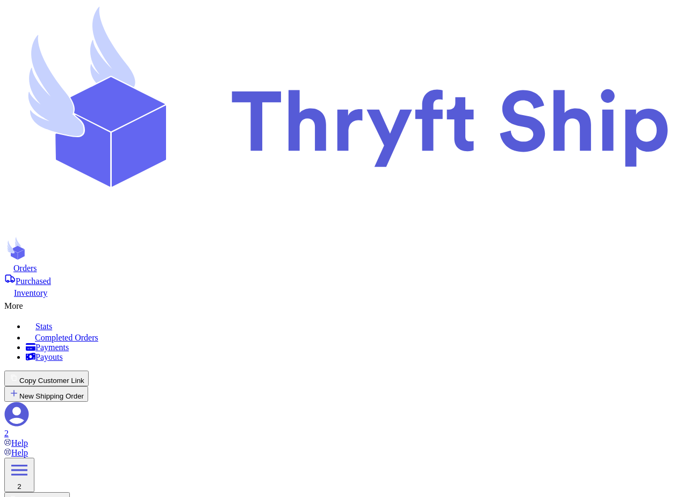
type input "Ten"
type input "[PERSON_NAME]"
type input "[EMAIL_ADDRESS][DOMAIN_NAME]"
type input "Local Pickup"
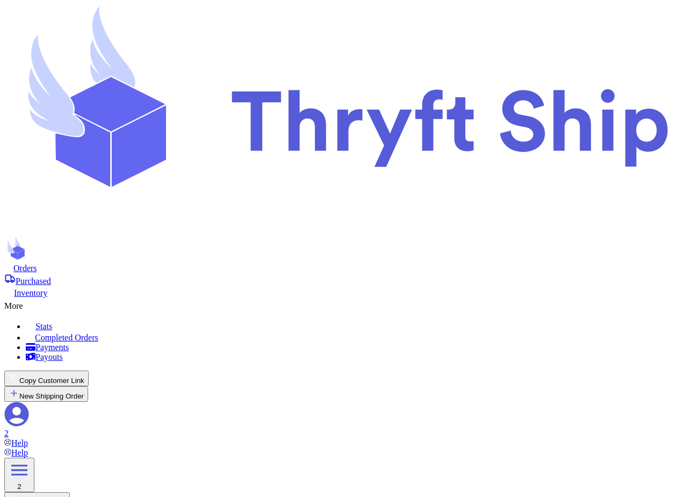
type input "item 1"
click at [88, 386] on button "New Shipping Order" at bounding box center [46, 394] width 84 height 16
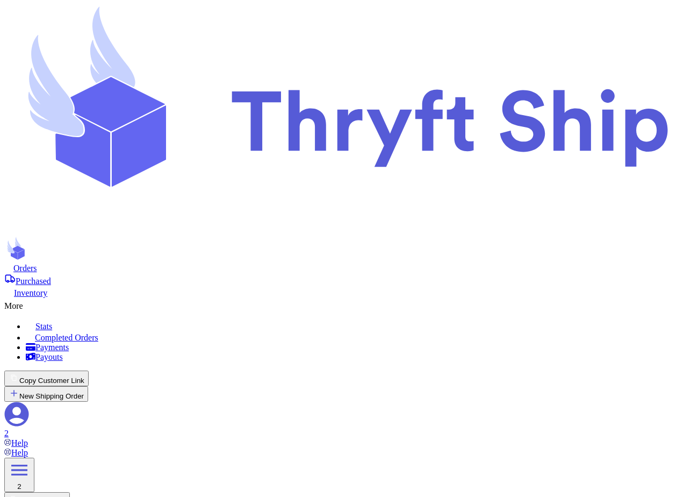
type input "l"
type input "lo"
type input "loc"
type input "loca"
type input "local"
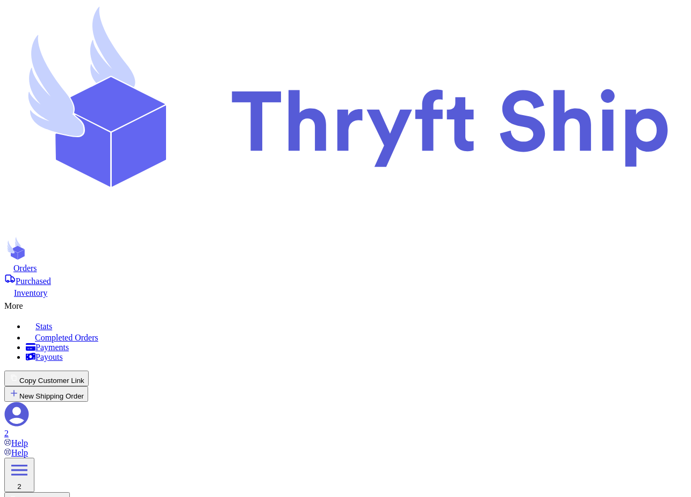
type input "local1"
type input "local10"
type input "Ten"
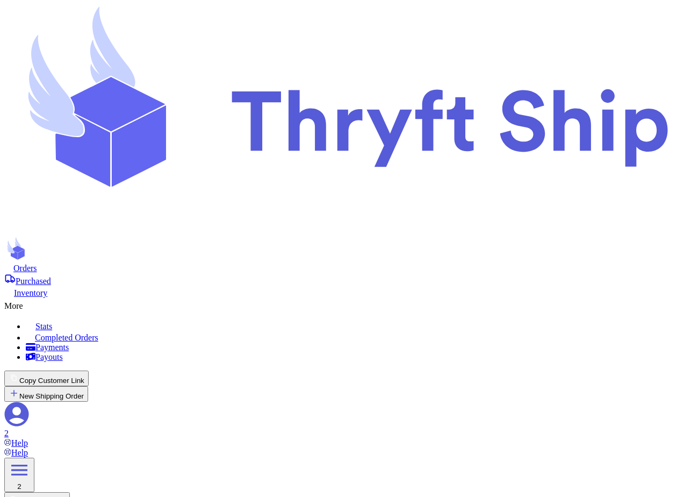
type input "[PERSON_NAME]"
type input "[EMAIL_ADDRESS][DOMAIN_NAME]"
type input "Local Pickup"
checkbox input "true"
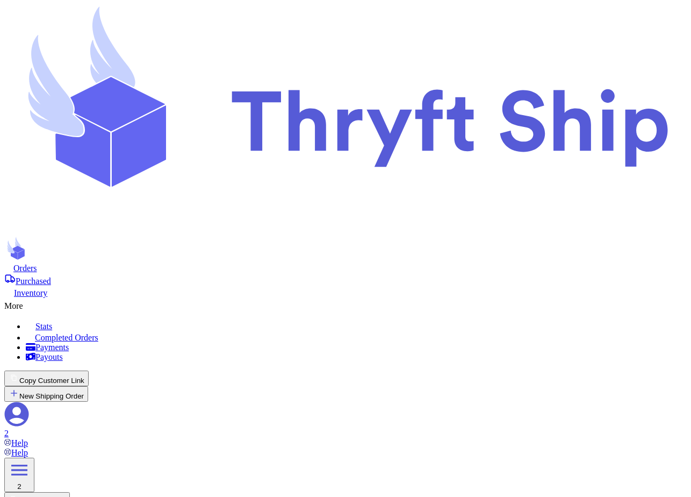
checkbox input "true"
type input "Customer 2 WOOpen"
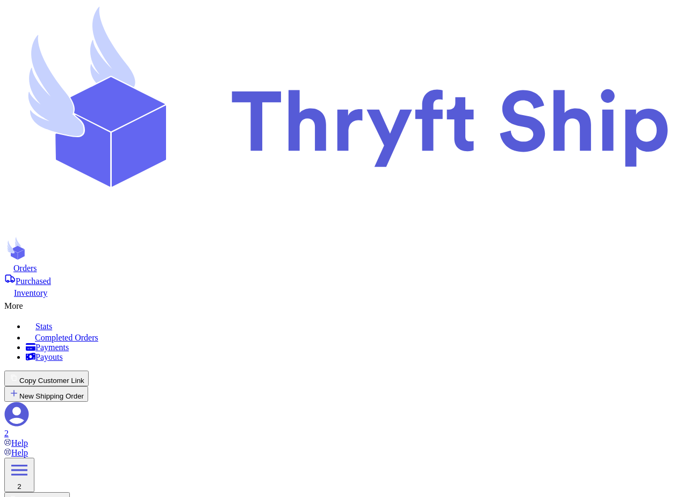
select select "paid"
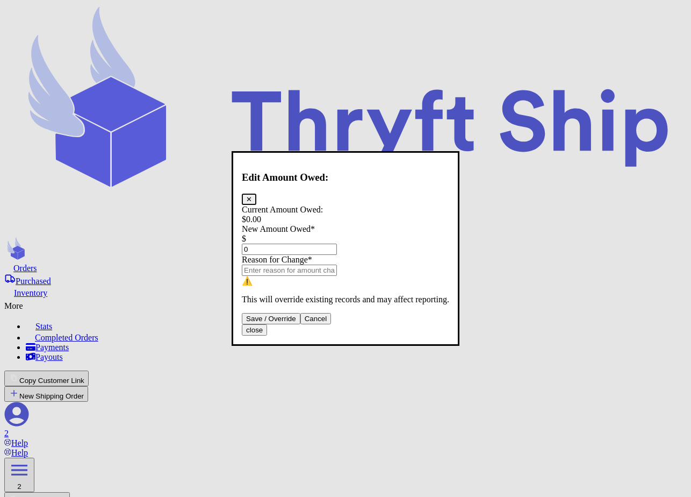
click at [337, 244] on input "0" at bounding box center [289, 249] width 95 height 11
type input "89"
click at [300, 324] on button "Save / Override" at bounding box center [271, 318] width 59 height 11
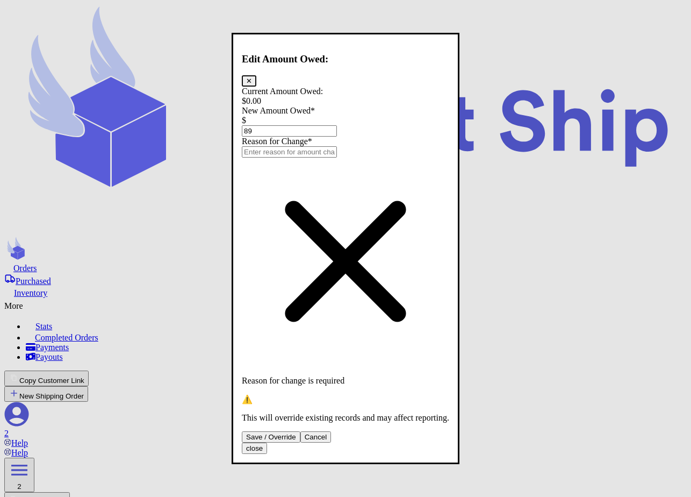
click at [337, 157] on input "Total Amount Paid" at bounding box center [289, 151] width 95 height 11
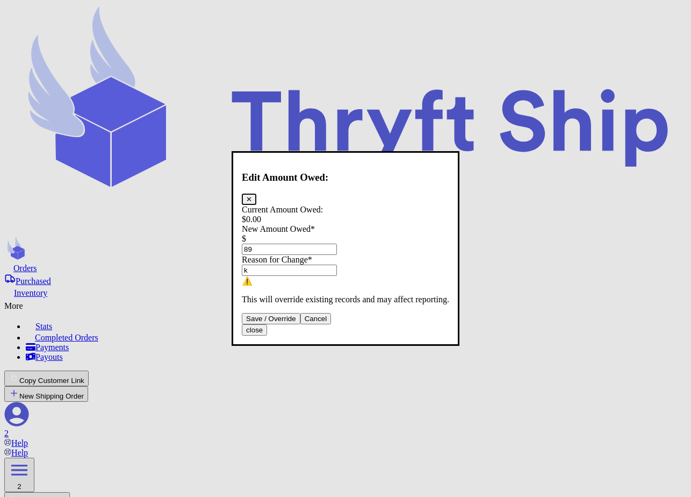
type input "k"
click at [300, 324] on button "Save / Override" at bounding box center [271, 318] width 59 height 11
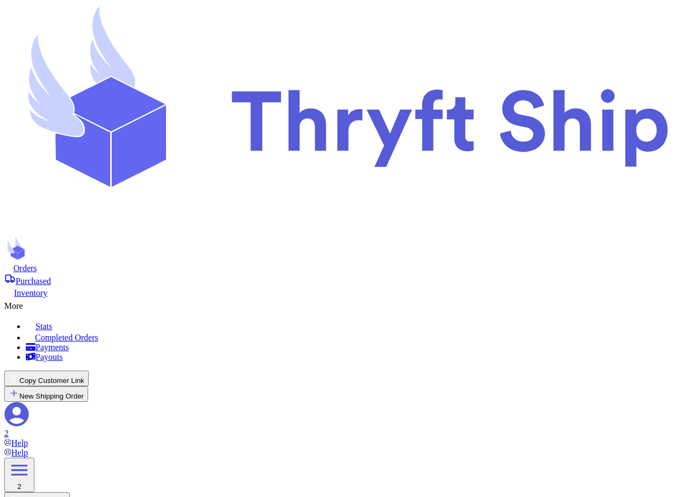
type input "89"
select select "unpaid"
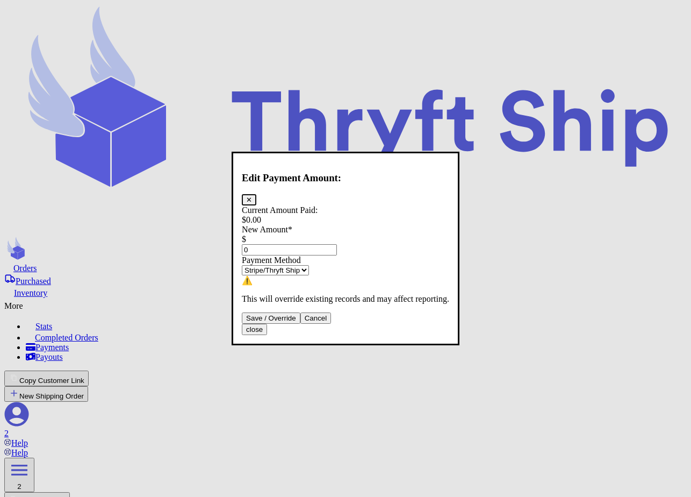
click at [289, 244] on input "0" at bounding box center [289, 249] width 95 height 11
type input "0"
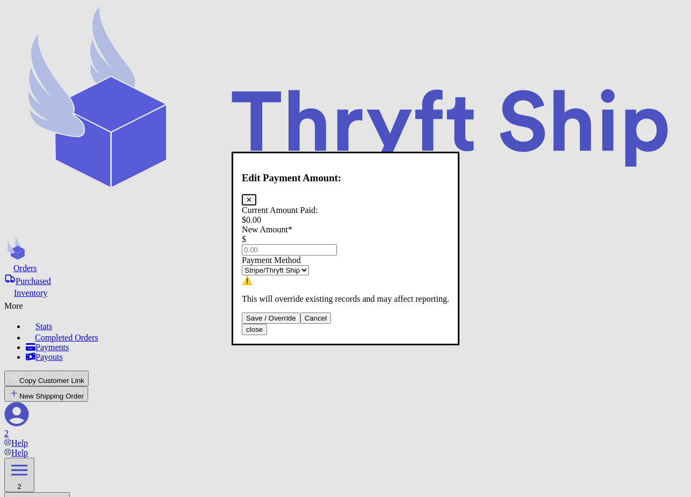
type input "1"
click at [300, 324] on button "Save / Override" at bounding box center [271, 317] width 59 height 11
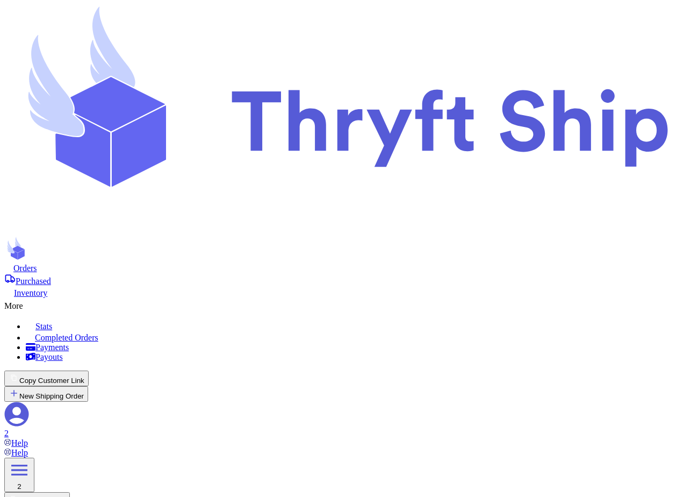
type input "100"
click at [34, 298] on icon at bounding box center [28, 303] width 11 height 11
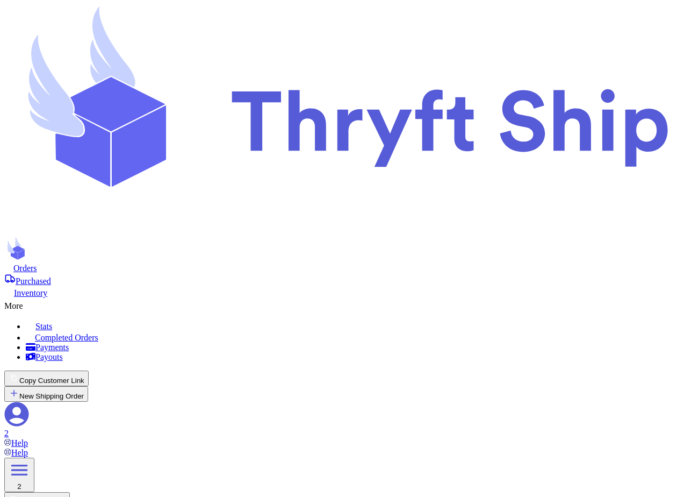
click at [98, 333] on span "Completed Orders" at bounding box center [66, 337] width 63 height 9
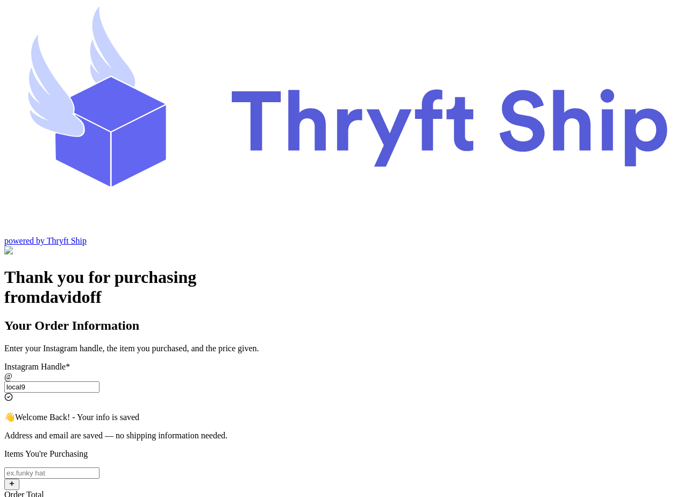
scroll to position [49, 0]
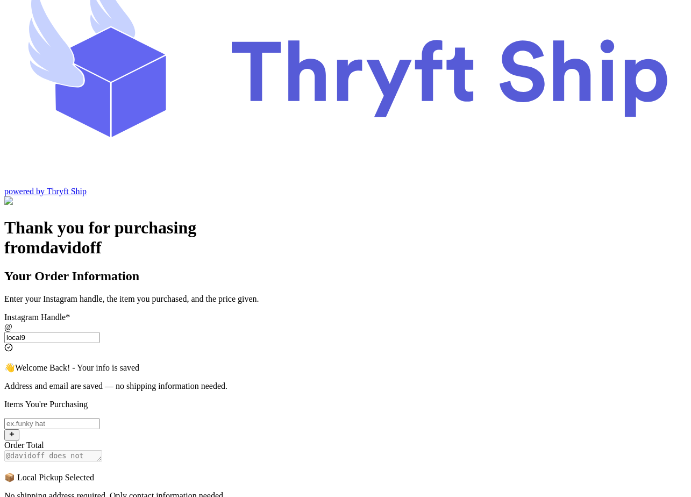
click at [99, 332] on input "local9" at bounding box center [51, 337] width 95 height 11
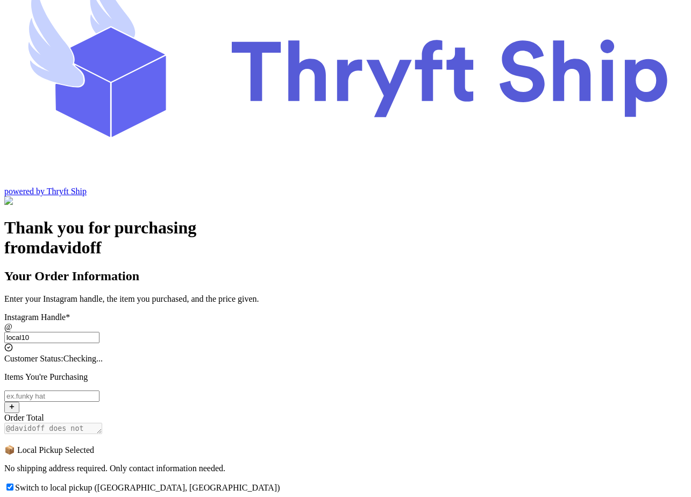
type input "local102"
checkbox input "false"
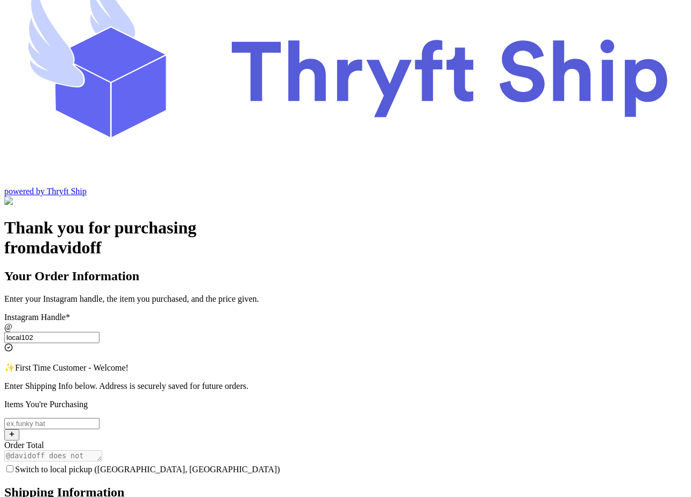
type input "local102"
click at [99, 418] on input "Switch to local pickup ([GEOGRAPHIC_DATA], [GEOGRAPHIC_DATA])" at bounding box center [51, 423] width 95 height 11
type input "item102"
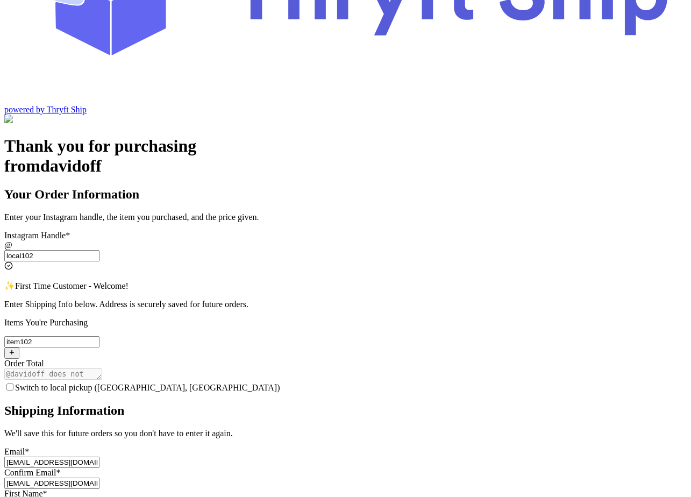
scroll to position [137, 0]
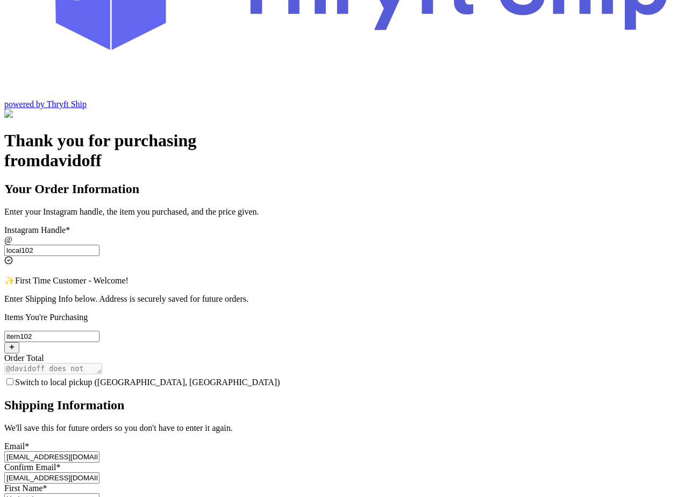
click at [280, 377] on span "Switch to local pickup ([GEOGRAPHIC_DATA], [GEOGRAPHIC_DATA])" at bounding box center [147, 381] width 265 height 9
click at [13, 378] on input "Switch to local pickup ([GEOGRAPHIC_DATA], [GEOGRAPHIC_DATA])" at bounding box center [9, 381] width 7 height 7
checkbox input "true"
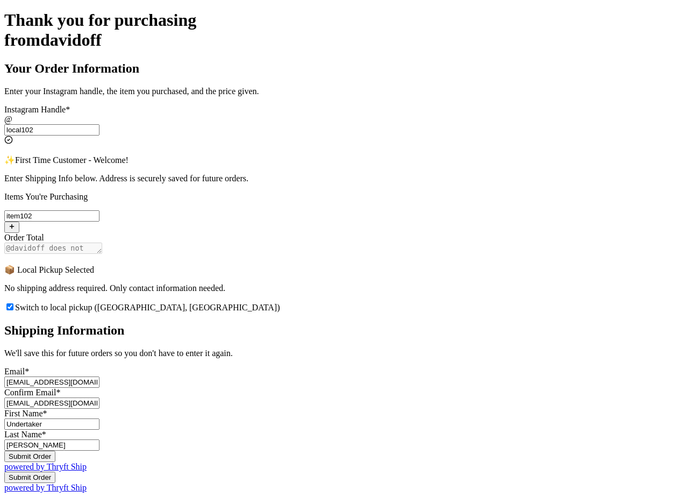
scroll to position [302, 0]
click at [55, 450] on button "Submit Order" at bounding box center [29, 455] width 51 height 11
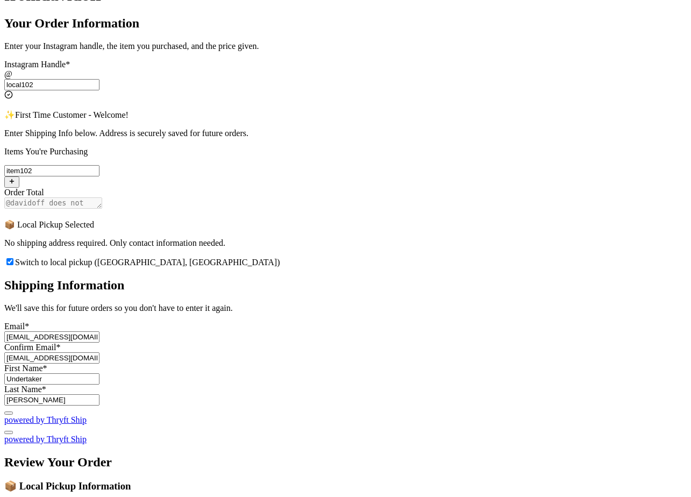
scroll to position [0, 0]
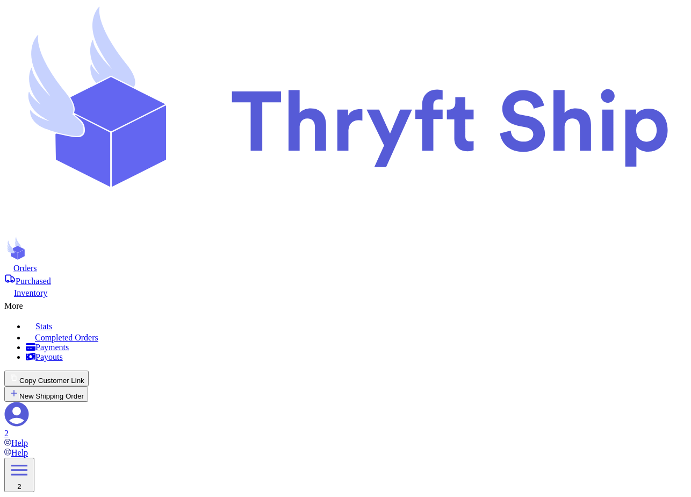
click at [51, 276] on span "Purchased" at bounding box center [33, 280] width 35 height 9
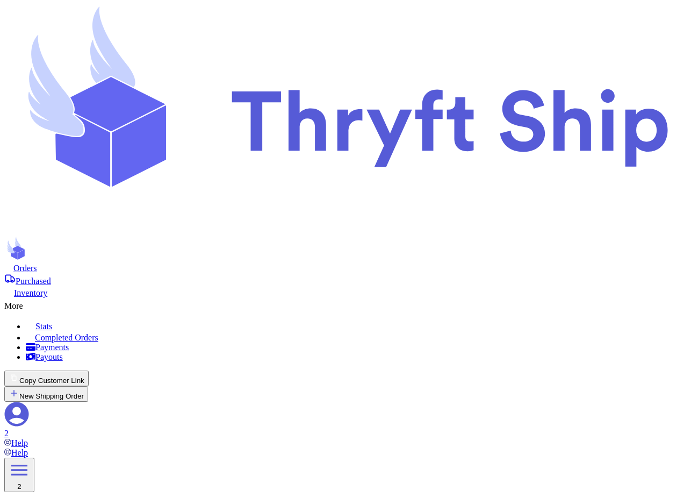
click at [51, 276] on span "Purchased" at bounding box center [33, 280] width 35 height 9
click at [159, 262] on nav "Orders Purchased Inventory More Stats Completed Orders Payments Payouts Copy Cu…" at bounding box center [345, 354] width 683 height 185
click at [37, 263] on span "Orders" at bounding box center [25, 267] width 24 height 9
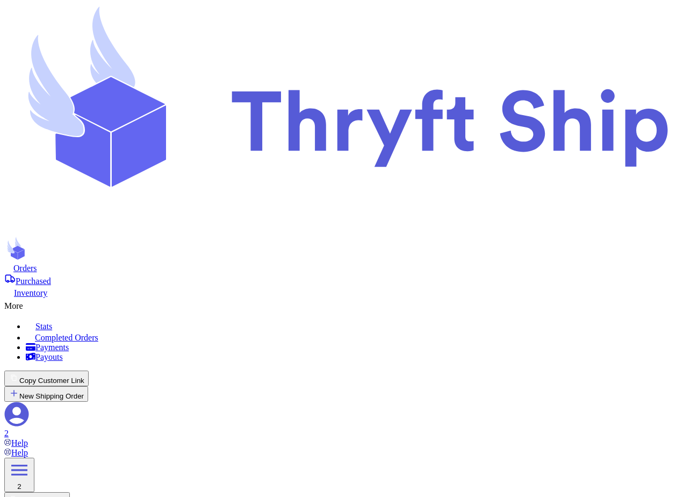
scroll to position [0, 0]
click at [88, 386] on button "New Shipping Order" at bounding box center [46, 394] width 84 height 16
type input "l"
type input "lo"
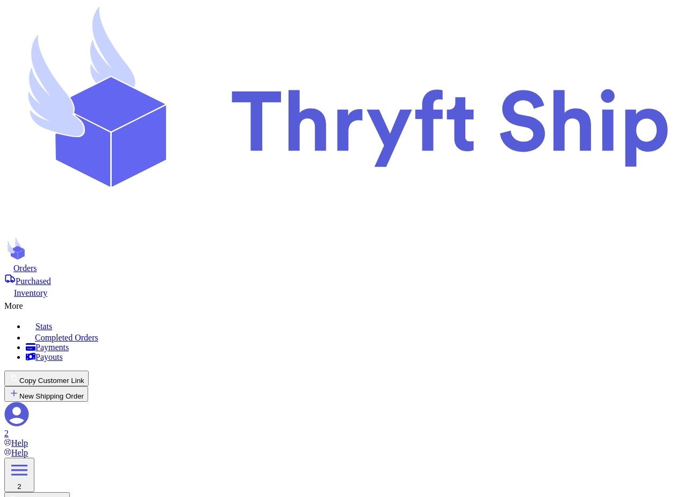
type input "loc"
type input "loca"
type input "local"
type input "local9"
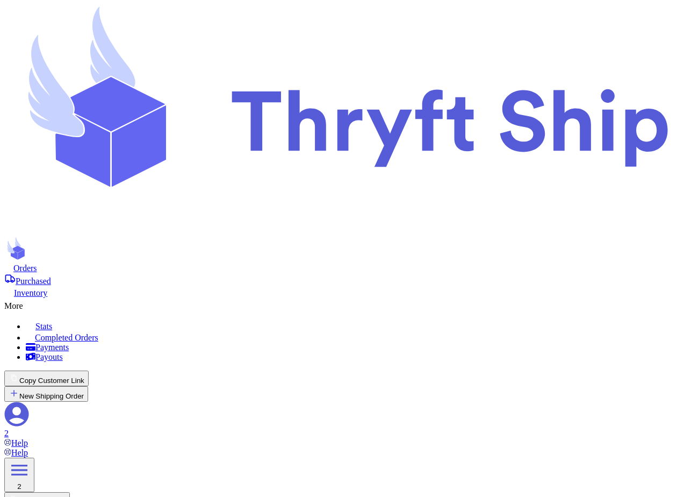
type input "Undertaker"
type input "[PERSON_NAME]"
type input "[EMAIL_ADDRESS][DOMAIN_NAME]"
type input "Local Pickup"
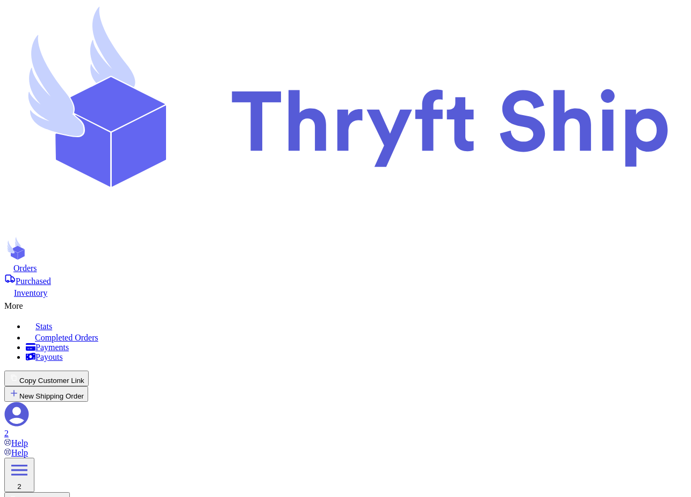
checkbox input "true"
type input "Customer 2 WOOpen"
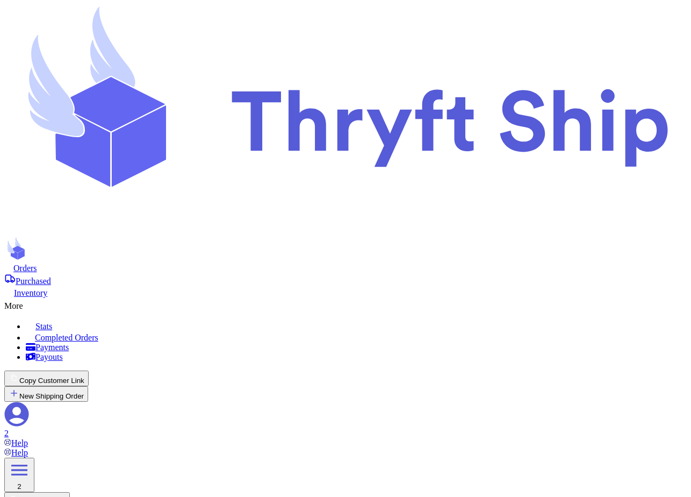
select select "paid"
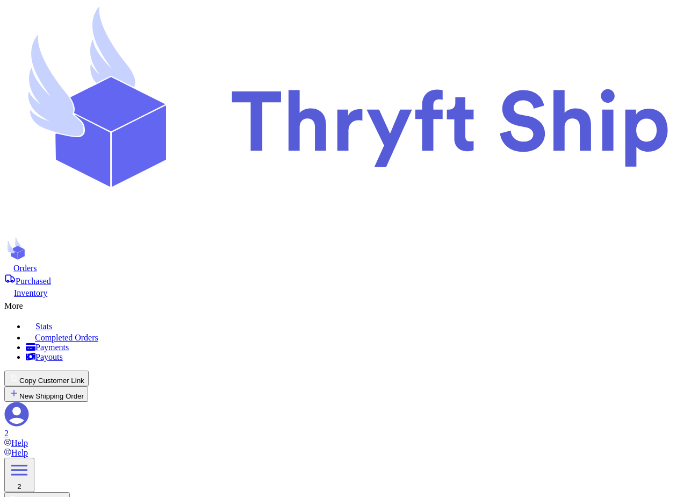
click at [371, 298] on div "More" at bounding box center [345, 304] width 683 height 13
click at [98, 333] on span "Completed Orders" at bounding box center [66, 337] width 63 height 9
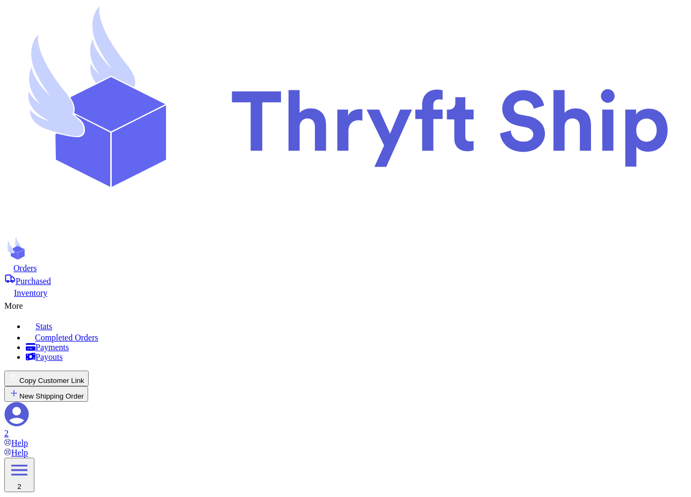
click at [37, 263] on span "Orders" at bounding box center [25, 267] width 24 height 9
click at [88, 386] on button "New Shipping Order" at bounding box center [46, 394] width 84 height 16
type input "l"
type input "lo"
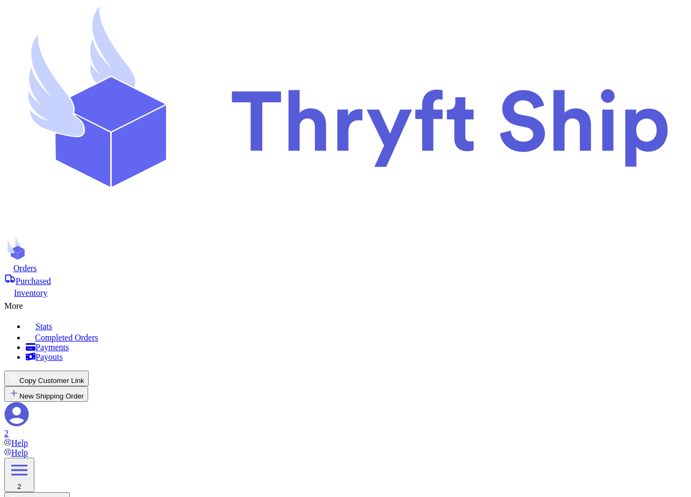
type input "loc"
type input "loca"
type input "local"
type input "local1"
type input "local10"
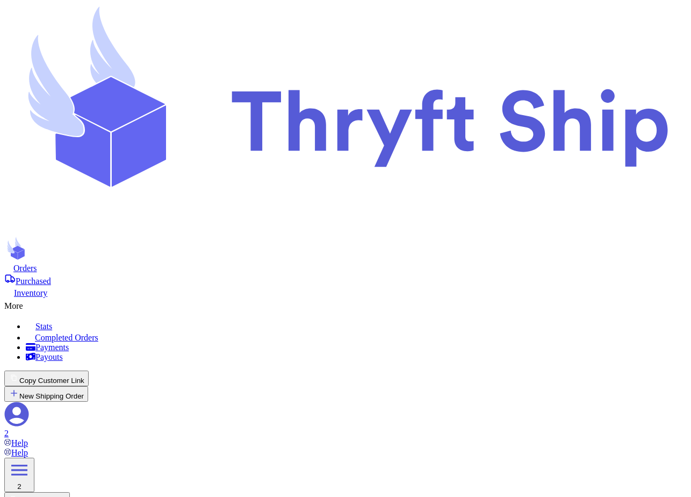
type input "local101"
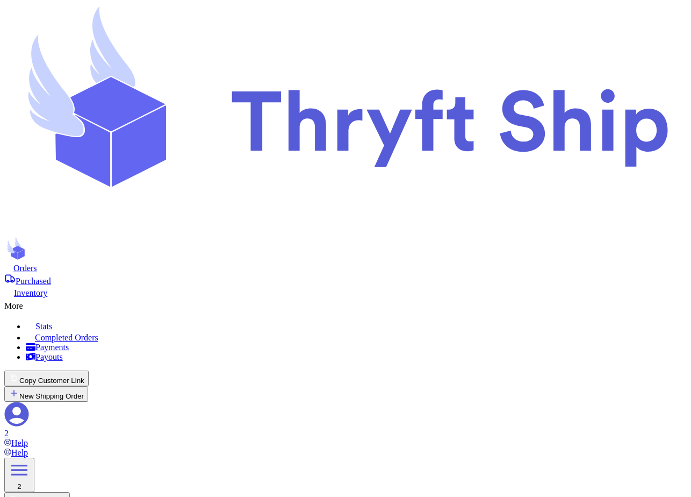
checkbox input "true"
type input "101"
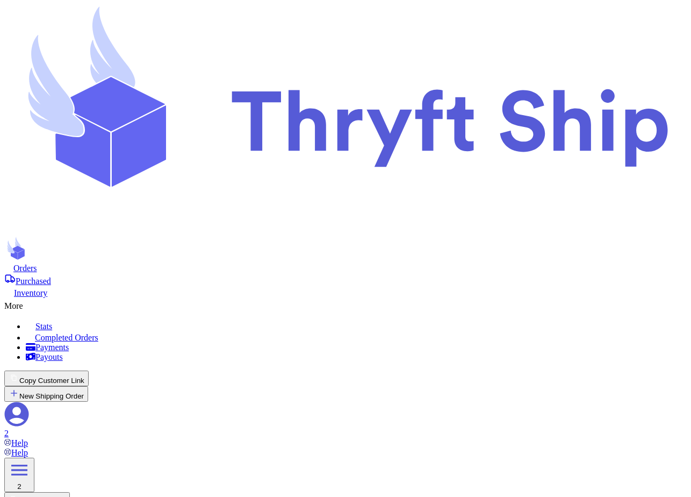
type input "[EMAIL_ADDRESS][DOMAIN_NAME]"
type input "101"
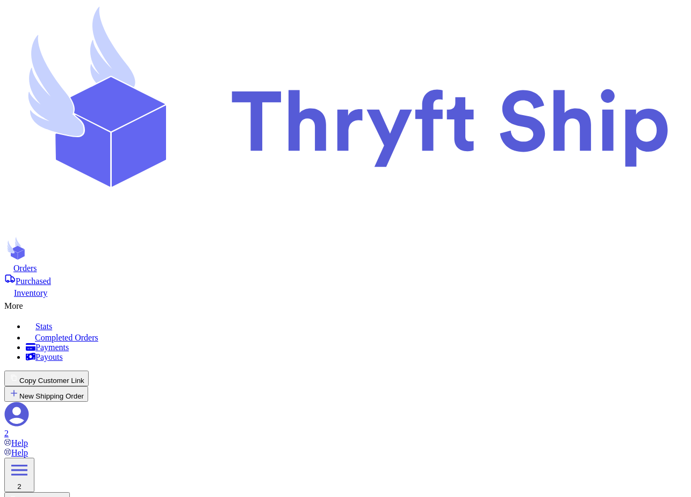
select select "paid"
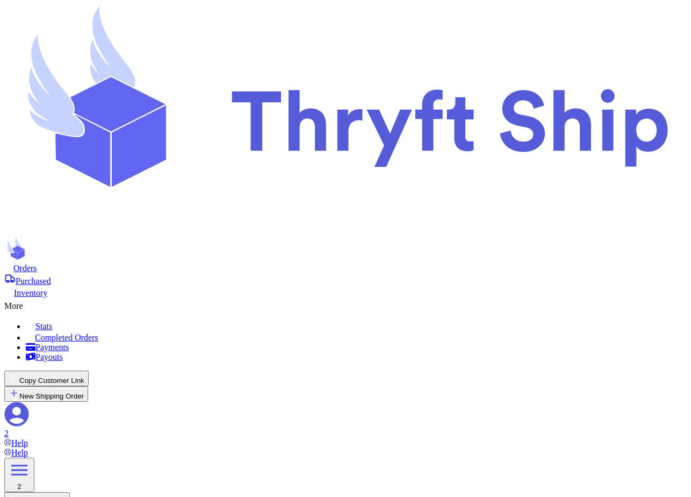
scroll to position [189, 0]
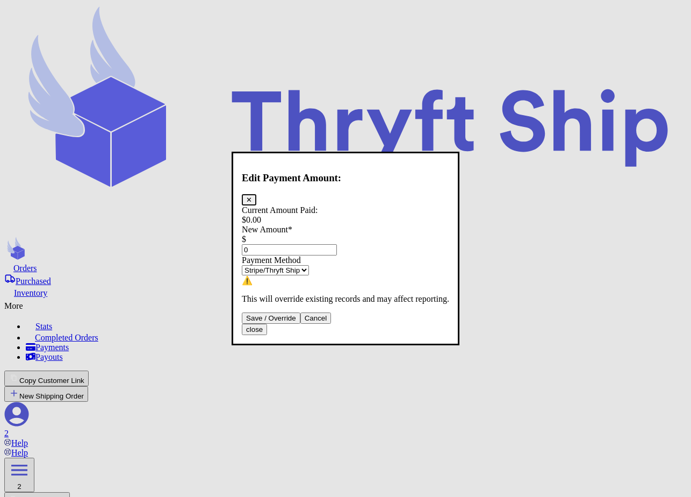
click at [311, 244] on input "0" at bounding box center [289, 249] width 95 height 11
click at [300, 324] on button "Save / Override" at bounding box center [271, 317] width 59 height 11
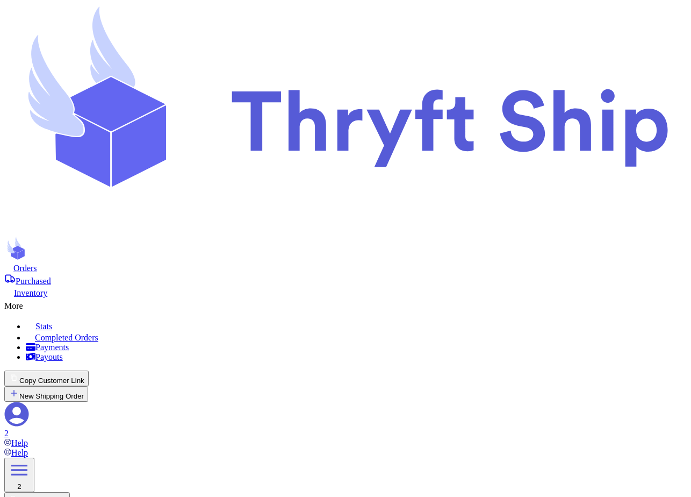
type input "100"
click at [378, 298] on div "More" at bounding box center [345, 304] width 683 height 13
click at [98, 333] on span "Completed Orders" at bounding box center [66, 337] width 63 height 9
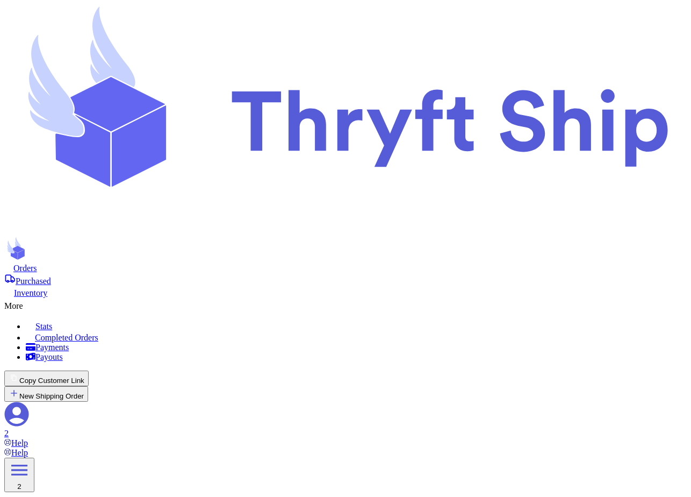
click at [98, 333] on span "Completed Orders" at bounding box center [66, 337] width 63 height 9
click at [37, 263] on span "Orders" at bounding box center [25, 267] width 24 height 9
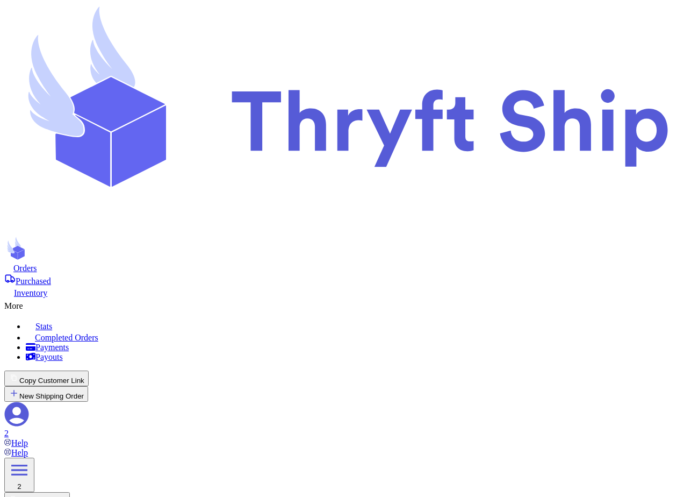
click at [34, 298] on icon at bounding box center [28, 303] width 11 height 11
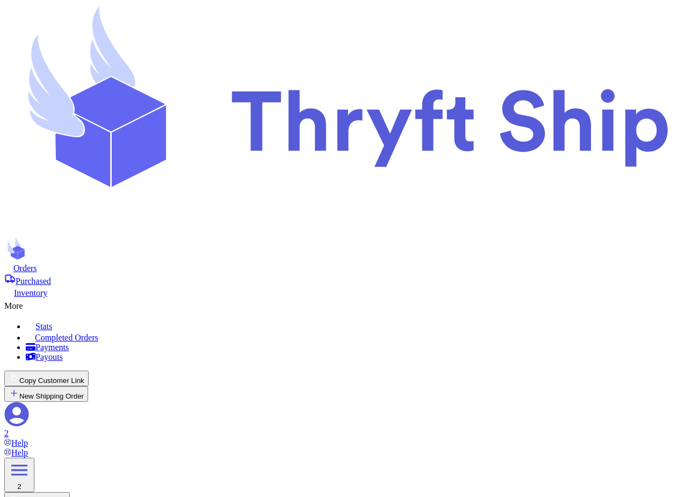
click at [98, 333] on span "Completed Orders" at bounding box center [66, 337] width 63 height 9
click at [37, 263] on span "Orders" at bounding box center [25, 267] width 24 height 9
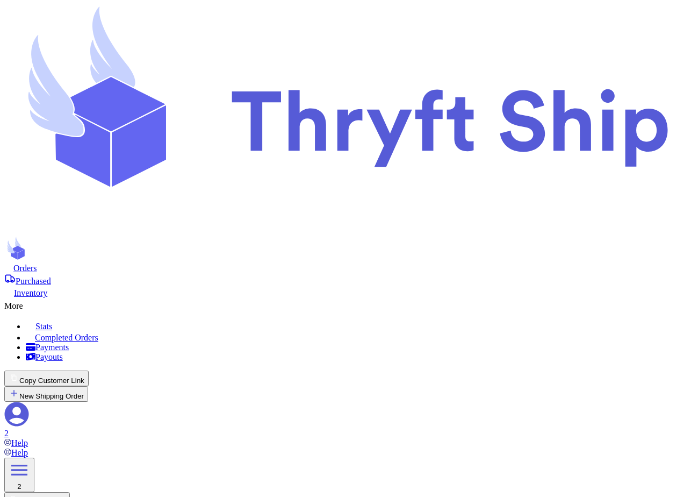
select select "paid"
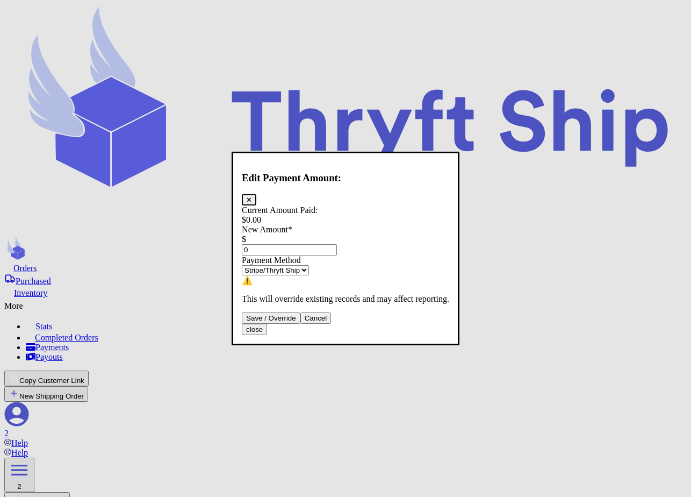
click at [296, 215] on div "$ 0.00" at bounding box center [345, 220] width 207 height 10
click at [289, 244] on input "0" at bounding box center [289, 249] width 95 height 11
type input "60"
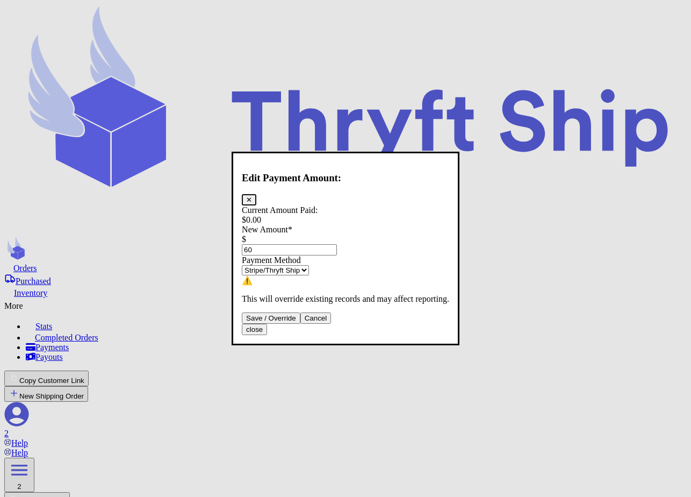
click at [309, 265] on select "Stripe/Thryft Ship Venmo Cash App PayPal Zelle Cash Other" at bounding box center [275, 270] width 67 height 10
select select "cash"
click at [251, 265] on select "Stripe/Thryft Ship Venmo Cash App PayPal Zelle Cash Other" at bounding box center [275, 270] width 67 height 10
click at [300, 324] on button "Save / Override" at bounding box center [271, 317] width 59 height 11
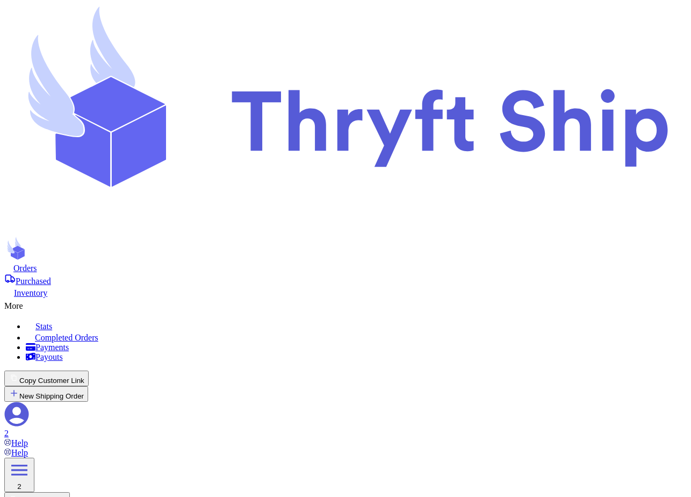
type input "60"
select select "cash"
click at [34, 298] on icon at bounding box center [28, 303] width 11 height 11
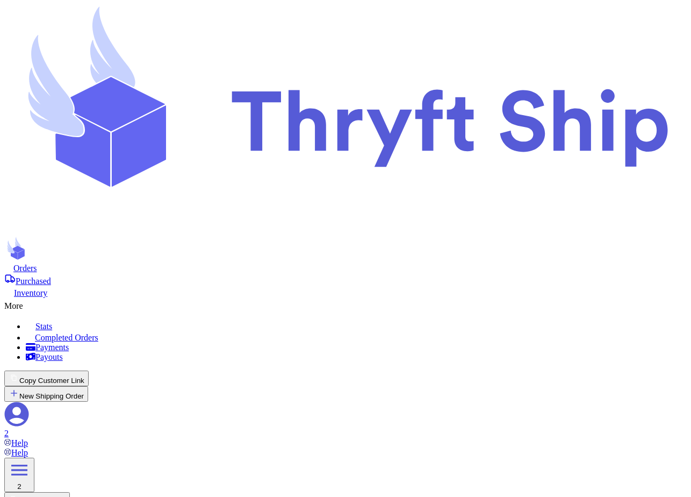
click at [98, 333] on span "Completed Orders" at bounding box center [66, 337] width 63 height 9
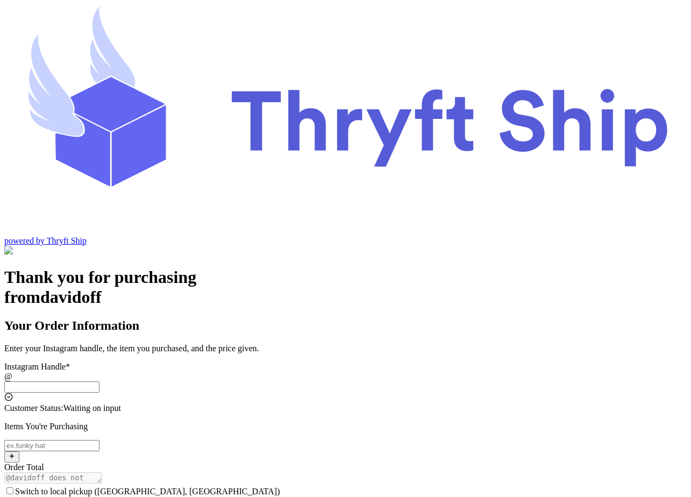
click at [99, 381] on input "Switch to local pickup ([GEOGRAPHIC_DATA], [GEOGRAPHIC_DATA])" at bounding box center [51, 386] width 95 height 11
type input "local102"
type input "[EMAIL_ADDRESS][DOMAIN_NAME]"
type input "Undertaker"
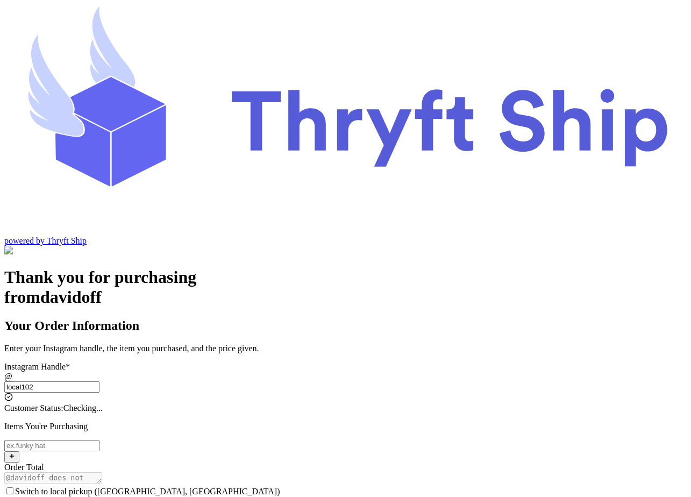
type input "[PERSON_NAME]"
checkbox input "true"
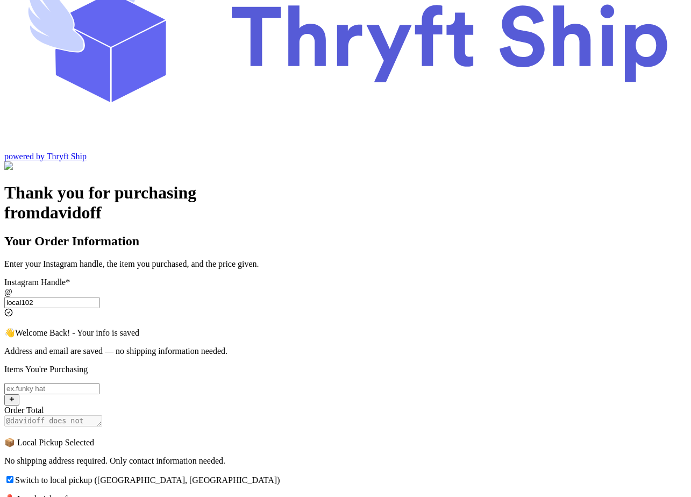
scroll to position [134, 0]
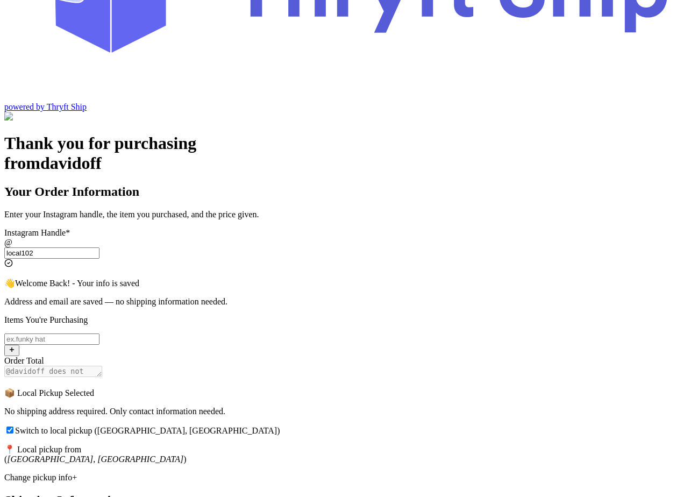
type input "local102"
click at [99, 333] on input "Switch to local pickup ([GEOGRAPHIC_DATA], [GEOGRAPHIC_DATA])" at bounding box center [51, 338] width 95 height 11
type input "item104"
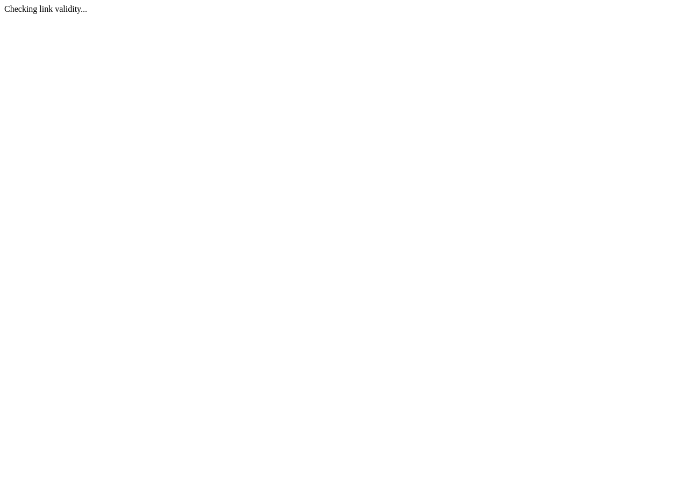
scroll to position [0, 0]
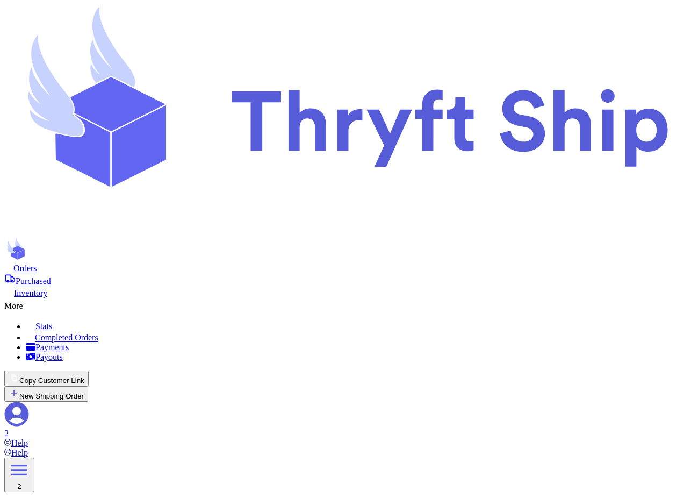
click at [37, 263] on span "Orders" at bounding box center [25, 267] width 24 height 9
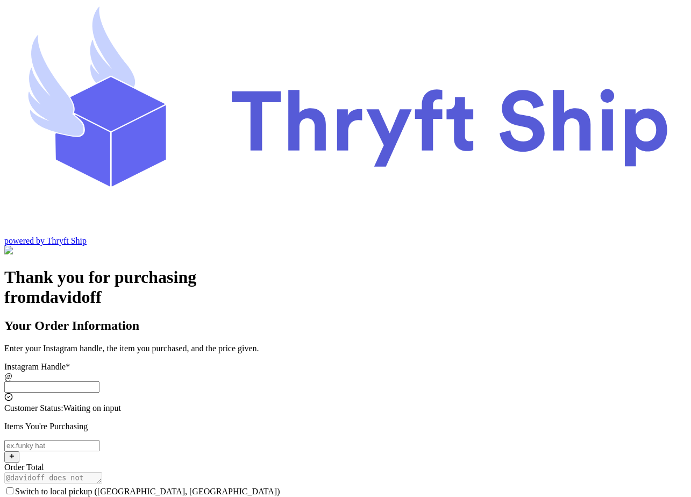
click at [99, 381] on input "Switch to local pickup ([GEOGRAPHIC_DATA], [GEOGRAPHIC_DATA])" at bounding box center [51, 386] width 95 height 11
type input "local102"
type input "[EMAIL_ADDRESS][DOMAIN_NAME]"
type input "Undertaker"
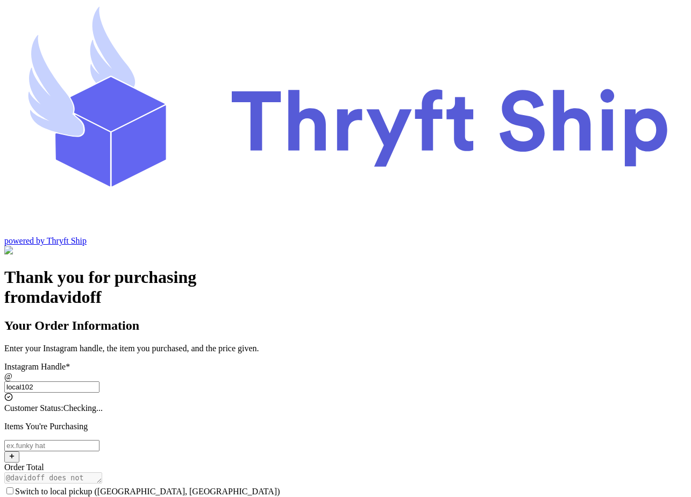
type input "[PERSON_NAME]"
checkbox input "true"
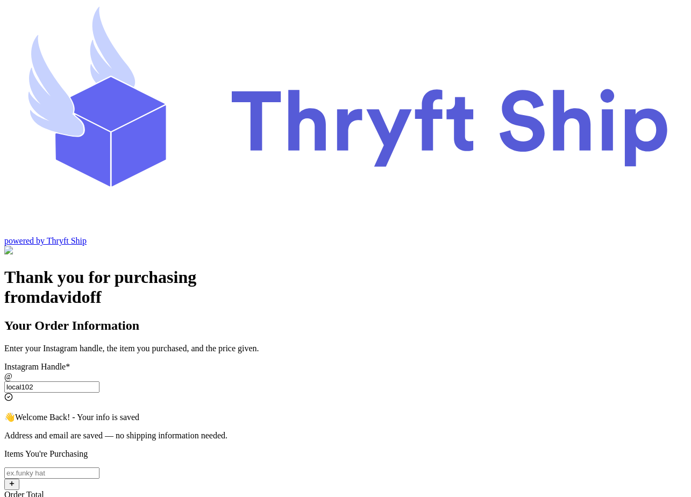
type input "local102"
click at [99, 467] on input "Switch to local pickup ([GEOGRAPHIC_DATA], [GEOGRAPHIC_DATA])" at bounding box center [51, 472] width 95 height 11
type input "item103"
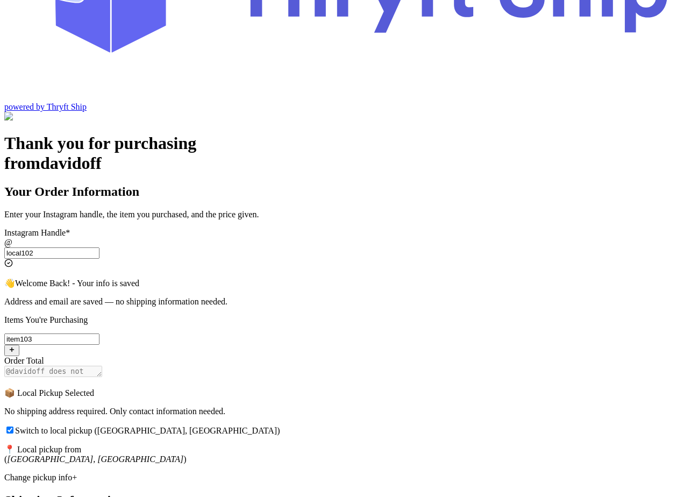
click at [249, 472] on div "Change pickup info+" at bounding box center [345, 477] width 682 height 10
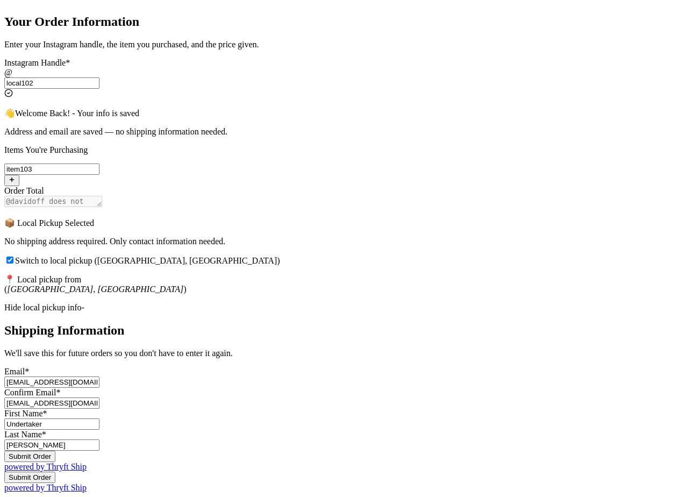
scroll to position [358, 0]
click at [55, 450] on button "Submit Order" at bounding box center [29, 455] width 51 height 11
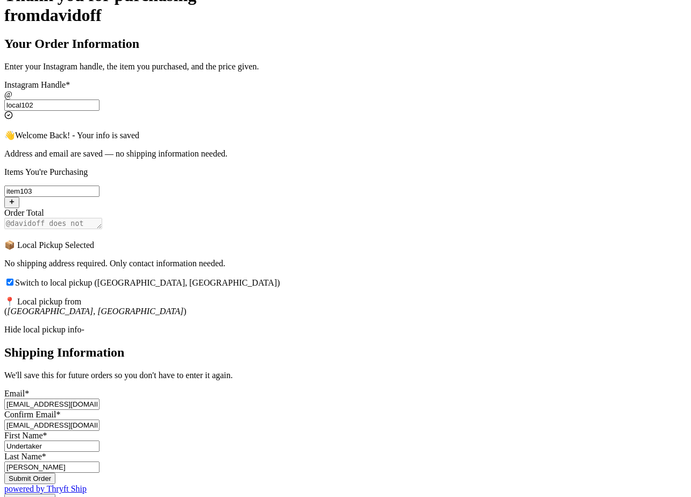
scroll to position [0, 0]
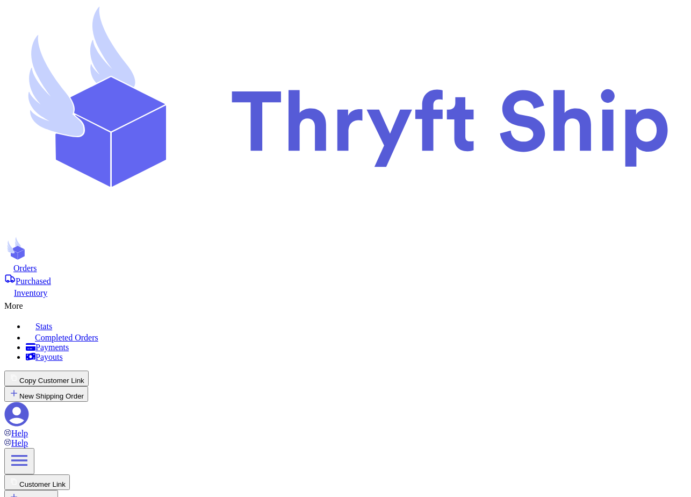
checkbox input "true"
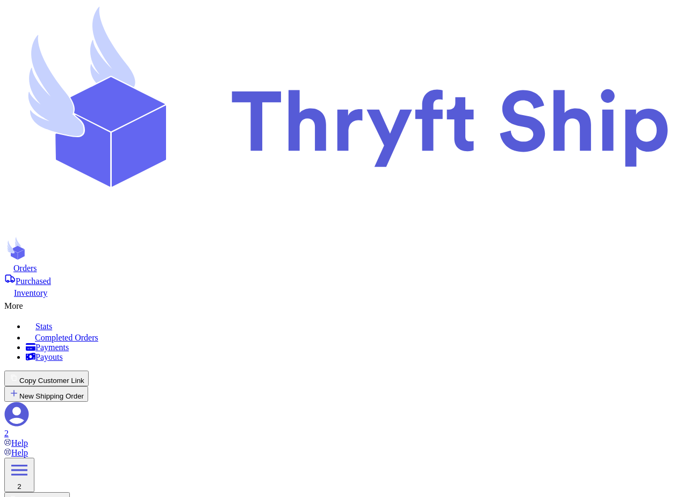
type input "item103"
type input "local102"
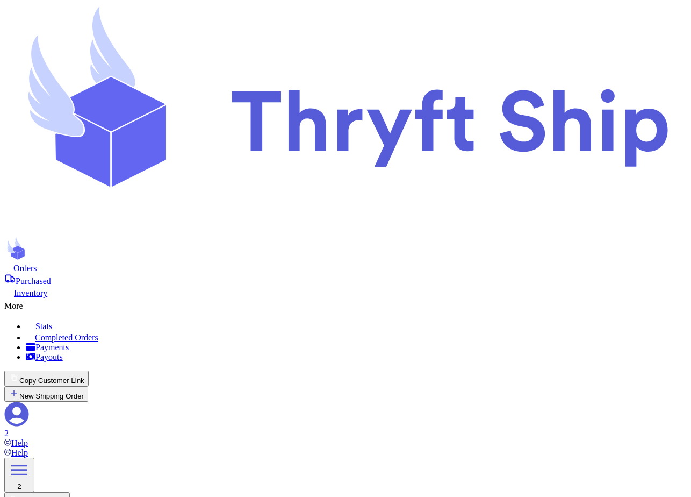
click at [391, 298] on div "More" at bounding box center [345, 304] width 683 height 13
click at [98, 333] on span "Completed Orders" at bounding box center [66, 337] width 63 height 9
click at [136, 262] on div "Orders" at bounding box center [345, 267] width 683 height 11
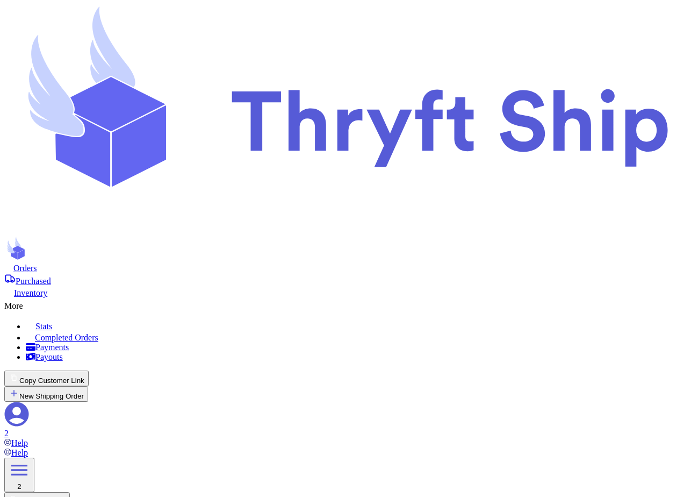
select select "paid"
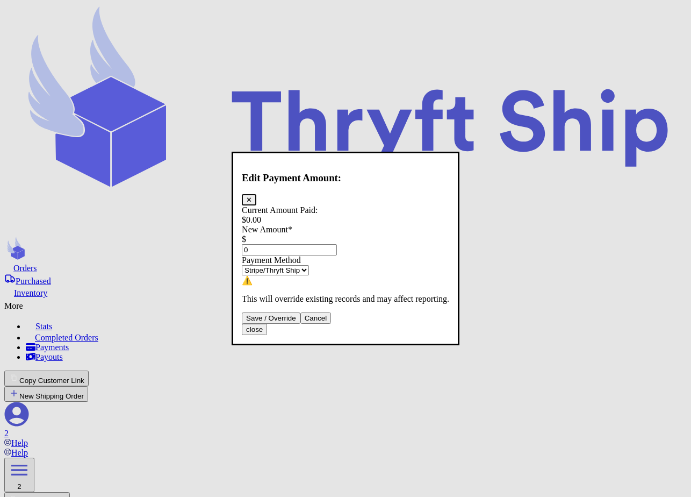
click at [298, 244] on input "0" at bounding box center [289, 249] width 95 height 11
click at [300, 324] on button "Save / Override" at bounding box center [271, 317] width 59 height 11
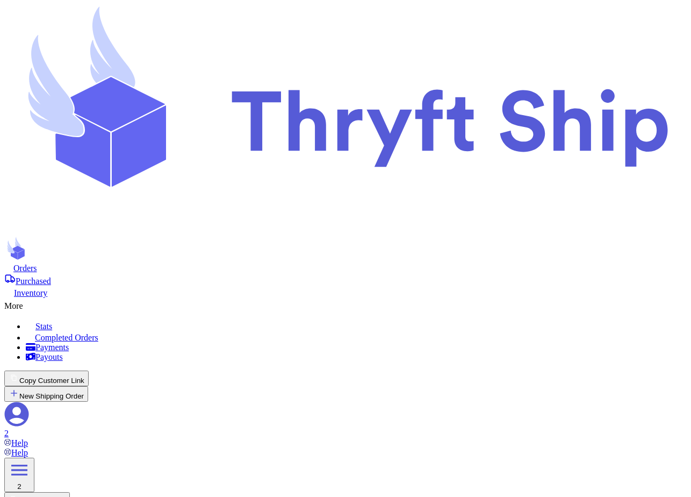
type input "10000"
click at [34, 298] on icon at bounding box center [28, 303] width 11 height 11
click at [362, 331] on link "Completed Orders" at bounding box center [356, 336] width 661 height 11
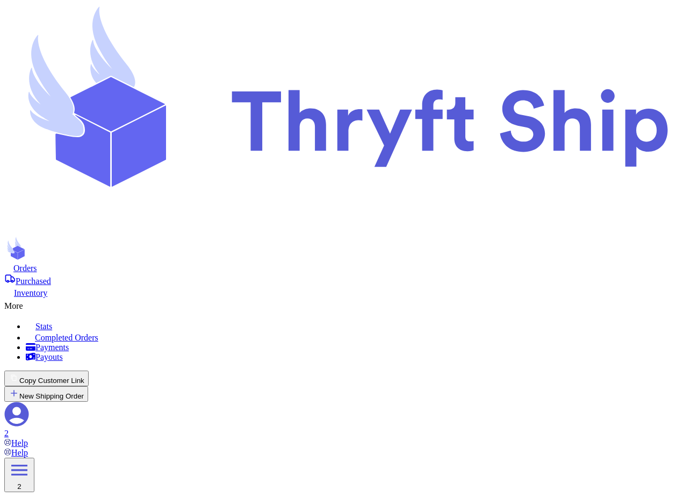
click at [37, 263] on span "Orders" at bounding box center [25, 267] width 24 height 9
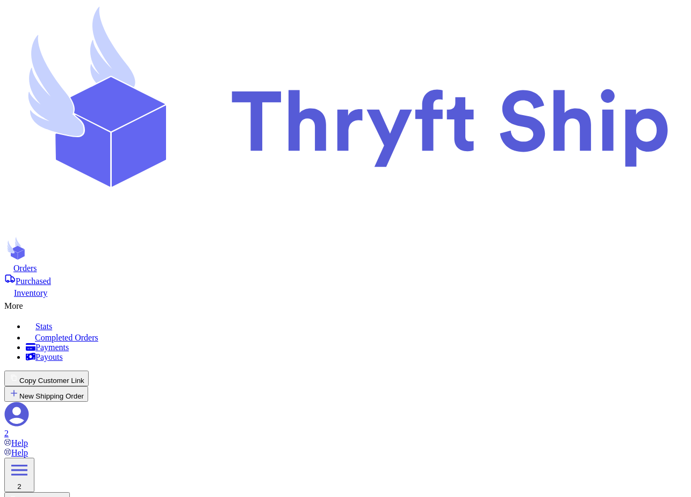
select select "paid"
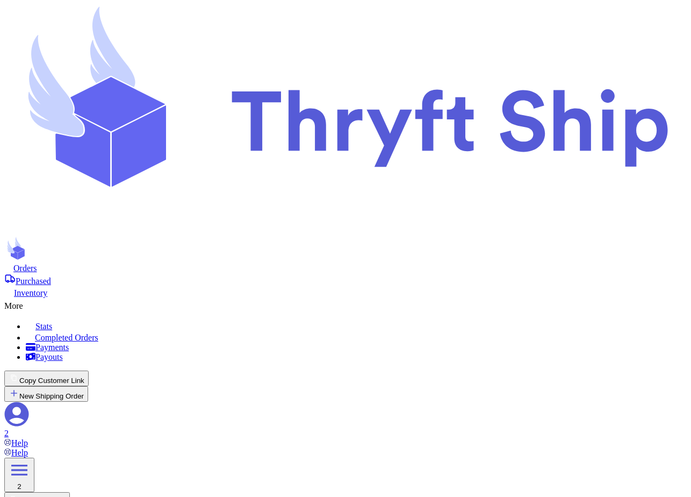
scroll to position [189, 0]
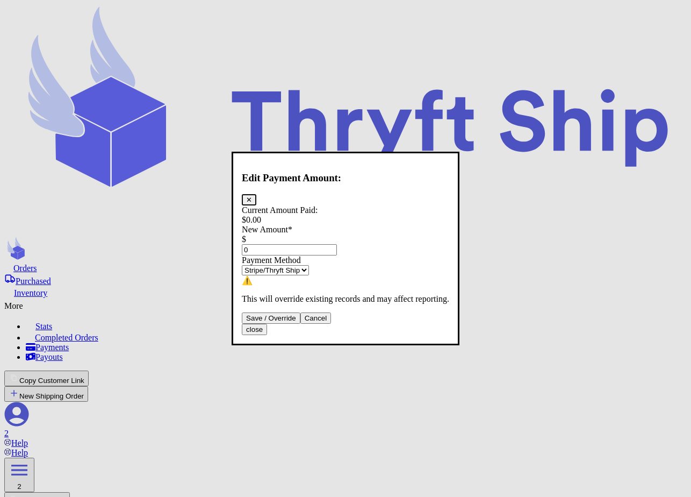
click at [337, 244] on input "0" at bounding box center [289, 249] width 95 height 11
type input "0"
click at [300, 324] on button "Save / Override" at bounding box center [271, 317] width 59 height 11
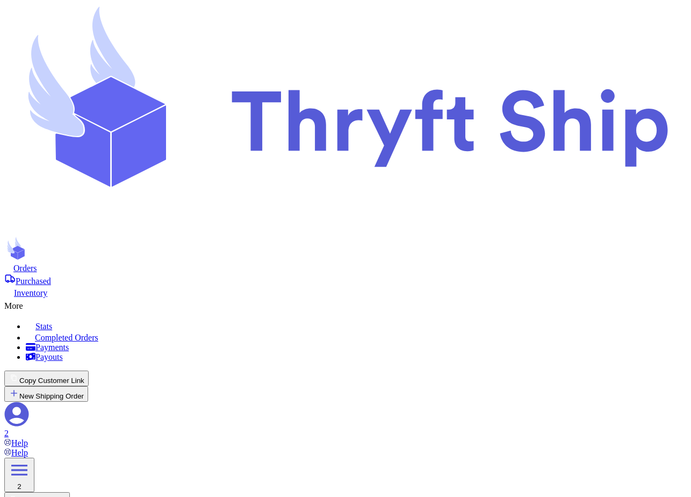
type input "1000"
type input "item 1"
select select "unknown"
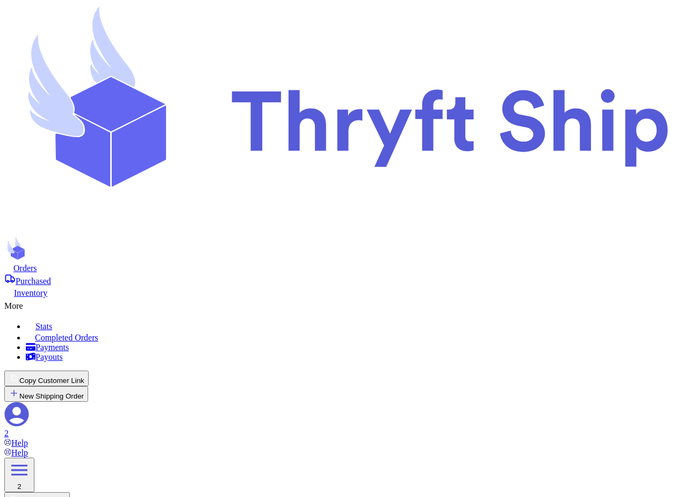
type input "0"
type input "item 2"
select select "paid"
type input "1000"
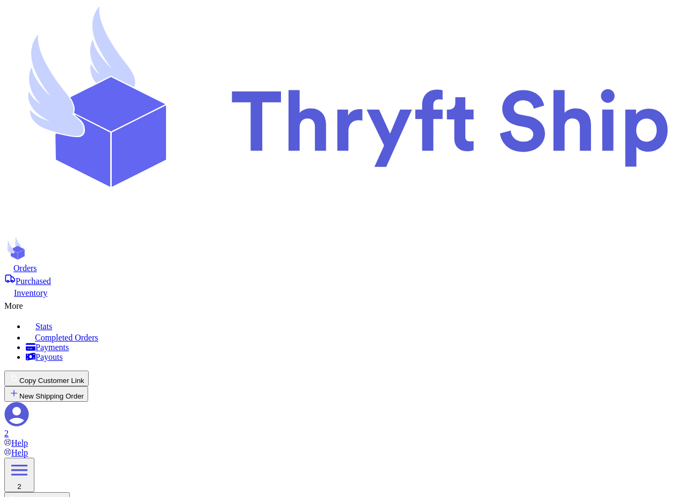
scroll to position [150, 0]
click at [384, 298] on div "More" at bounding box center [345, 304] width 683 height 13
click at [98, 333] on span "Completed Orders" at bounding box center [66, 337] width 63 height 9
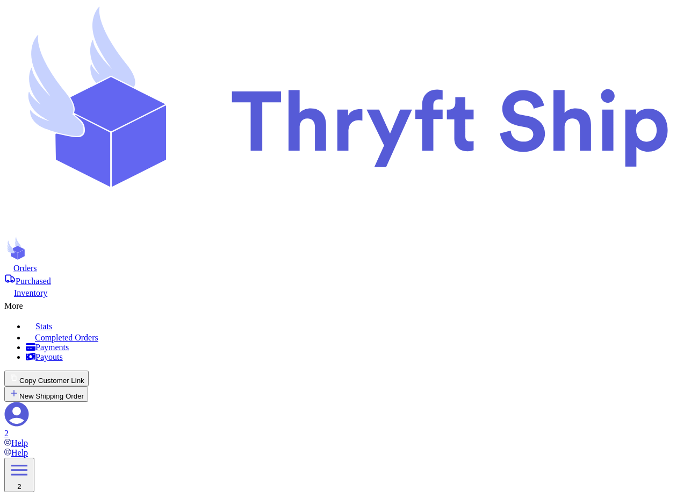
click at [149, 262] on nav "Orders Purchased Inventory More Stats Completed Orders Payments Payouts Copy Cu…" at bounding box center [345, 354] width 683 height 185
click at [37, 263] on span "Orders" at bounding box center [25, 267] width 24 height 9
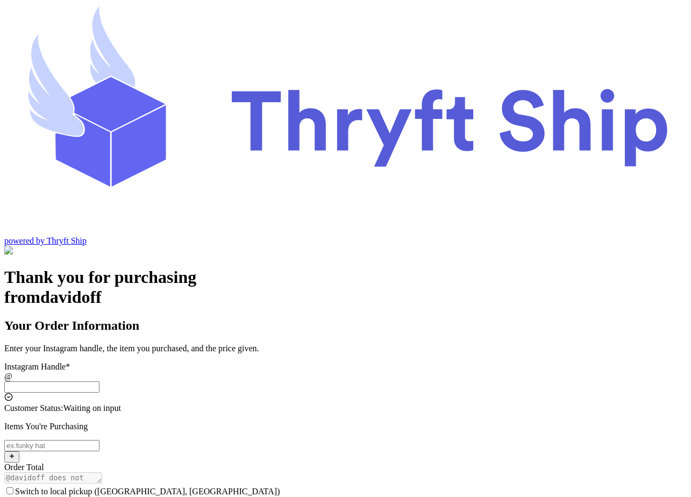
click at [99, 381] on input "Switch to local pickup ([GEOGRAPHIC_DATA], [GEOGRAPHIC_DATA])" at bounding box center [51, 386] width 95 height 11
type input "local102"
type input "[EMAIL_ADDRESS][DOMAIN_NAME]"
type input "Undertaker"
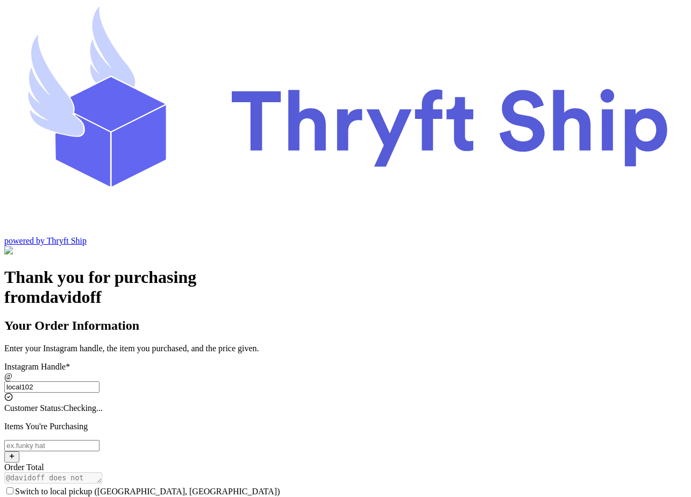
type input "[PERSON_NAME]"
checkbox input "true"
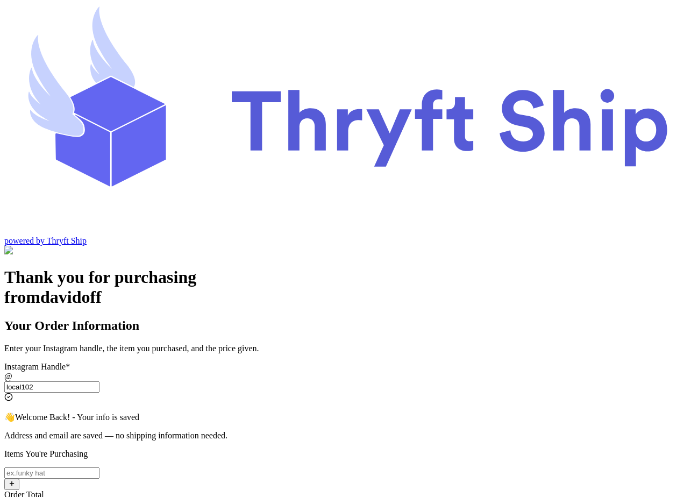
type input "local102"
click at [99, 467] on input "Switch to local pickup ([GEOGRAPHIC_DATA], [GEOGRAPHIC_DATA])" at bounding box center [51, 472] width 95 height 11
type input "101"
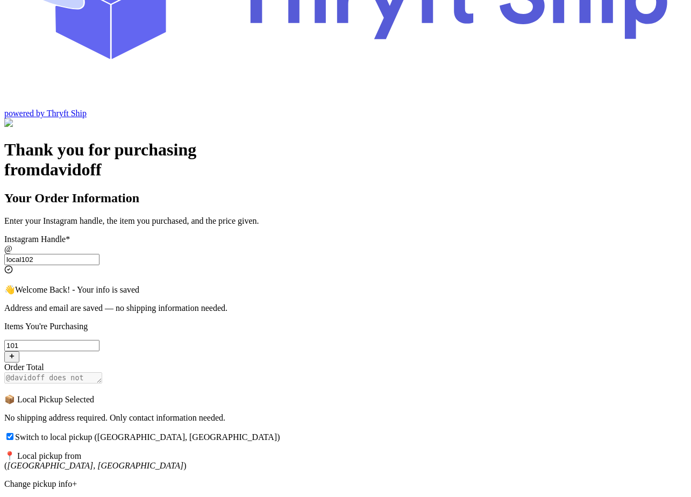
scroll to position [134, 0]
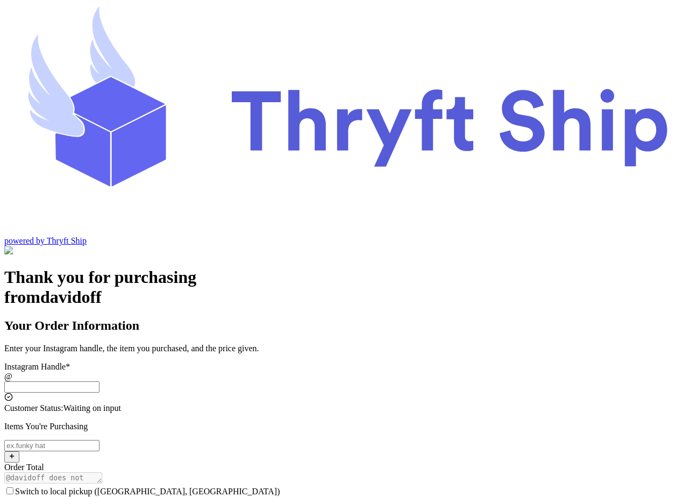
click at [99, 381] on input "Switch to local pickup ([GEOGRAPHIC_DATA], [GEOGRAPHIC_DATA])" at bounding box center [51, 386] width 95 height 11
type input "local1"
type input "[EMAIL_ADDRESS][DOMAIN_NAME]"
type input "[PERSON_NAME]"
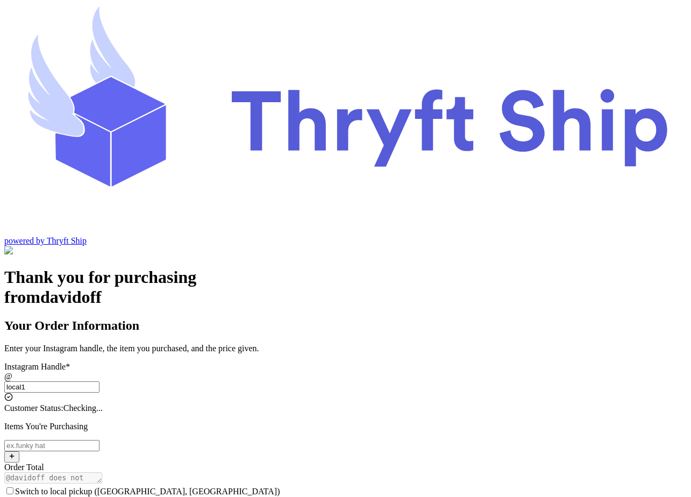
type input "Rehman"
type input "local102"
type input "[EMAIL_ADDRESS][DOMAIN_NAME]"
type input "Undertaker"
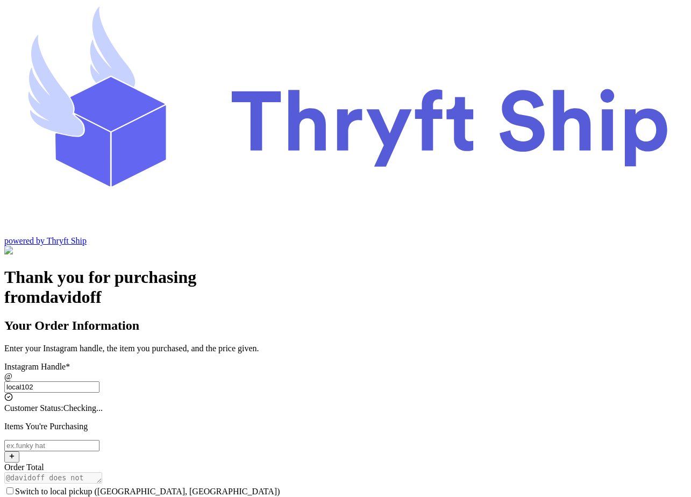
type input "[PERSON_NAME]"
checkbox input "true"
type input "local102"
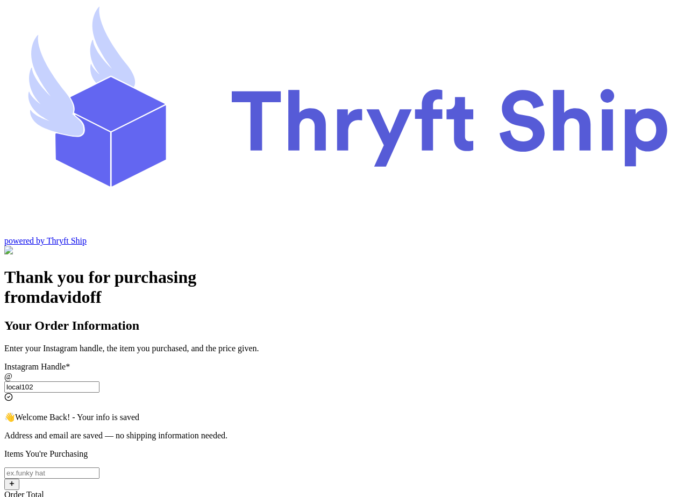
click at [99, 467] on input "Switch to local pickup ([GEOGRAPHIC_DATA], [GEOGRAPHIC_DATA])" at bounding box center [51, 472] width 95 height 11
type input "item 2"
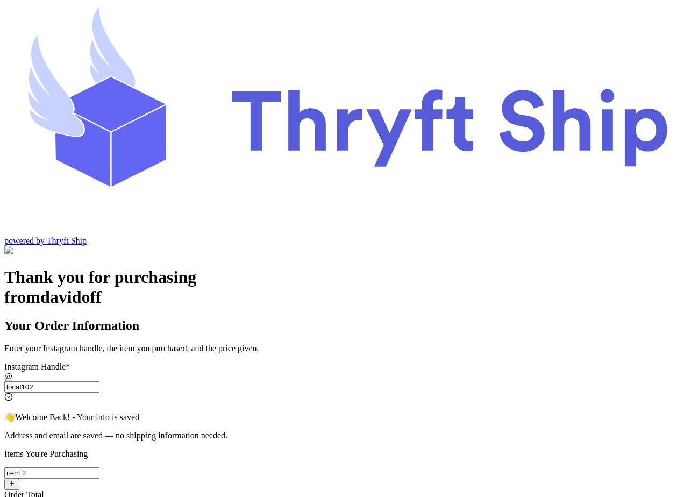
scroll to position [134, 0]
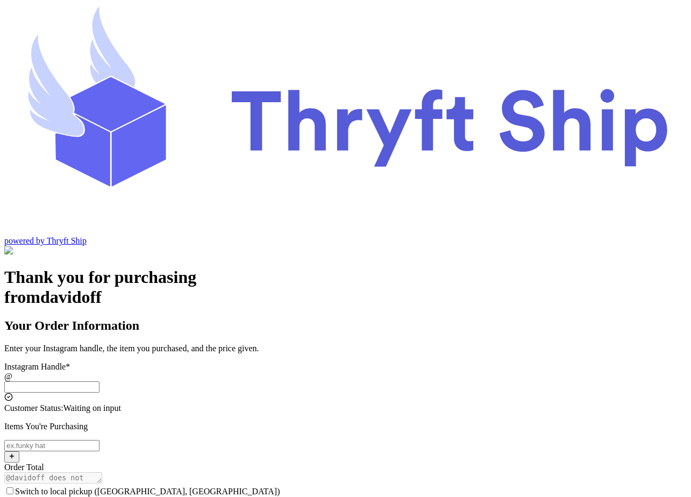
click at [99, 381] on input "Switch to local pickup ([GEOGRAPHIC_DATA], [GEOGRAPHIC_DATA])" at bounding box center [51, 386] width 95 height 11
type input "local102"
type input "[EMAIL_ADDRESS][DOMAIN_NAME]"
type input "Undertaker"
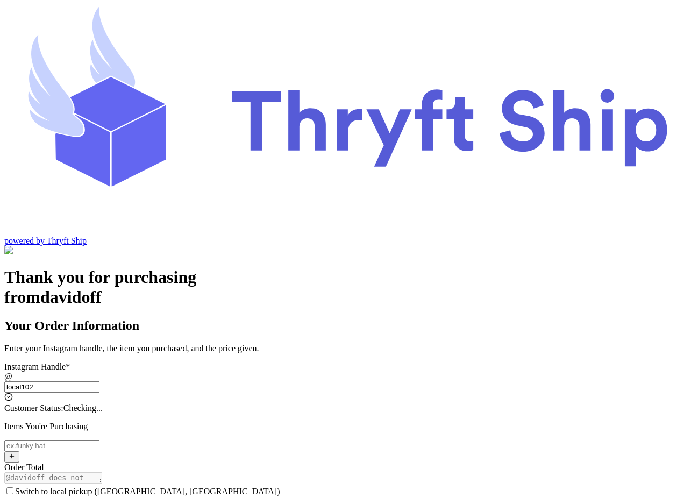
type input "[PERSON_NAME]"
checkbox input "true"
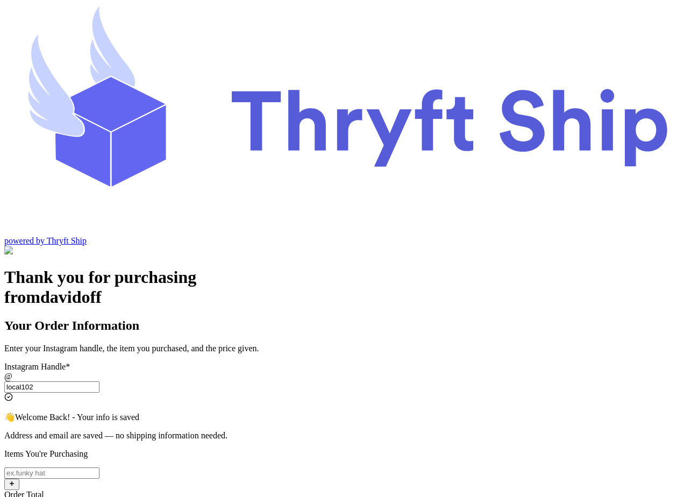
type input "local102"
click at [99, 467] on input "Switch to local pickup ([GEOGRAPHIC_DATA], [GEOGRAPHIC_DATA])" at bounding box center [51, 472] width 95 height 11
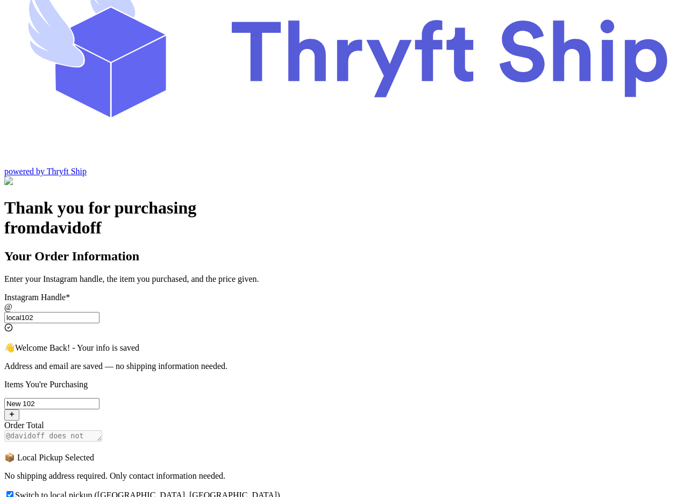
scroll to position [134, 0]
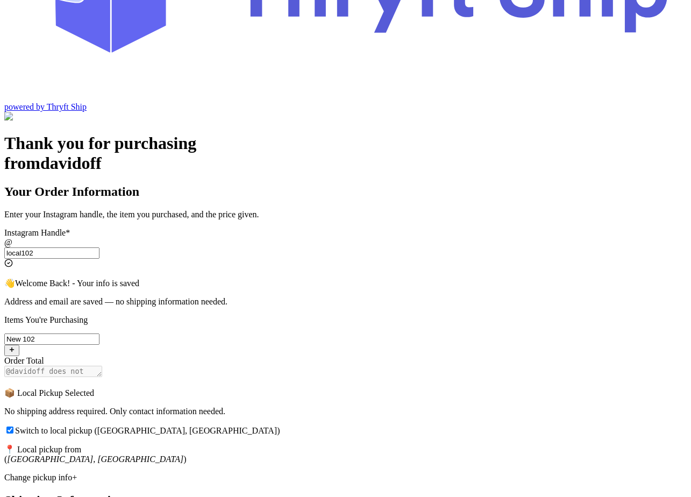
type input "New 102"
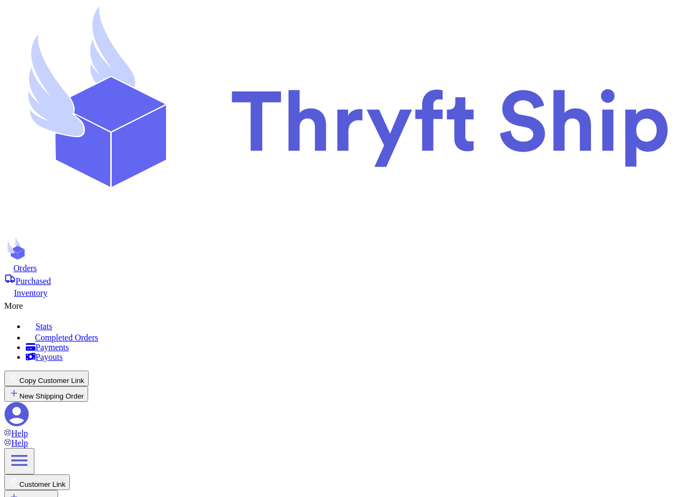
checkbox input "true"
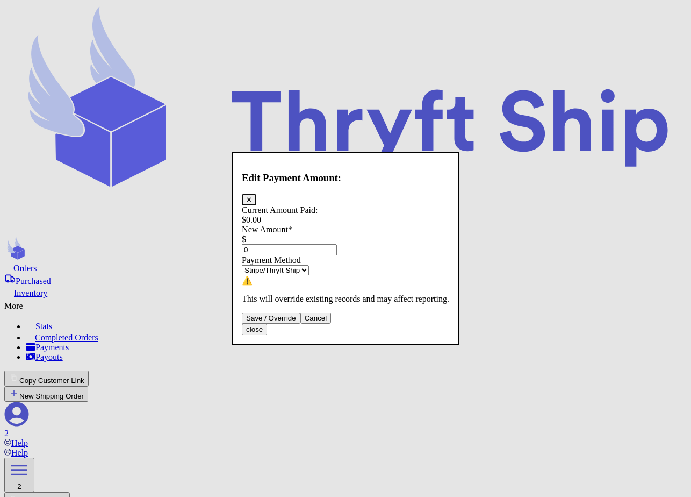
click at [337, 244] on input "0" at bounding box center [289, 249] width 95 height 11
click at [309, 268] on select "Stripe/Thryft Ship Venmo Cash App PayPal Zelle Cash Other" at bounding box center [275, 270] width 67 height 10
click at [251, 265] on select "Stripe/Thryft Ship Venmo Cash App PayPal Zelle Cash Other" at bounding box center [275, 270] width 67 height 10
click at [300, 324] on button "Save / Override" at bounding box center [271, 317] width 59 height 11
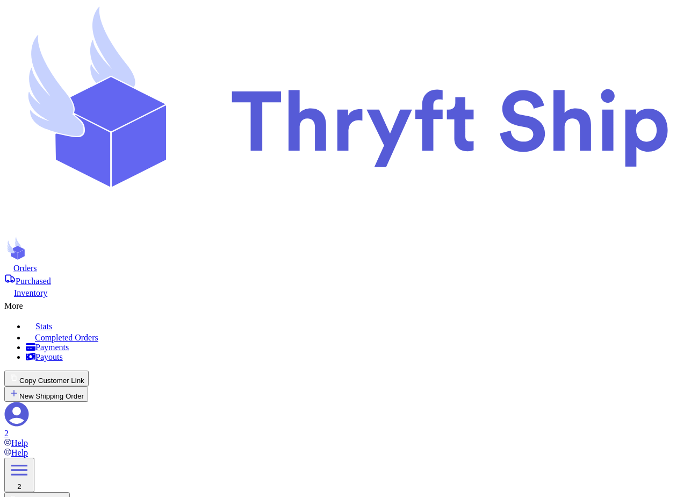
type input "500"
click at [370, 298] on div "More" at bounding box center [345, 304] width 683 height 13
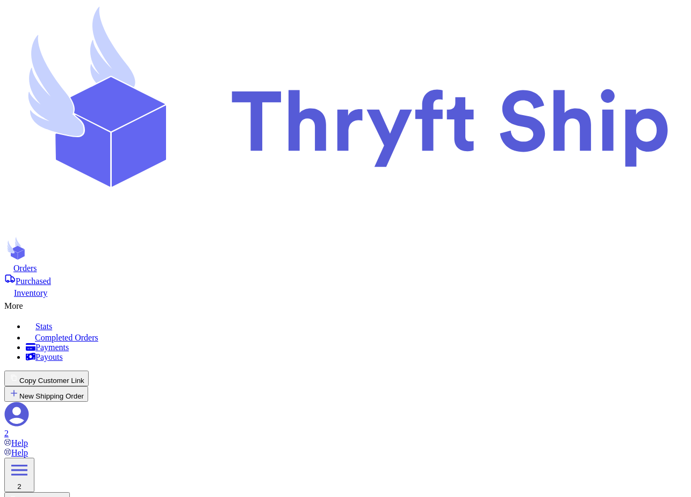
click at [98, 333] on span "Completed Orders" at bounding box center [66, 337] width 63 height 9
click at [37, 263] on span "Orders" at bounding box center [25, 267] width 24 height 9
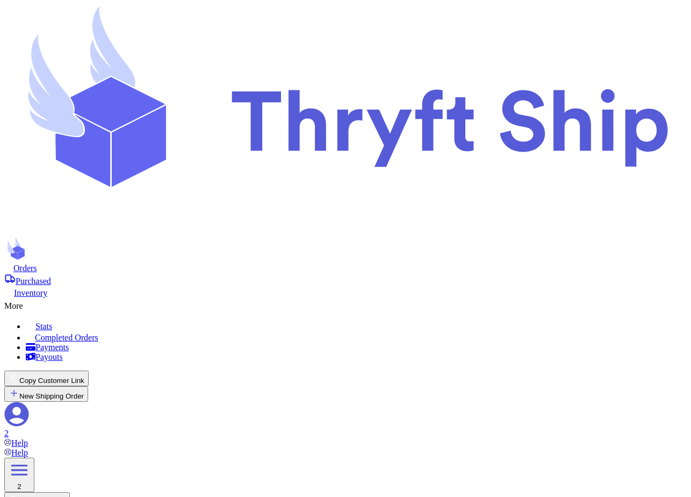
click at [379, 298] on div "More" at bounding box center [345, 304] width 683 height 13
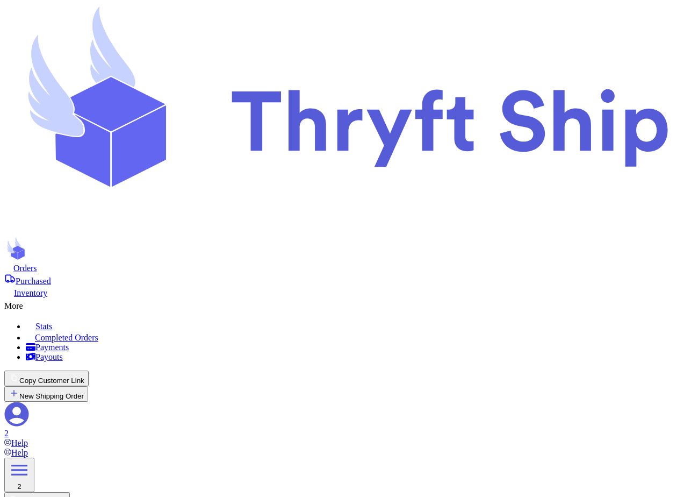
click at [357, 331] on link "Completed Orders" at bounding box center [356, 336] width 661 height 11
click at [98, 333] on span "Completed Orders" at bounding box center [66, 337] width 63 height 9
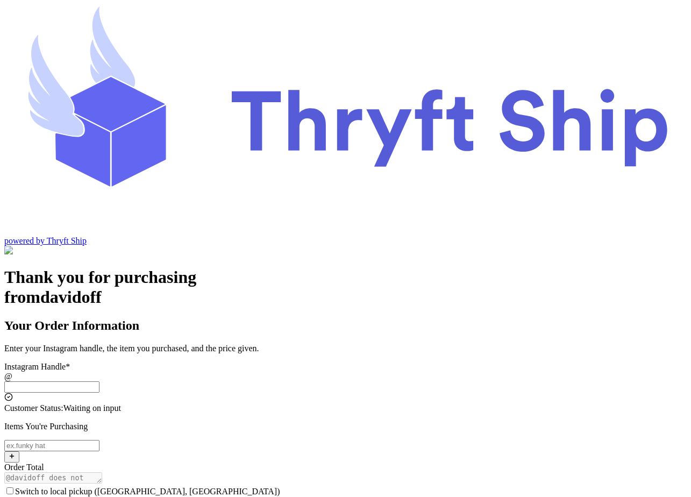
click at [99, 381] on input "Switch to local pickup ([GEOGRAPHIC_DATA], [GEOGRAPHIC_DATA])" at bounding box center [51, 386] width 95 height 11
type input "local102"
type input "[EMAIL_ADDRESS][DOMAIN_NAME]"
type input "Undertaker"
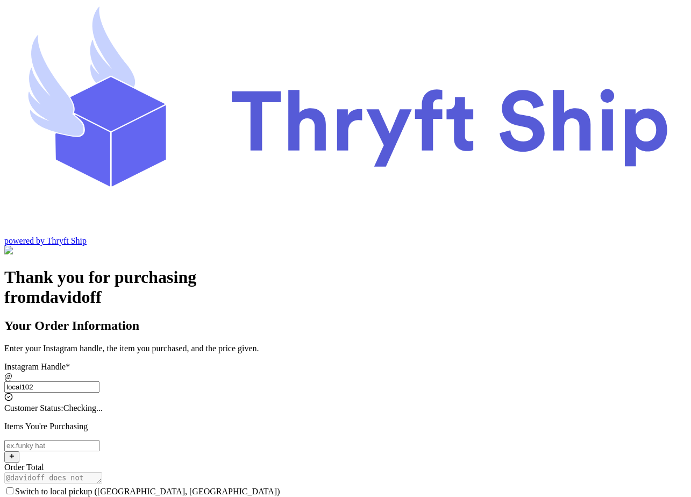
type input "[PERSON_NAME]"
checkbox input "true"
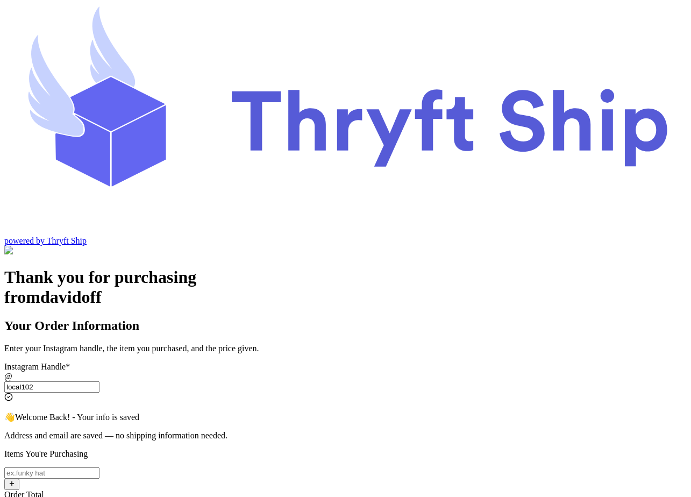
type input "local102"
click at [99, 467] on input "Switch to local pickup ([GEOGRAPHIC_DATA], [GEOGRAPHIC_DATA])" at bounding box center [51, 472] width 95 height 11
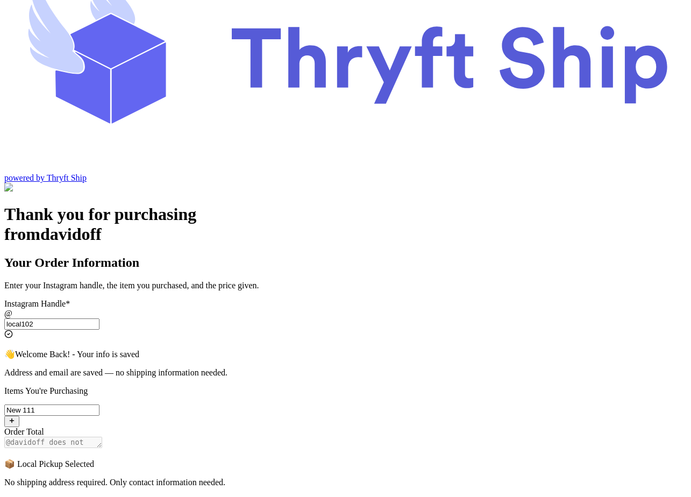
scroll to position [134, 0]
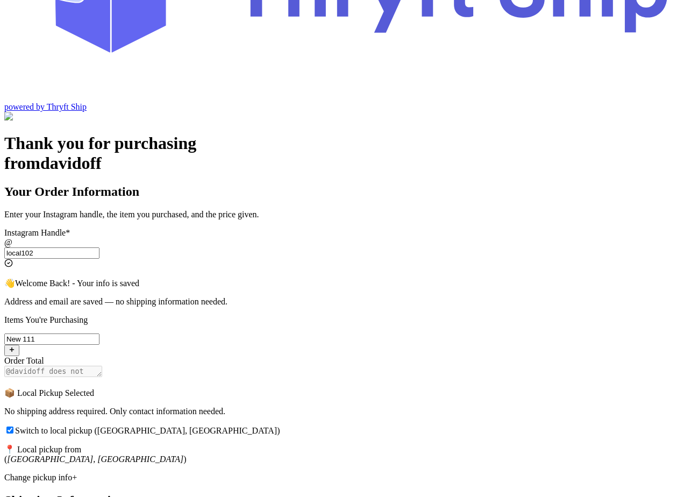
type input "New 111"
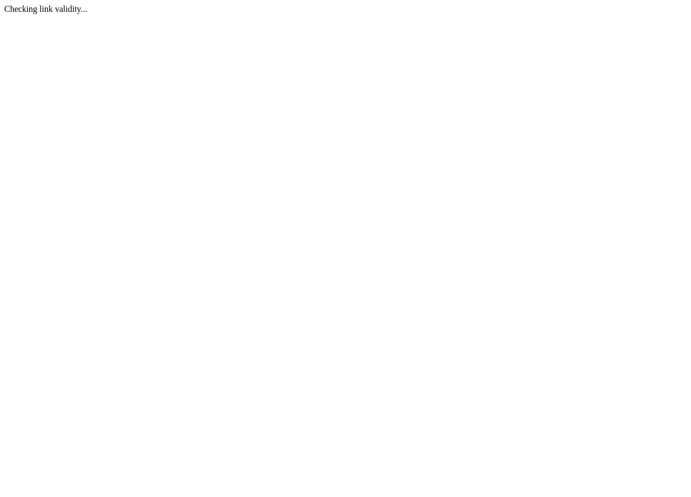
scroll to position [0, 0]
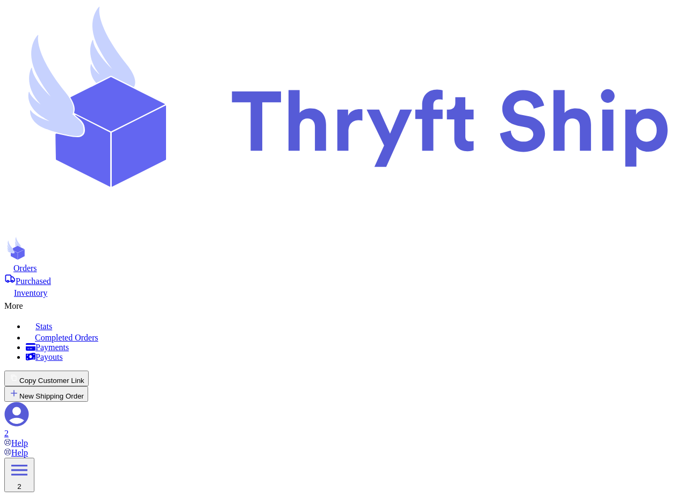
click at [160, 262] on nav "Orders Purchased Inventory More Stats Completed Orders Payments Payouts Copy Cu…" at bounding box center [345, 354] width 683 height 185
click at [37, 263] on span "Orders" at bounding box center [25, 267] width 24 height 9
click at [369, 298] on div "More" at bounding box center [345, 304] width 683 height 13
click at [98, 333] on span "Completed Orders" at bounding box center [66, 337] width 63 height 9
click div "Completed 07"
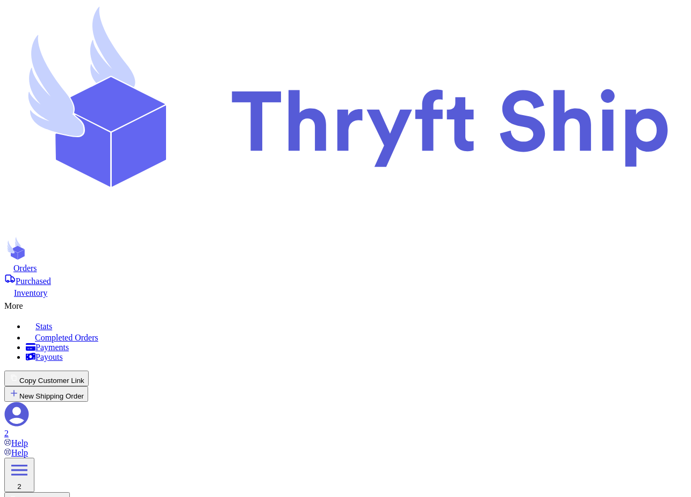
click th "SCAN Form"
click at [37, 263] on span "Orders" at bounding box center [25, 267] width 24 height 9
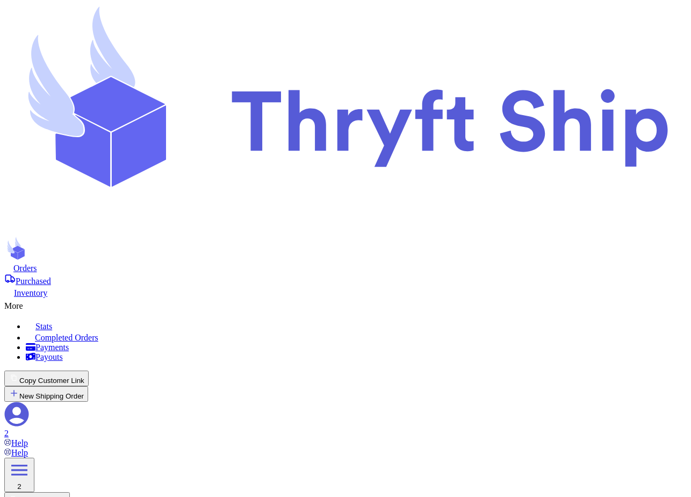
type input "Item101"
select select "paid"
type input "180"
select select "paid"
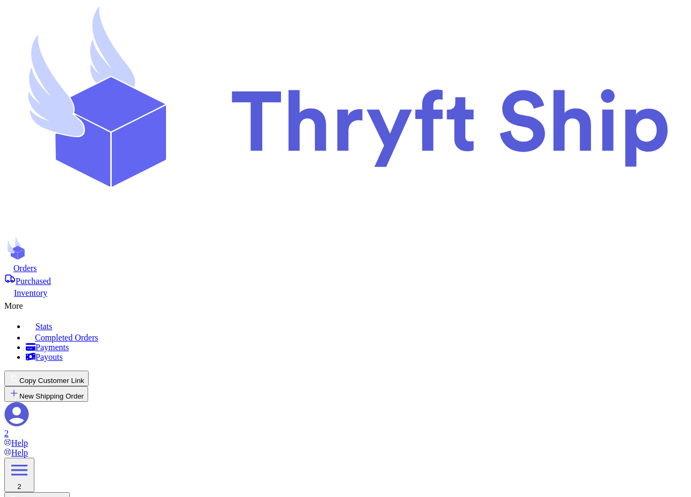
scroll to position [82, 0]
type input "item 1"
select select "unknown"
type input "item111"
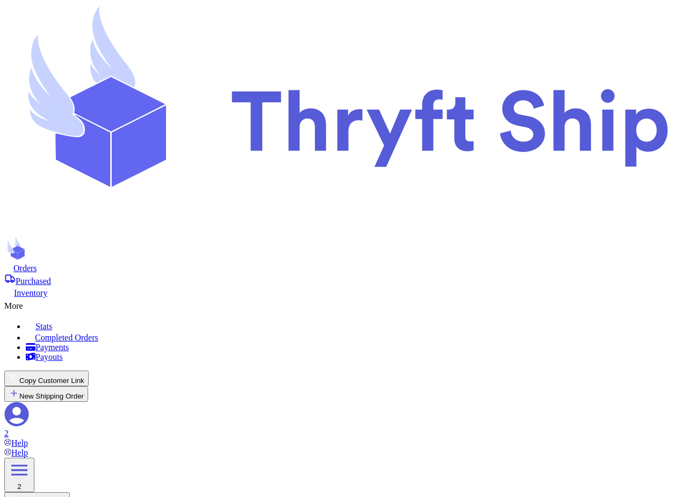
select select "unknown"
type input "0"
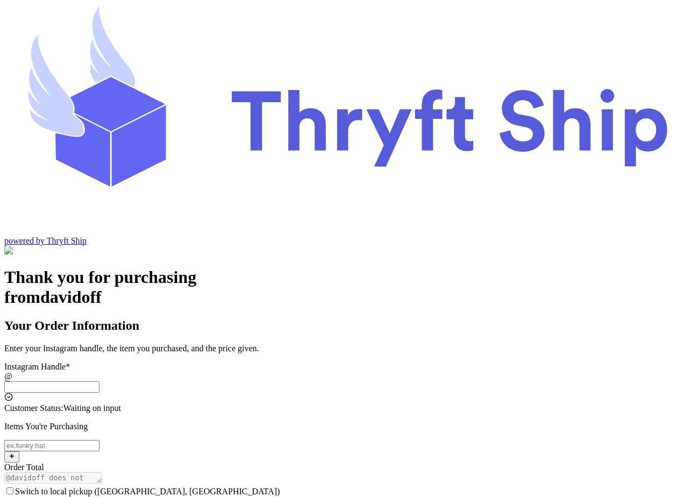
click at [99, 381] on input "Switch to local pickup ([GEOGRAPHIC_DATA], [GEOGRAPHIC_DATA])" at bounding box center [51, 386] width 95 height 11
type input "local10"
type input "[EMAIL_ADDRESS][DOMAIN_NAME]"
type input "Ten"
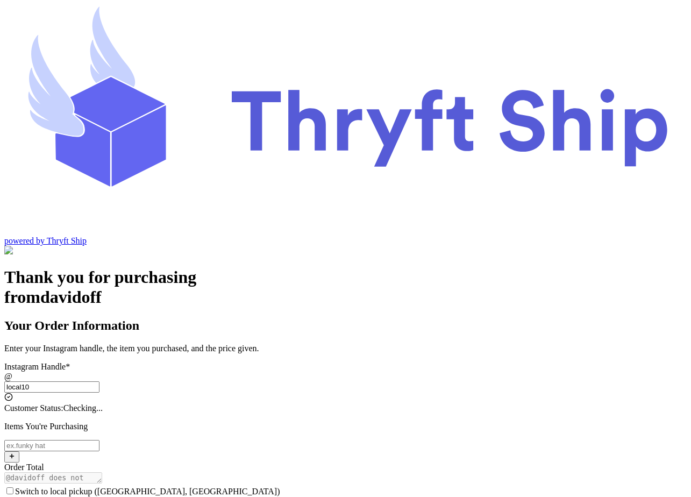
type input "[PERSON_NAME]"
checkbox input "true"
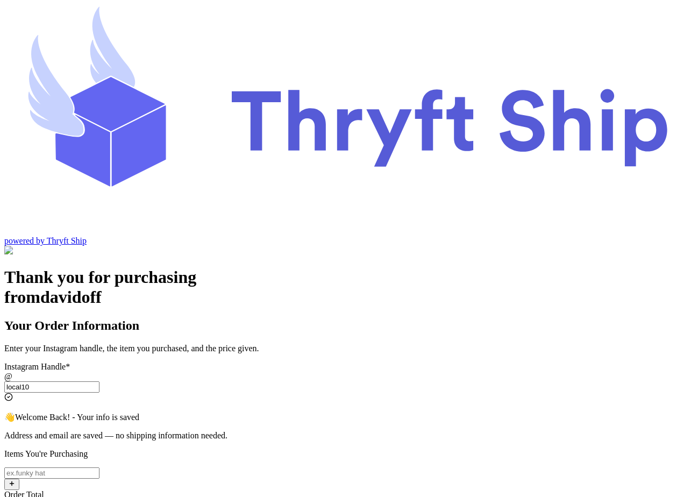
type input "local102"
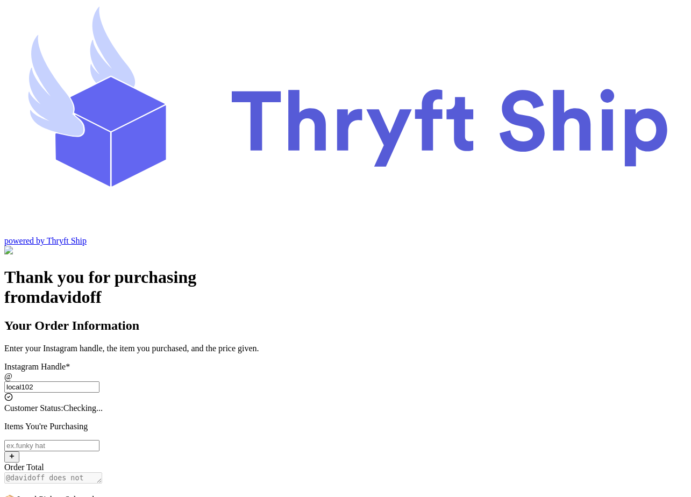
type input "Undertaker"
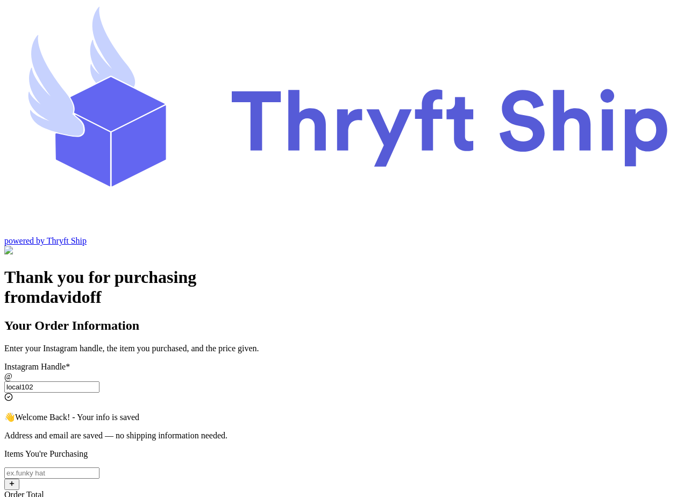
type input "local102"
click at [99, 467] on input "Switch to local pickup (Stockton, CA)" at bounding box center [51, 472] width 95 height 11
type input "Item101"
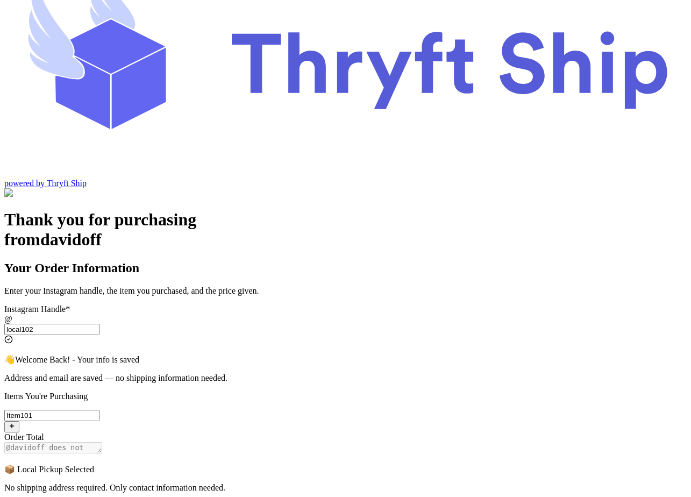
scroll to position [134, 0]
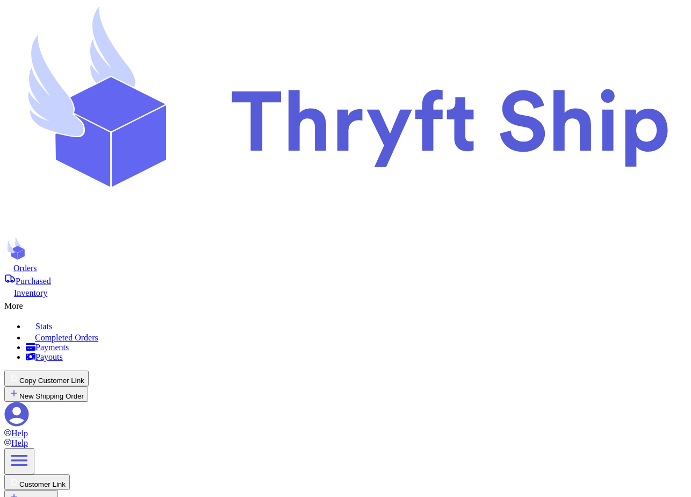
checkbox input "true"
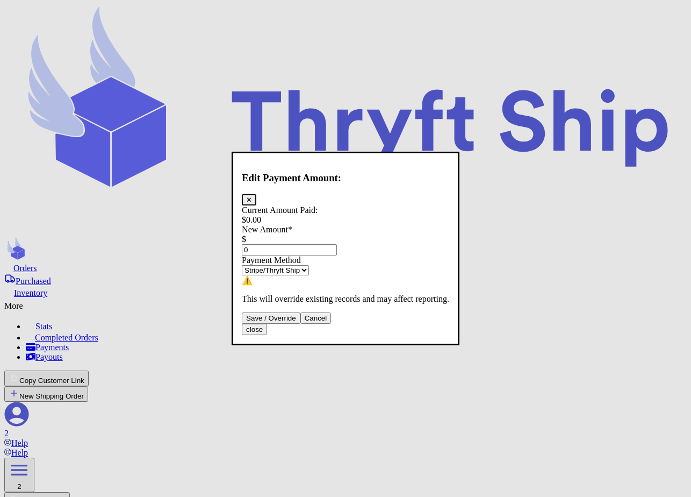
click at [309, 265] on select "Stripe/Thryft Ship Venmo Cash App PayPal Zelle Cash Other" at bounding box center [275, 270] width 67 height 10
click at [251, 265] on select "Stripe/Thryft Ship Venmo Cash App PayPal Zelle Cash Other" at bounding box center [275, 270] width 67 height 10
click at [321, 244] on input "0" at bounding box center [289, 249] width 95 height 11
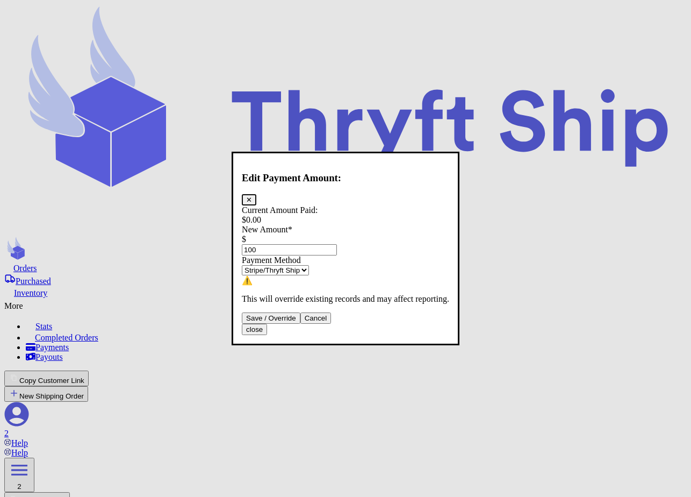
click at [300, 324] on button "Save / Override" at bounding box center [271, 317] width 59 height 11
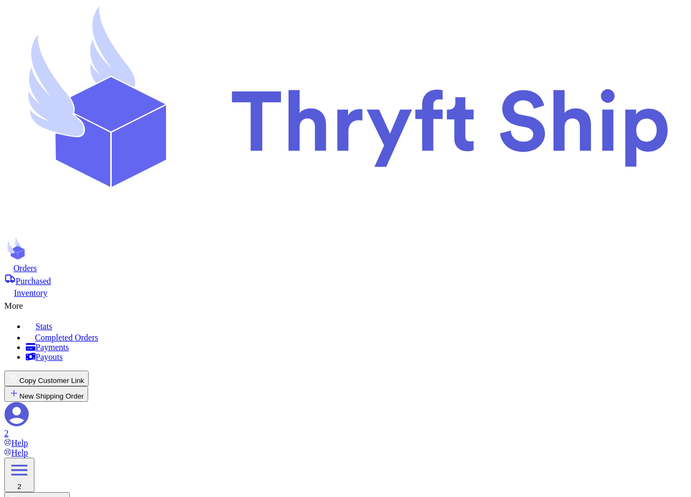
type input "100"
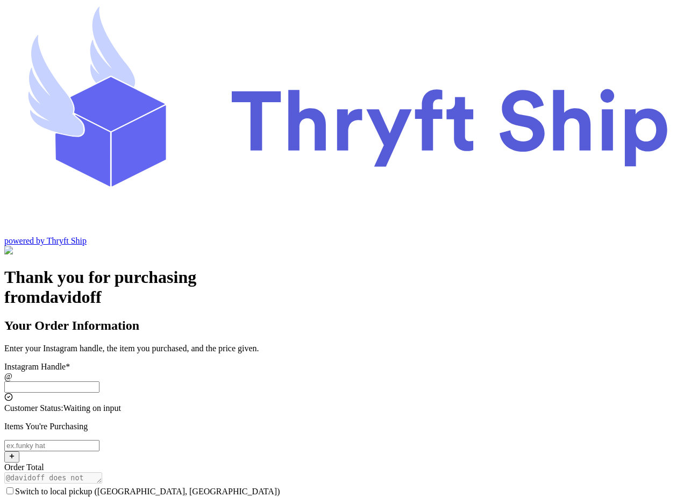
click at [99, 381] on input "Switch to local pickup ([GEOGRAPHIC_DATA], [GEOGRAPHIC_DATA])" at bounding box center [51, 386] width 95 height 11
type input "local102"
type input "[EMAIL_ADDRESS][DOMAIN_NAME]"
type input "Undertaker"
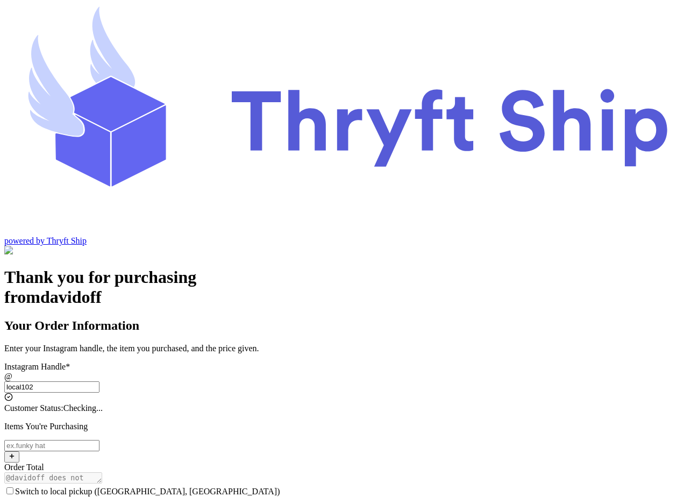
type input "[PERSON_NAME]"
checkbox input "true"
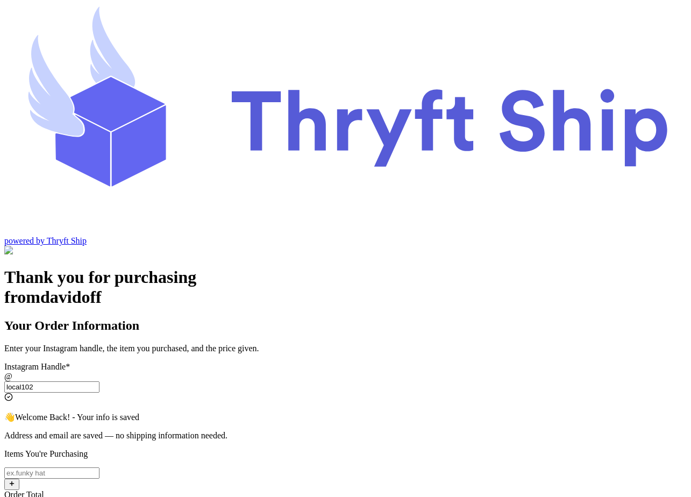
type input "local102"
click at [320, 449] on p "Items You're Purchasing" at bounding box center [345, 454] width 682 height 10
click at [99, 467] on input "Switch to local pickup ([GEOGRAPHIC_DATA], [GEOGRAPHIC_DATA])" at bounding box center [51, 472] width 95 height 11
type input "item102"
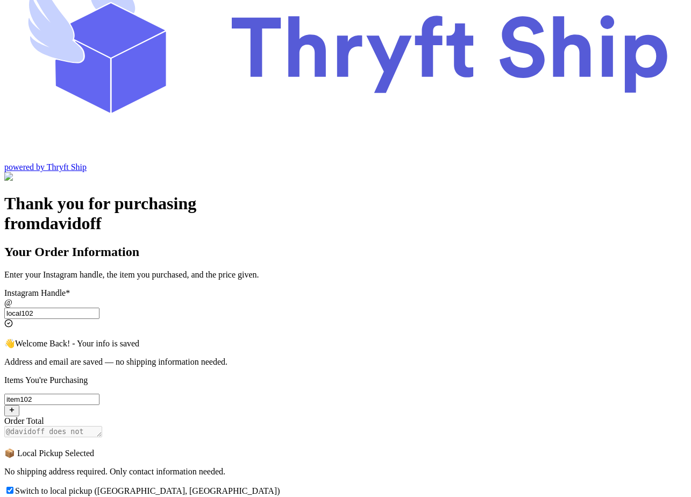
scroll to position [134, 0]
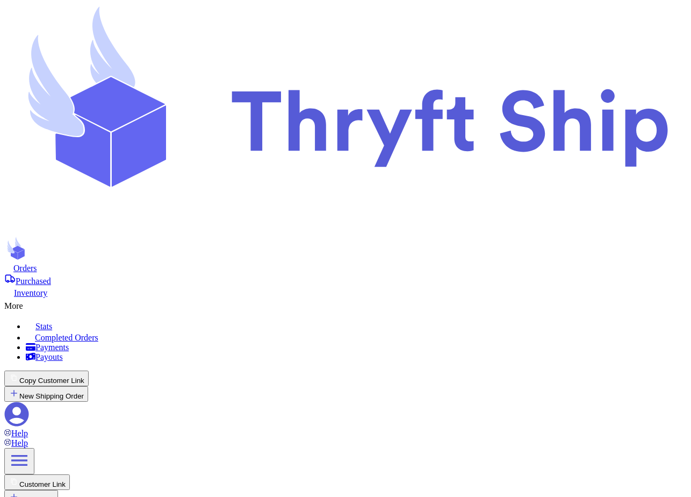
checkbox input "true"
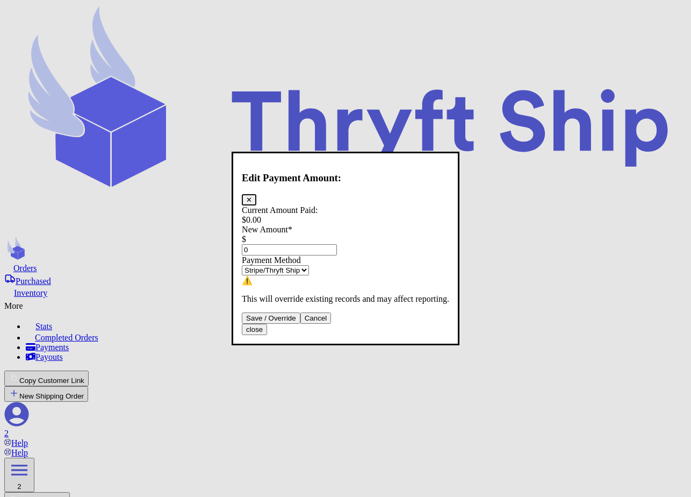
click at [359, 232] on div "Current Amount Paid: $ 0.00 New Amount * $ 0 Payment Method Stripe/Thryft Ship …" at bounding box center [345, 254] width 207 height 98
click at [337, 244] on input "0" at bounding box center [289, 249] width 95 height 11
click at [300, 324] on button "Save / Override" at bounding box center [271, 317] width 59 height 11
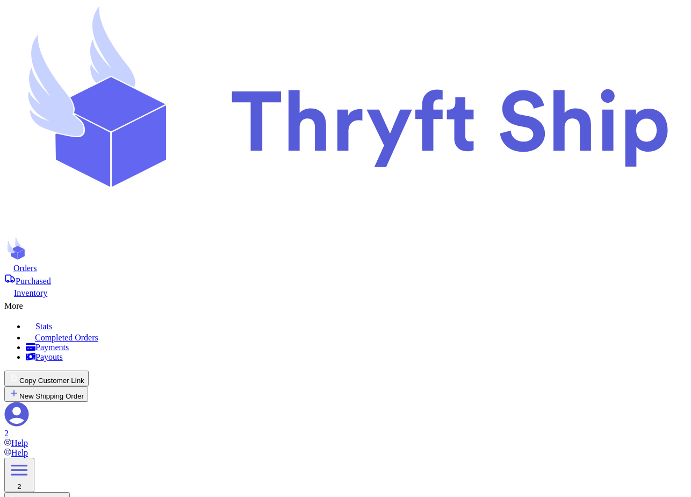
type input "40"
